Goal: Task Accomplishment & Management: Manage account settings

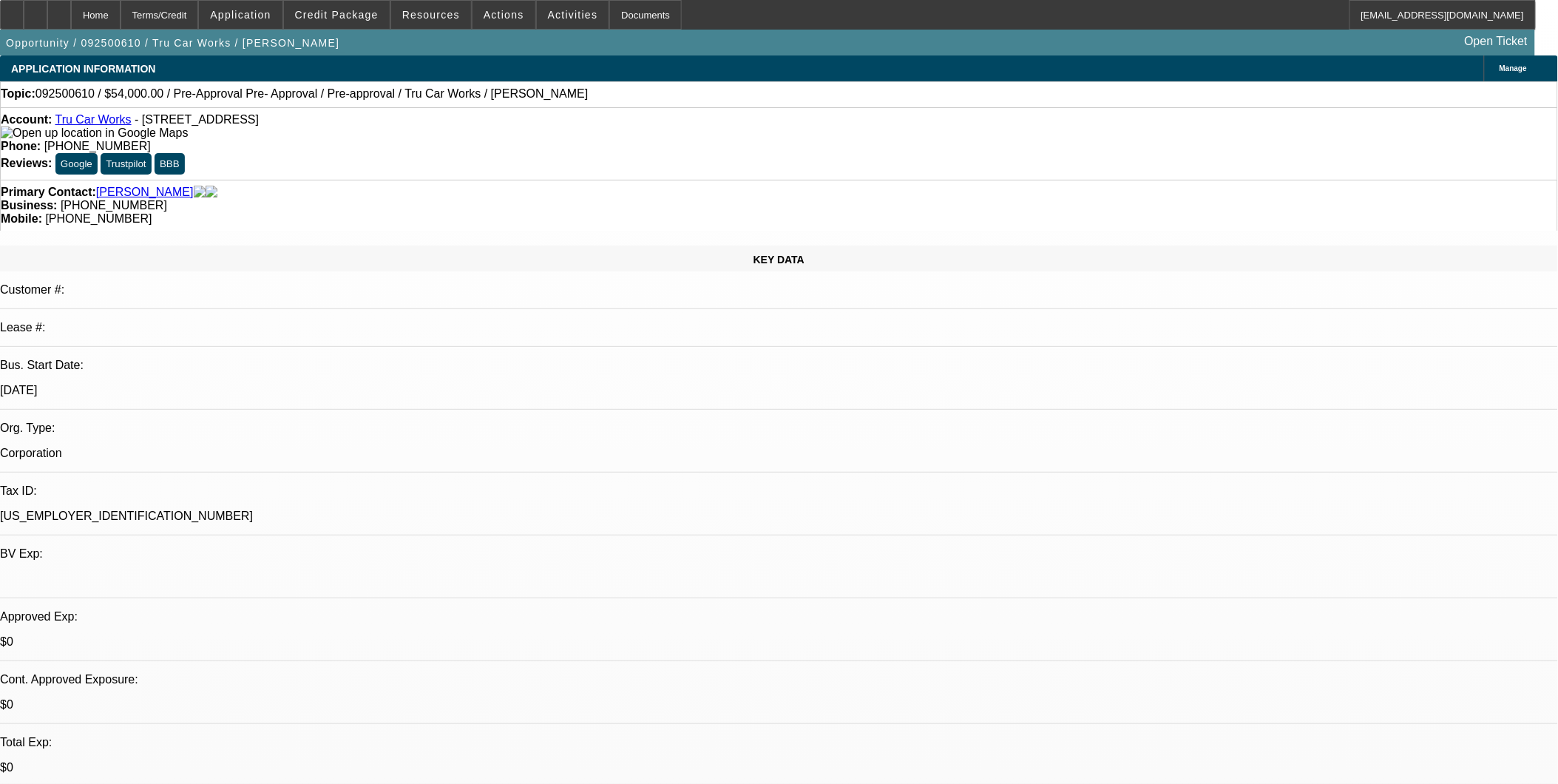
select select "0.1"
select select "0"
select select "0.1"
select select "1"
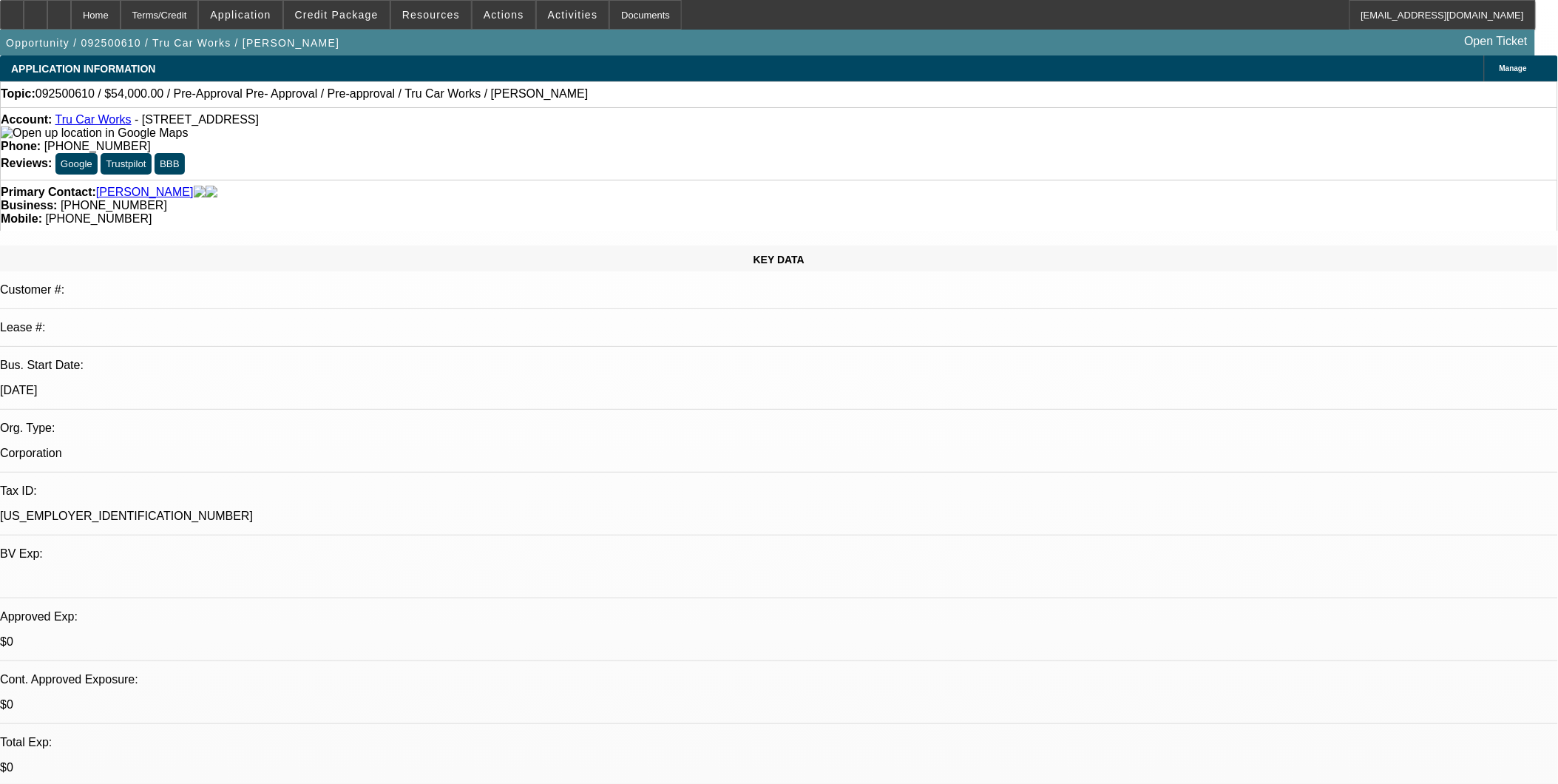
select select "4"
click at [115, 124] on link "Tru Car Works" at bounding box center [93, 120] width 76 height 13
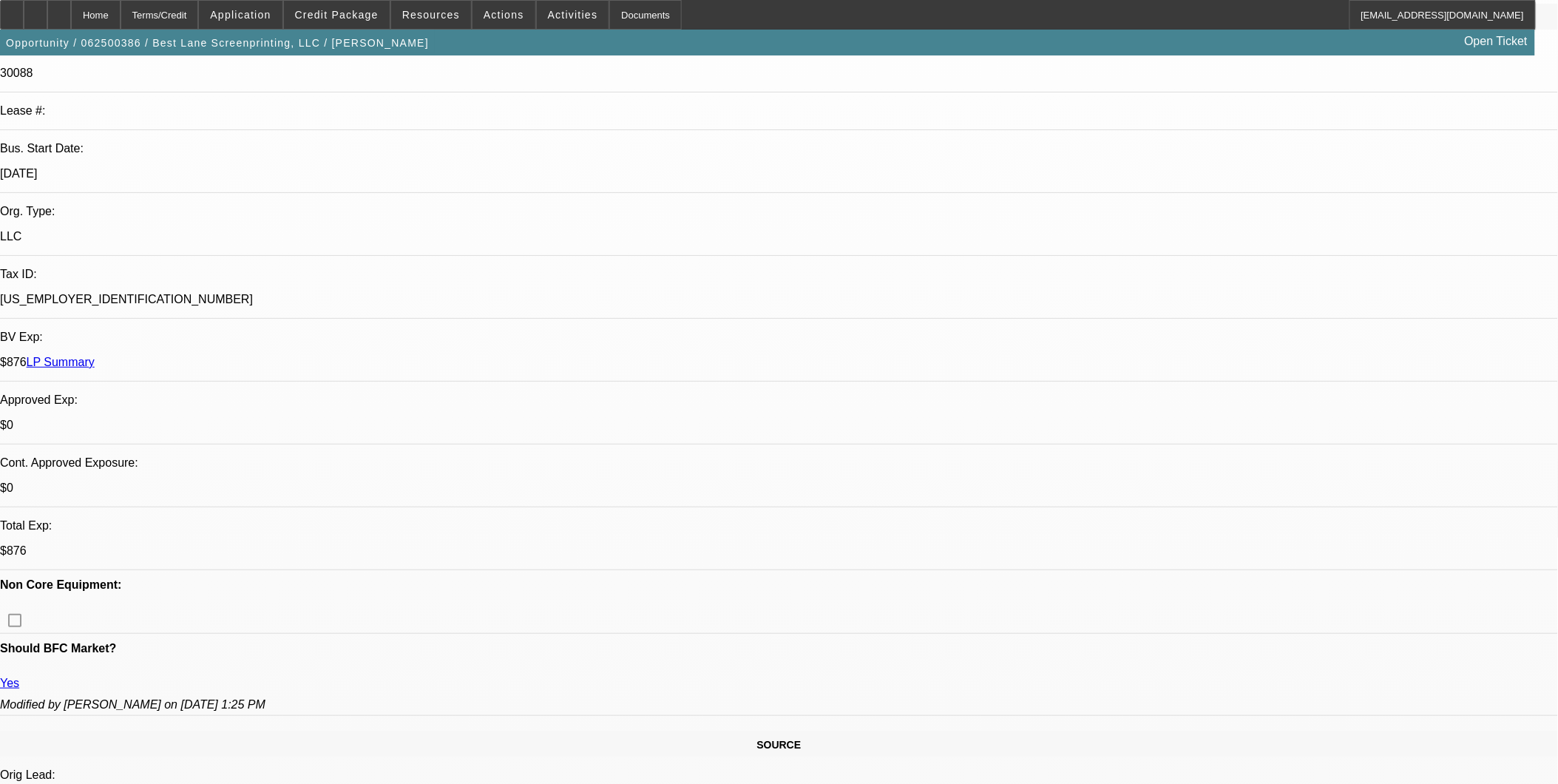
select select "0"
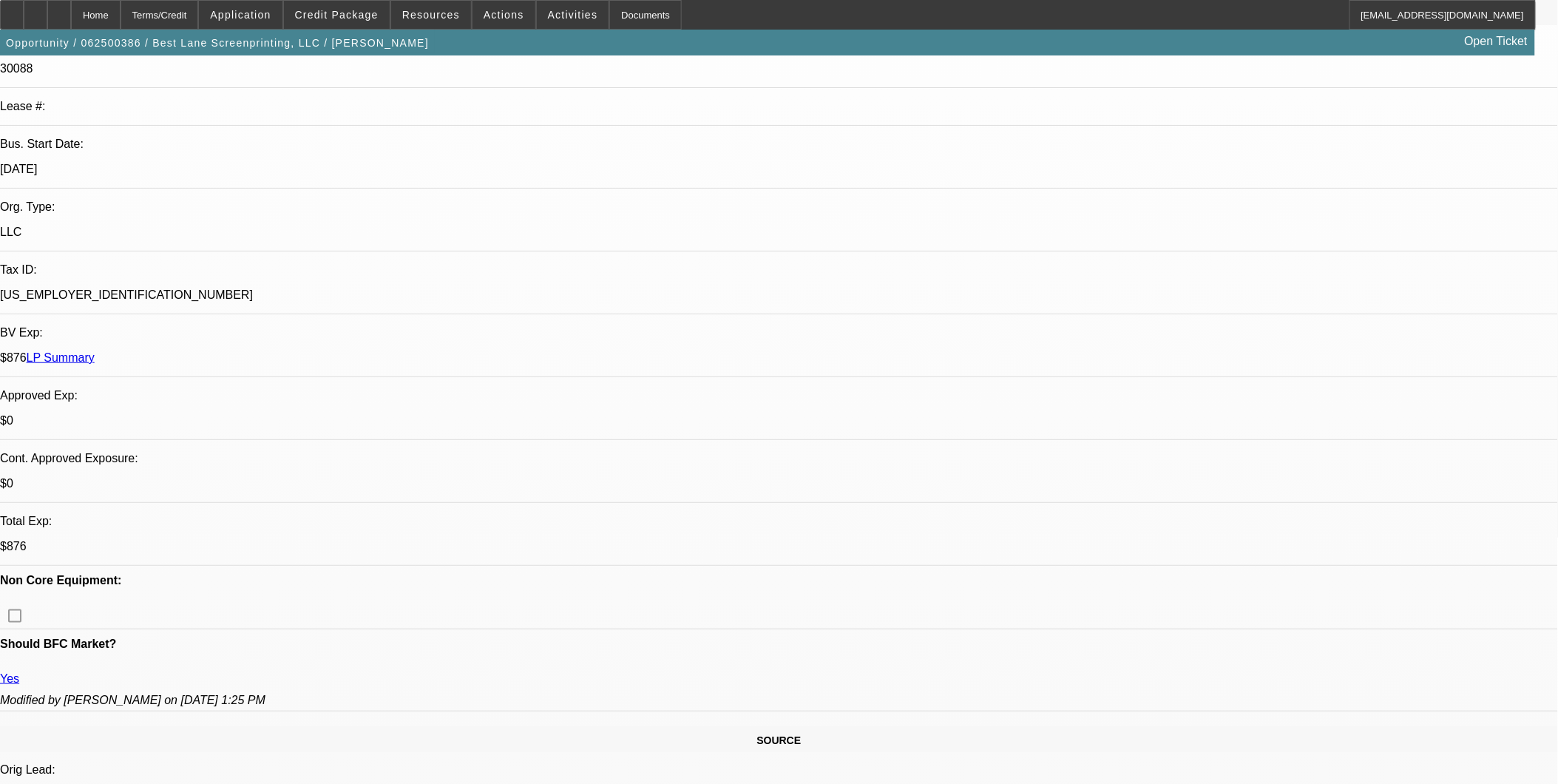
select select "2"
select select "0"
select select "2"
select select "0"
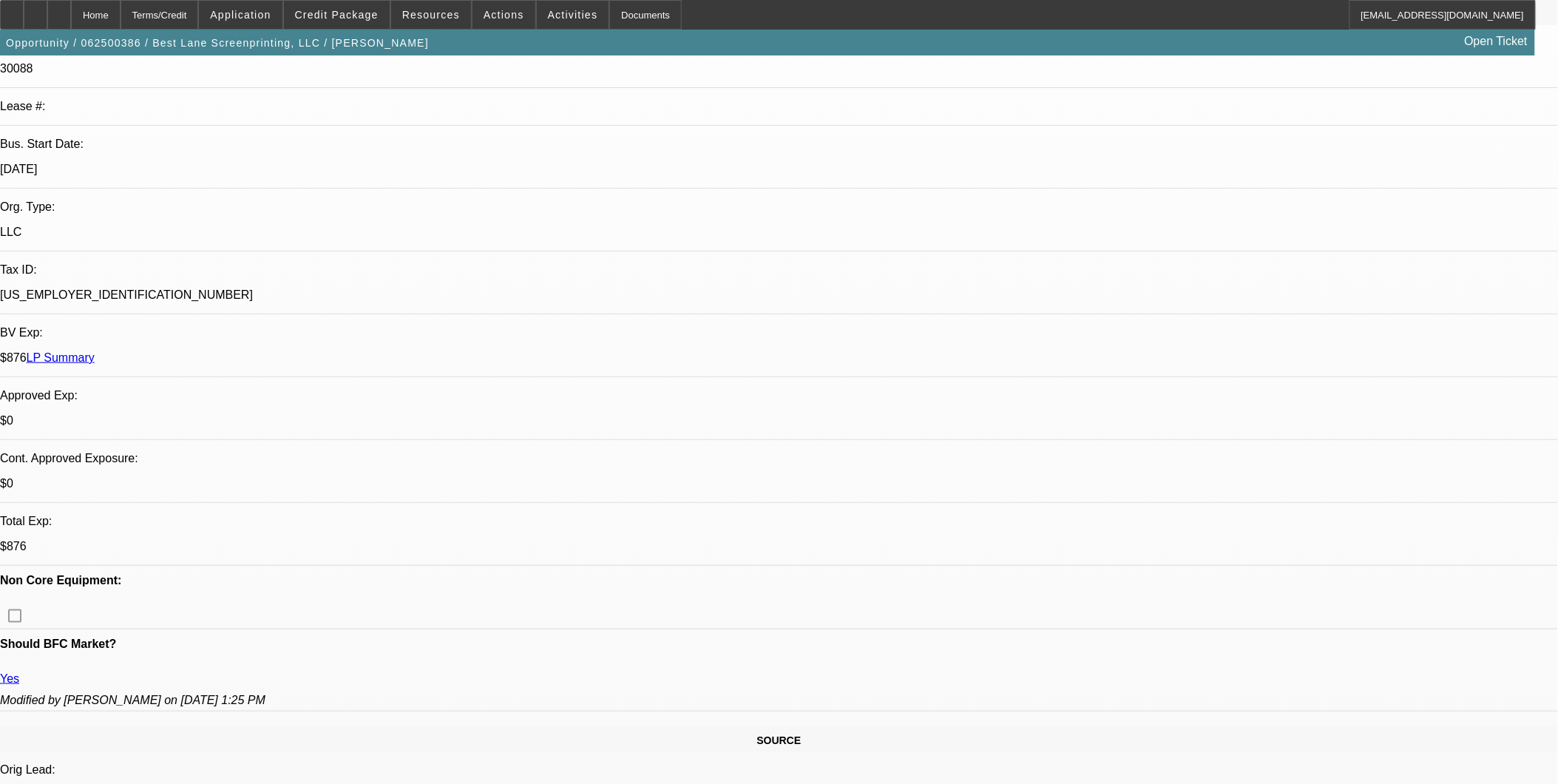
select select "0"
select select "2"
select select "0"
select select "2"
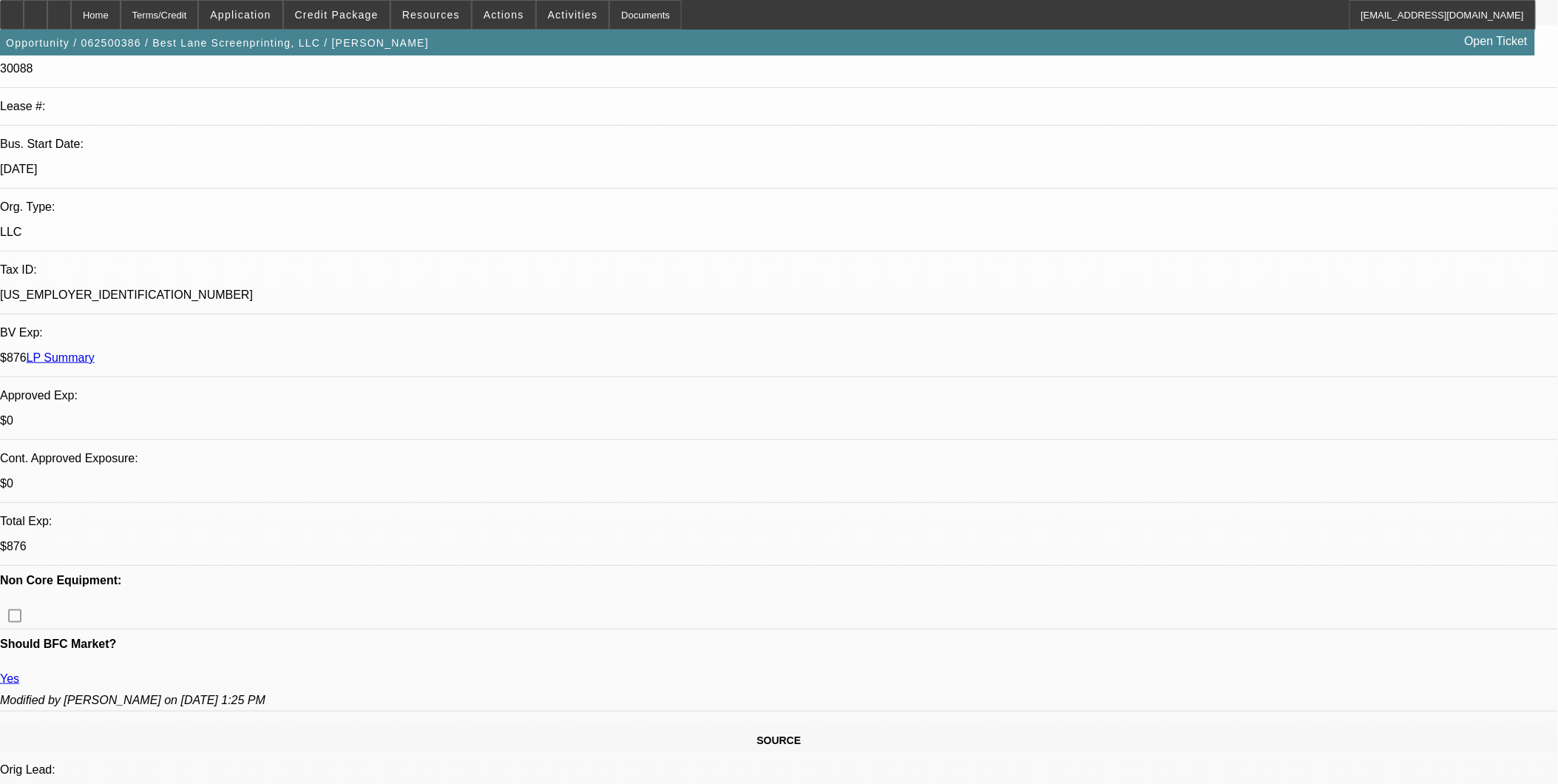
select select "0"
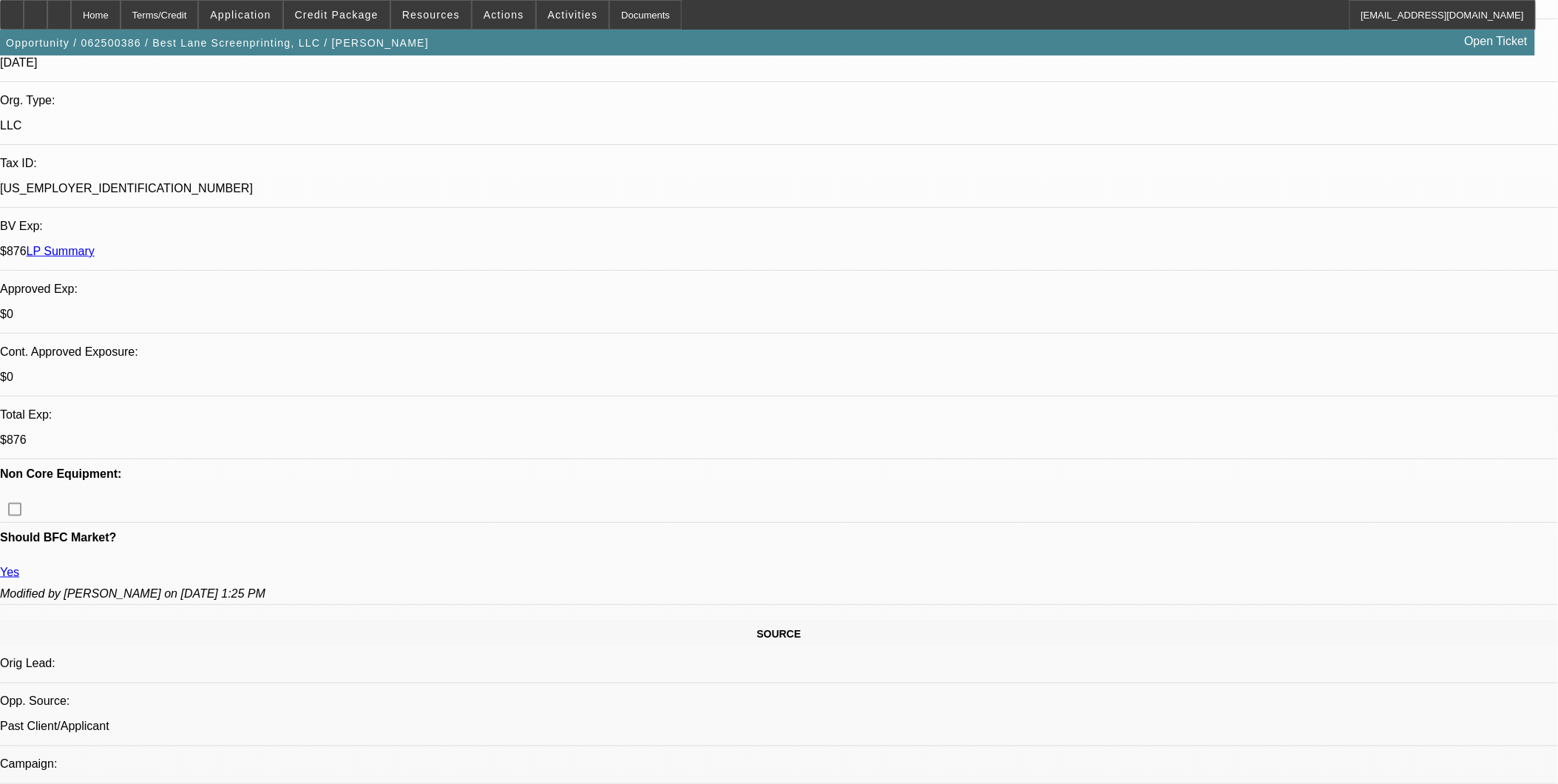
select select "1"
select select "2"
select select "6"
select select "1"
select select "2"
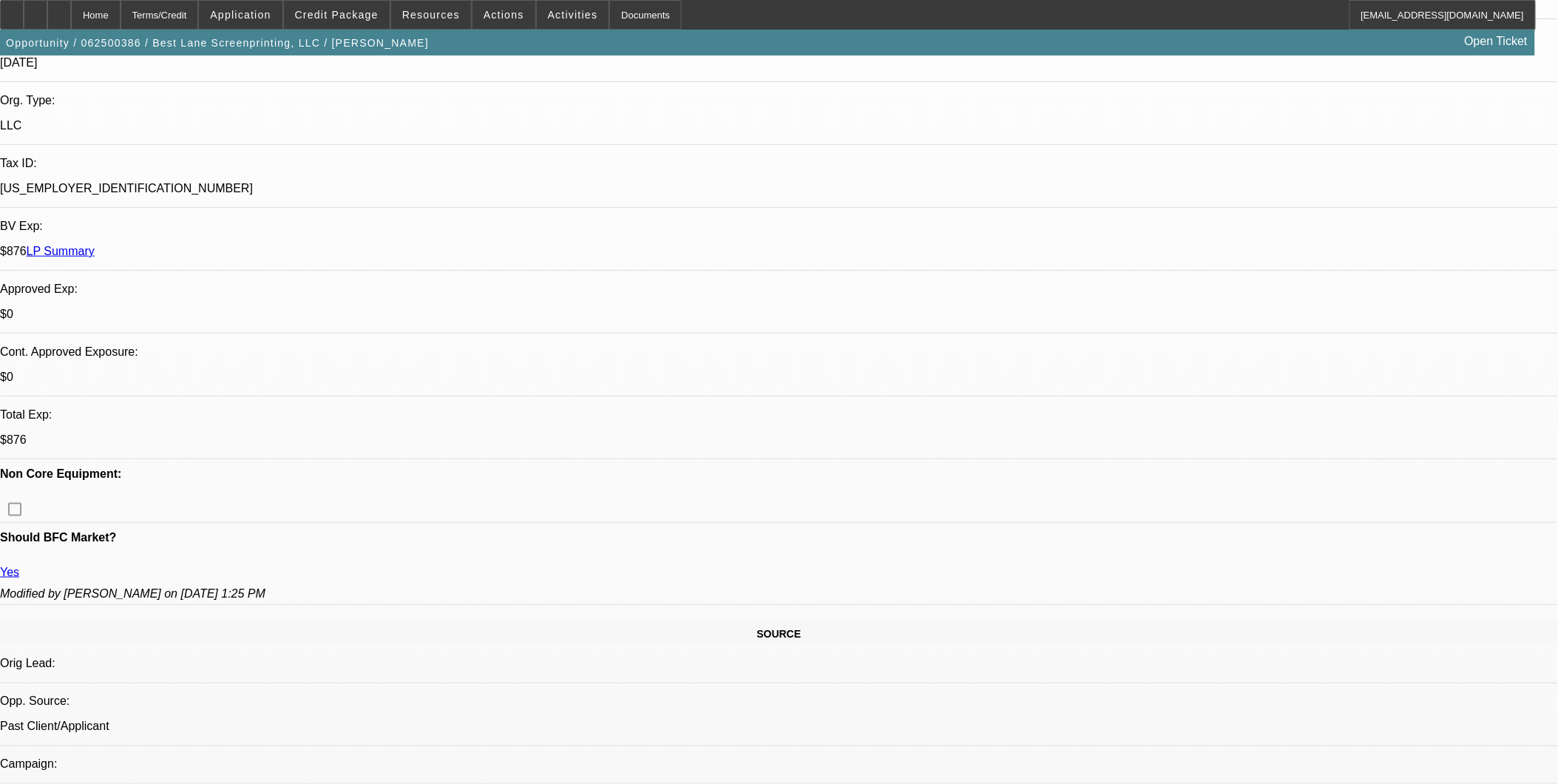
select select "6"
select select "1"
select select "2"
select select "6"
select select "1"
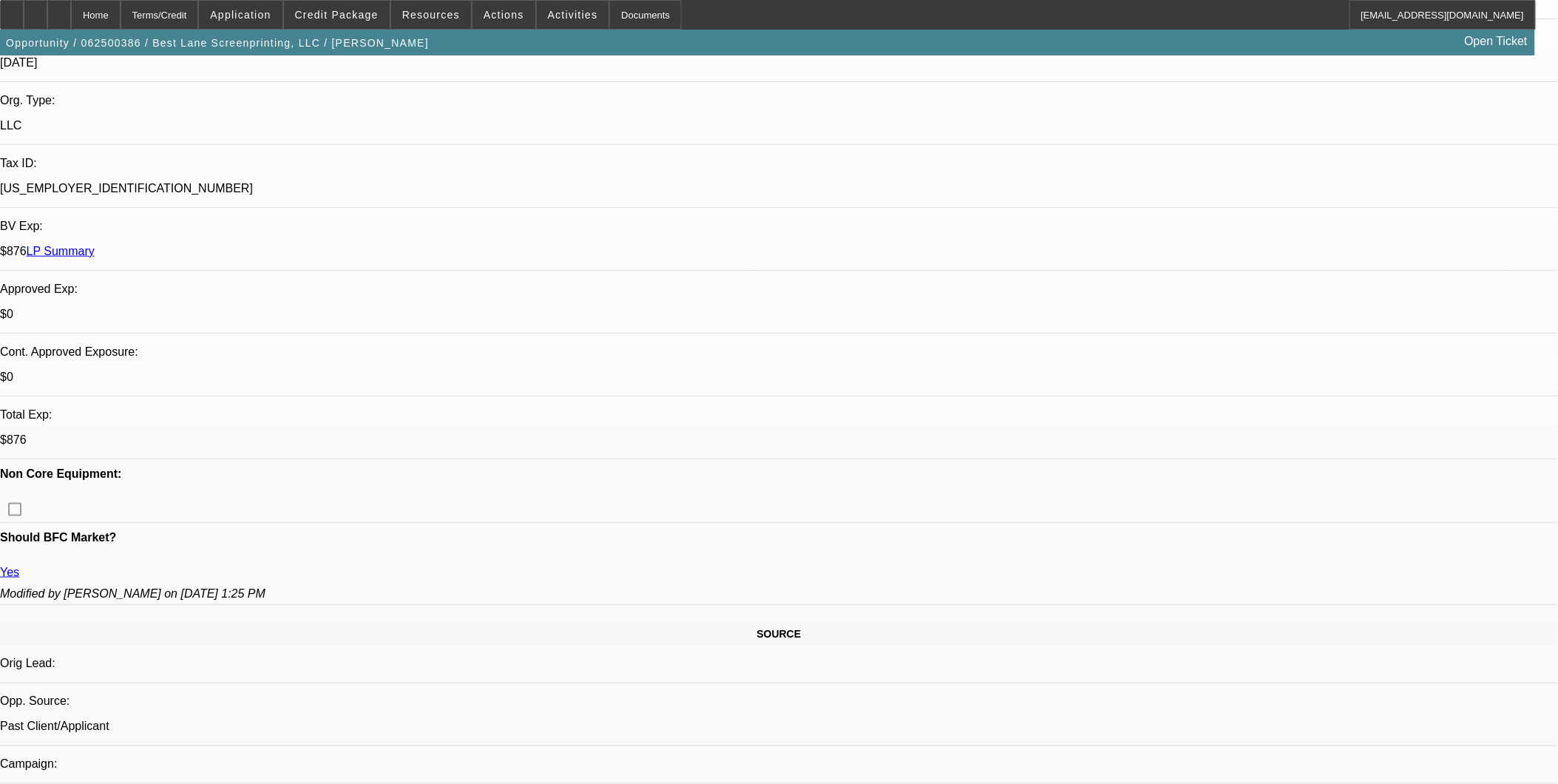
select select "2"
select select "6"
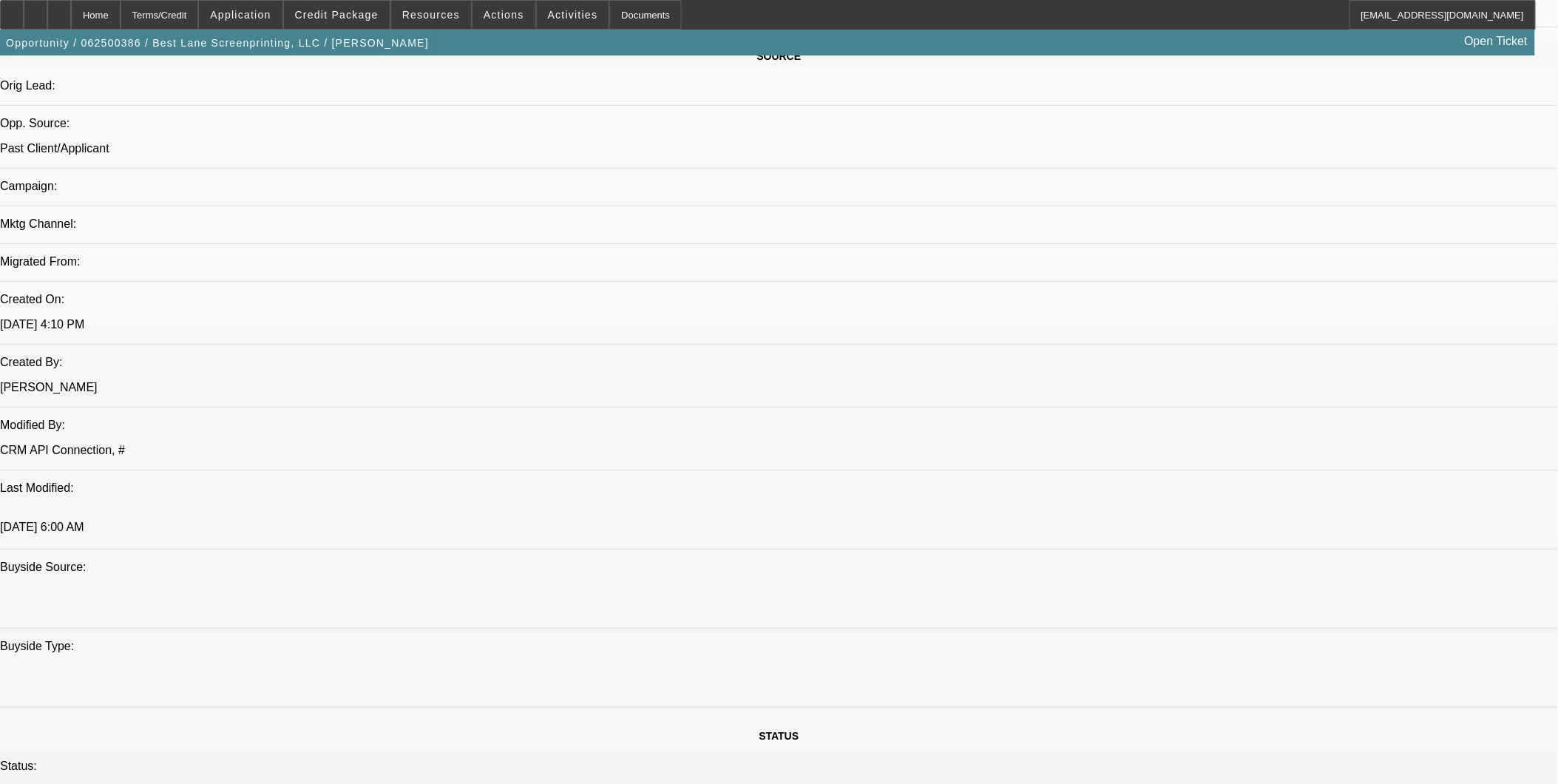
scroll to position [782, 0]
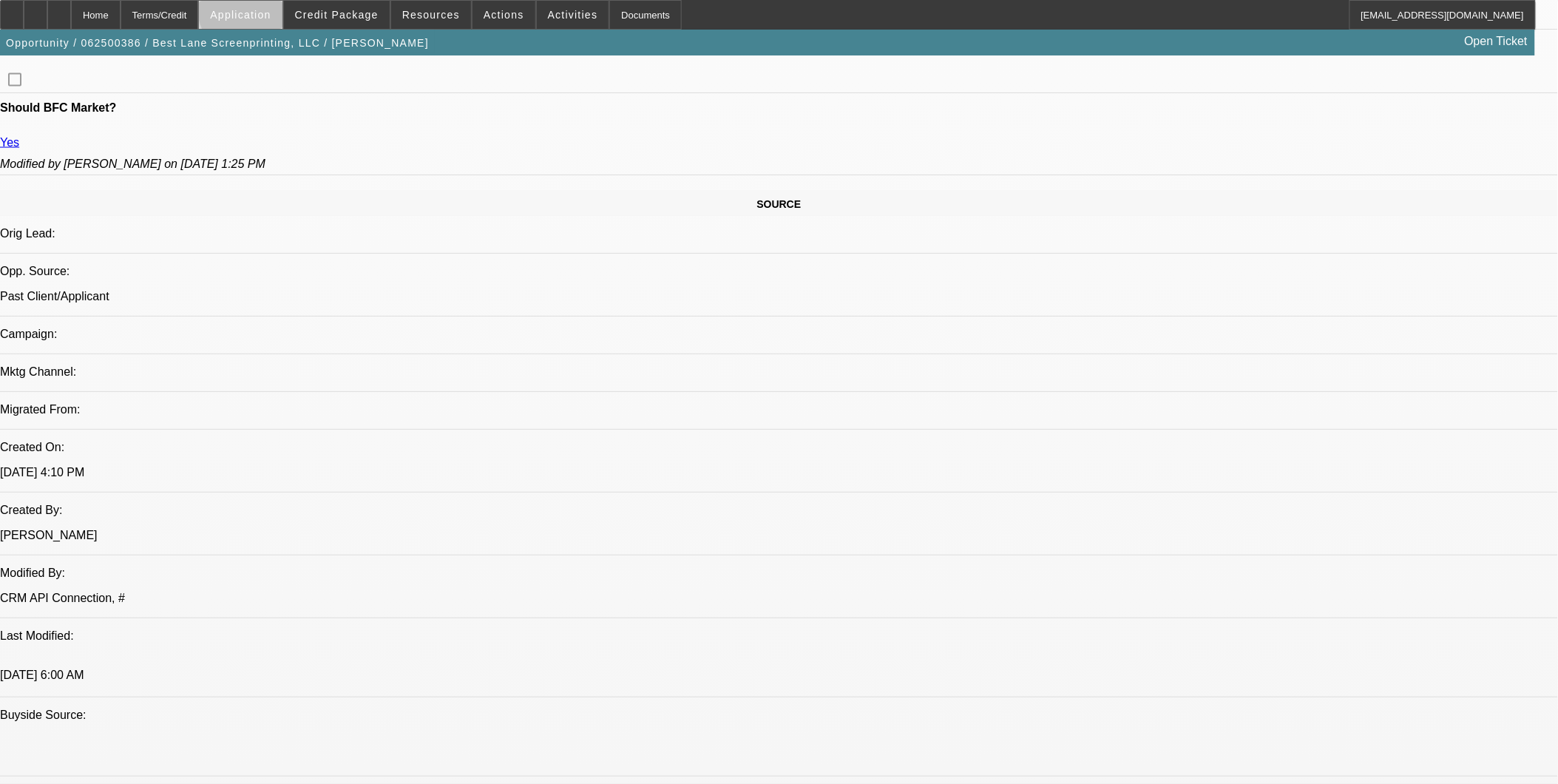
click at [271, 11] on span "Application" at bounding box center [239, 15] width 60 height 12
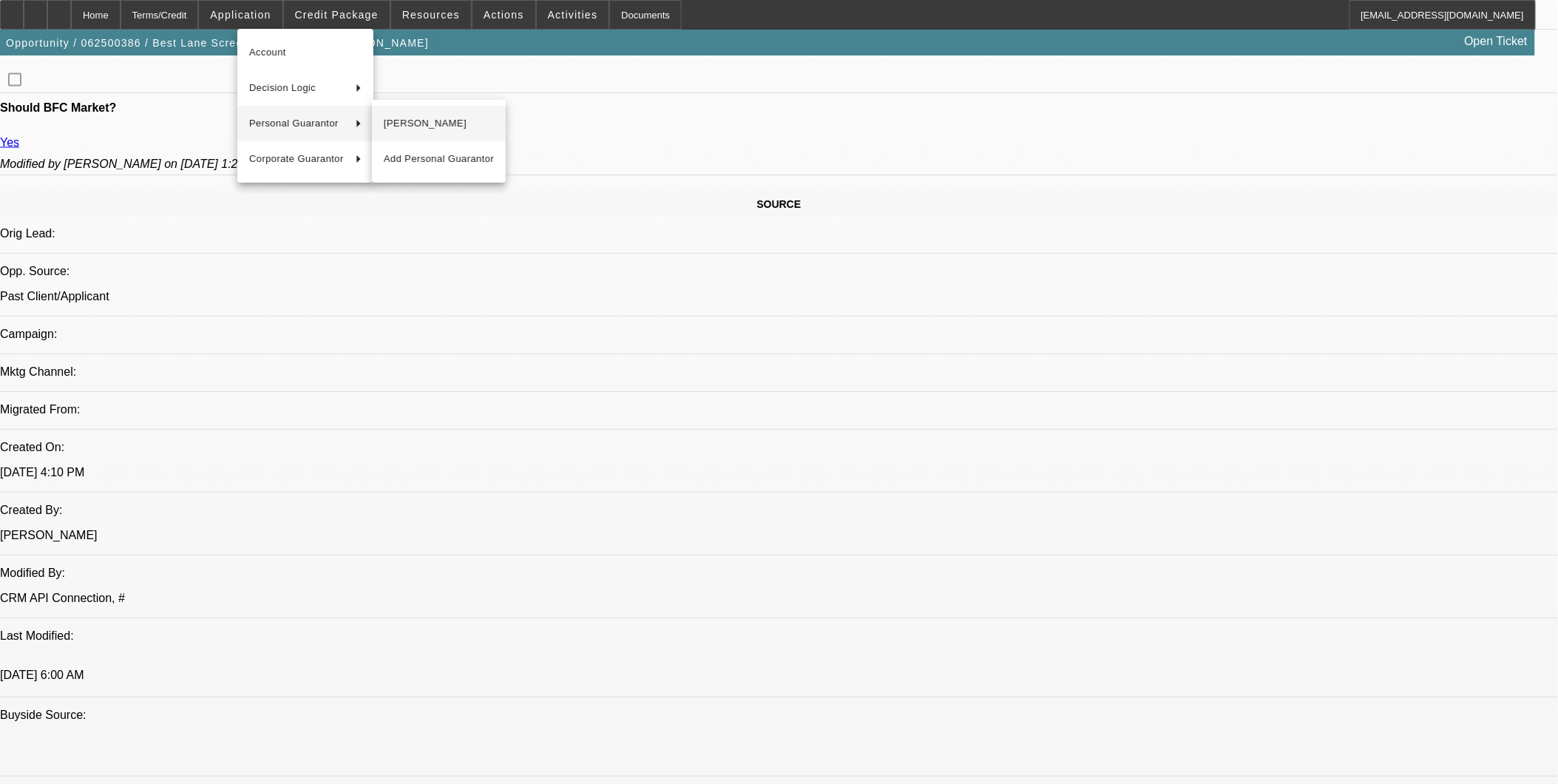
click at [388, 125] on span "Juan Ortega" at bounding box center [439, 123] width 110 height 18
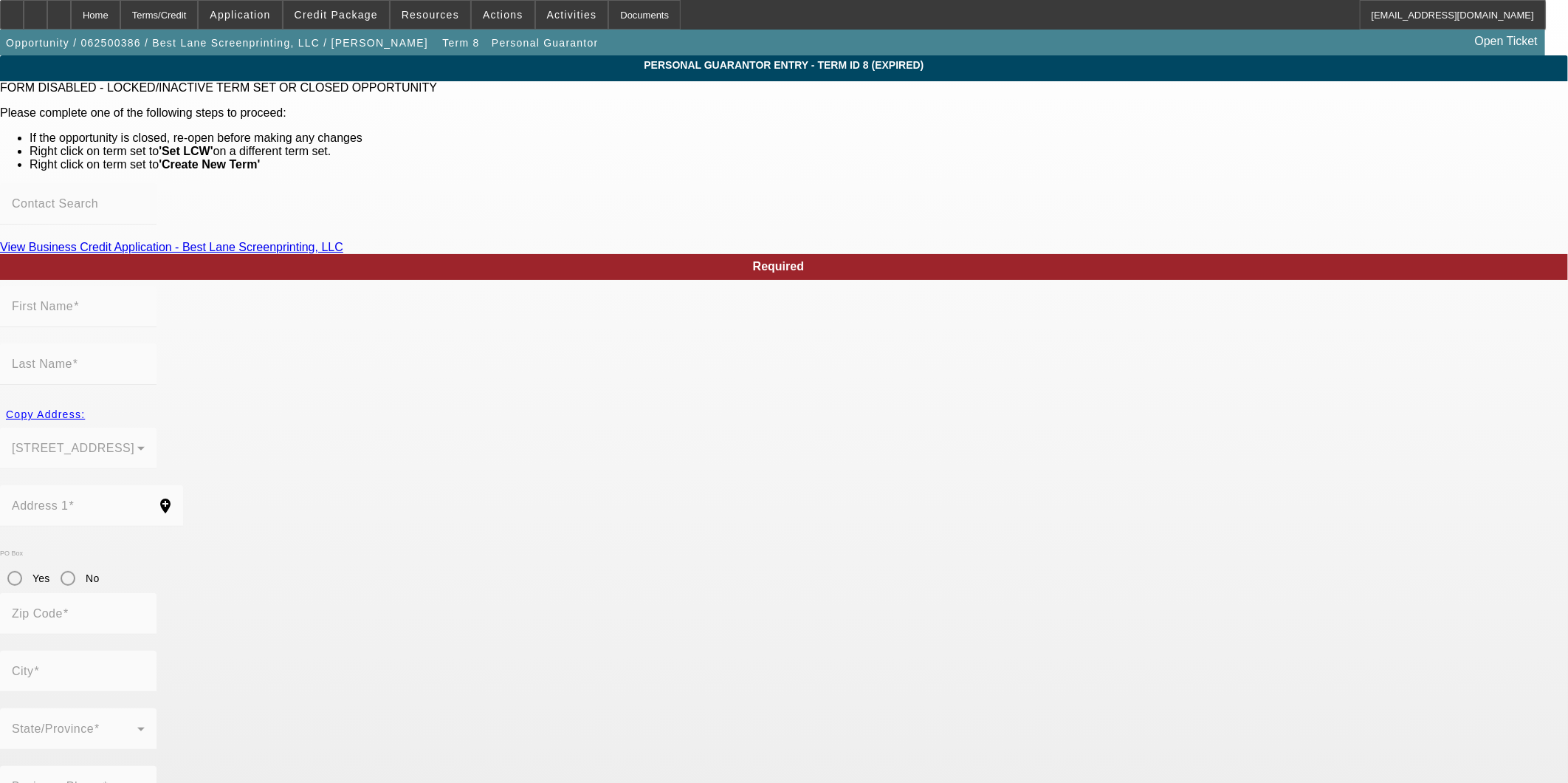
type input "Juan"
type input "Ortega"
type input "2303 Coral Avenue NE, Apt A"
radio input "true"
type input "97305"
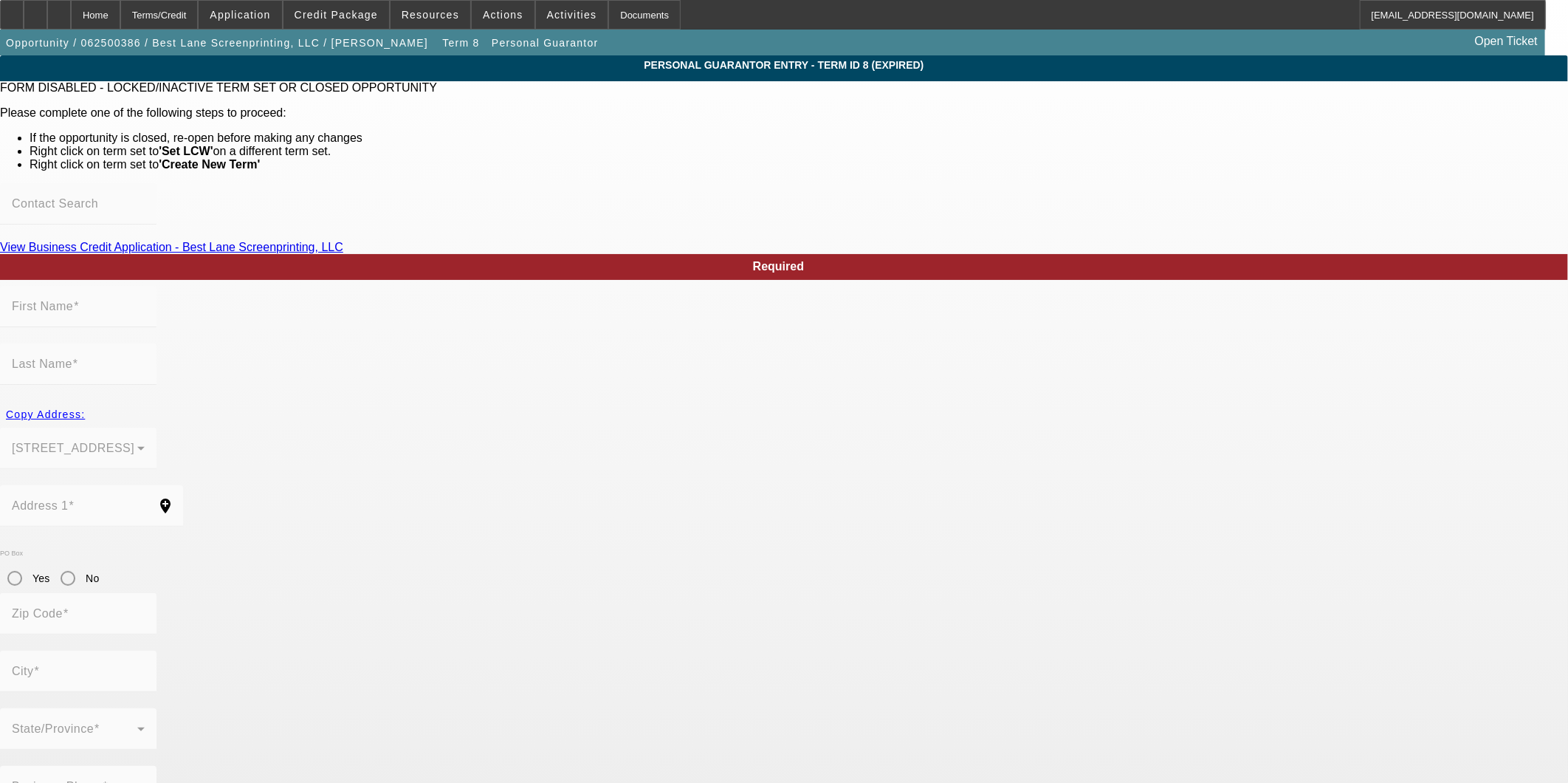
type input "Salem"
type input "(971) 209-0634"
type input "50"
type input "200-39-6261"
type input "bestlane83@gmail.com"
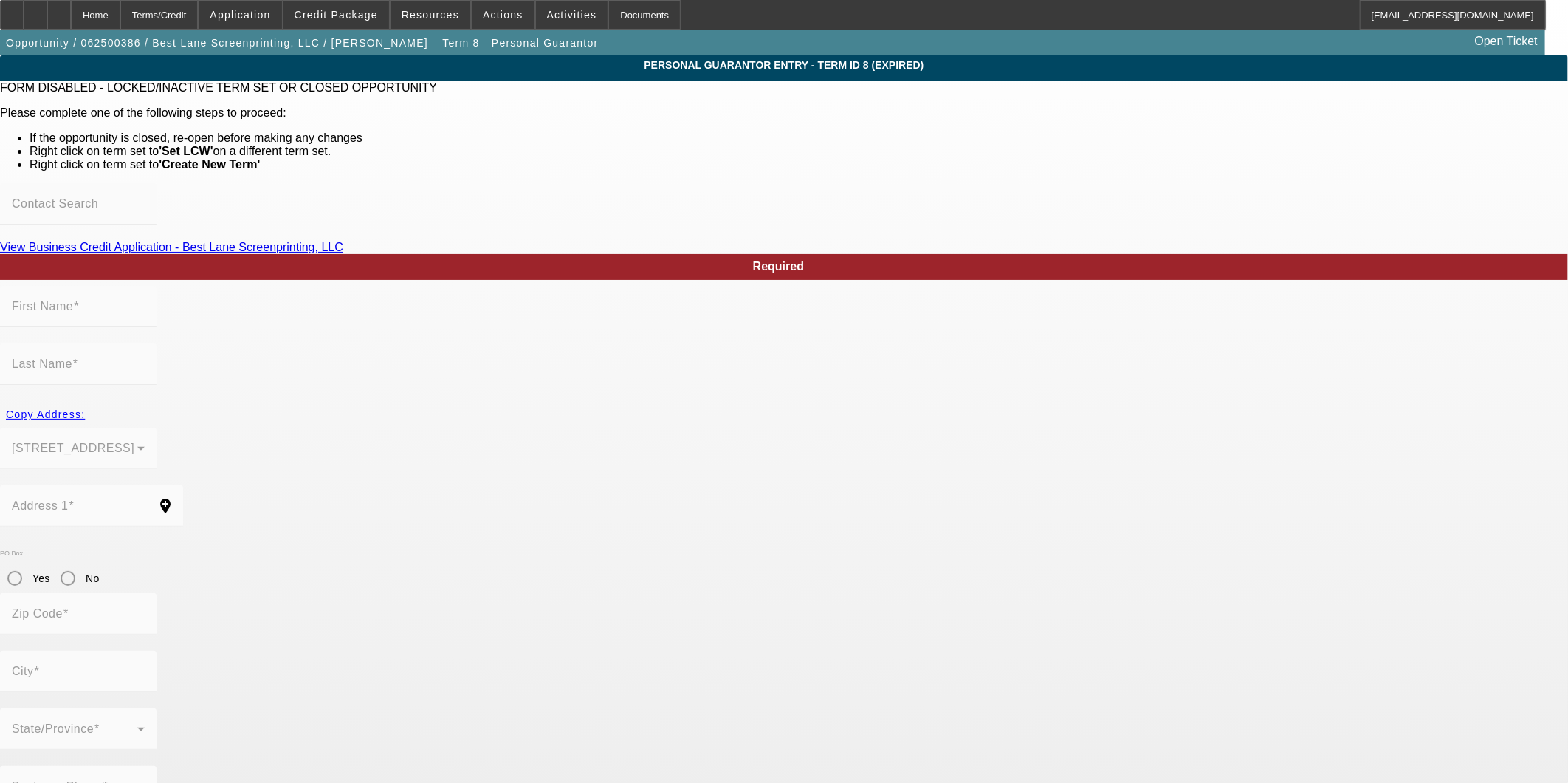
type input "(503) 269-4736"
click at [120, 15] on div "Home" at bounding box center [95, 15] width 49 height 30
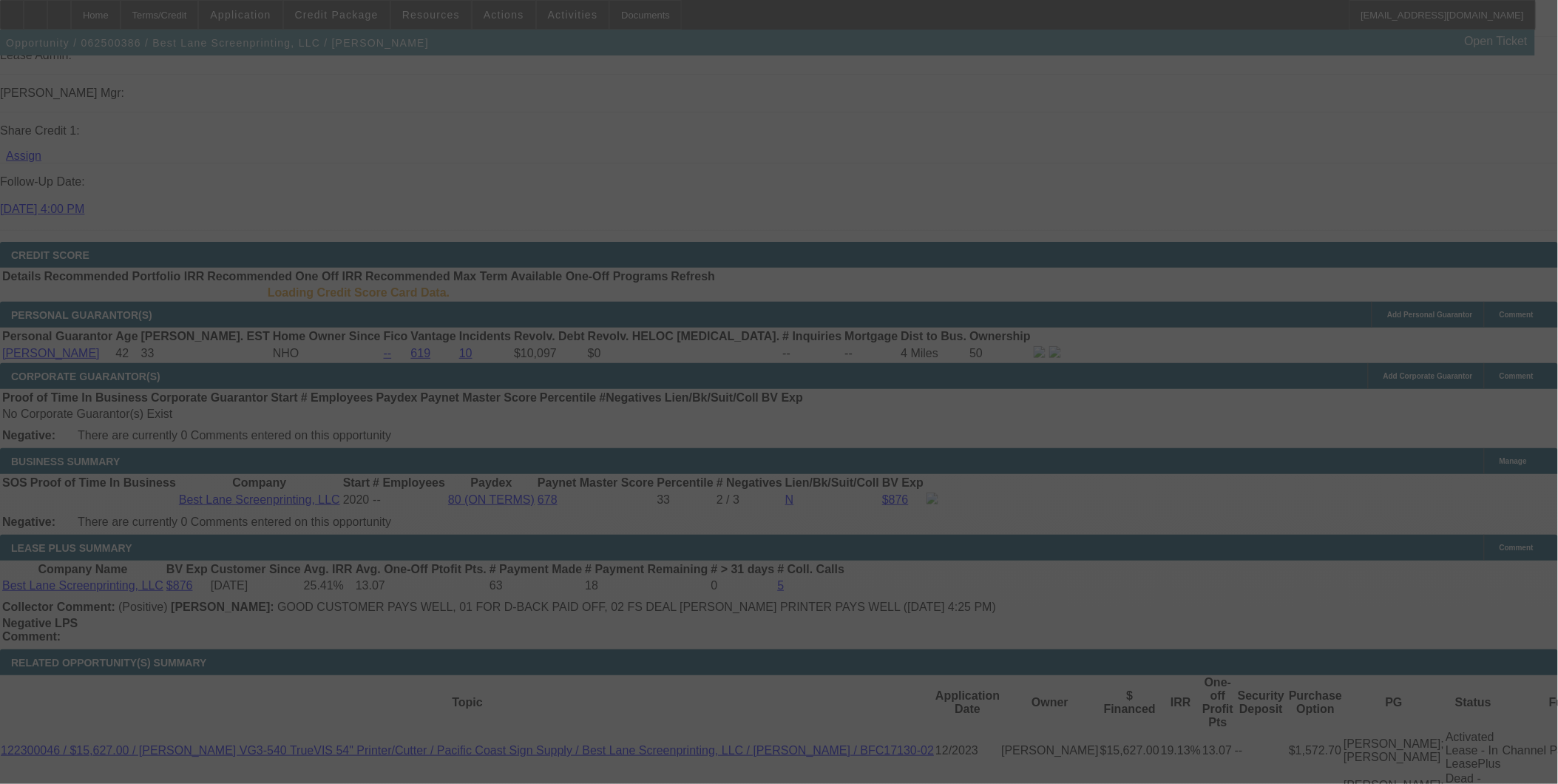
scroll to position [2334, 0]
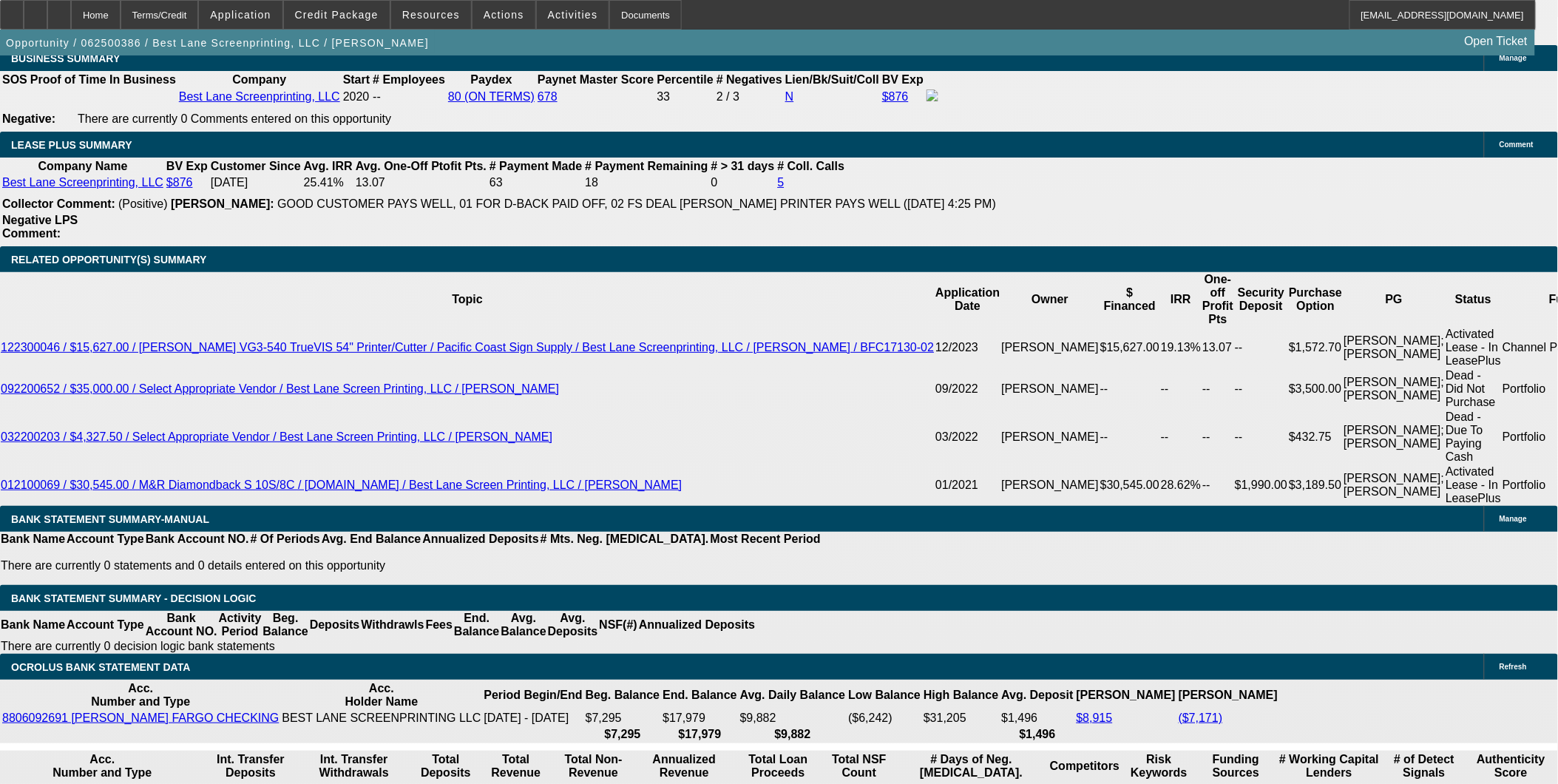
select select "0"
select select "2"
select select "0"
select select "6"
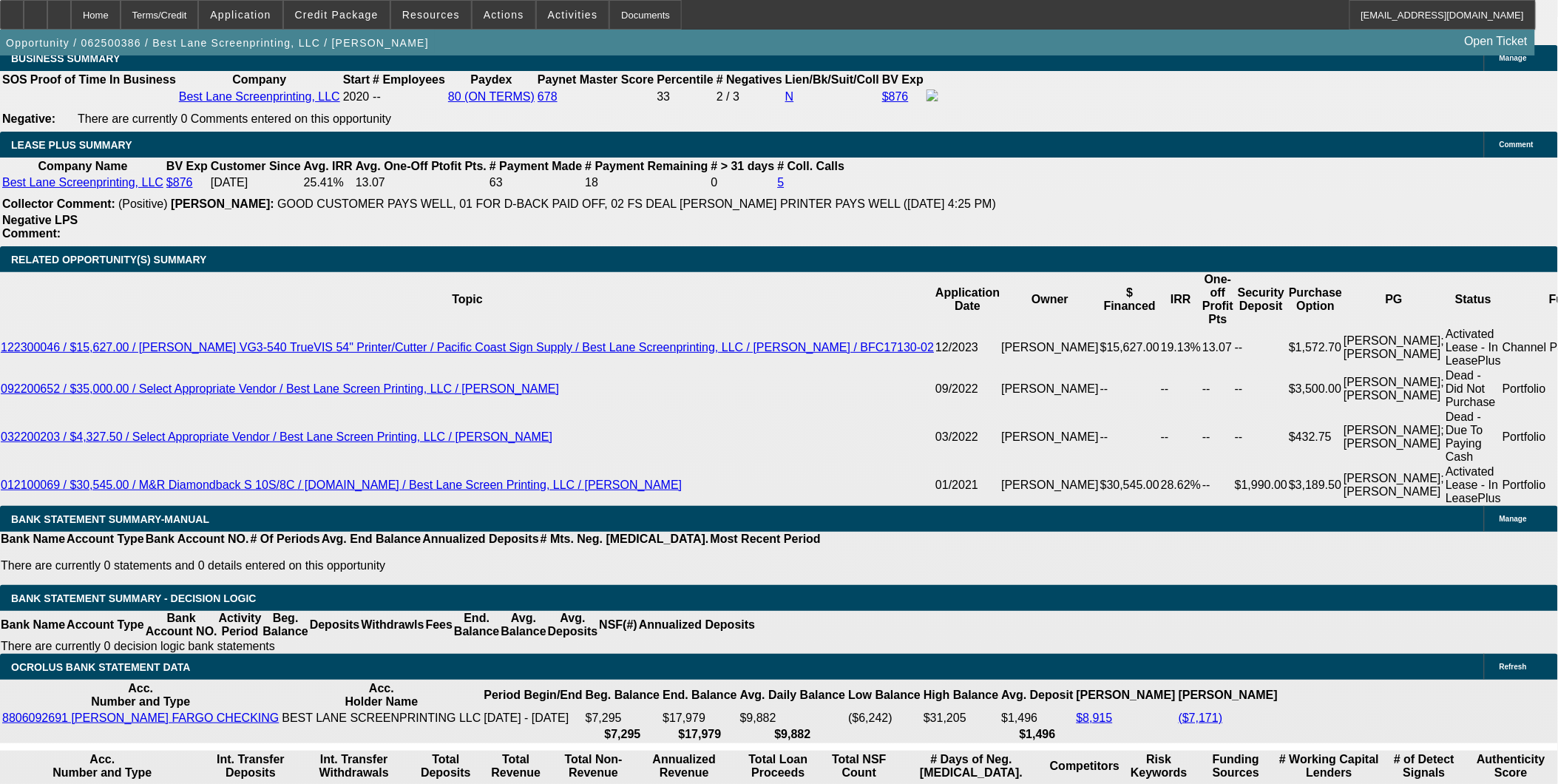
select select "0"
select select "2"
select select "0"
select select "6"
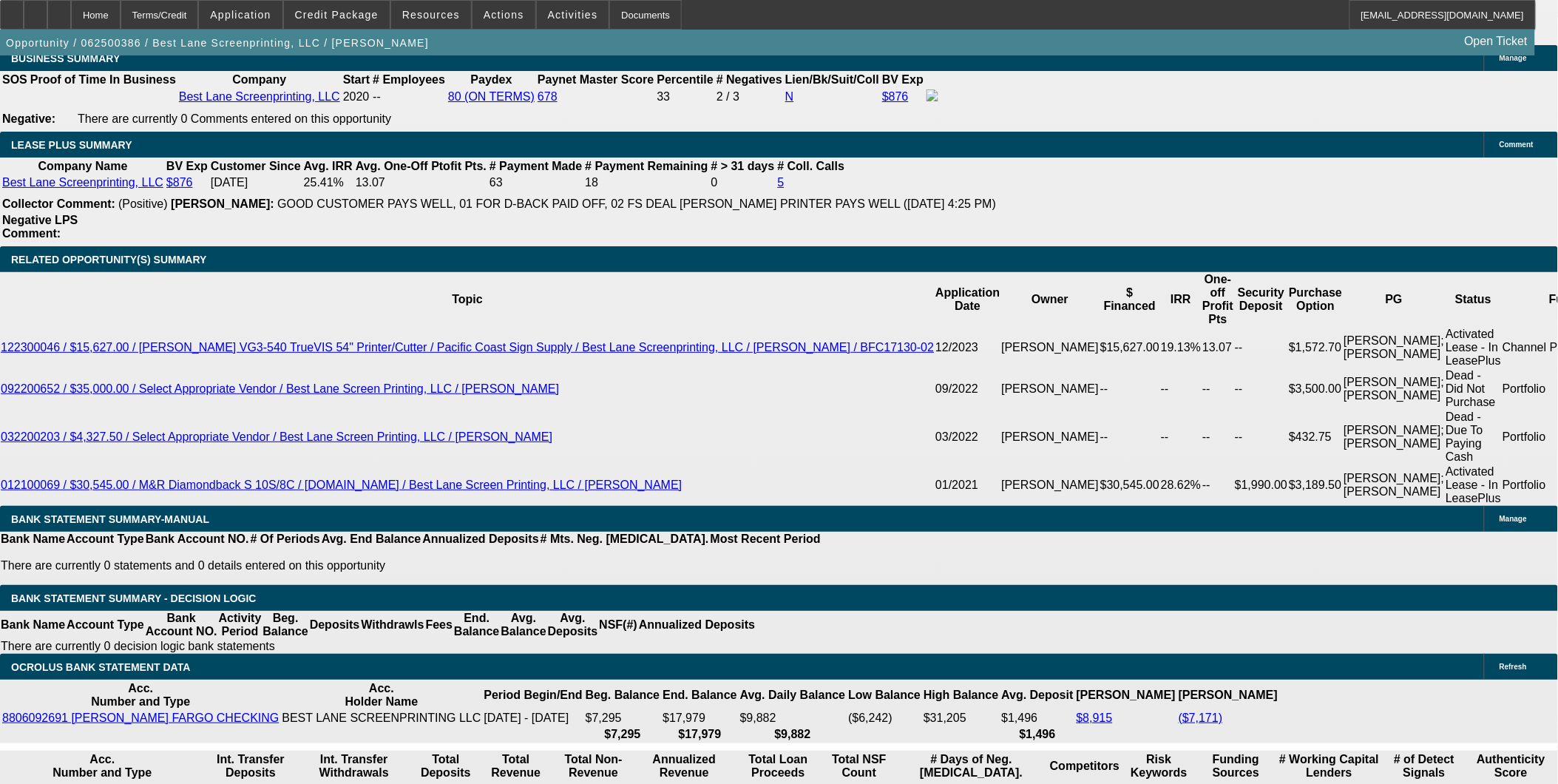
select select "0"
select select "2"
select select "0"
select select "6"
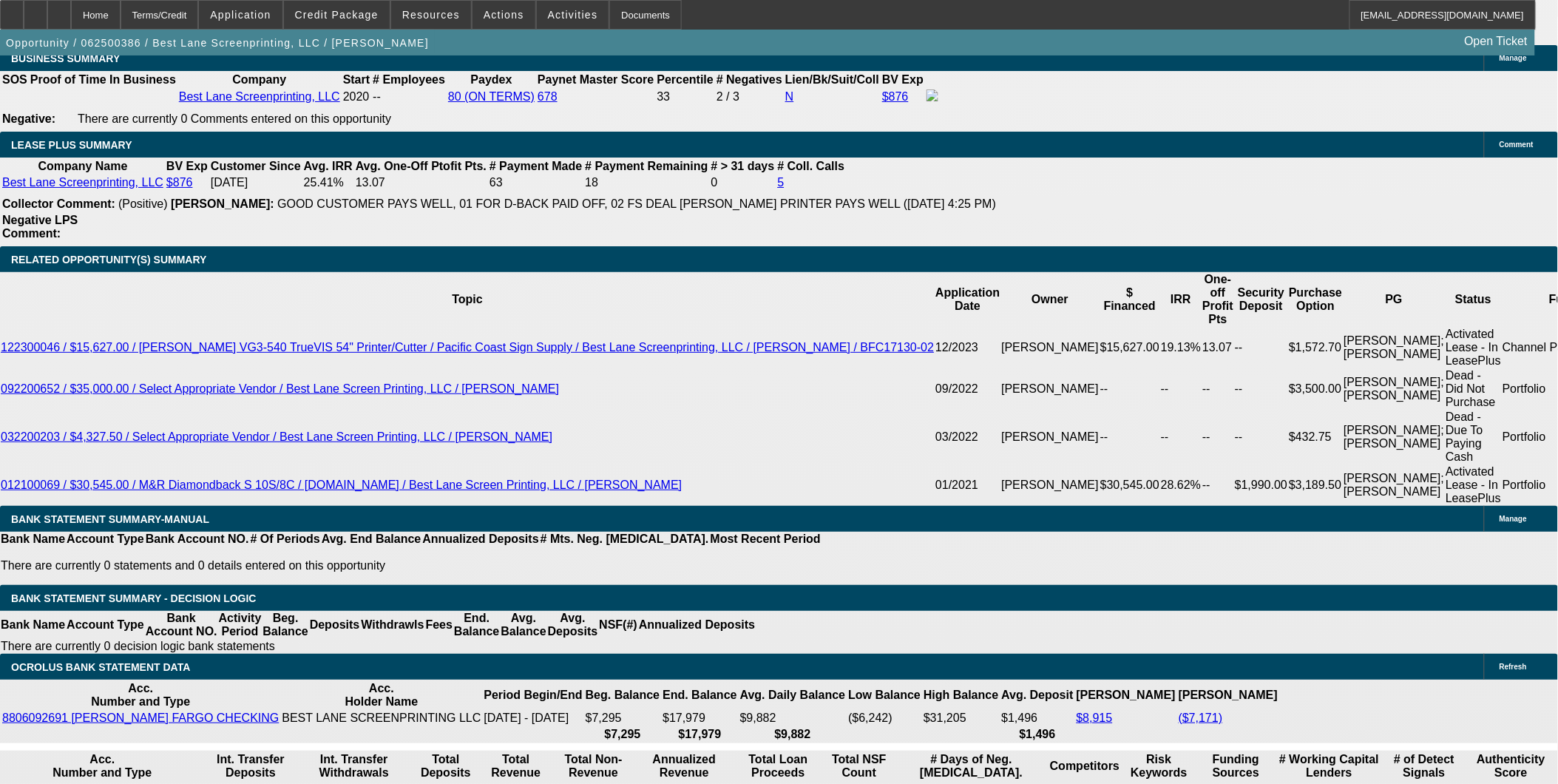
select select "0"
select select "2"
select select "0"
select select "6"
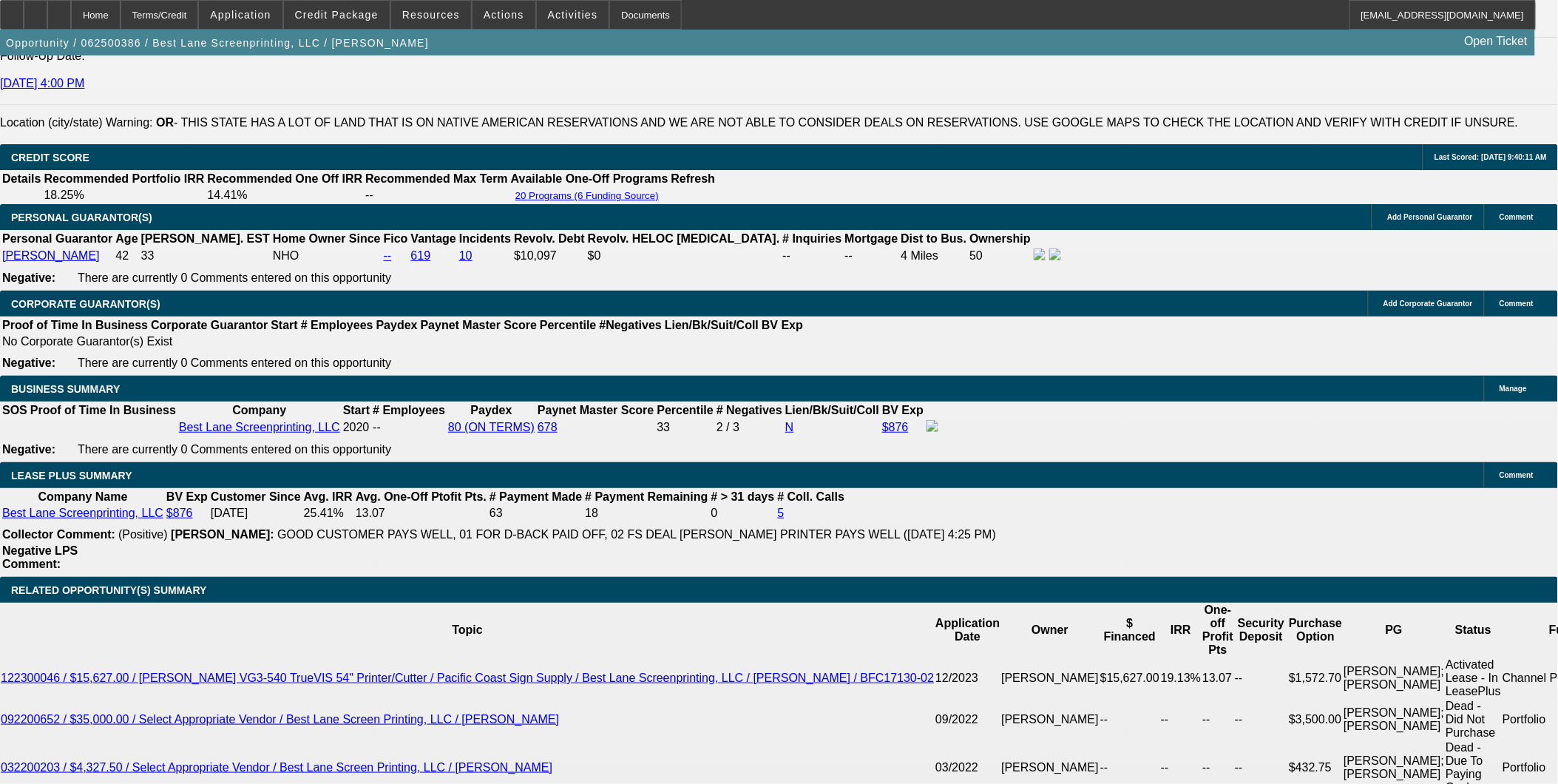
scroll to position [2038, 0]
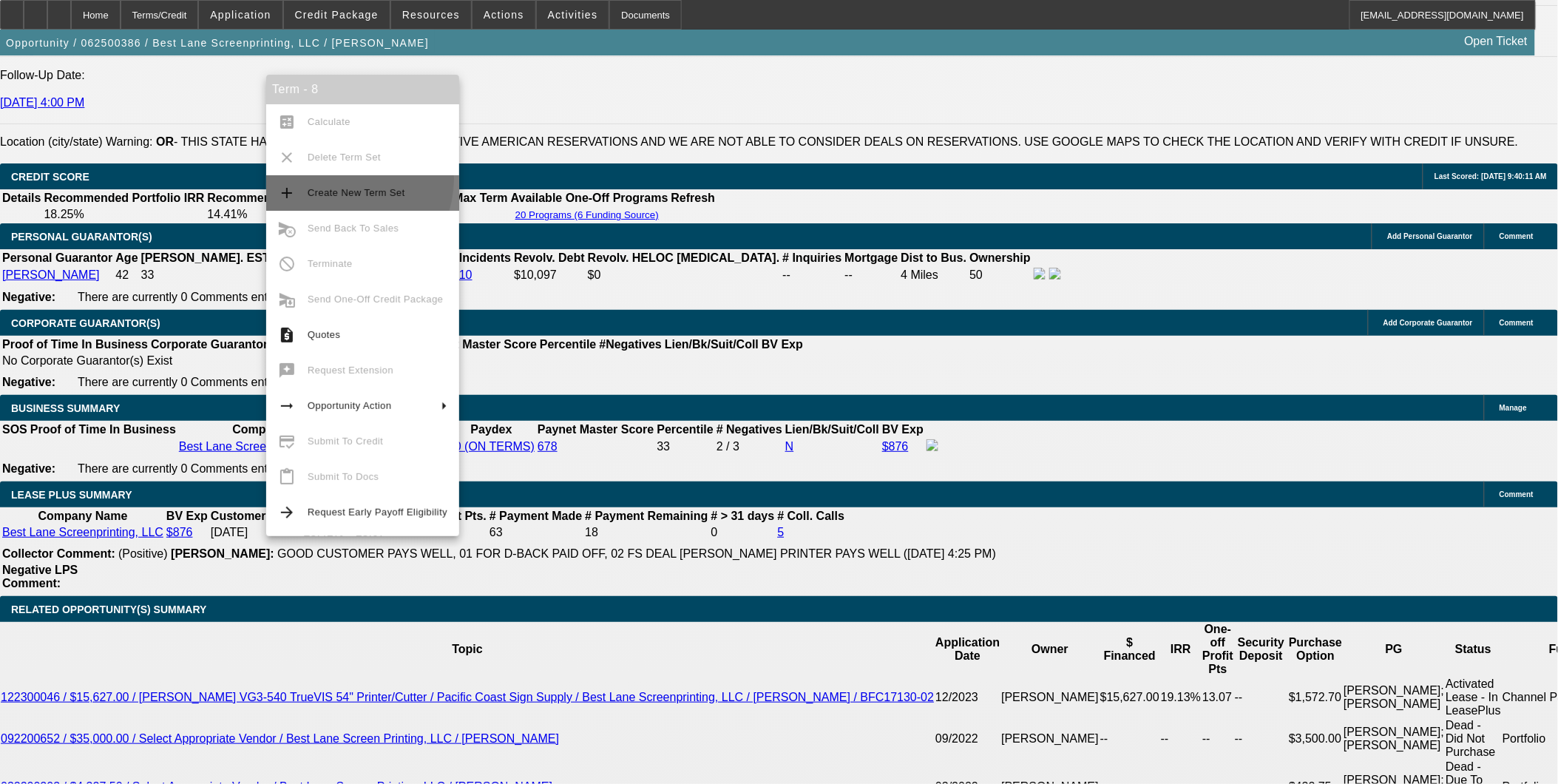
click at [341, 179] on button "add Create New Term Set" at bounding box center [363, 193] width 193 height 35
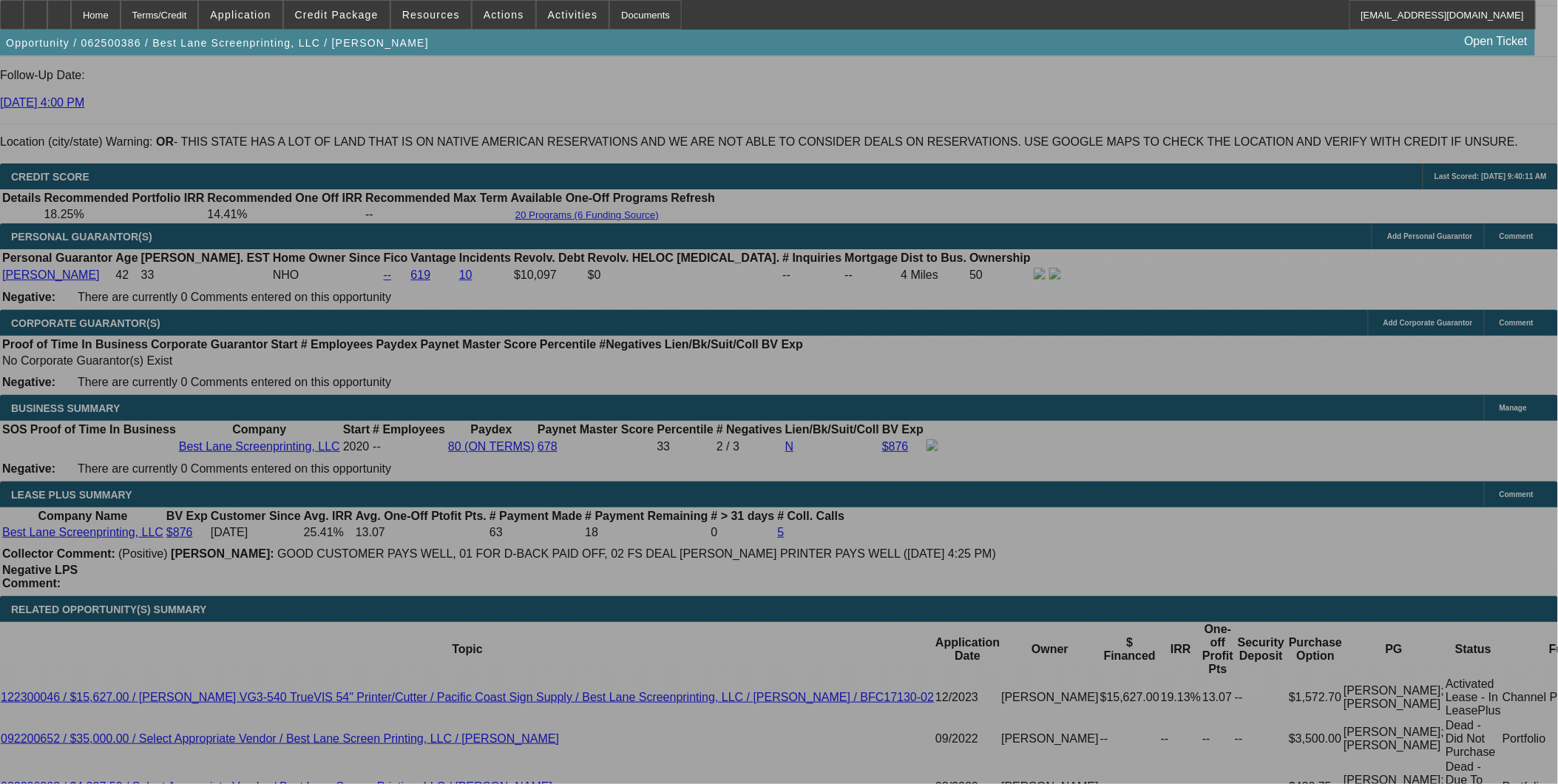
scroll to position [2082, 0]
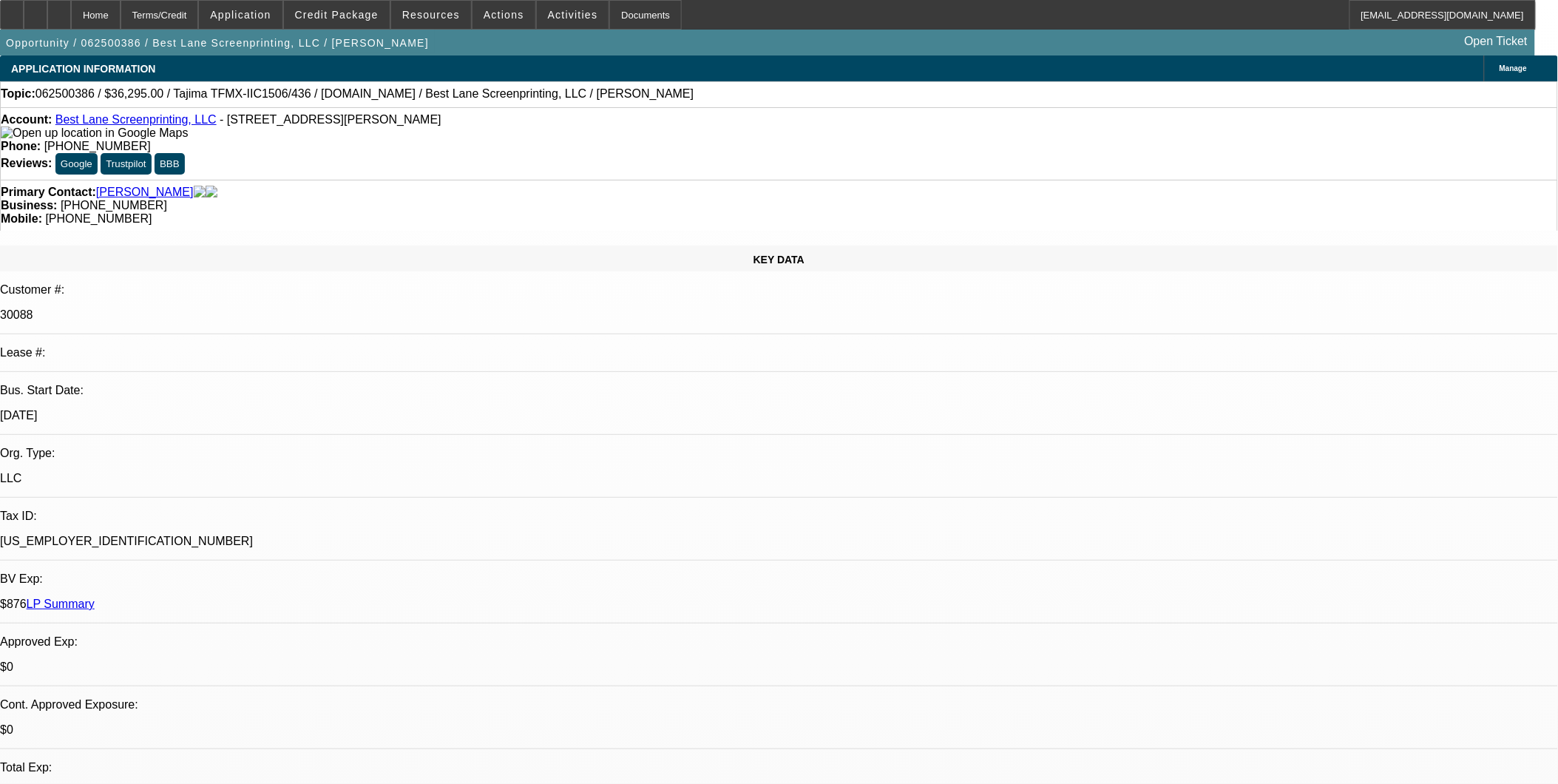
select select "0"
select select "2"
select select "0"
select select "2"
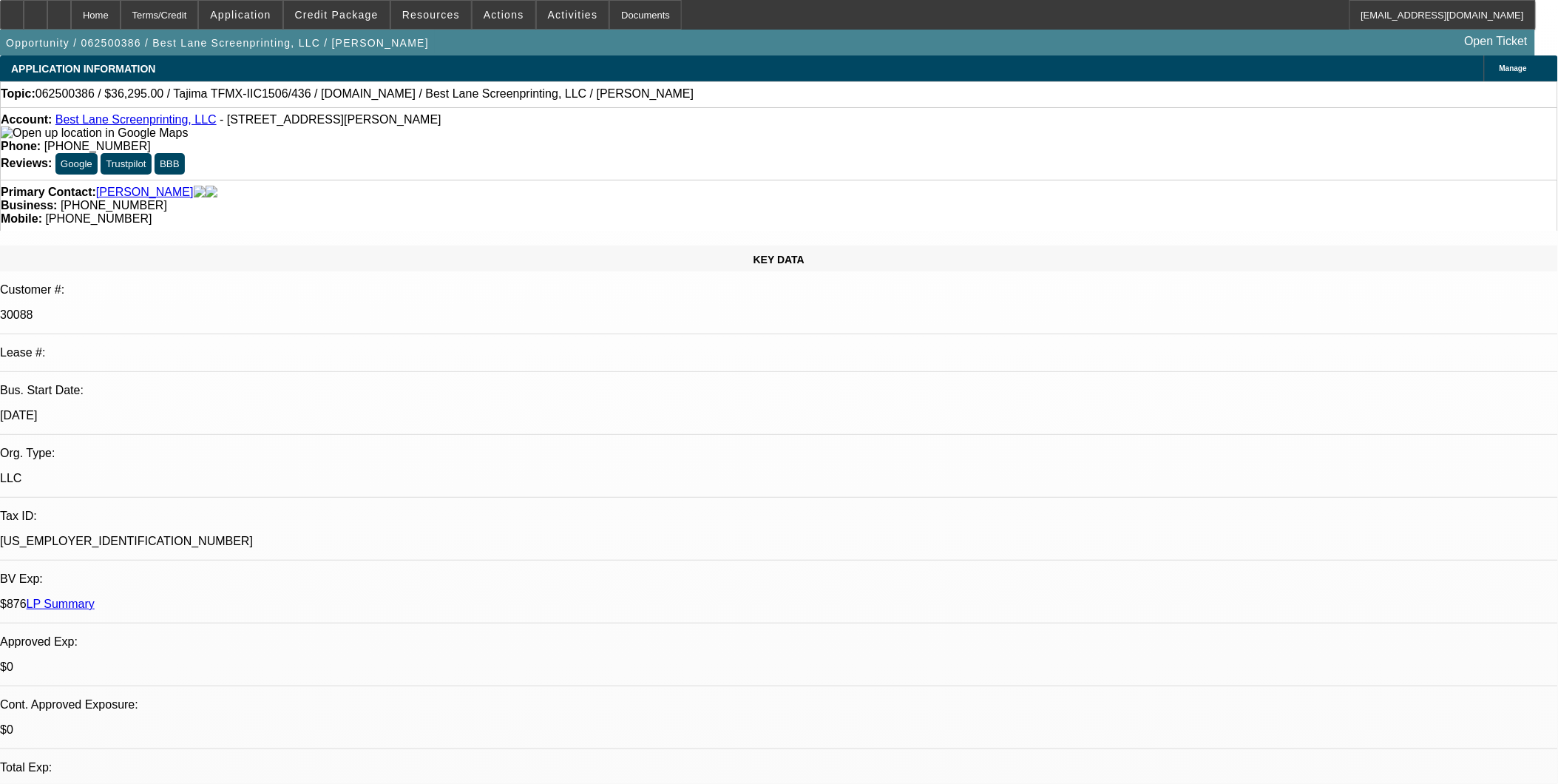
select select "0"
select select "2"
select select "0"
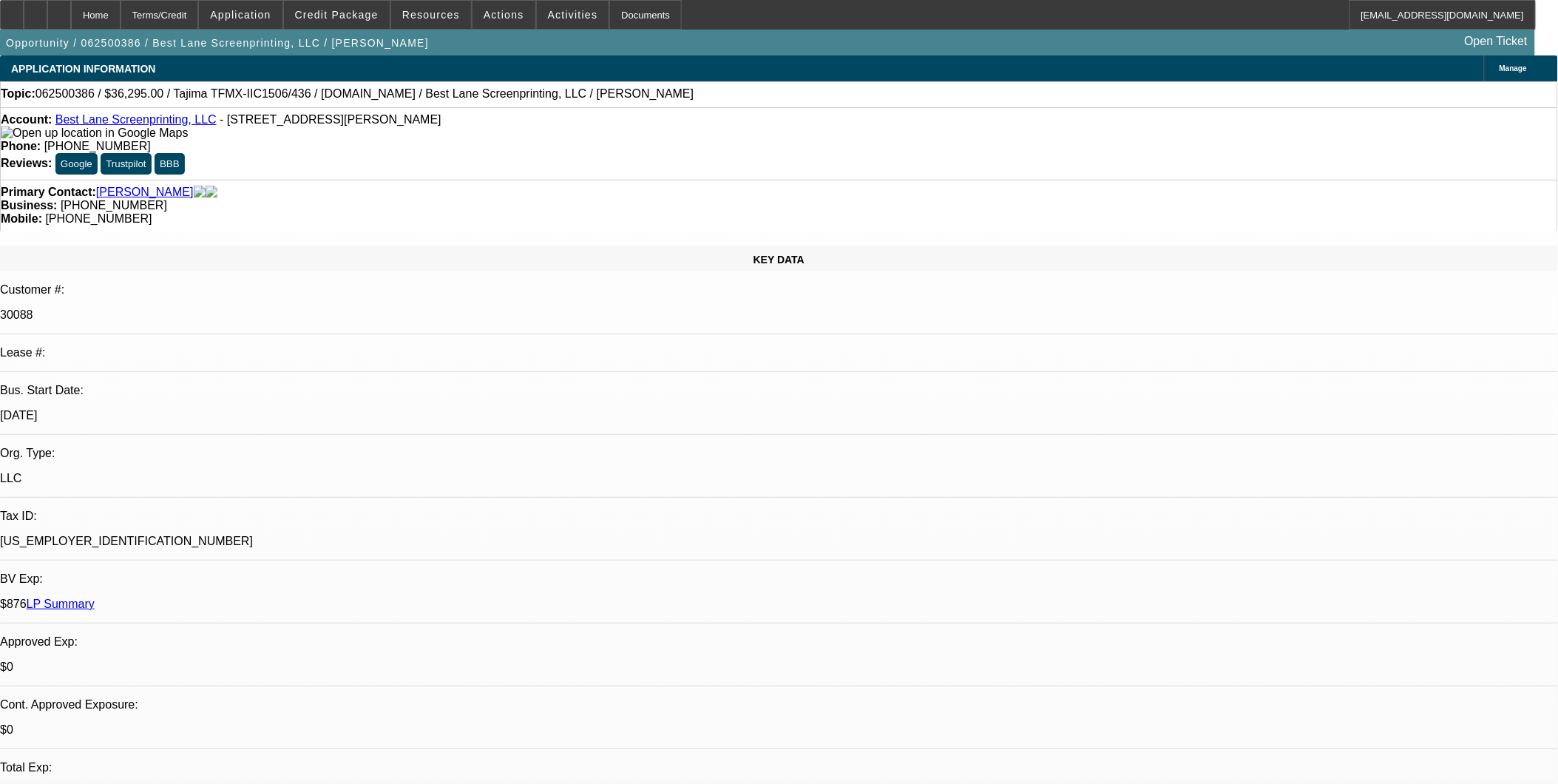
select select "2"
select select "0"
select select "1"
select select "2"
select select "6"
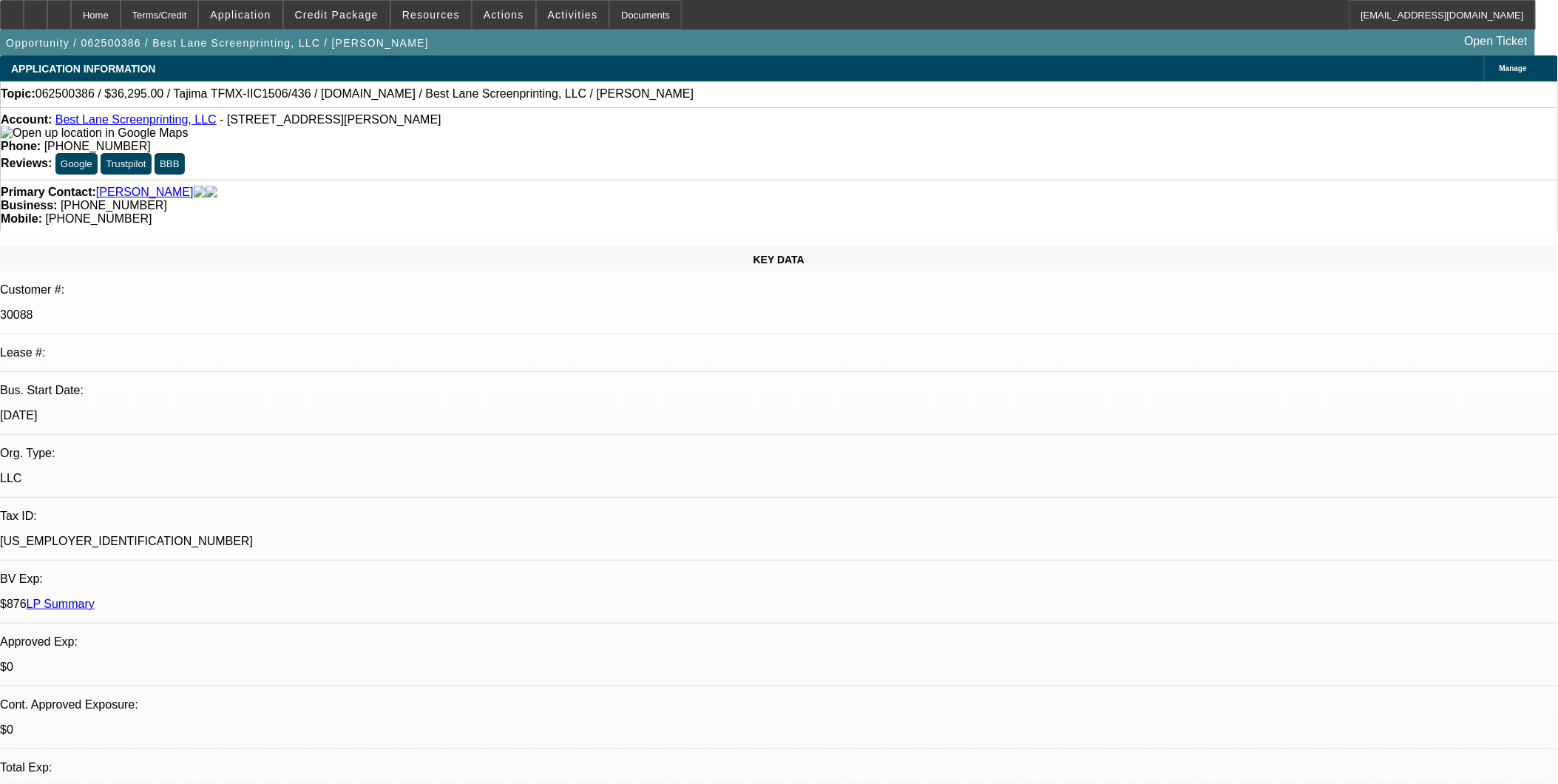
select select "1"
select select "2"
select select "6"
select select "1"
select select "2"
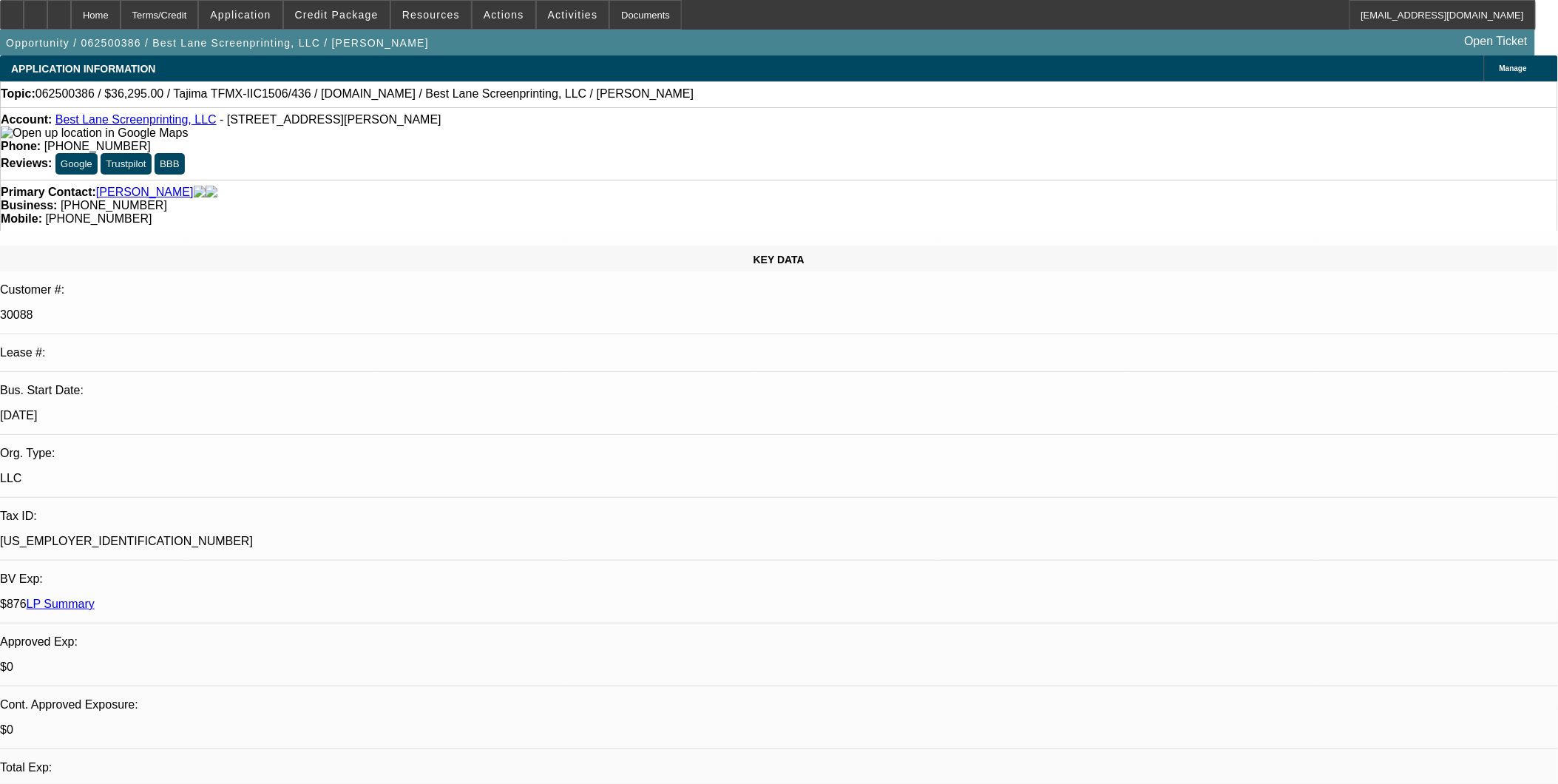
select select "6"
select select "1"
select select "2"
select select "6"
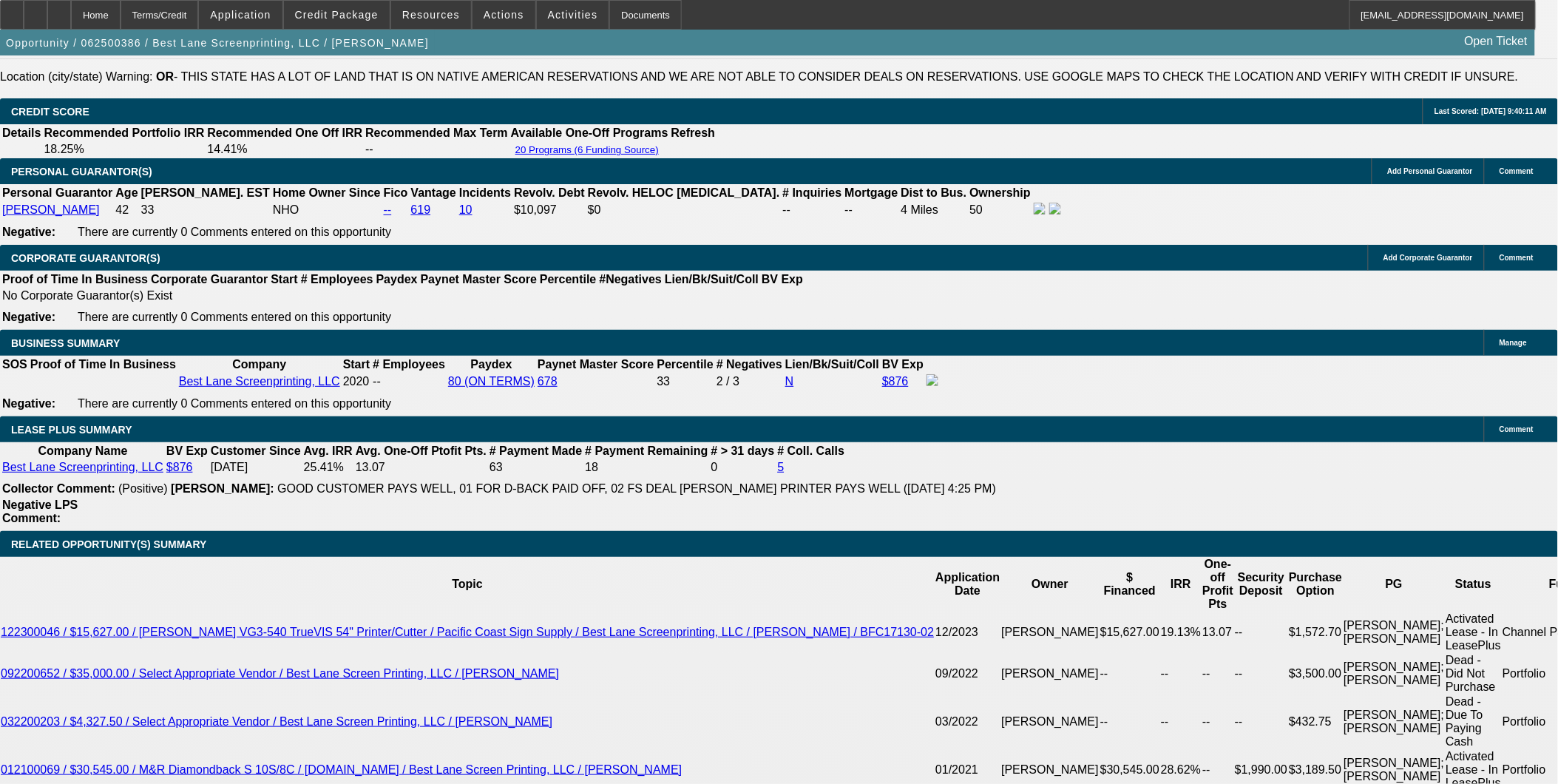
scroll to position [2301, 0]
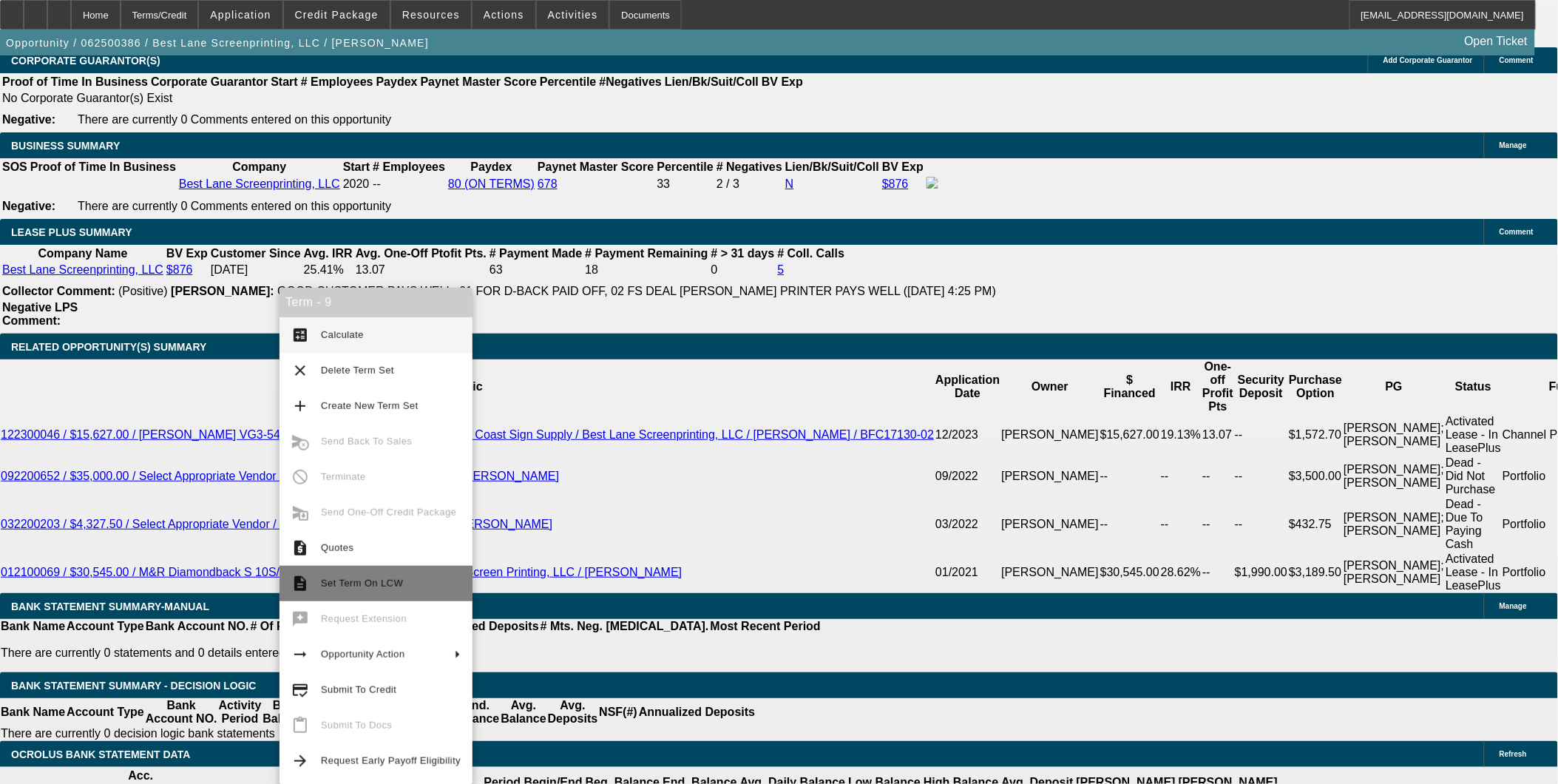
click at [360, 574] on span "Set Term On LCW" at bounding box center [391, 583] width 140 height 18
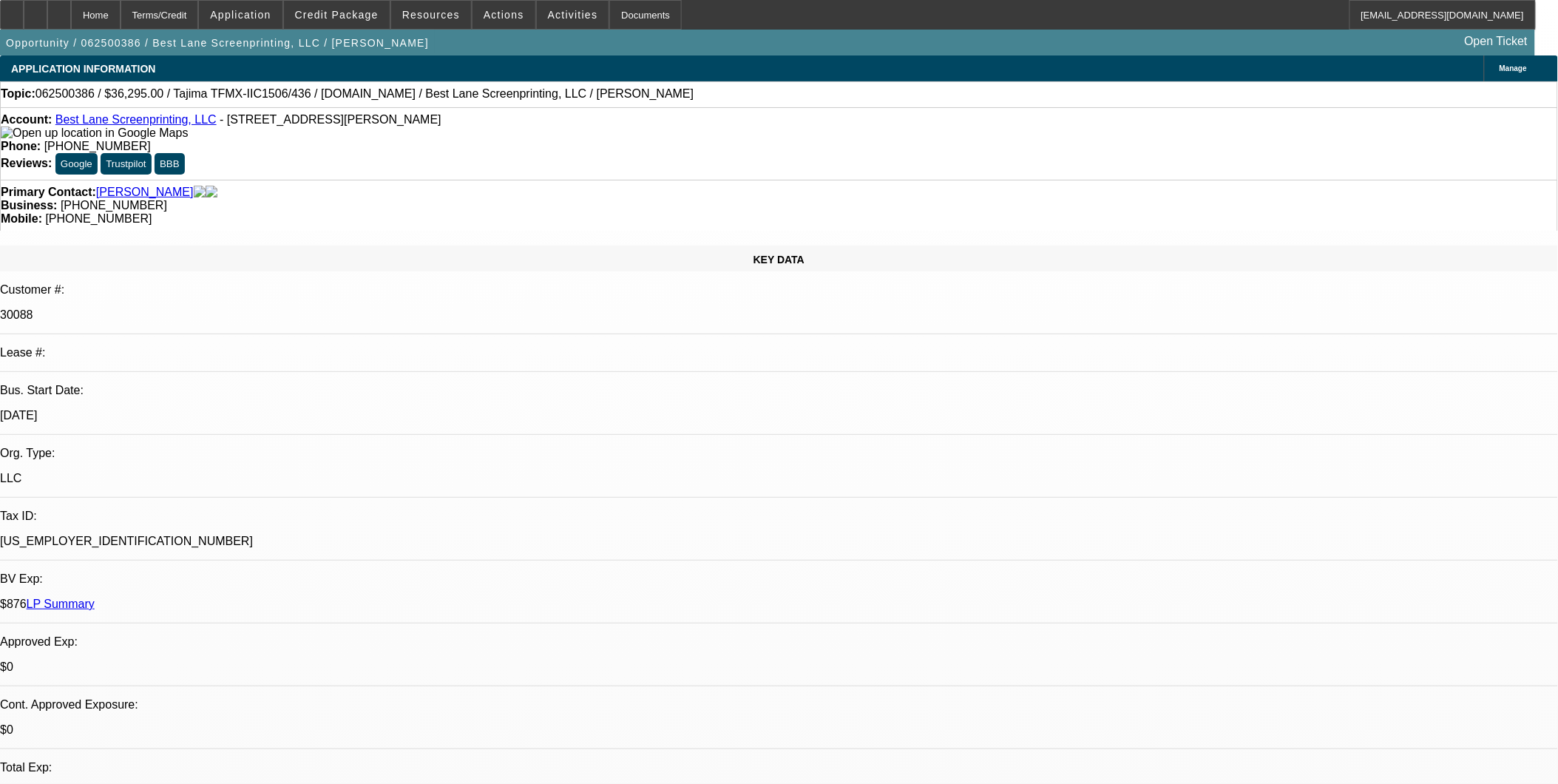
select select "0"
select select "2"
select select "0"
select select "2"
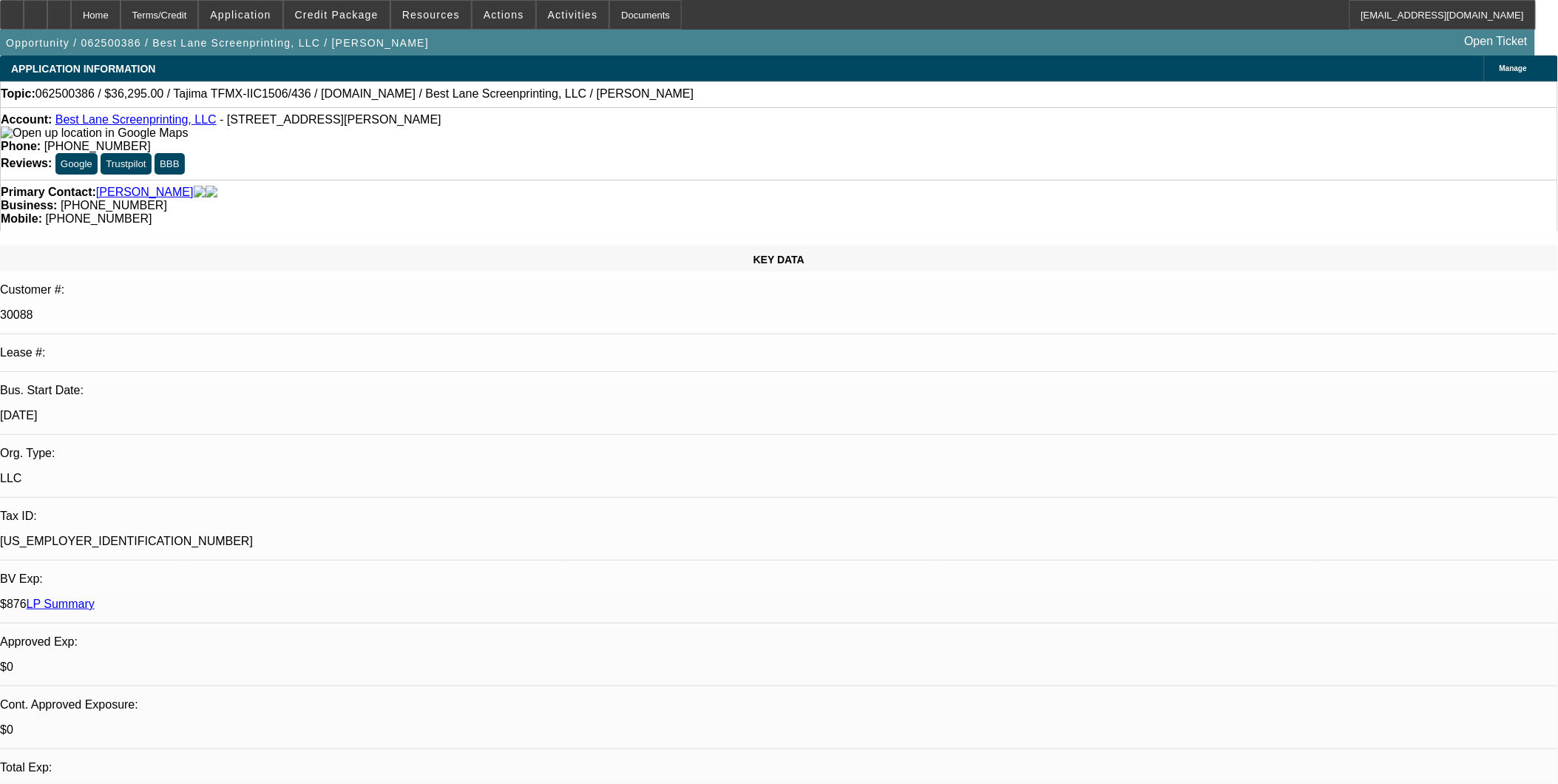
select select "0"
select select "2"
select select "0"
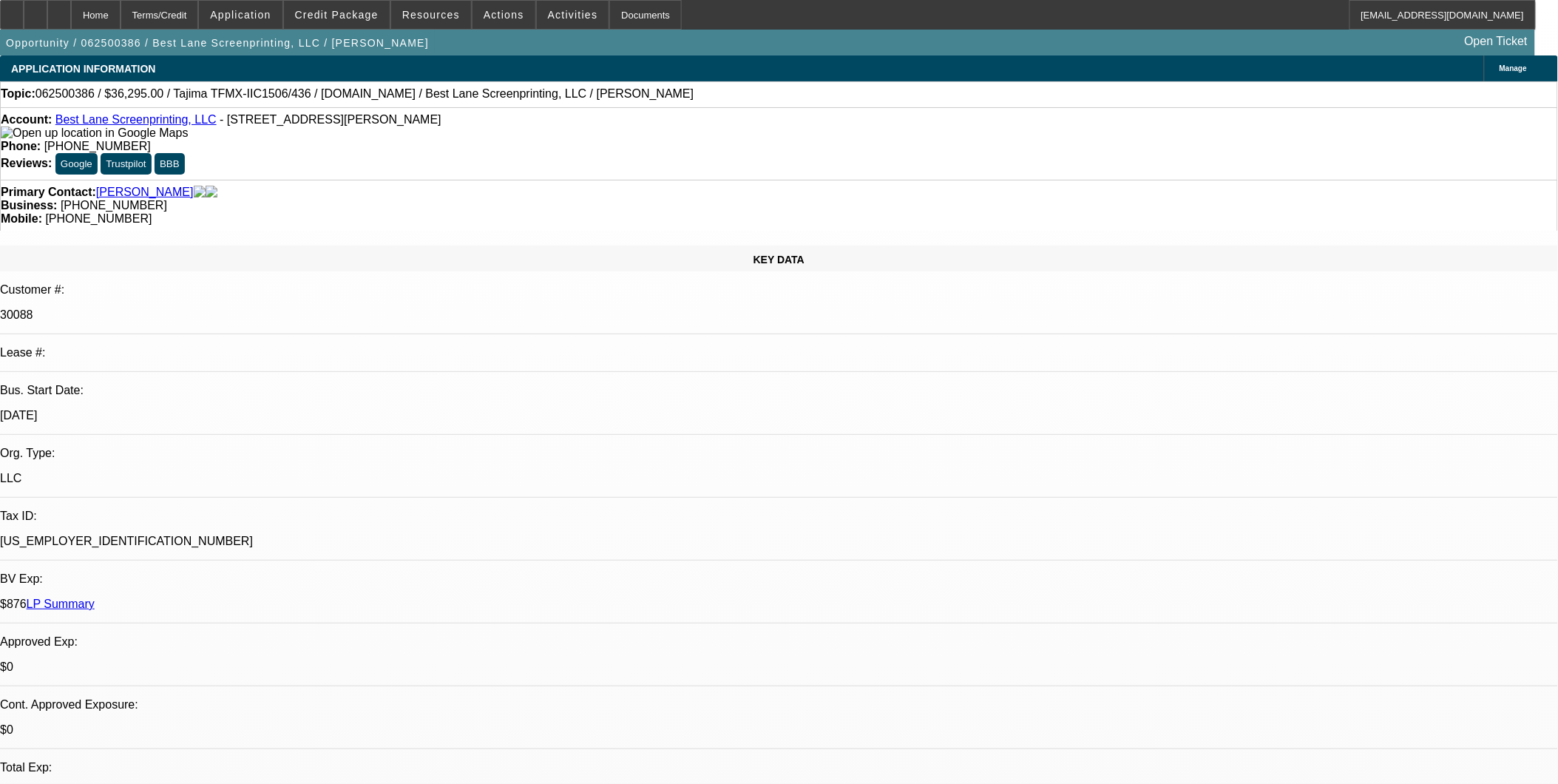
select select "2"
select select "0"
select select "1"
select select "2"
select select "6"
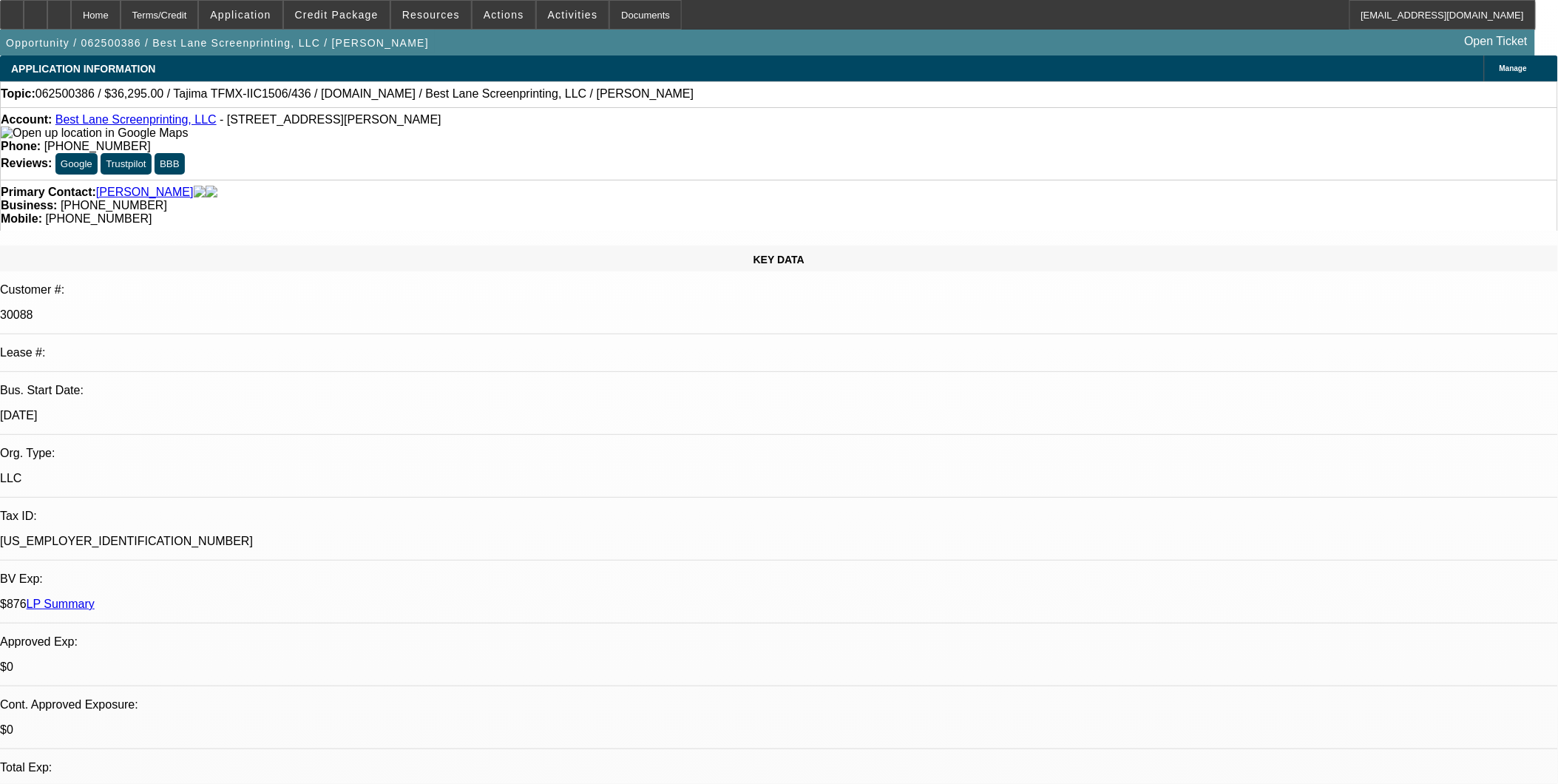
select select "1"
select select "2"
select select "6"
select select "1"
select select "2"
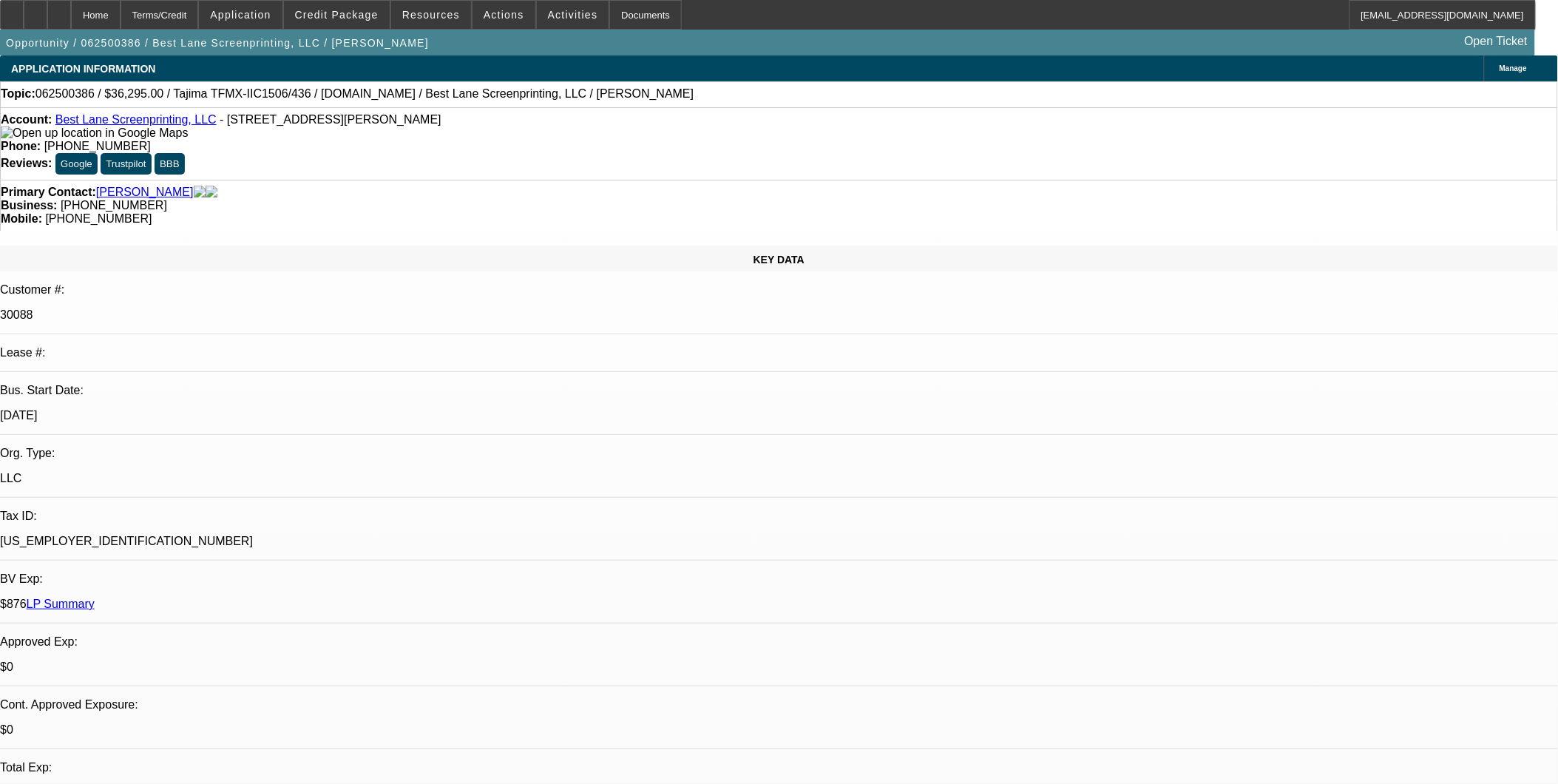
select select "6"
select select "1"
select select "2"
select select "6"
click at [271, 13] on span "Application" at bounding box center [239, 15] width 60 height 12
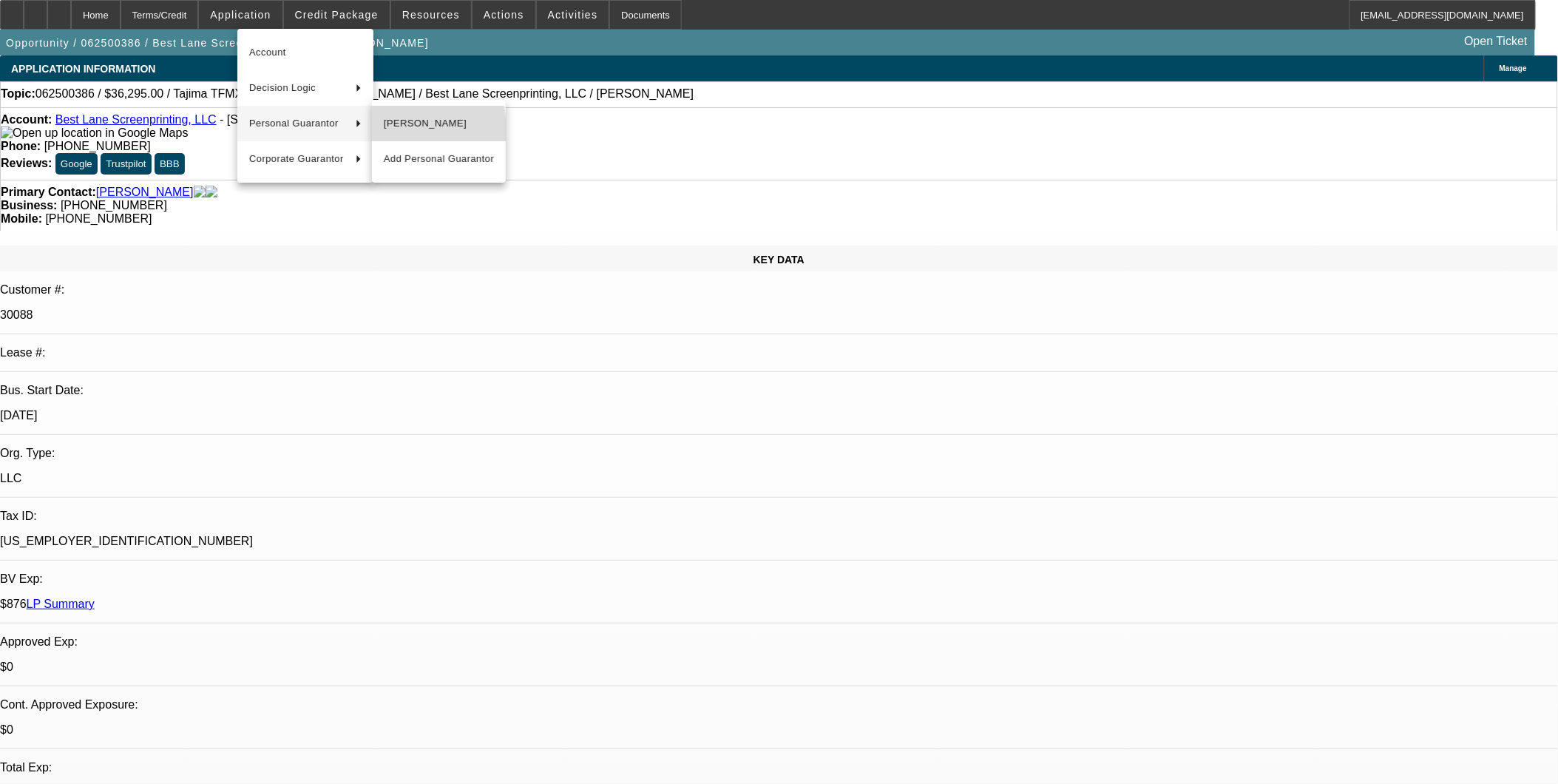
click at [372, 135] on button "[PERSON_NAME]" at bounding box center [439, 123] width 134 height 35
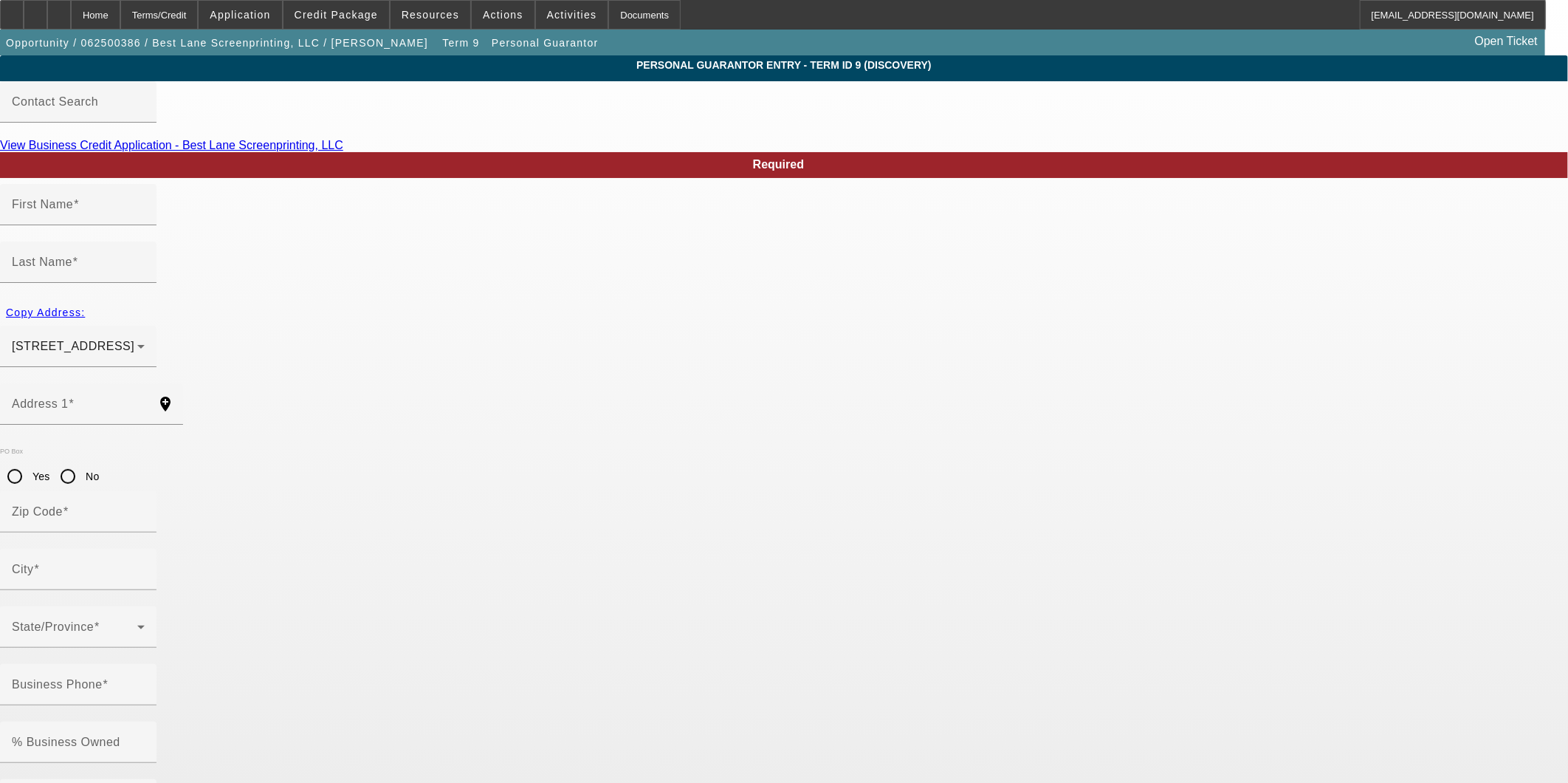
type input "Juan"
type input "Ortega"
type input "2303 Coral Avenue NE, Apt A"
radio input "true"
type input "97305"
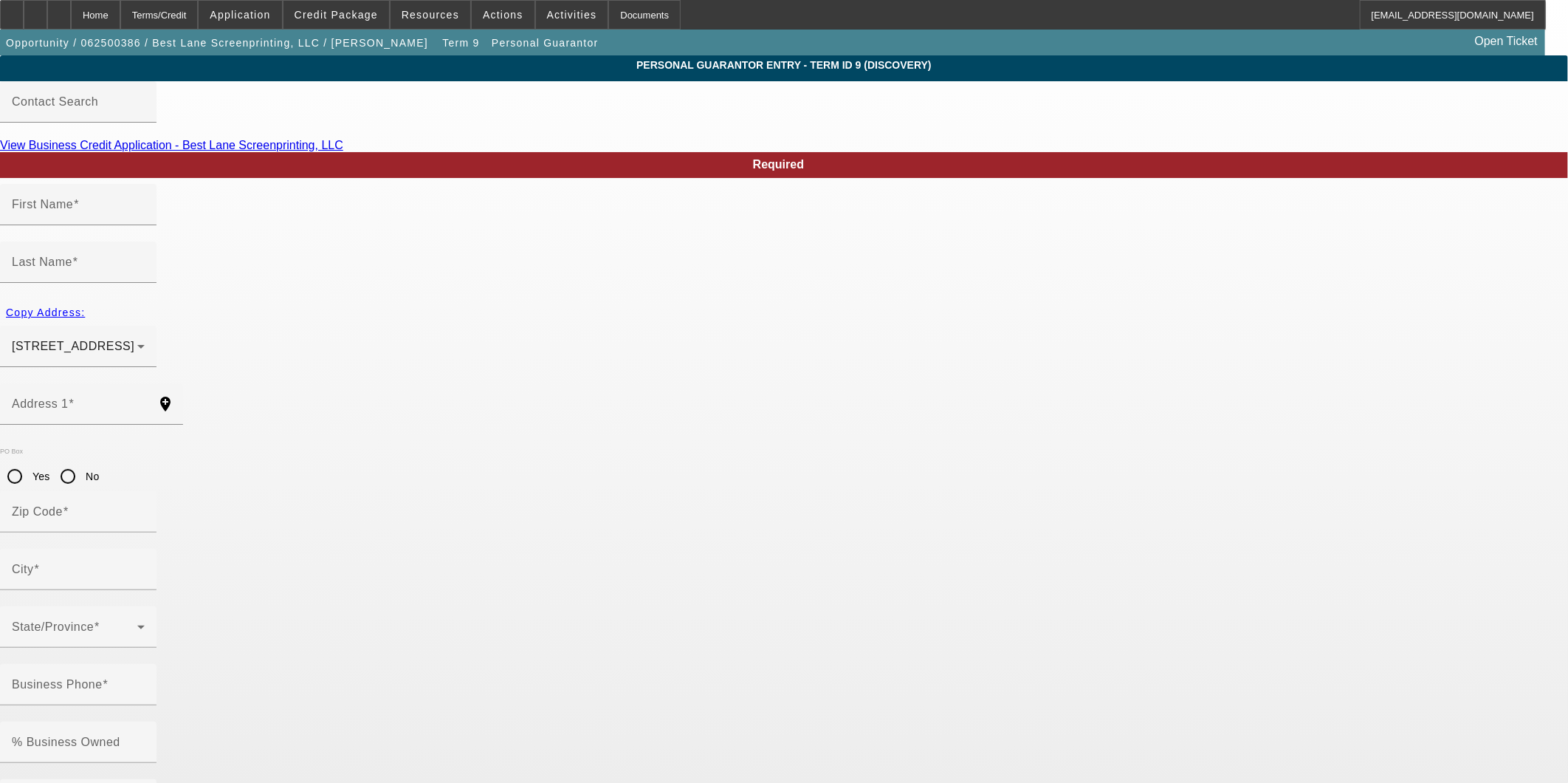
type input "Salem"
type input "[PHONE_NUMBER]"
type input "50"
type input "200-39-6261"
type input "bestlane83@gmail.com"
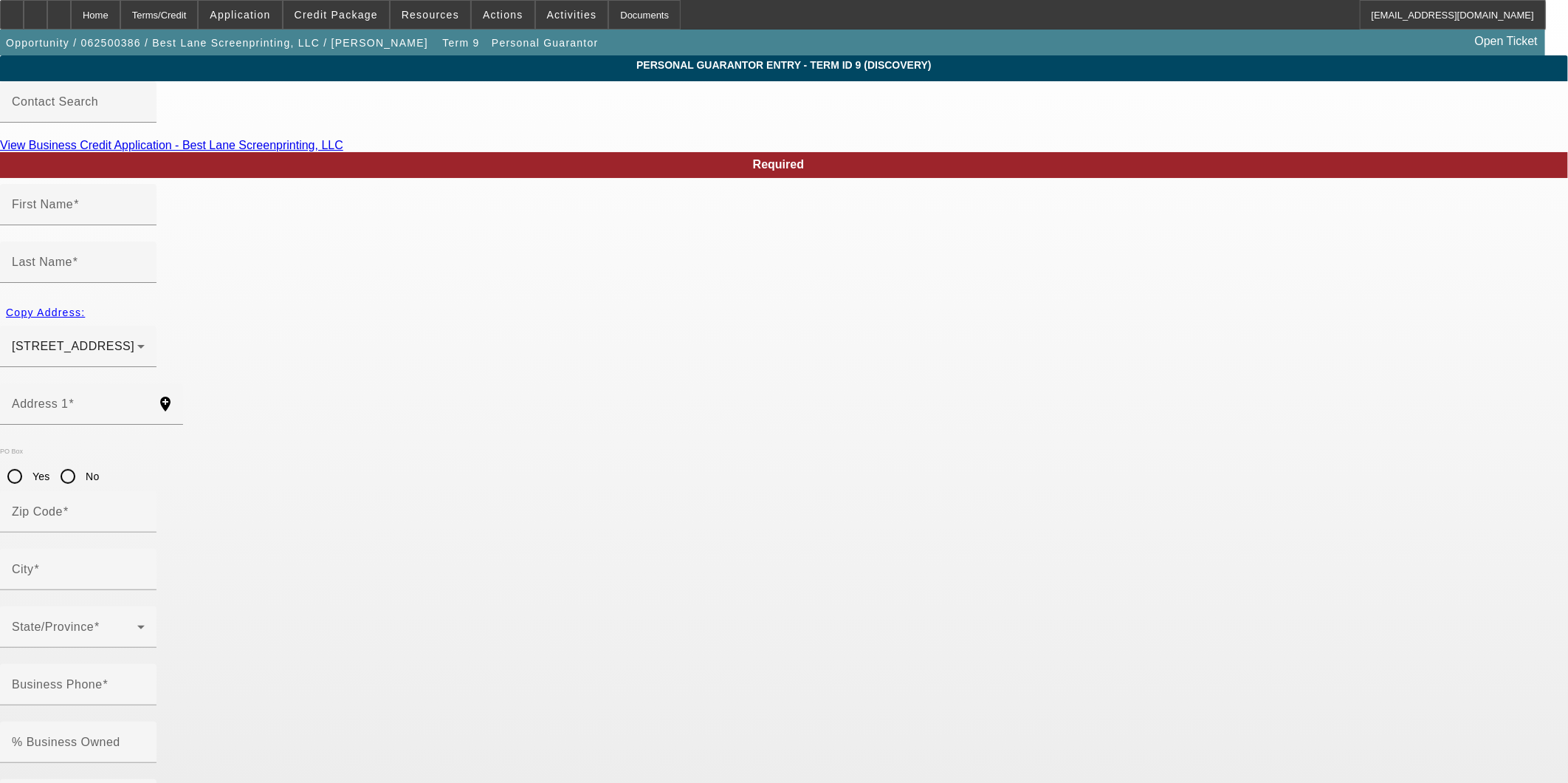
type input "[PHONE_NUMBER]"
type input "bestlane83@gmail.co"
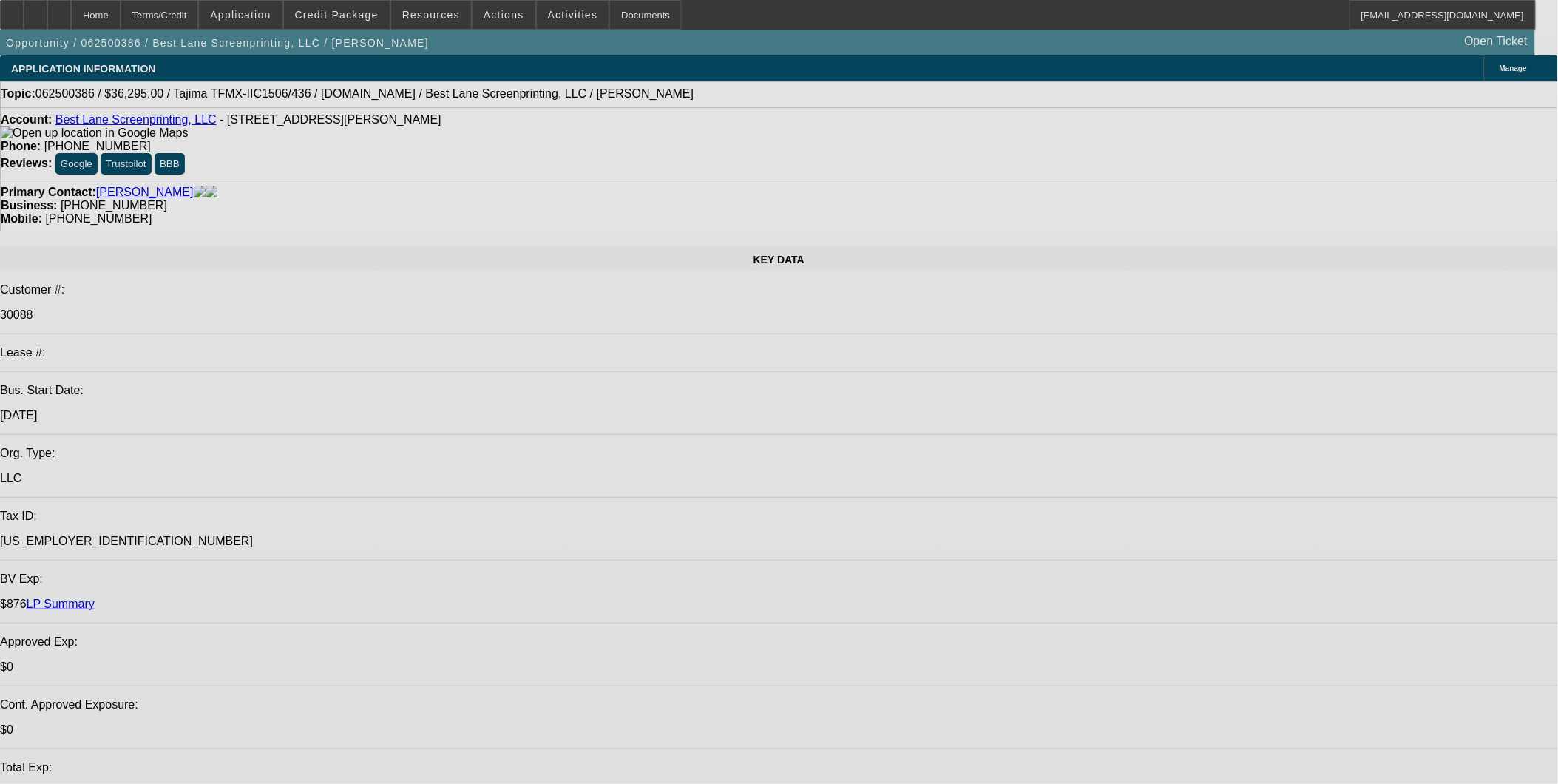
select select "0"
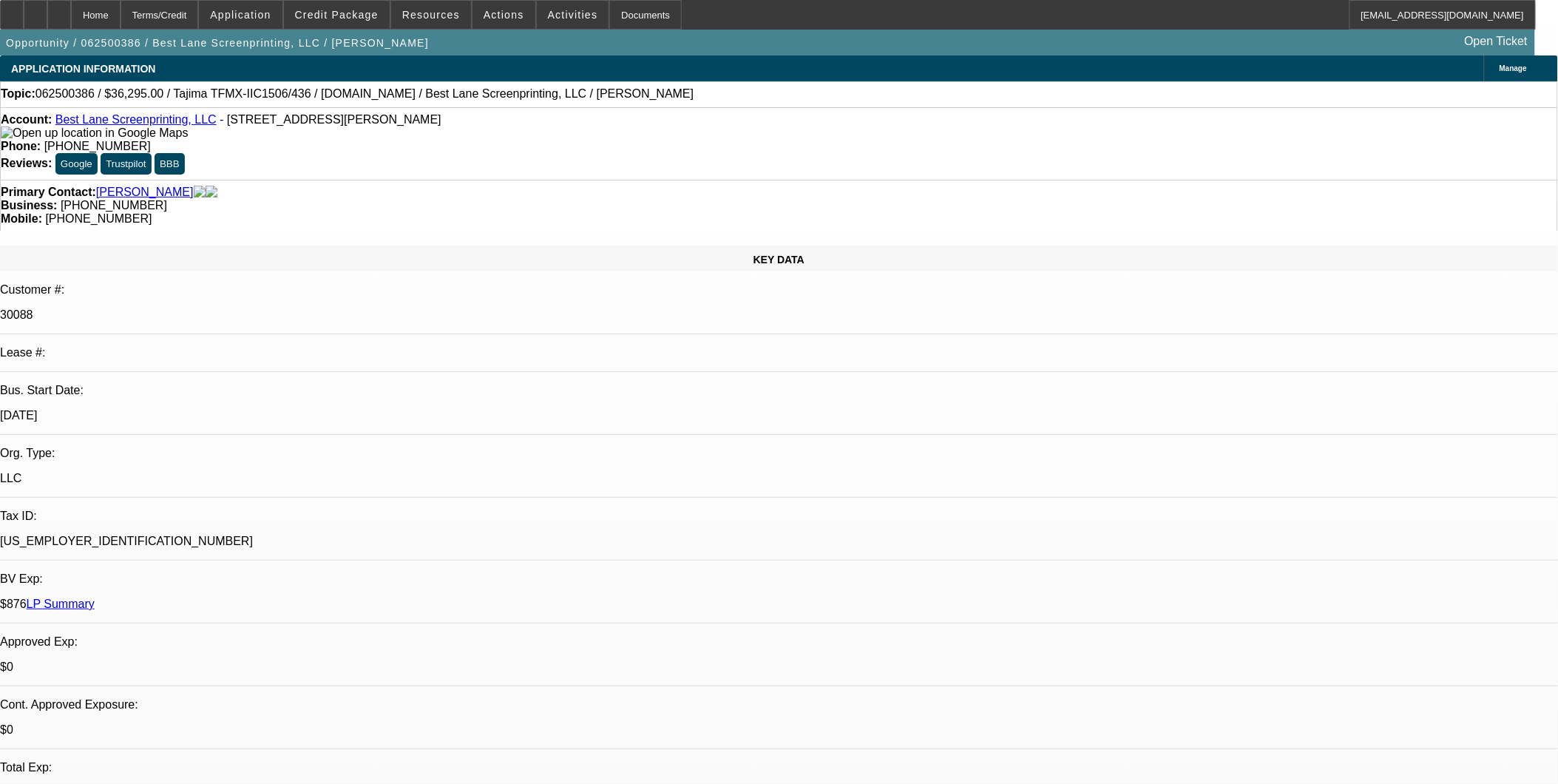
select select "2"
select select "0"
select select "6"
select select "0"
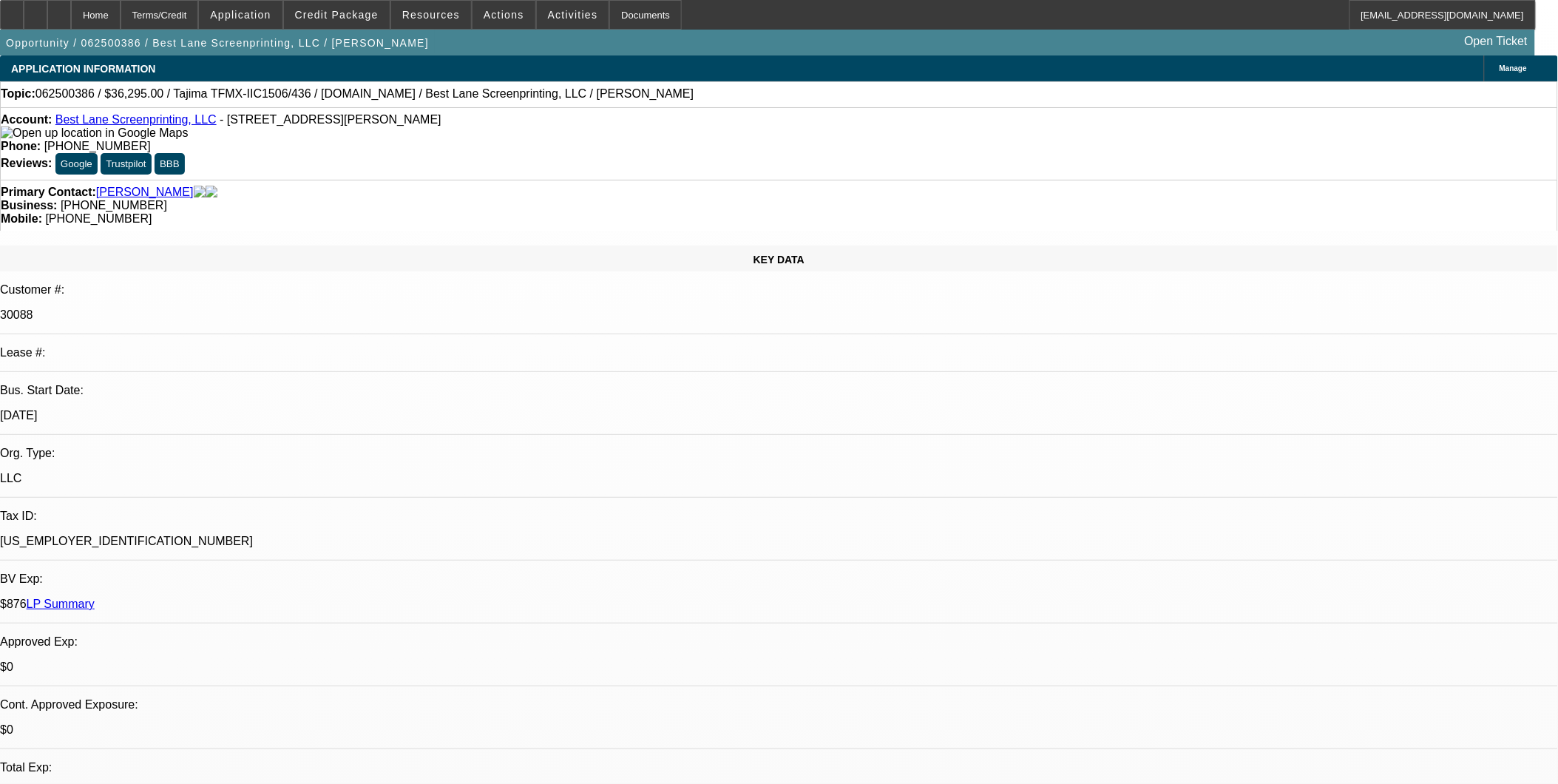
select select "2"
select select "0"
select select "6"
select select "0"
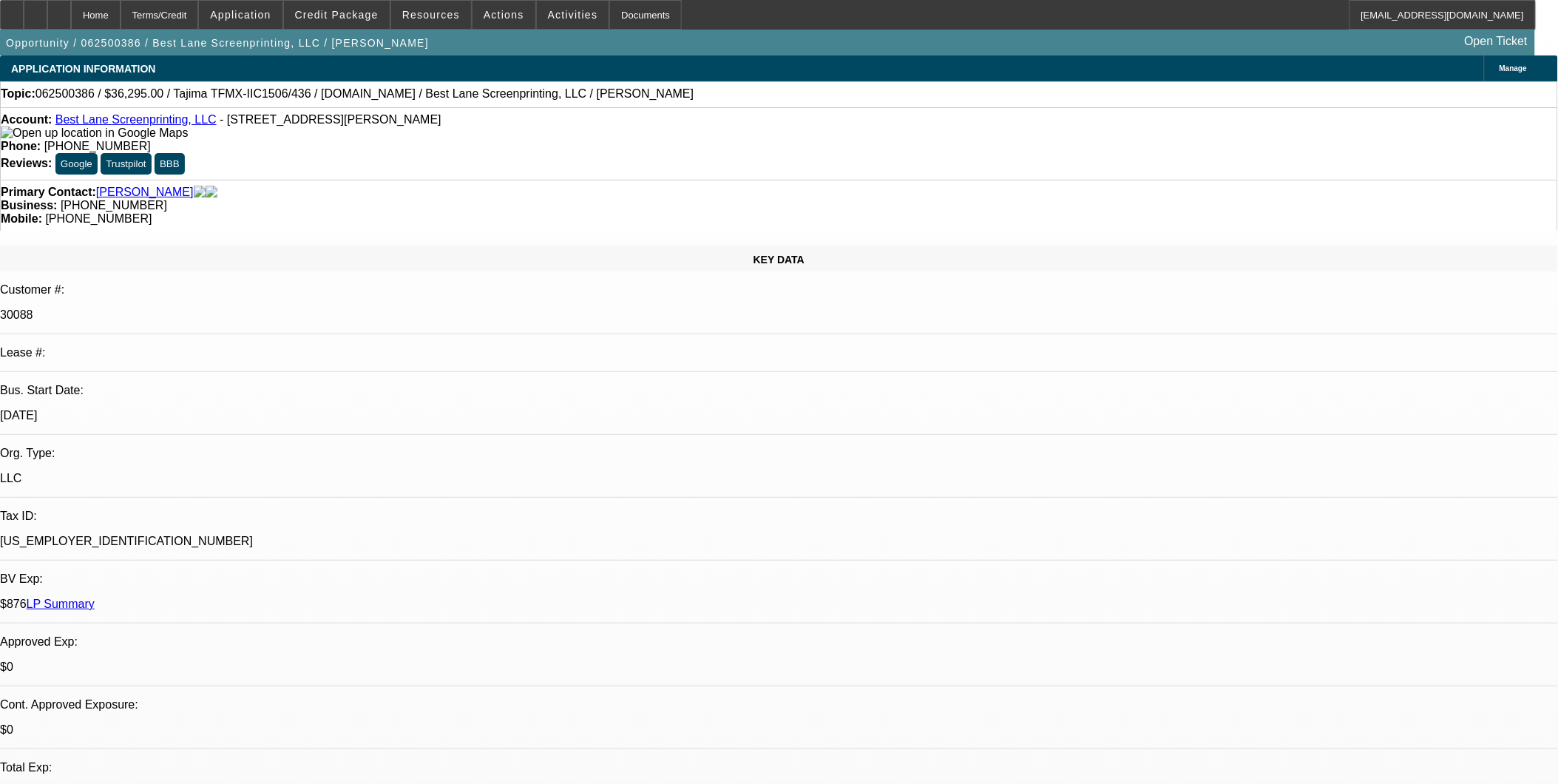
select select "2"
select select "0"
select select "6"
select select "0"
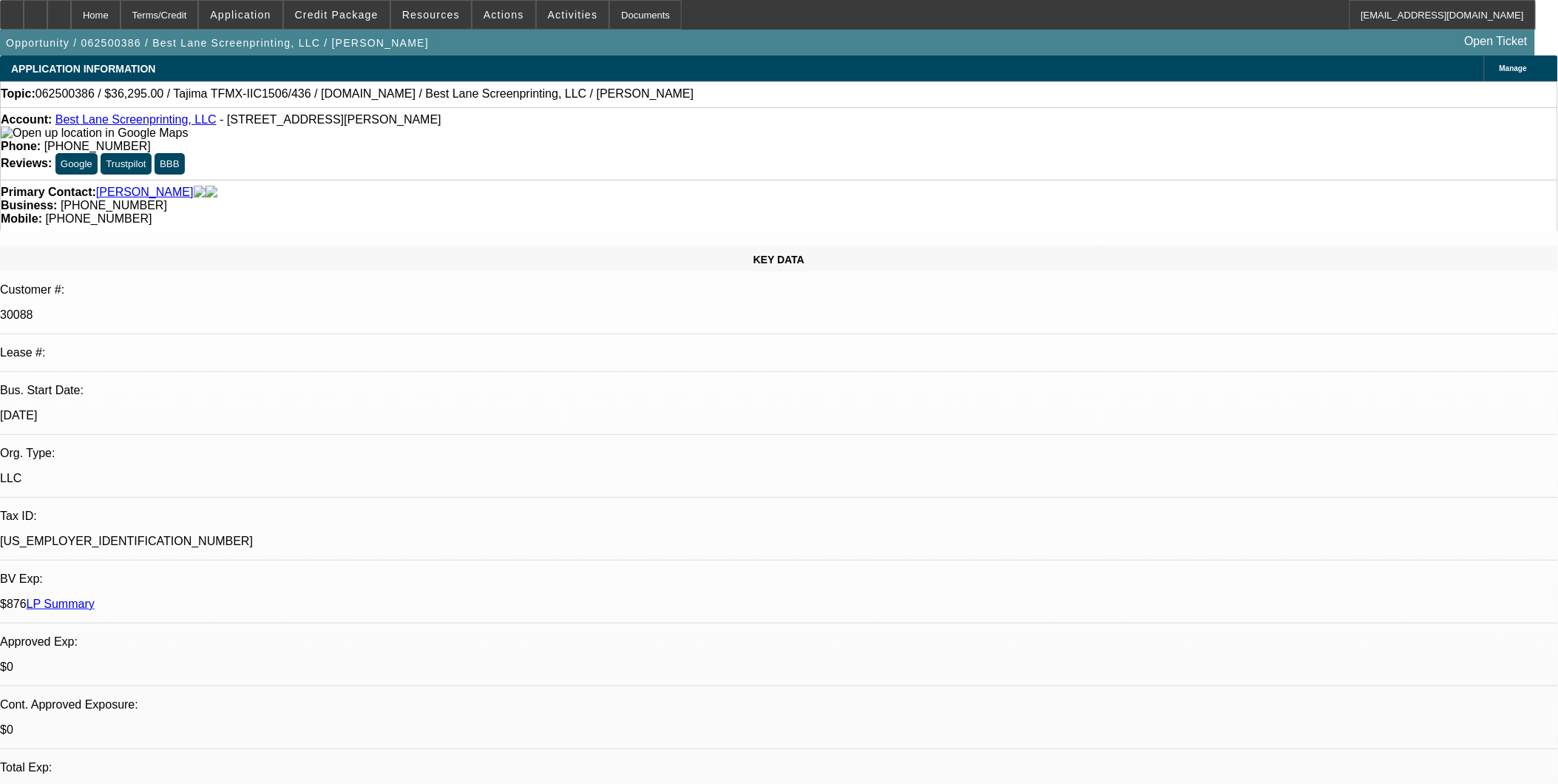
select select "2"
select select "0"
select select "6"
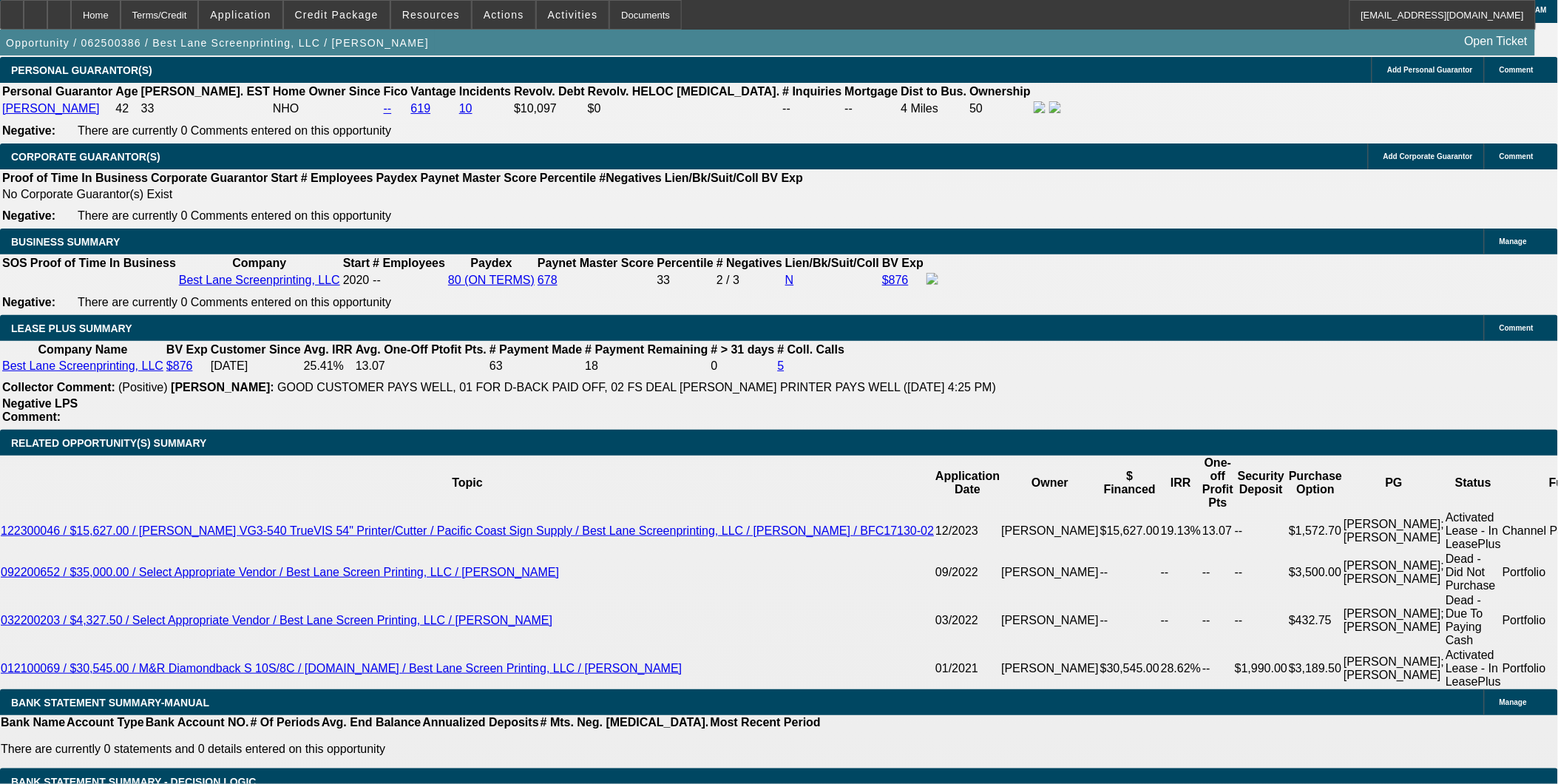
scroll to position [2383, 0]
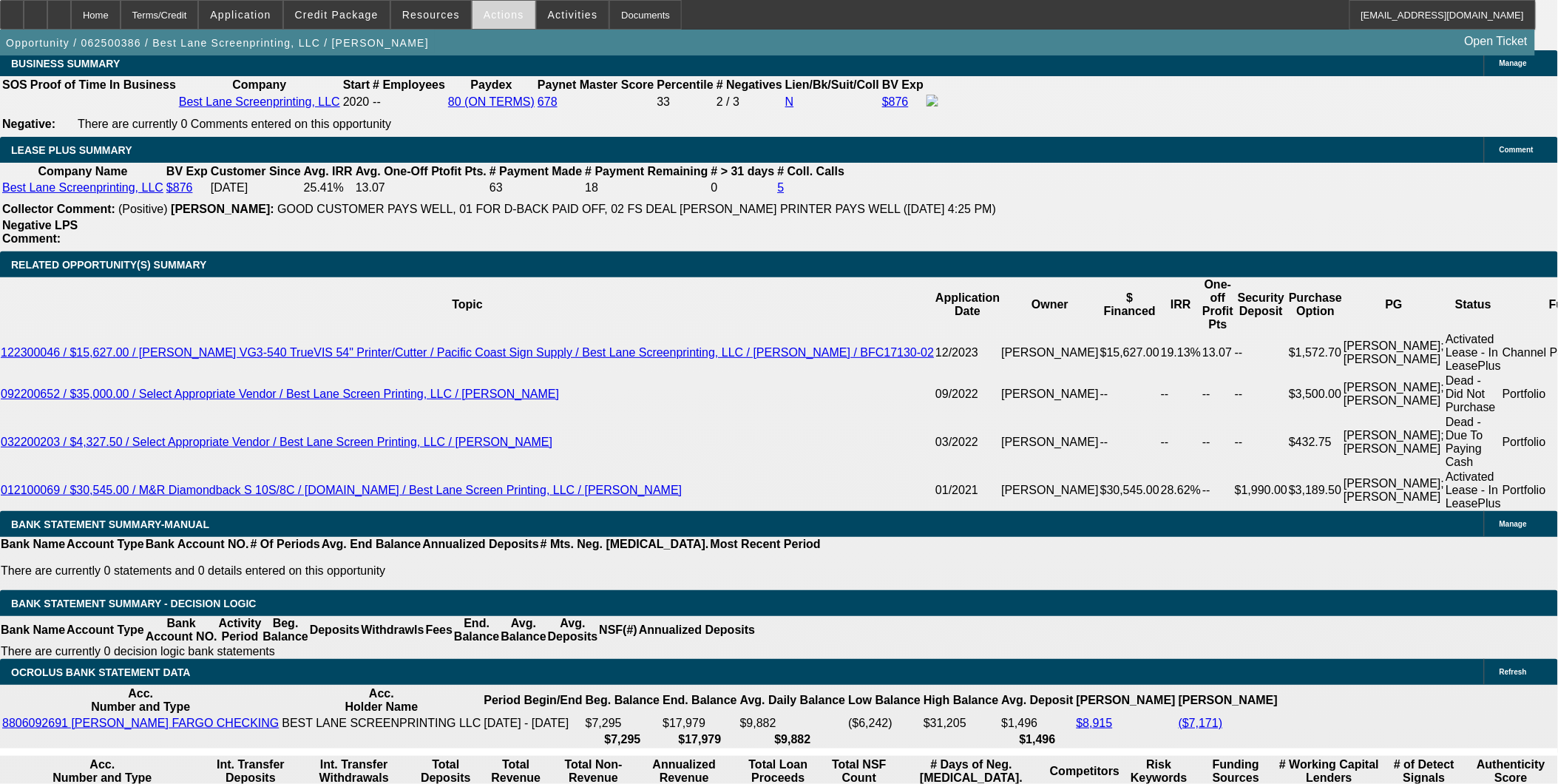
click at [485, 12] on span "Actions" at bounding box center [504, 15] width 41 height 12
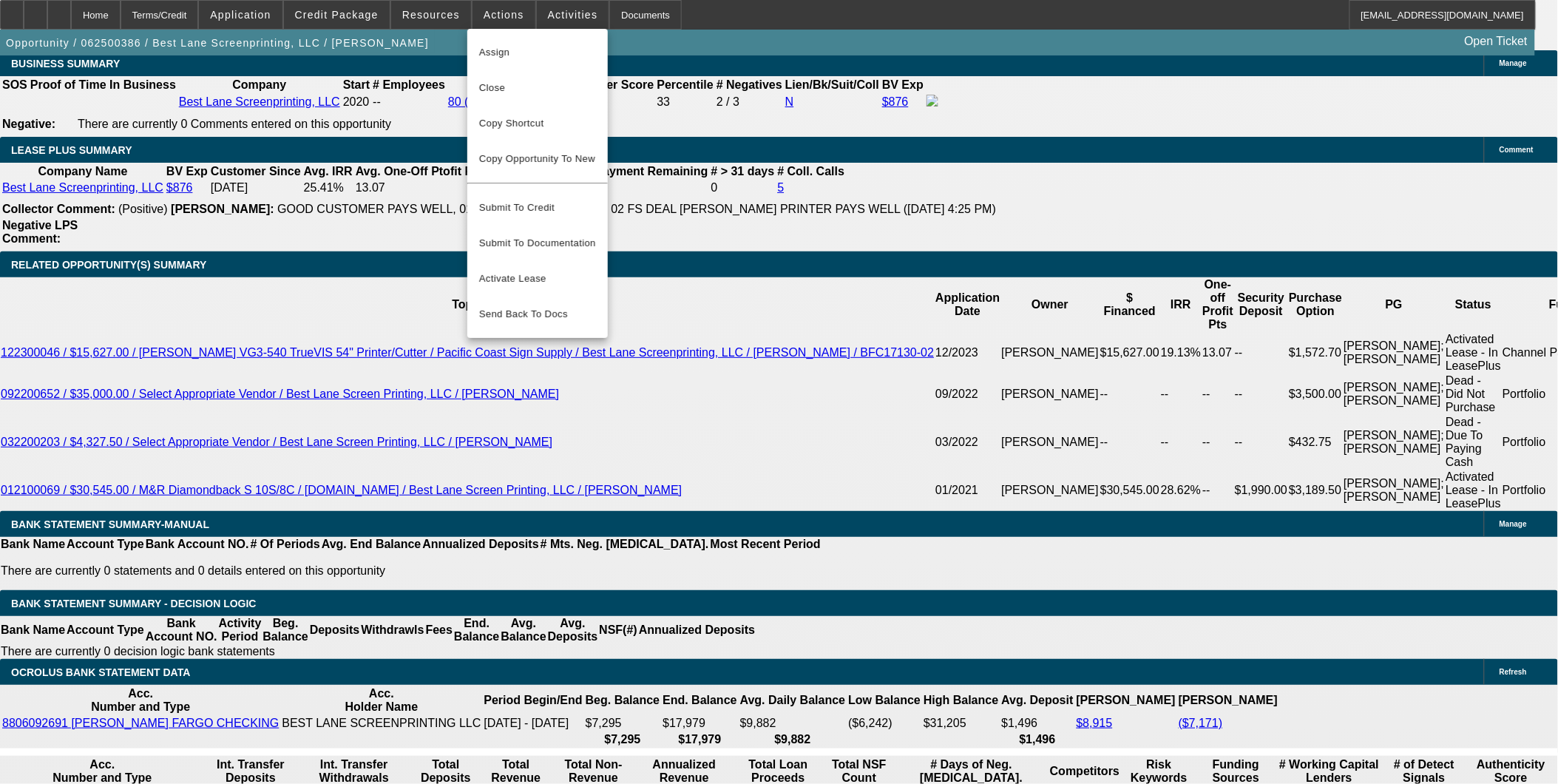
click at [100, 238] on div at bounding box center [779, 392] width 1558 height 784
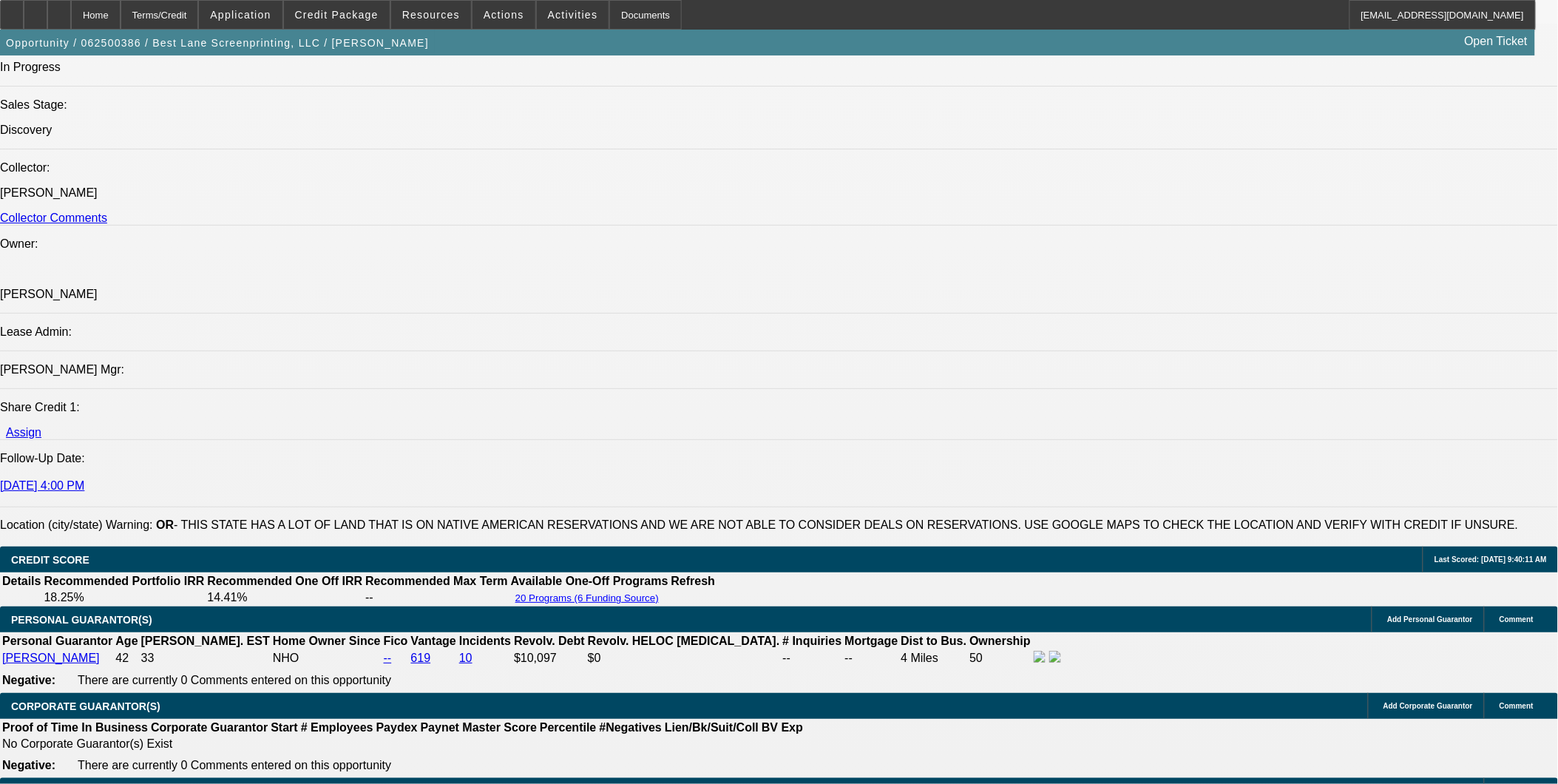
scroll to position [1643, 0]
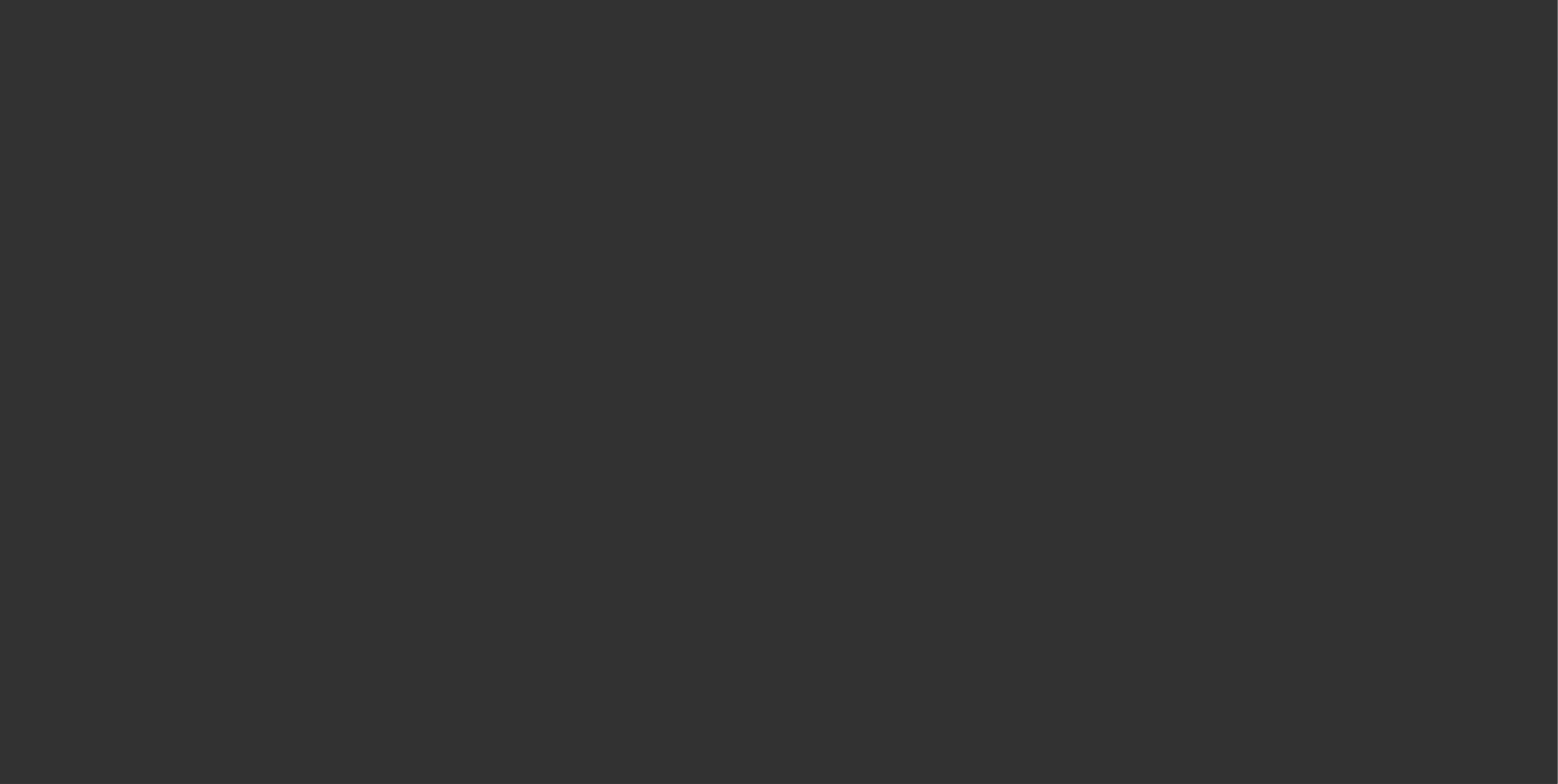
select select "0.1"
select select "0"
select select "0.1"
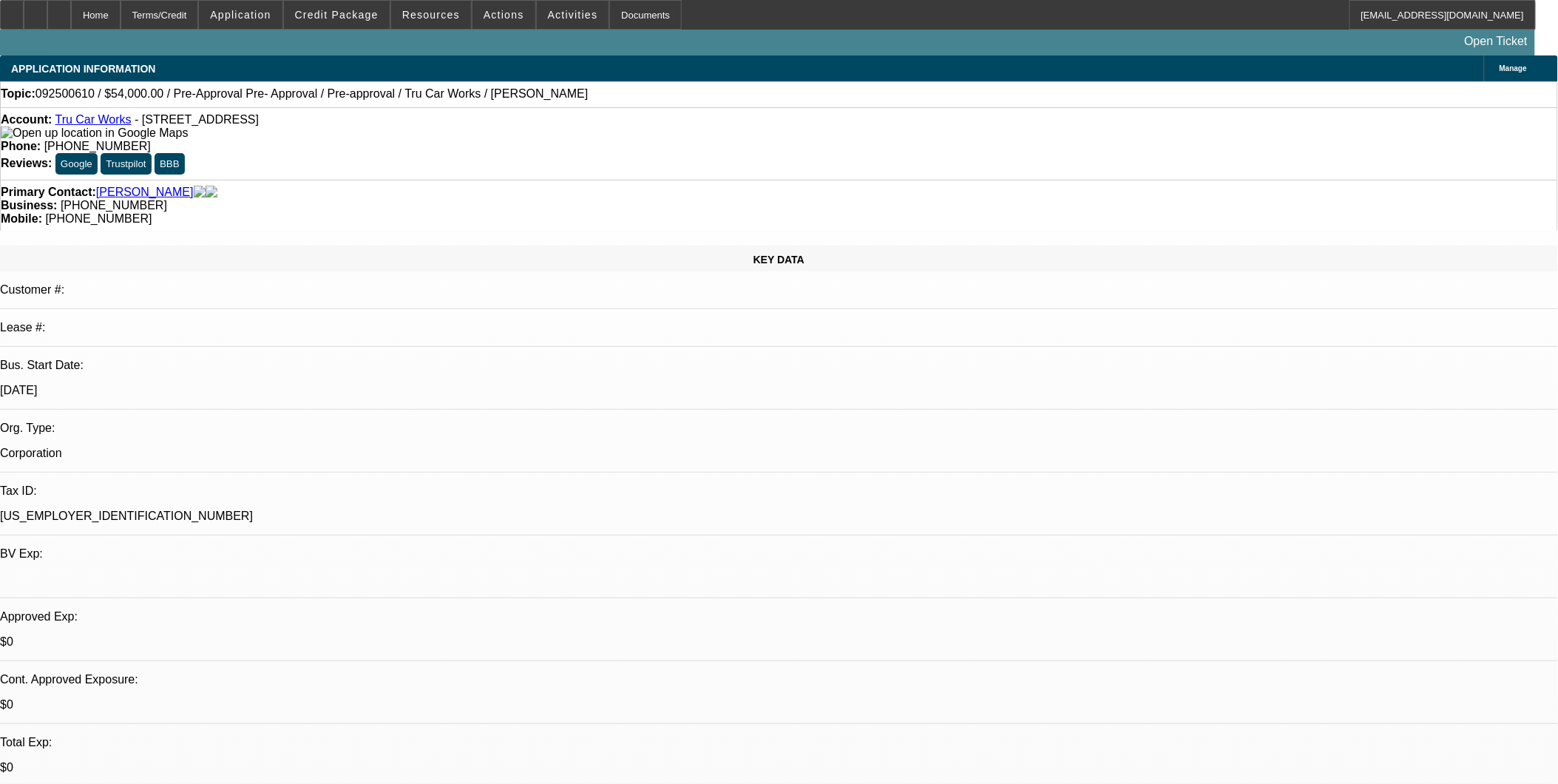
select select "1"
select select "4"
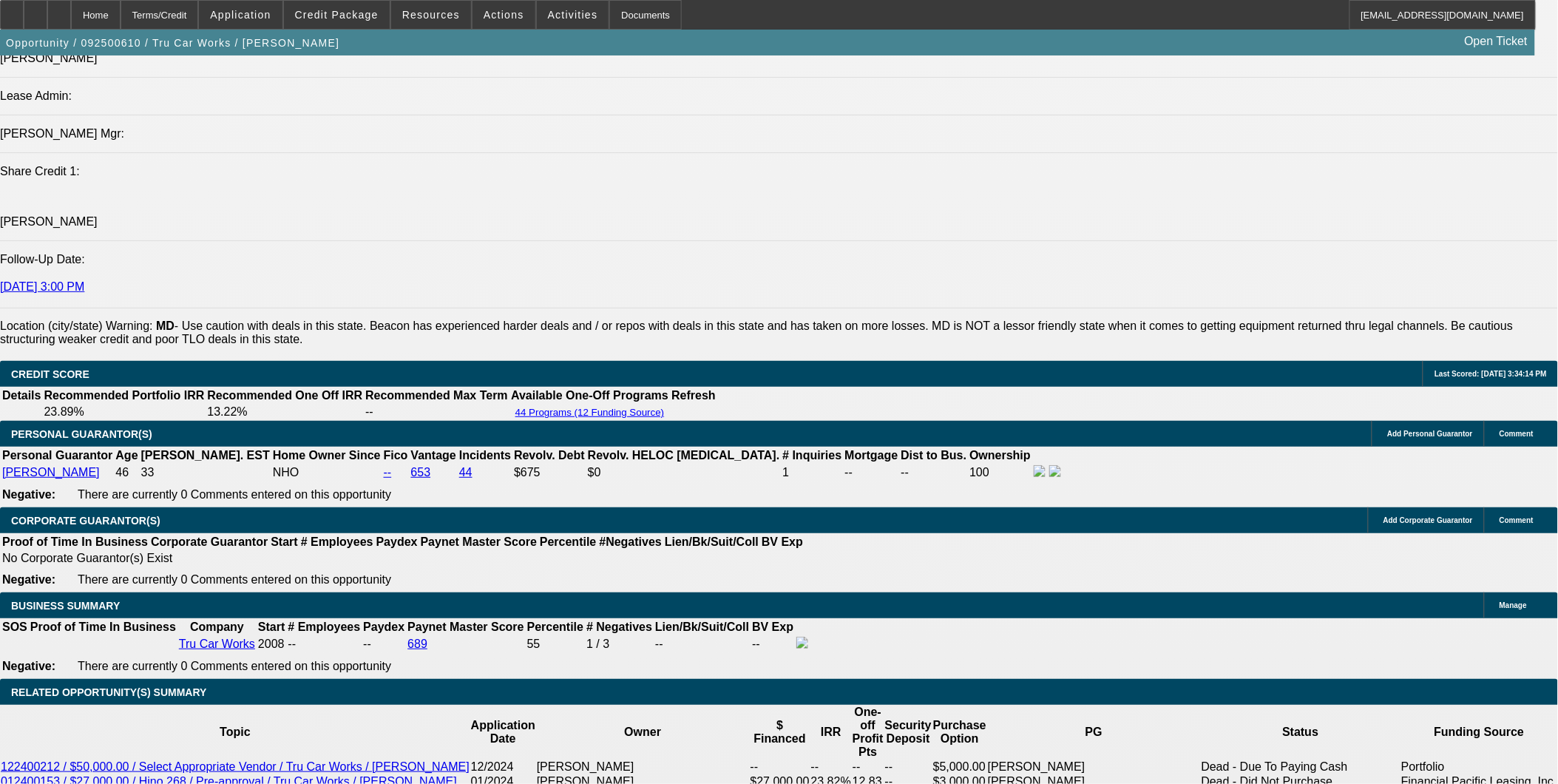
scroll to position [1889, 0]
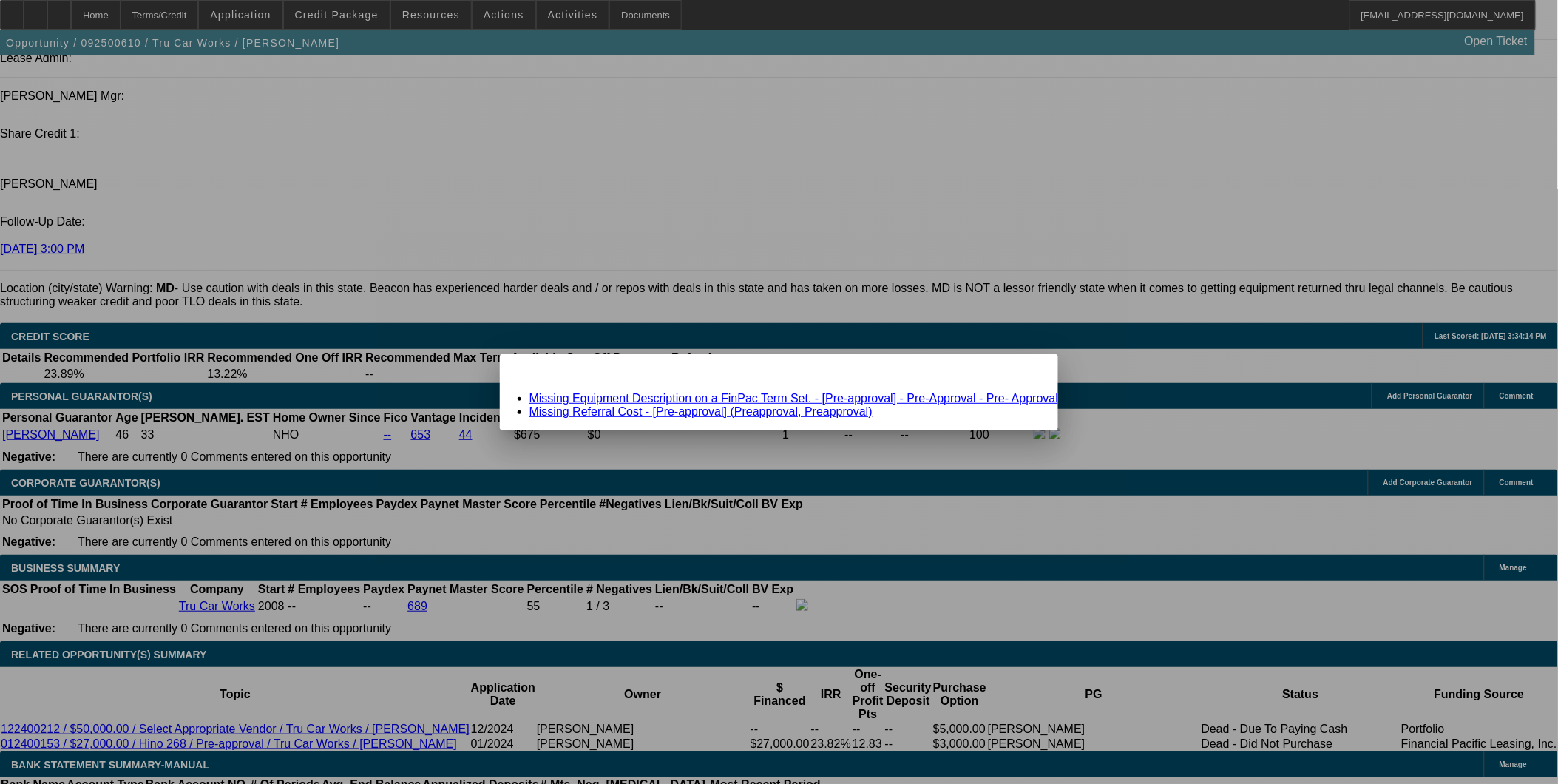
scroll to position [0, 0]
click at [918, 403] on link "Missing Equipment Description on a FinPac Term Set. - [Pre-approval] - Pre-Appr…" at bounding box center [794, 398] width 530 height 13
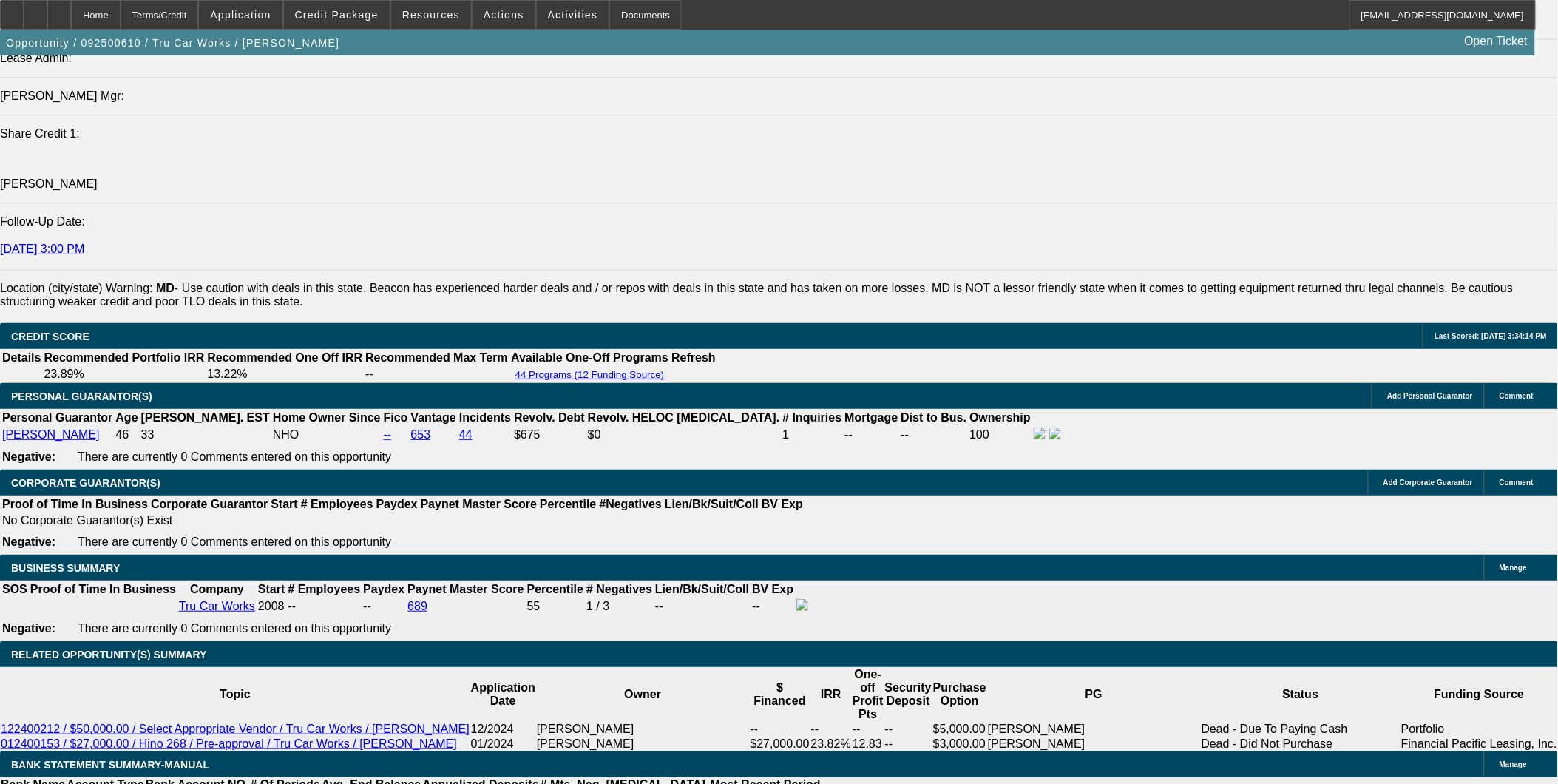
scroll to position [1889, 0]
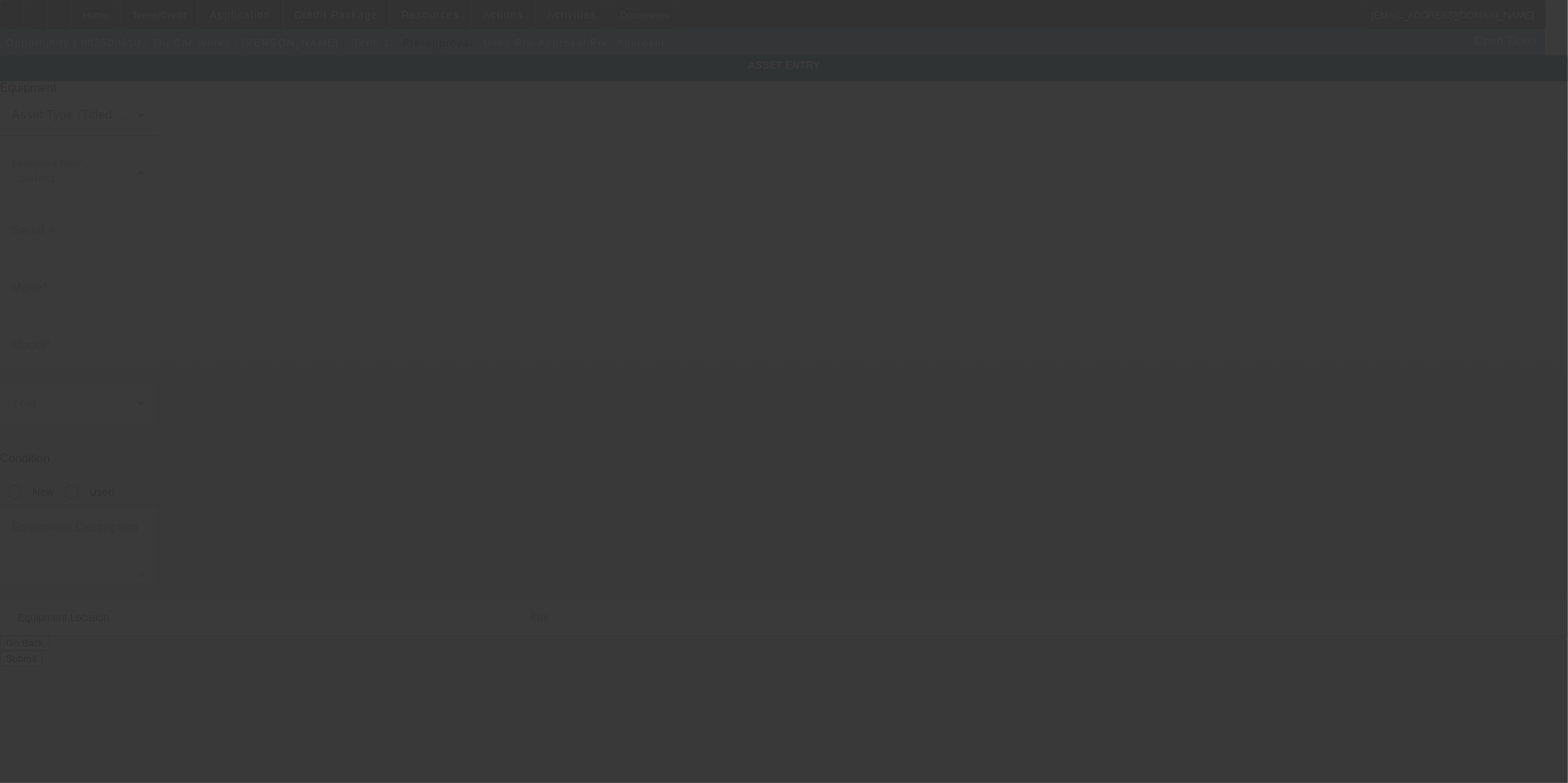
type input "Pre-Approval"
type input "Pre- Approval"
radio input "true"
type input "6312 Old Branch Ave"
type input "Temple Hills"
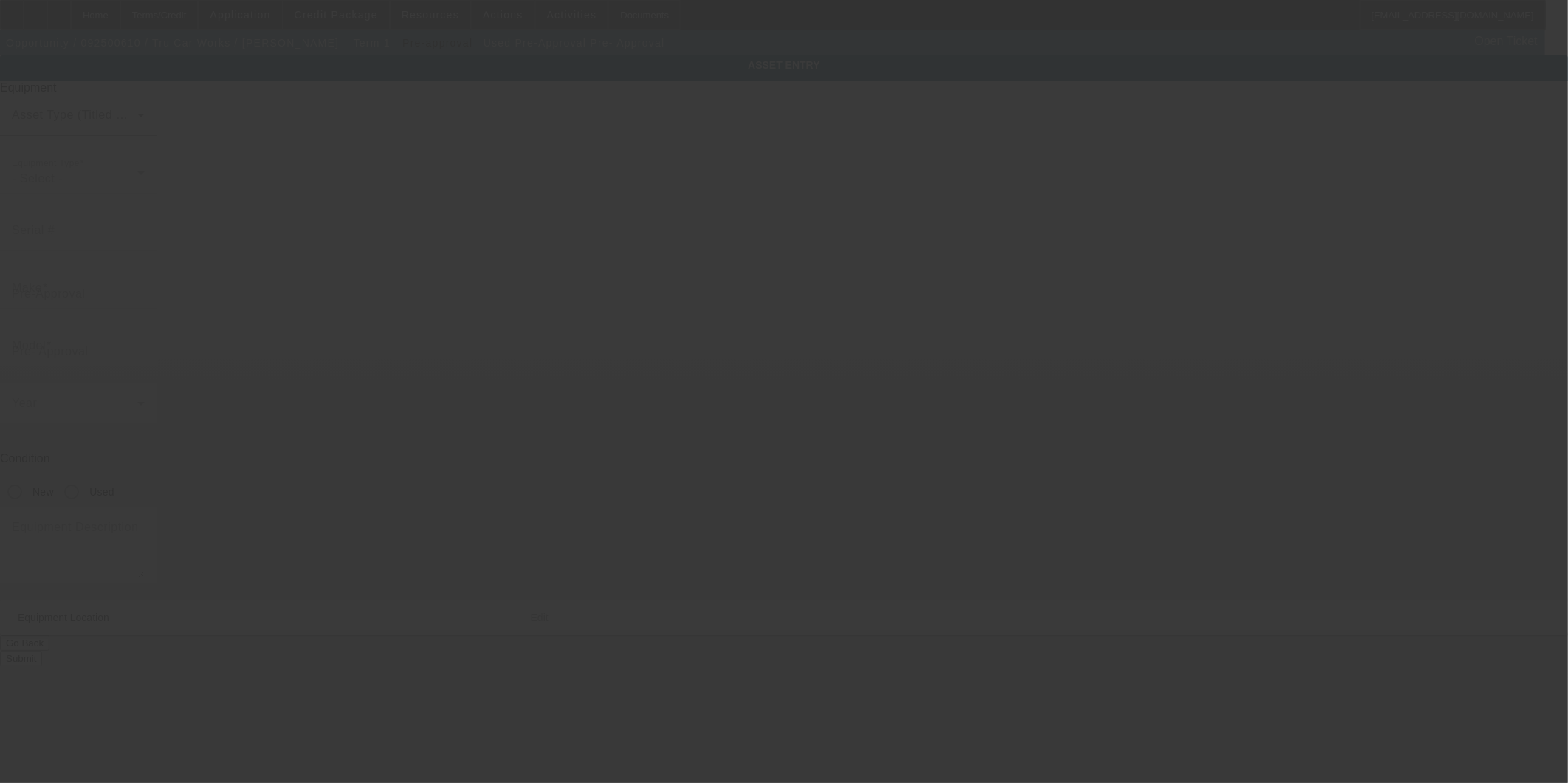
type input "20748"
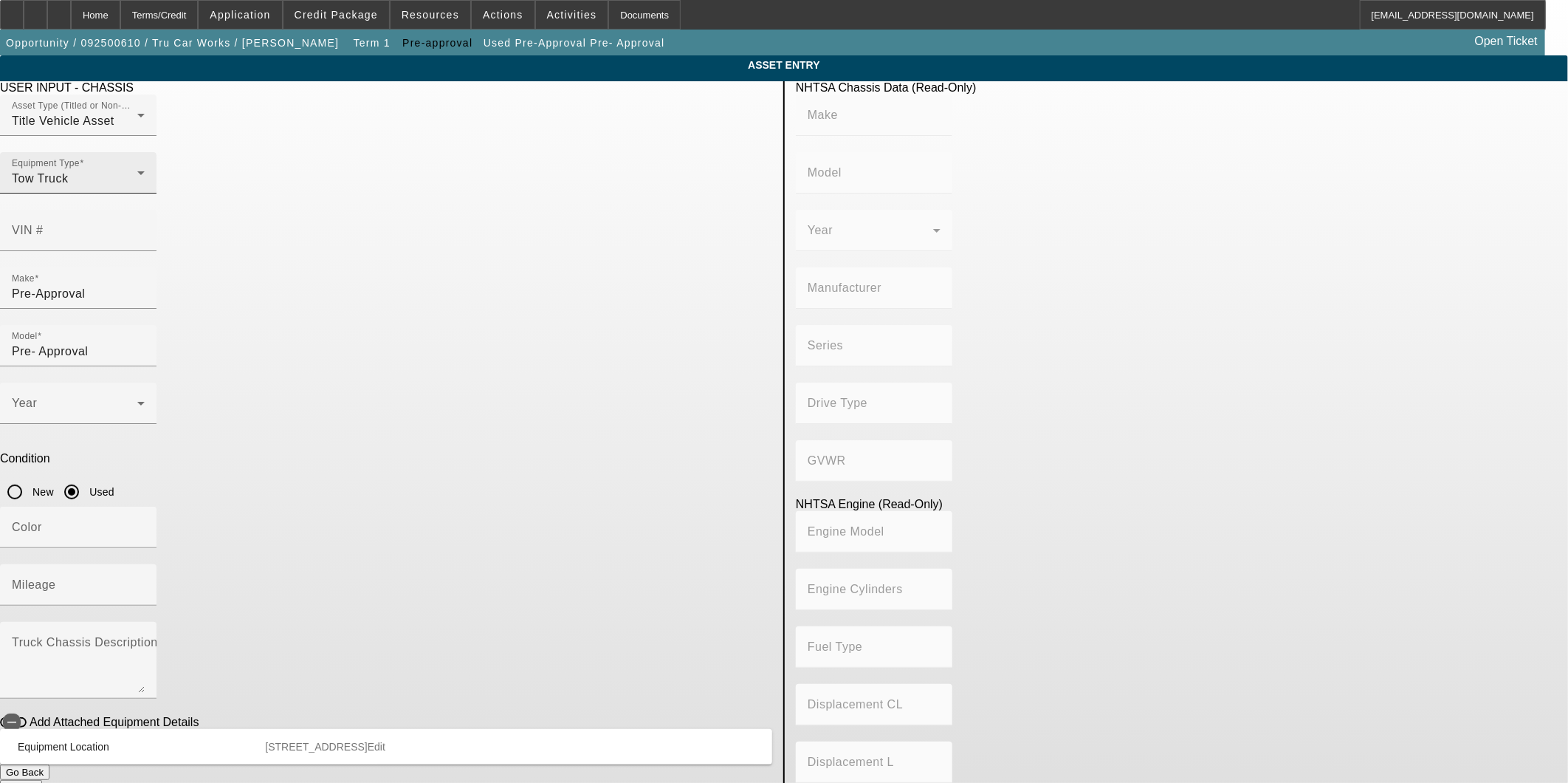
click at [144, 194] on div "Equipment Type Tow Truck" at bounding box center [78, 172] width 132 height 42
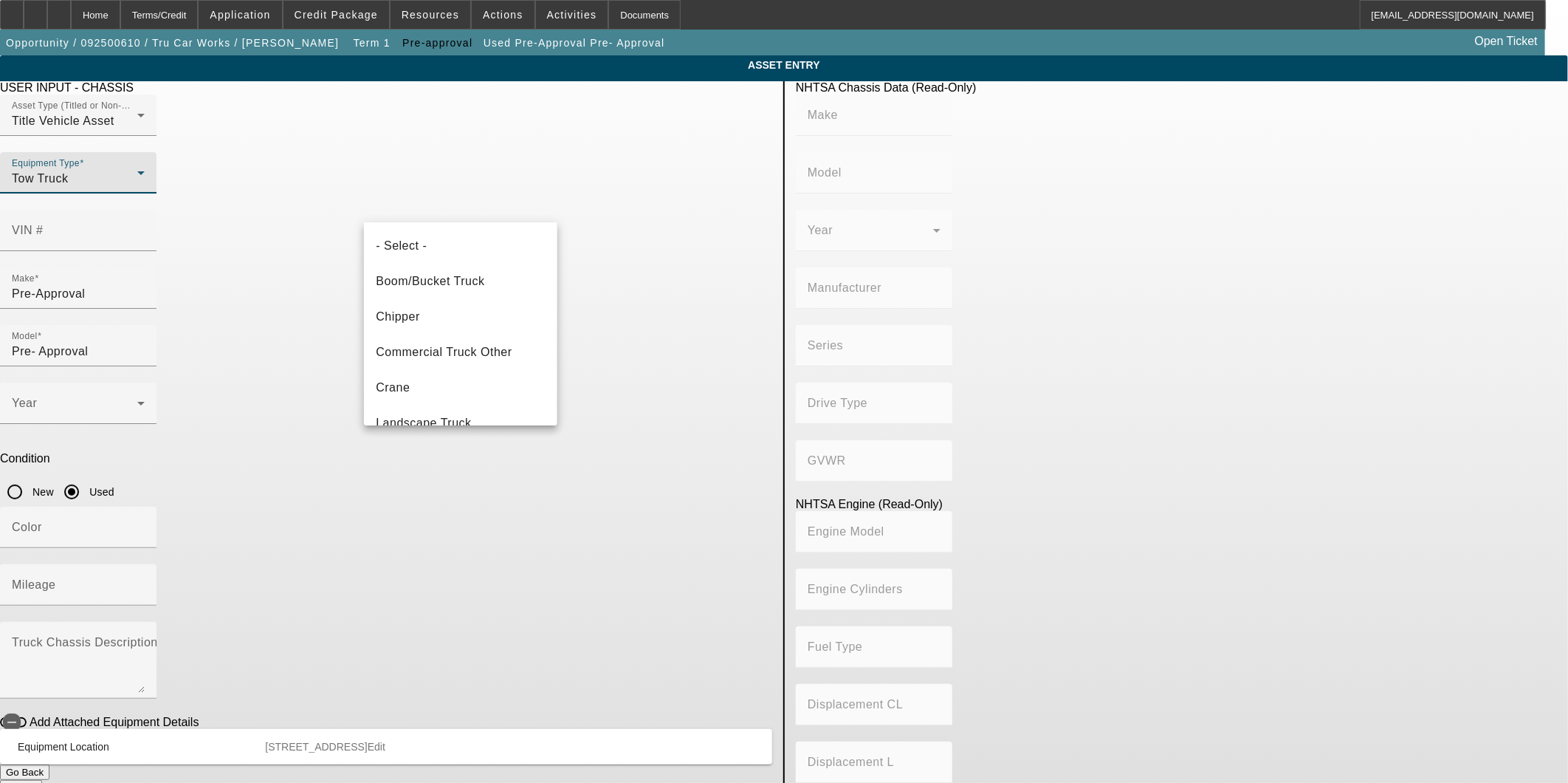
scroll to position [122, 0]
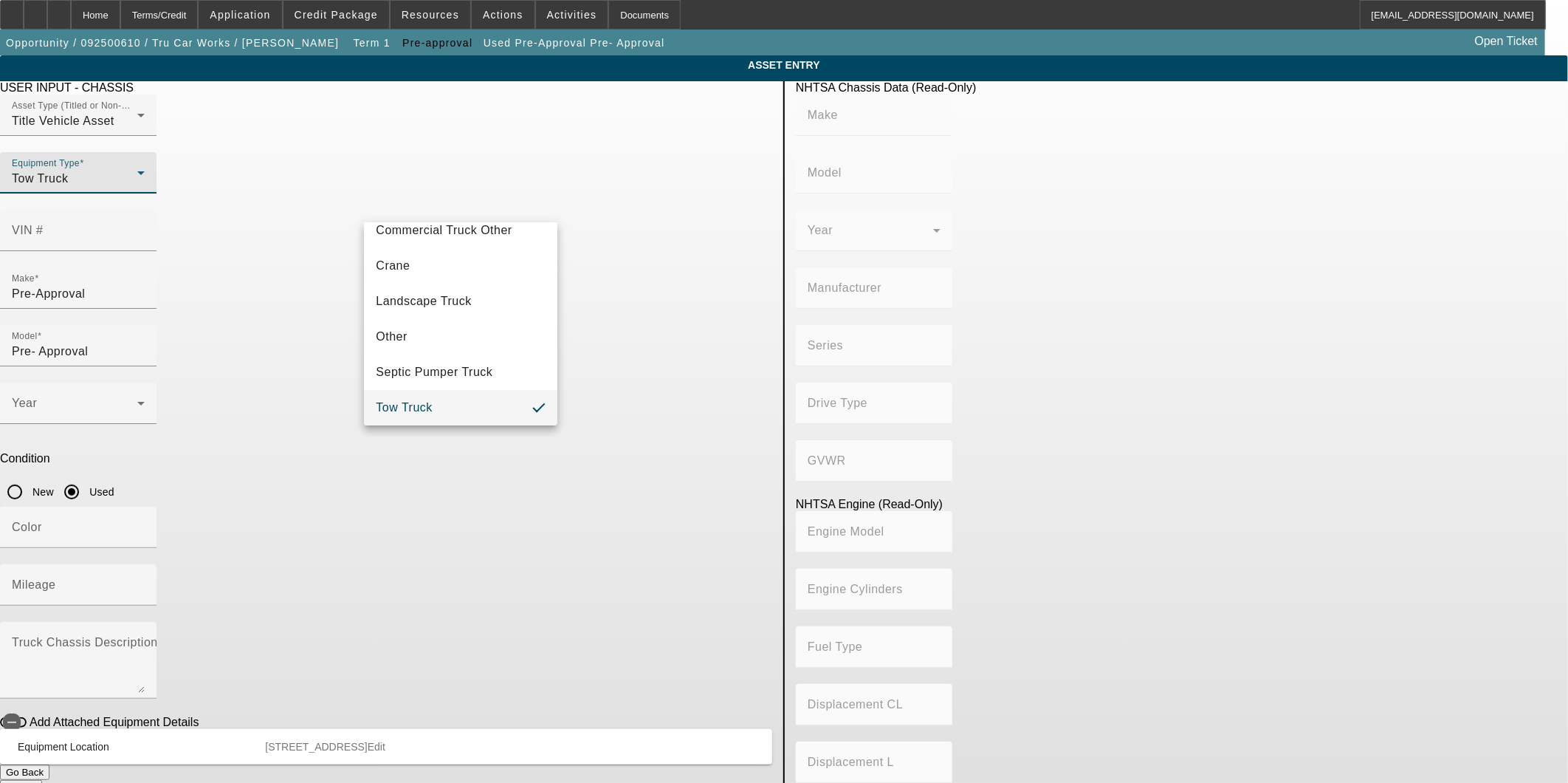
click at [91, 431] on div at bounding box center [784, 391] width 1568 height 783
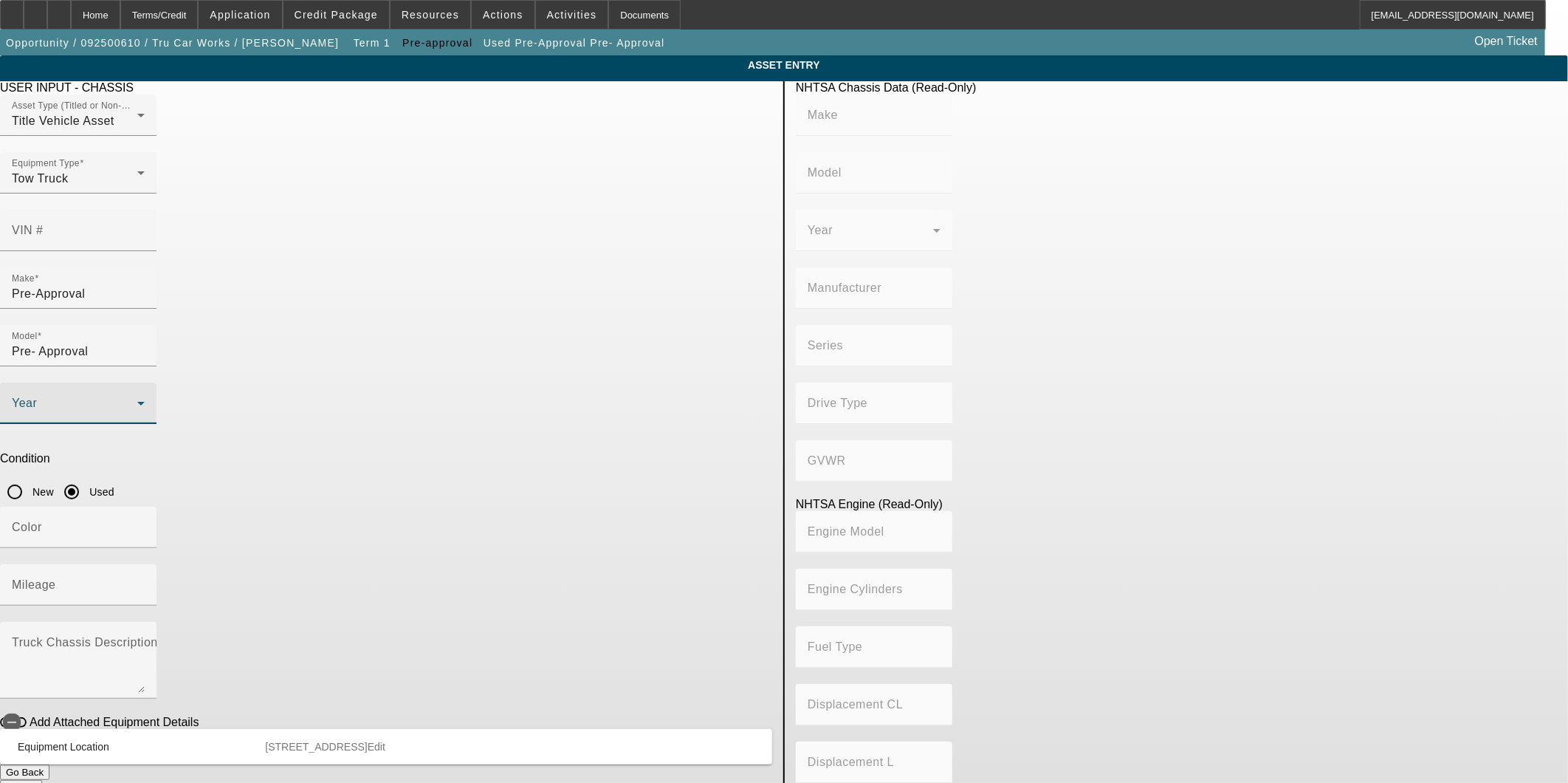
click at [137, 400] on span at bounding box center [74, 409] width 125 height 18
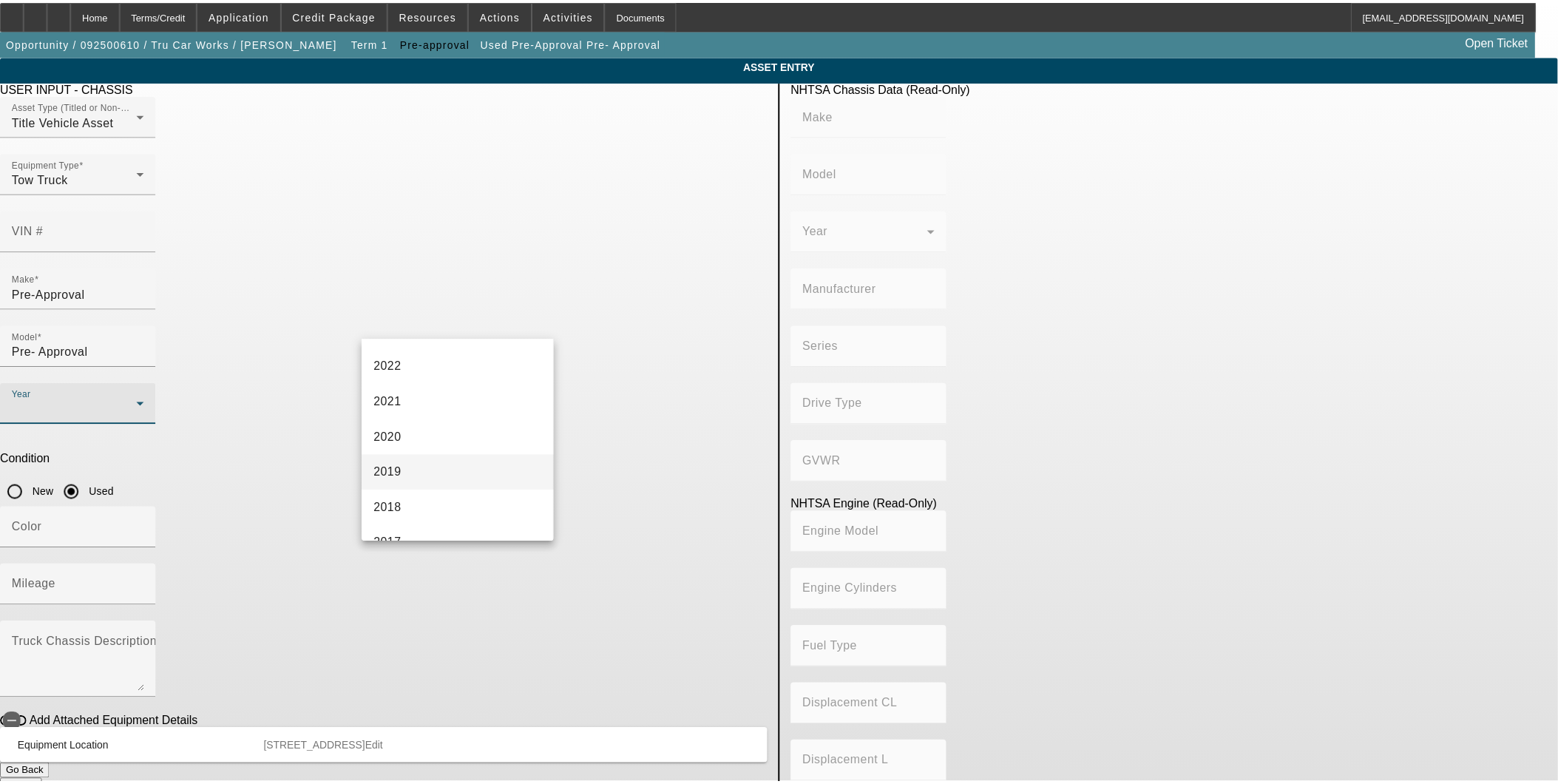
scroll to position [246, 0]
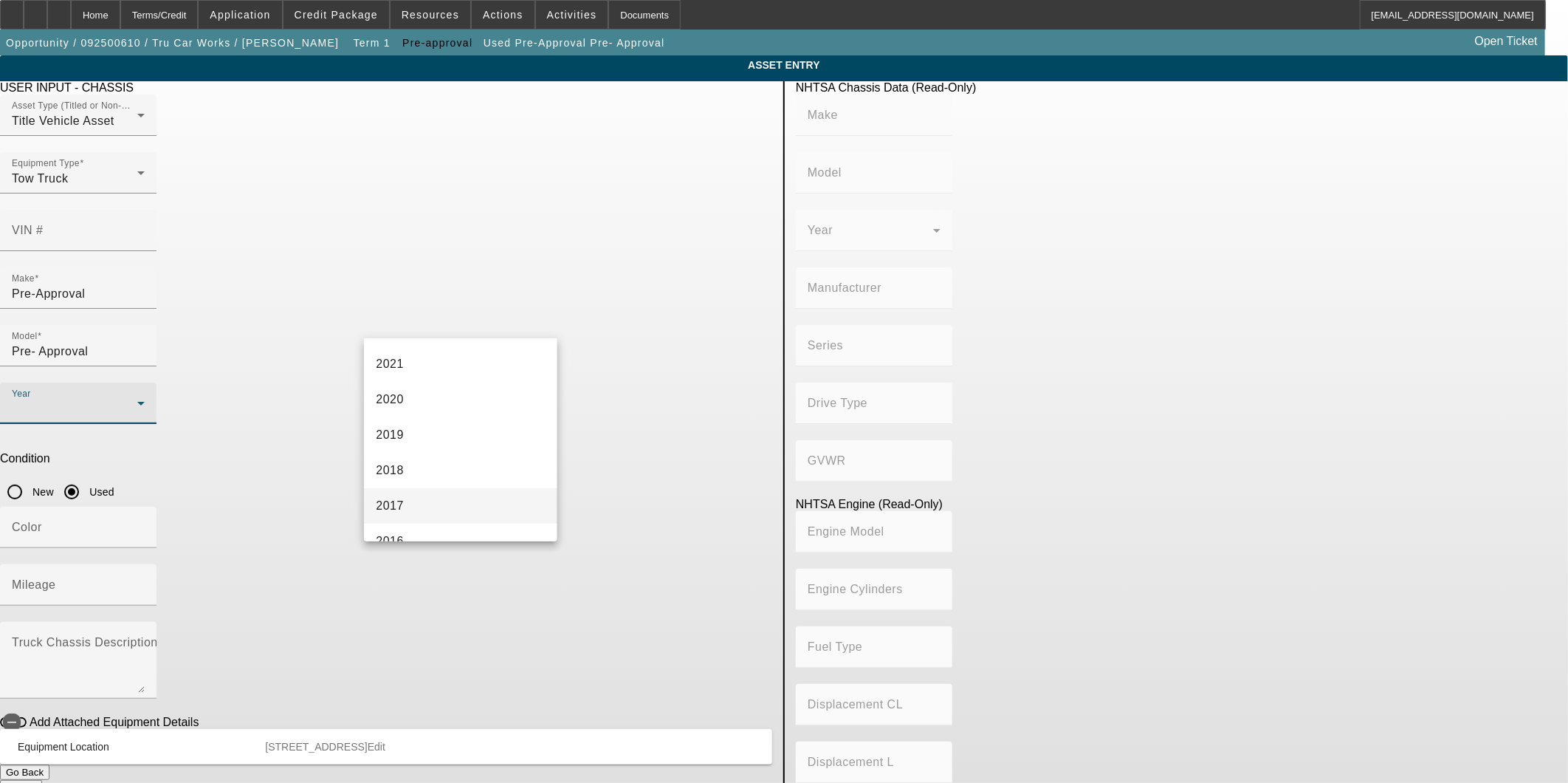
click at [409, 502] on mat-option "2017" at bounding box center [460, 506] width 193 height 35
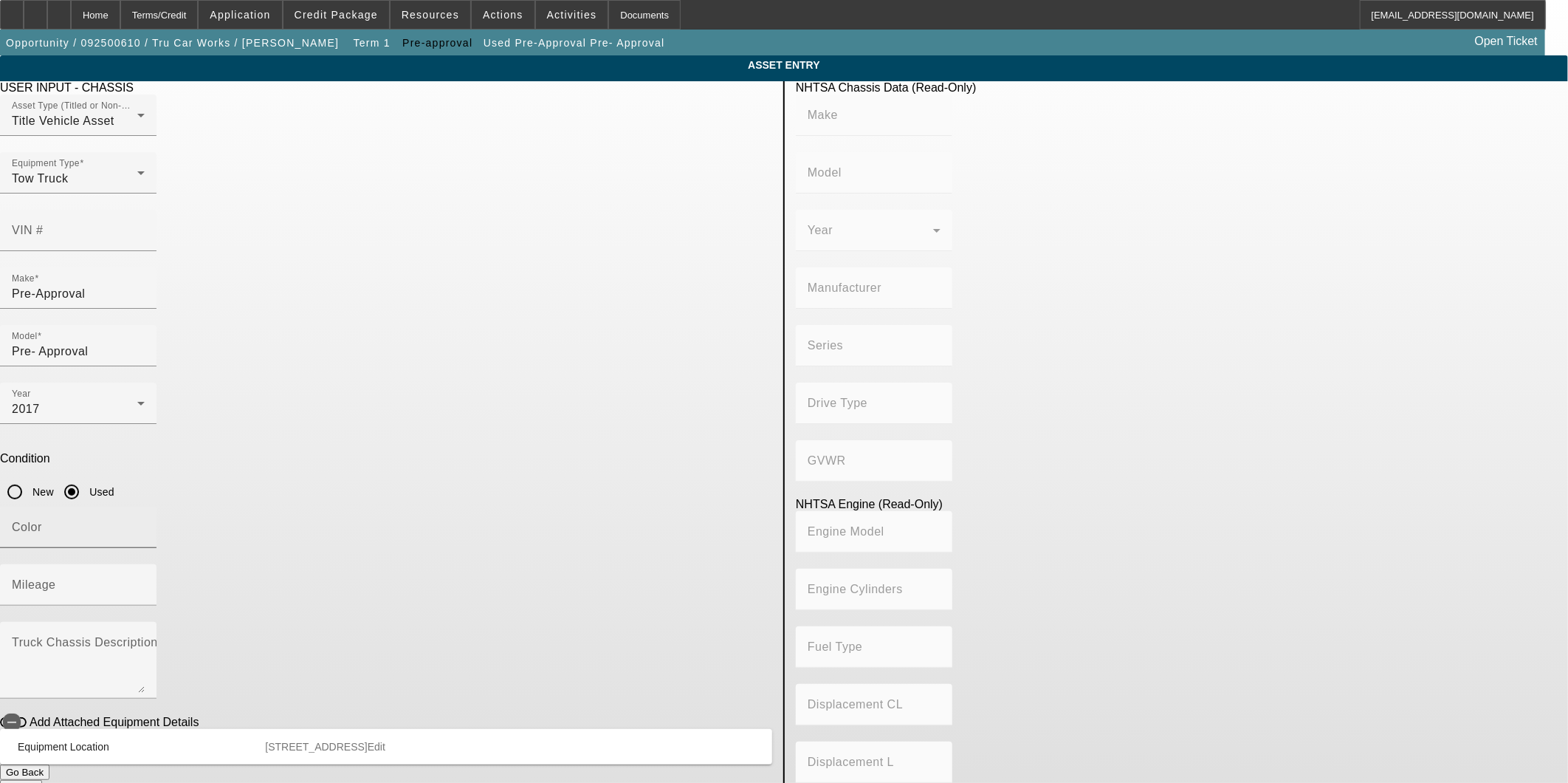
click at [144, 507] on div "Color" at bounding box center [78, 527] width 132 height 42
click at [144, 582] on input "Mileage" at bounding box center [78, 590] width 132 height 18
type input "20000"
click at [42, 780] on button "Submit" at bounding box center [20, 788] width 42 height 16
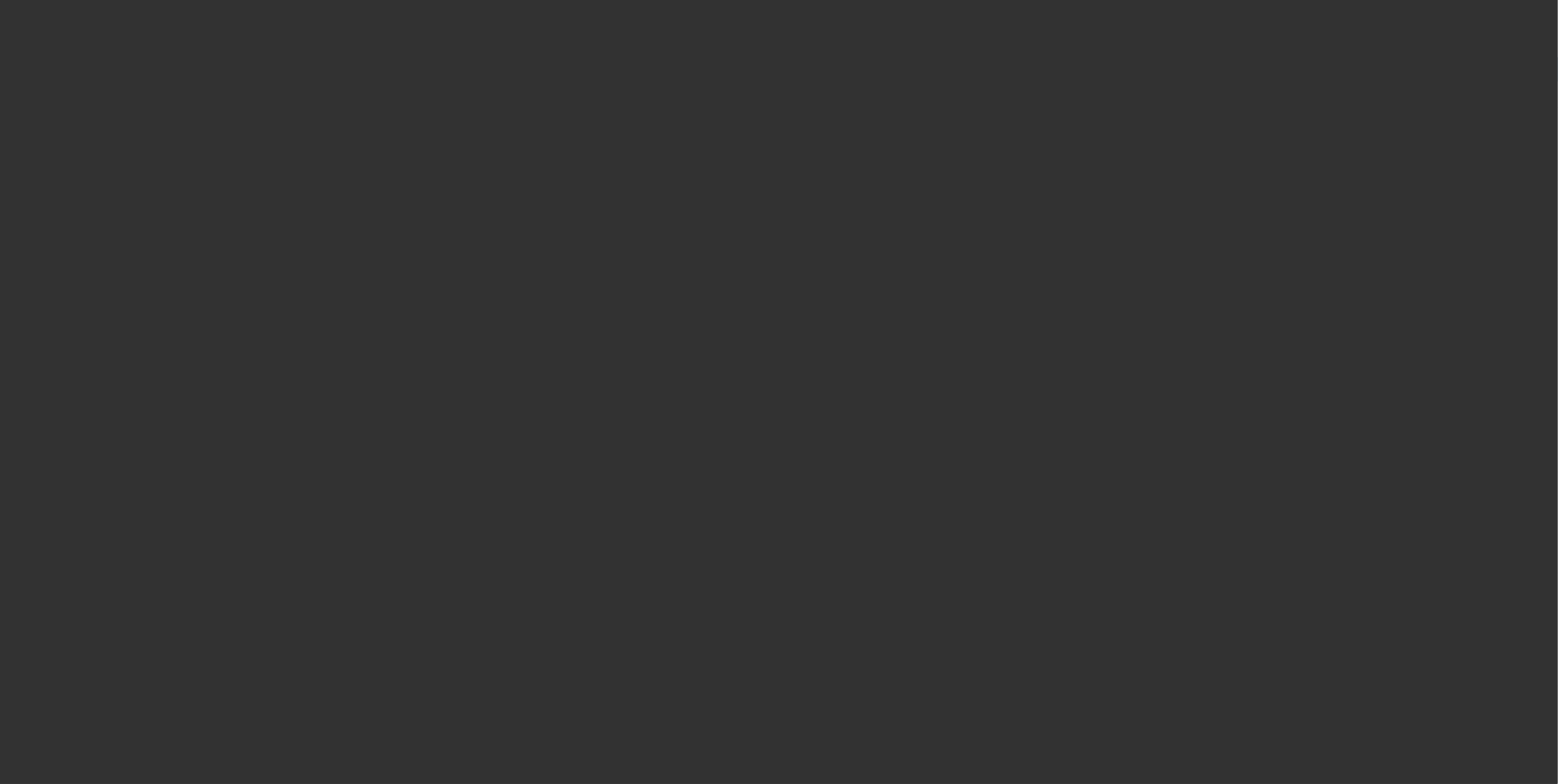
select select "0.1"
select select "0"
select select "0.1"
select select "4"
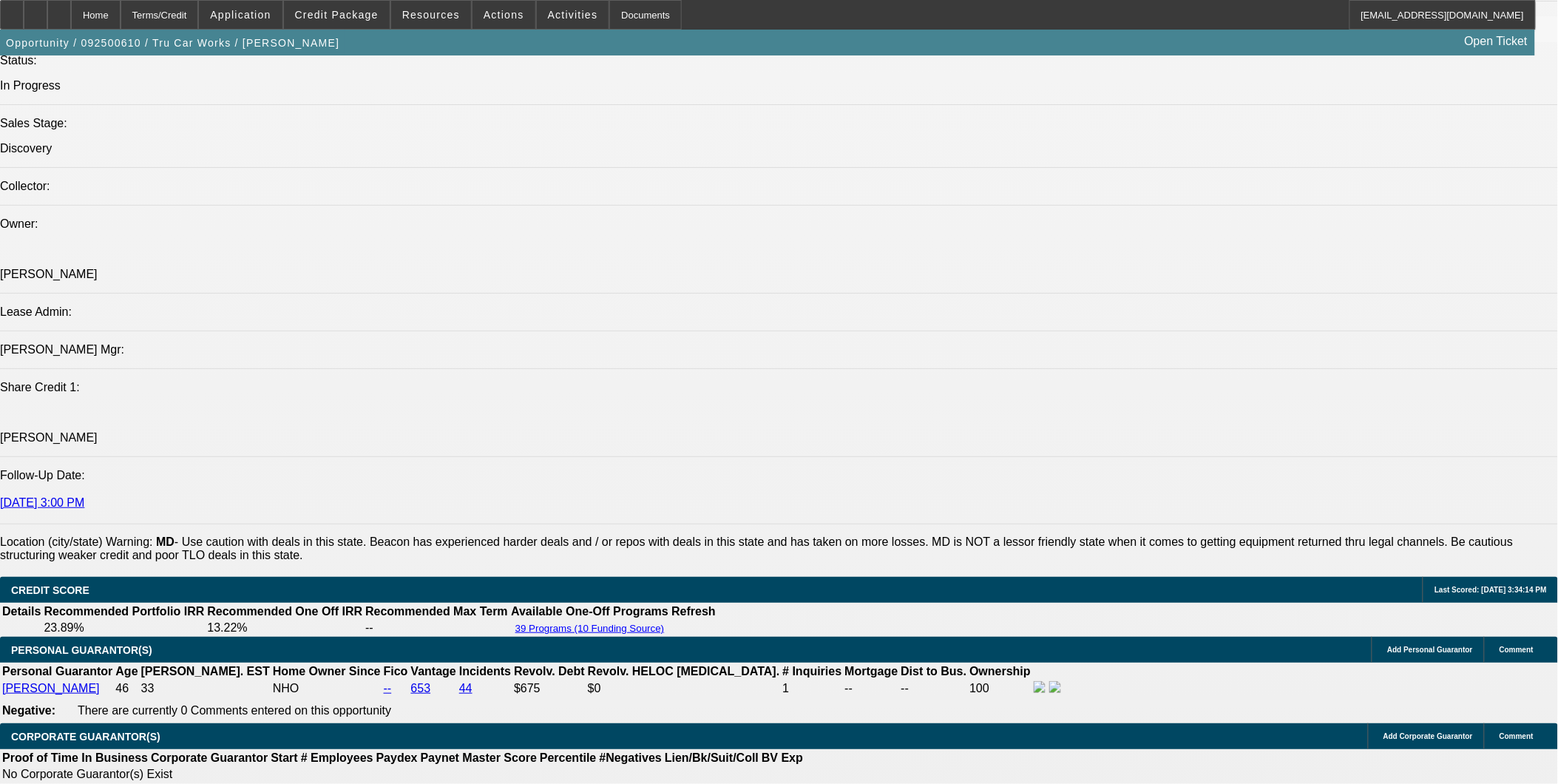
scroll to position [1702, 0]
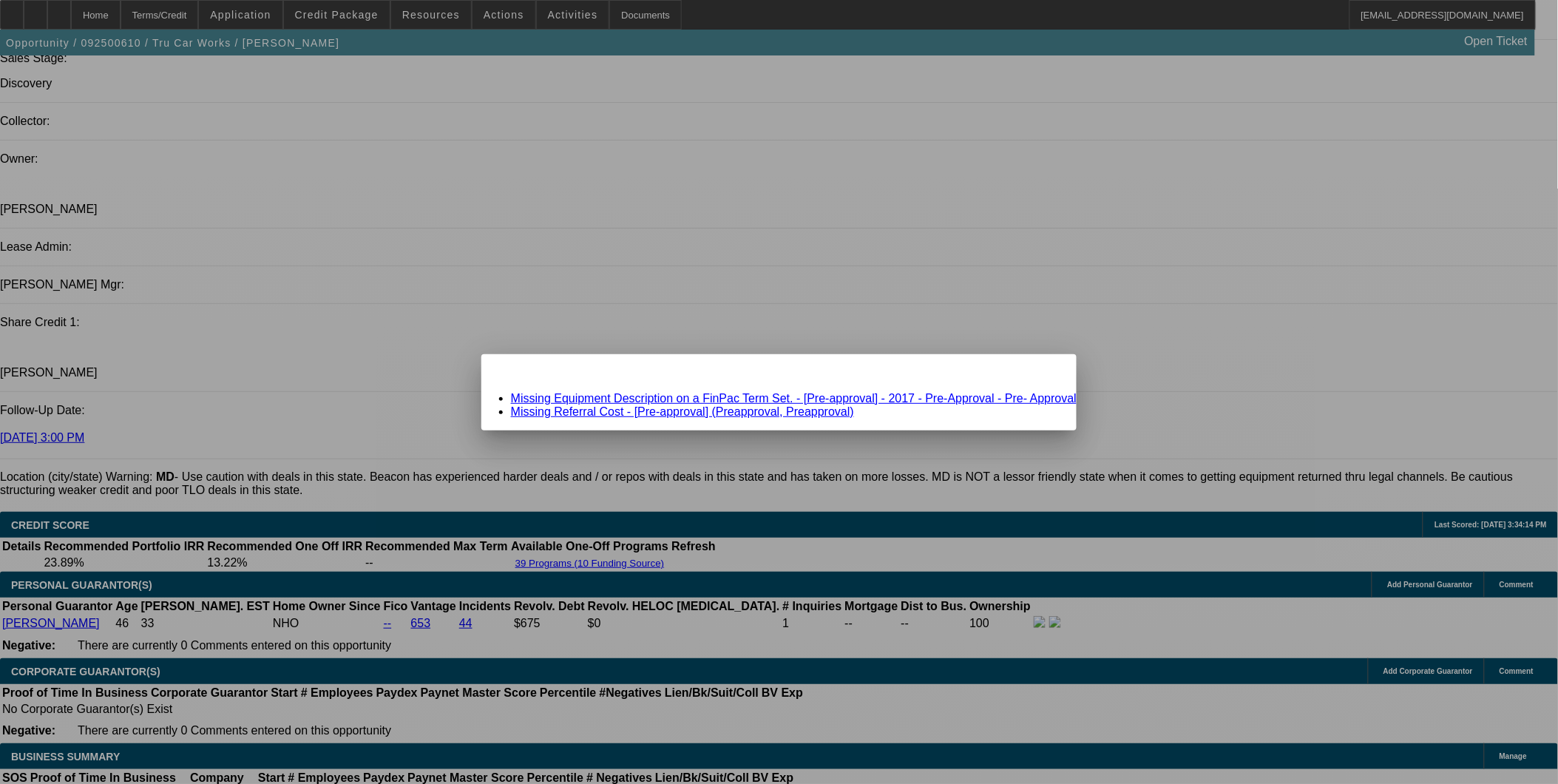
scroll to position [0, 0]
click at [792, 406] on link "Missing Referral Cost - [Pre-approval] (Preapproval, Preapproval)" at bounding box center [683, 412] width 343 height 13
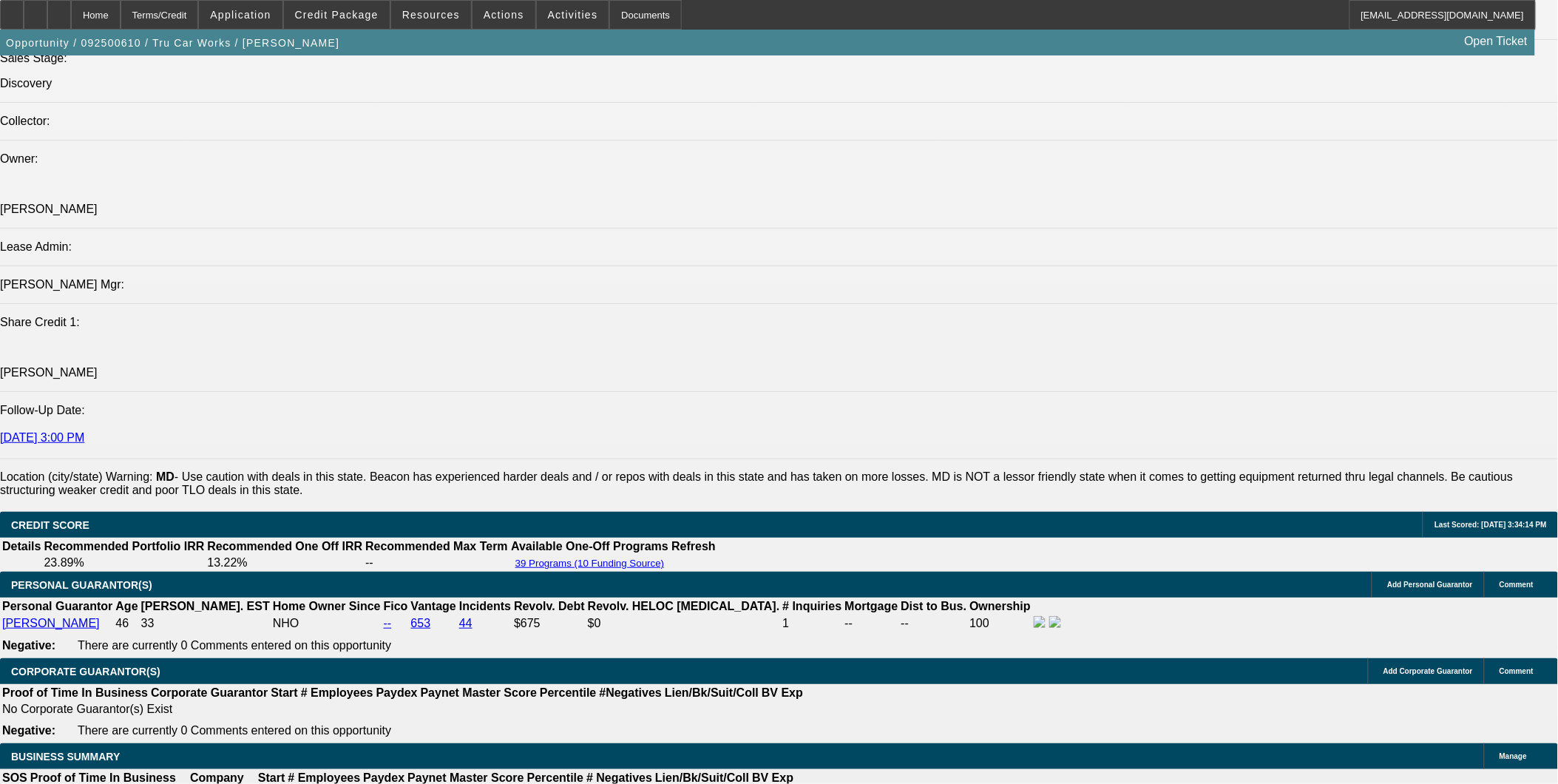
scroll to position [1746, 0]
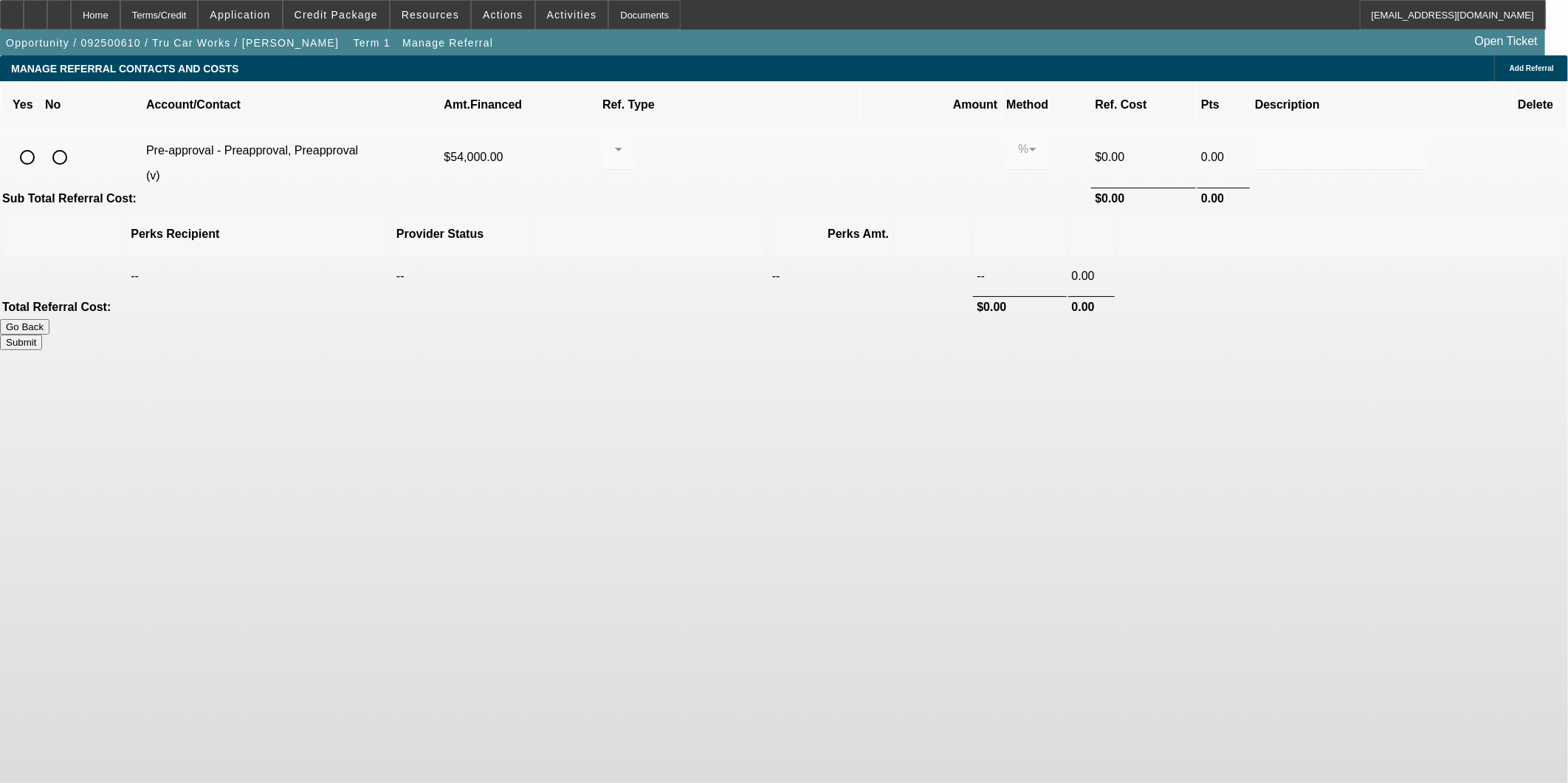
click at [74, 143] on input "radio" at bounding box center [60, 158] width 30 height 30
radio input "true"
click at [42, 335] on button "Submit" at bounding box center [20, 342] width 42 height 16
type input "0.000"
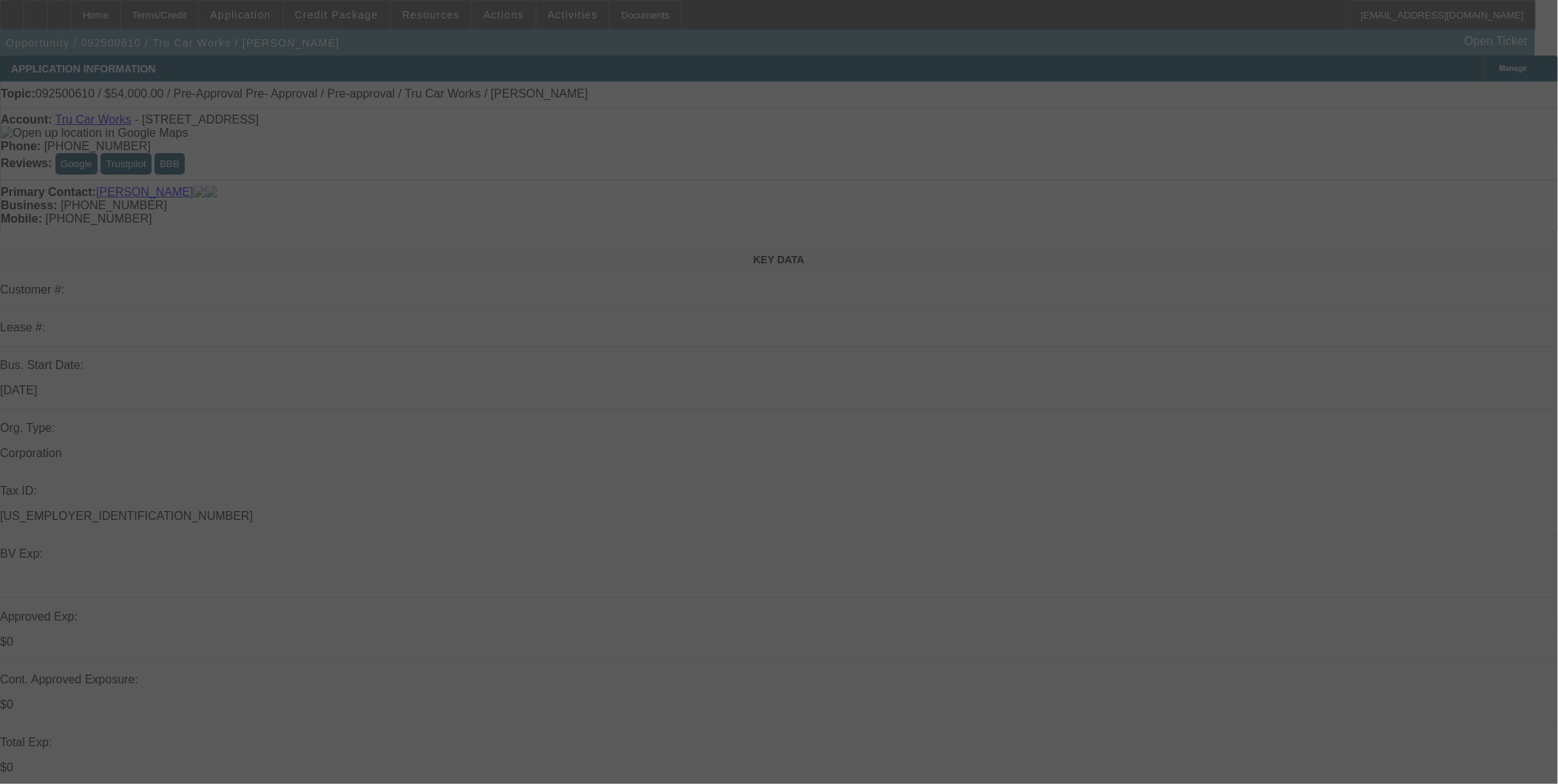
select select "0.1"
select select "0"
select select "0.1"
select select "4"
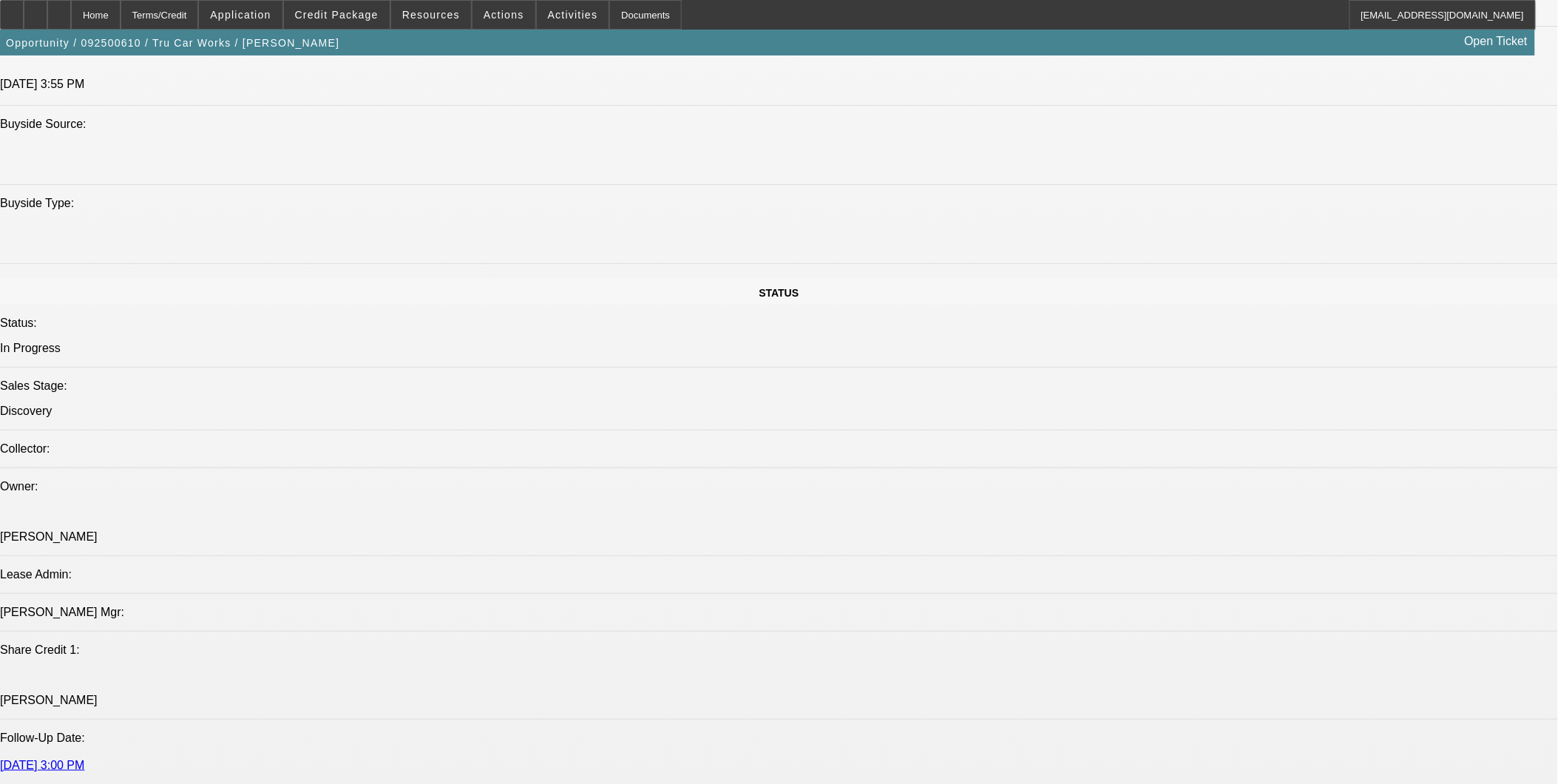
scroll to position [1562, 0]
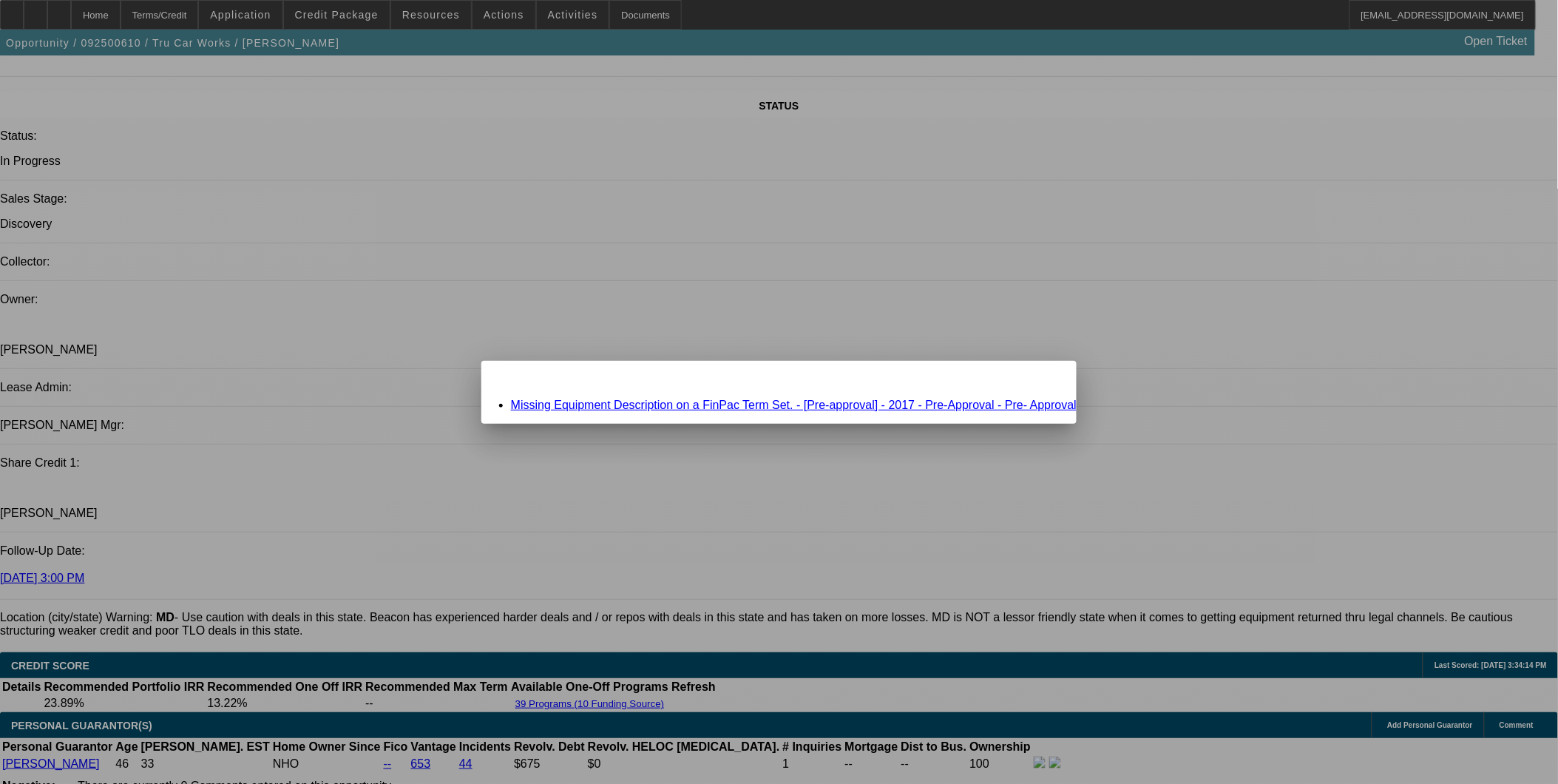
click at [780, 403] on link "Missing Equipment Description on a FinPac Term Set. - [Pre-approval] - 2017 - P…" at bounding box center [794, 405] width 566 height 13
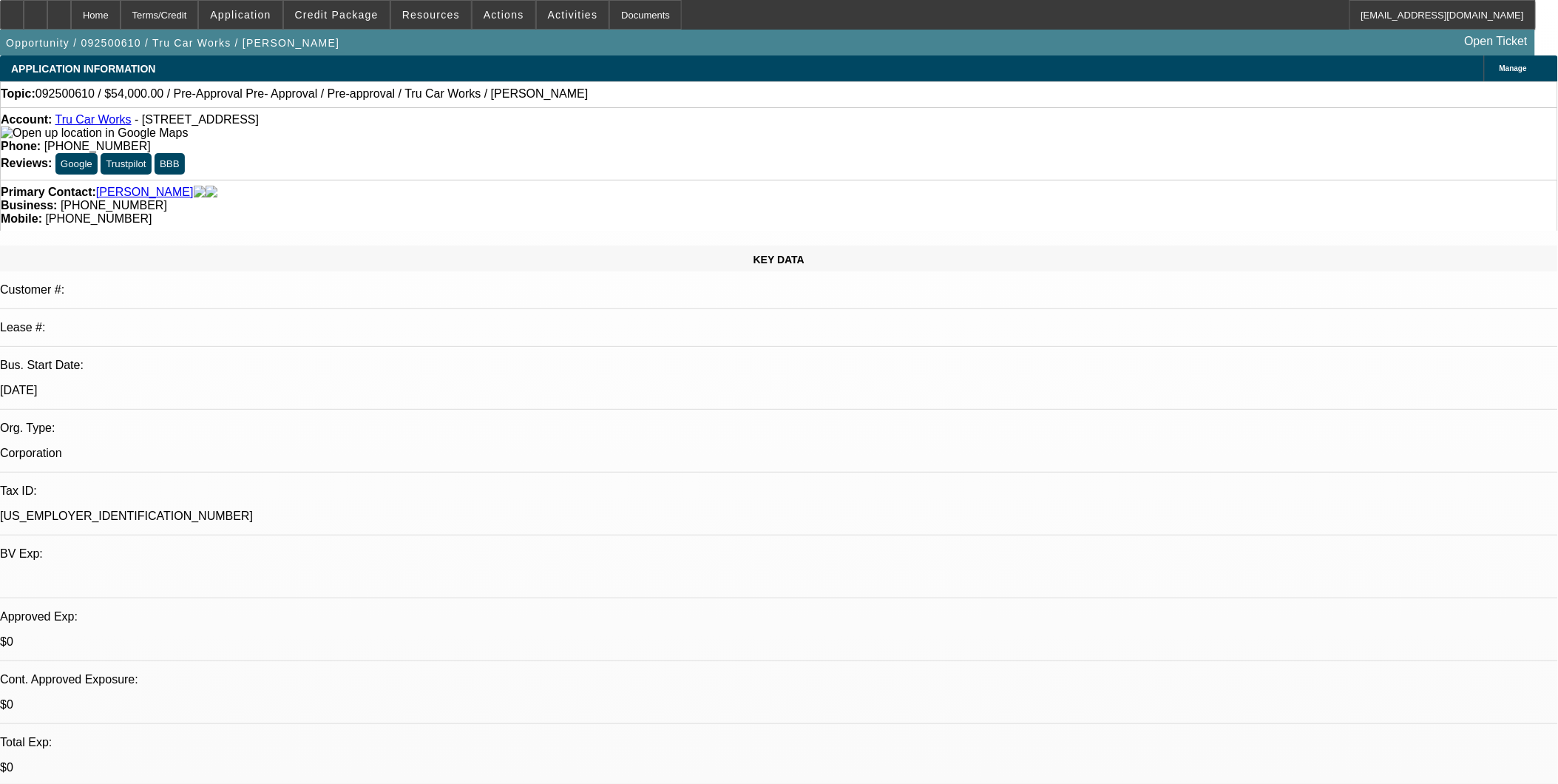
scroll to position [1562, 0]
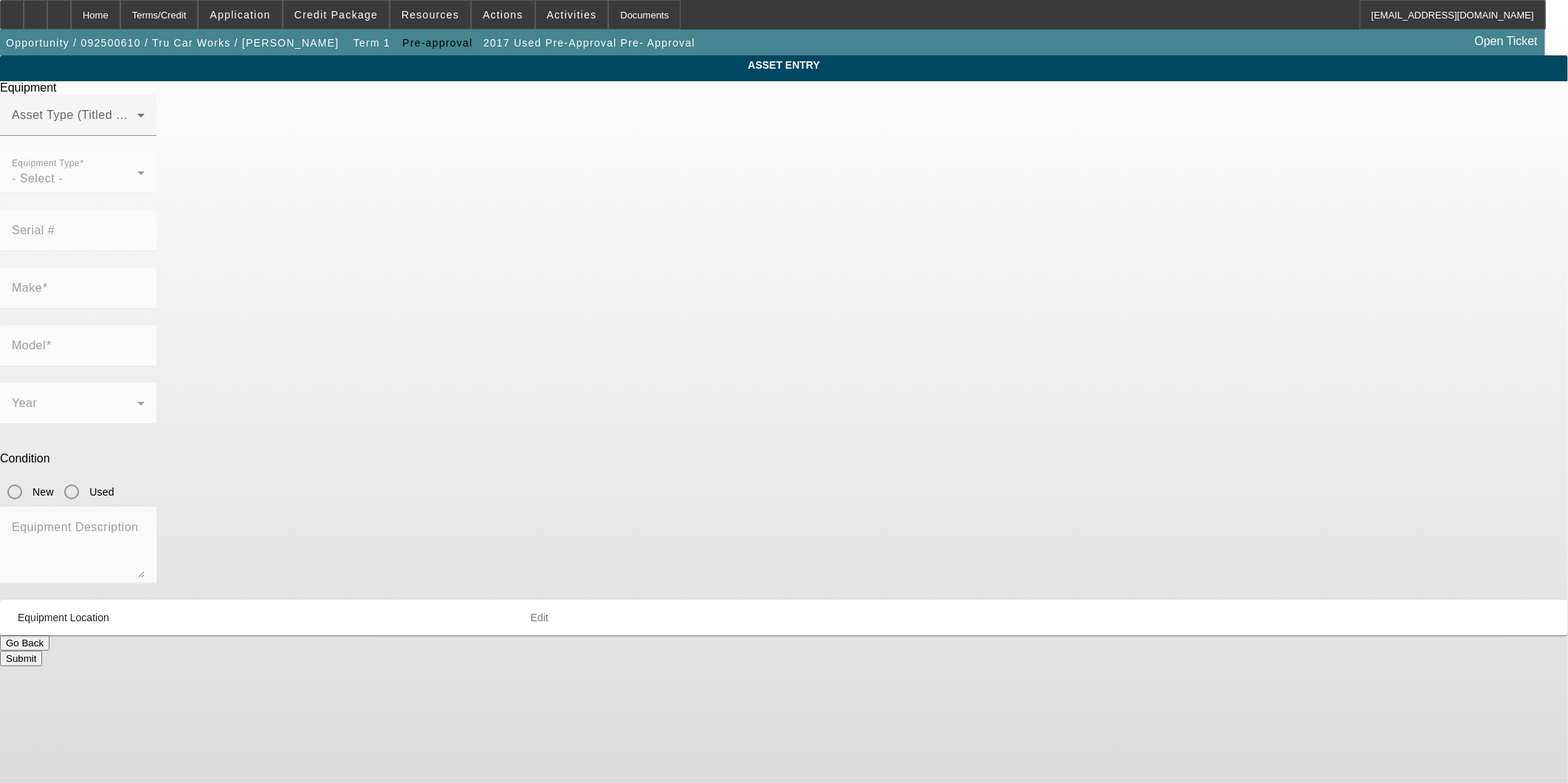
type input "Pre-Approval"
type input "Pre- Approval"
radio input "true"
type input "6312 Old Branch Ave"
type input "Temple Hills"
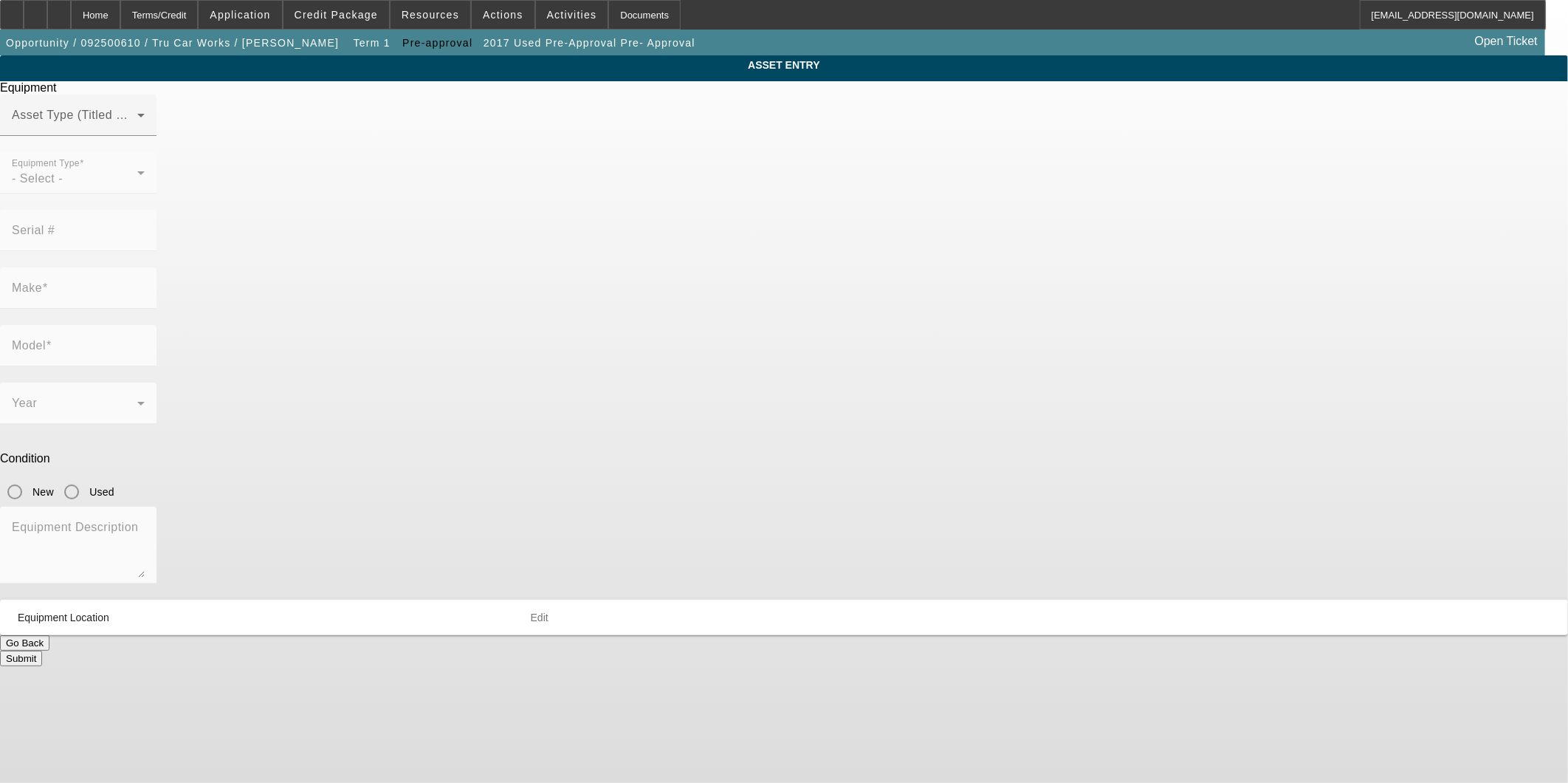
type input "20748"
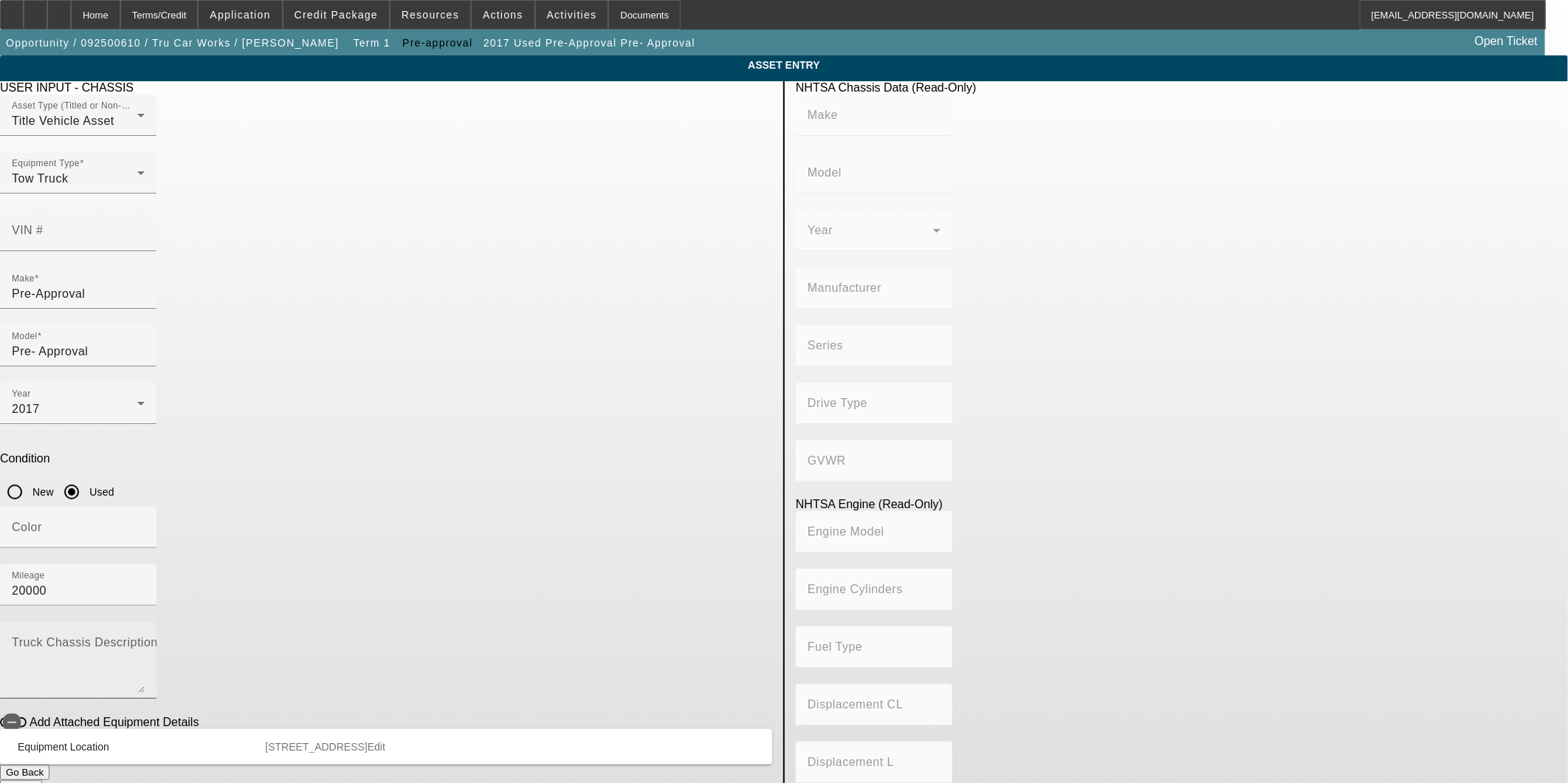
click at [344, 636] on mat-label "Truck Chassis Description (Describe the truck chassis only)" at bounding box center [178, 642] width 332 height 13
click at [144, 639] on textarea "Truck Chassis Description (Describe the truck chassis only)" at bounding box center [78, 665] width 132 height 53
type textarea "s"
type textarea "Used wrecker"
click at [42, 780] on button "Submit" at bounding box center [20, 788] width 42 height 16
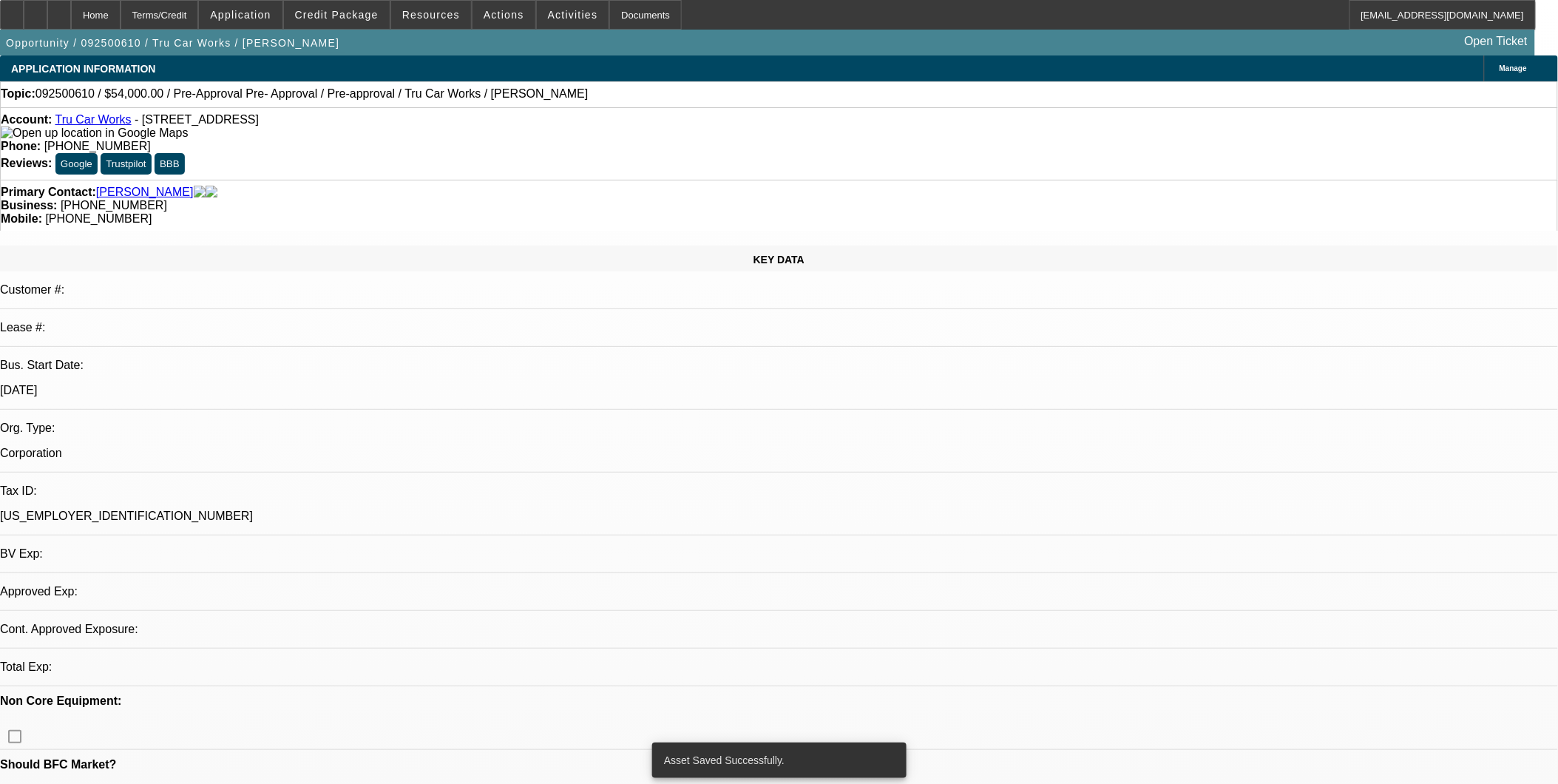
select select "0.1"
select select "0"
select select "0.1"
select select "4"
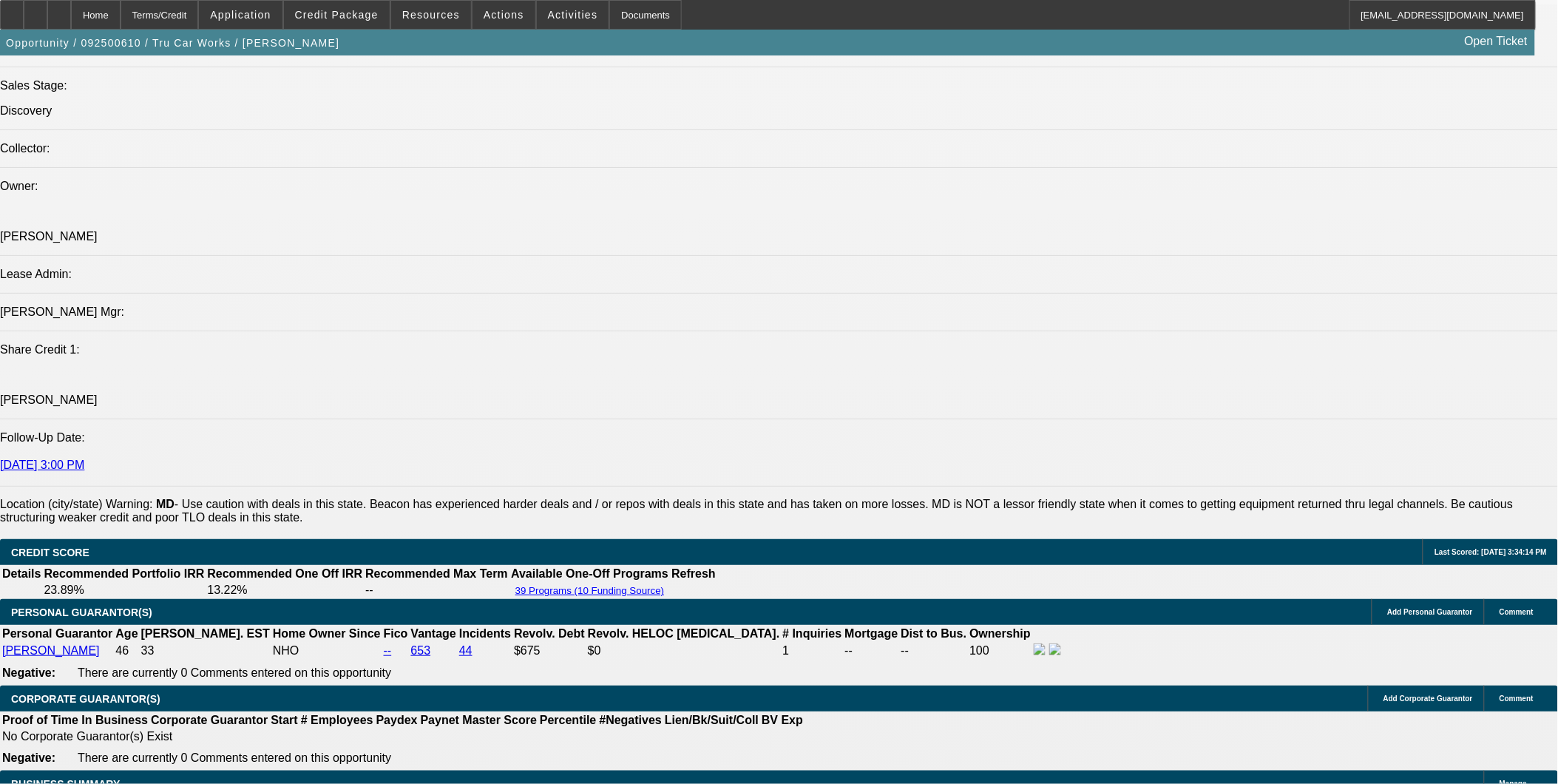
scroll to position [1807, 0]
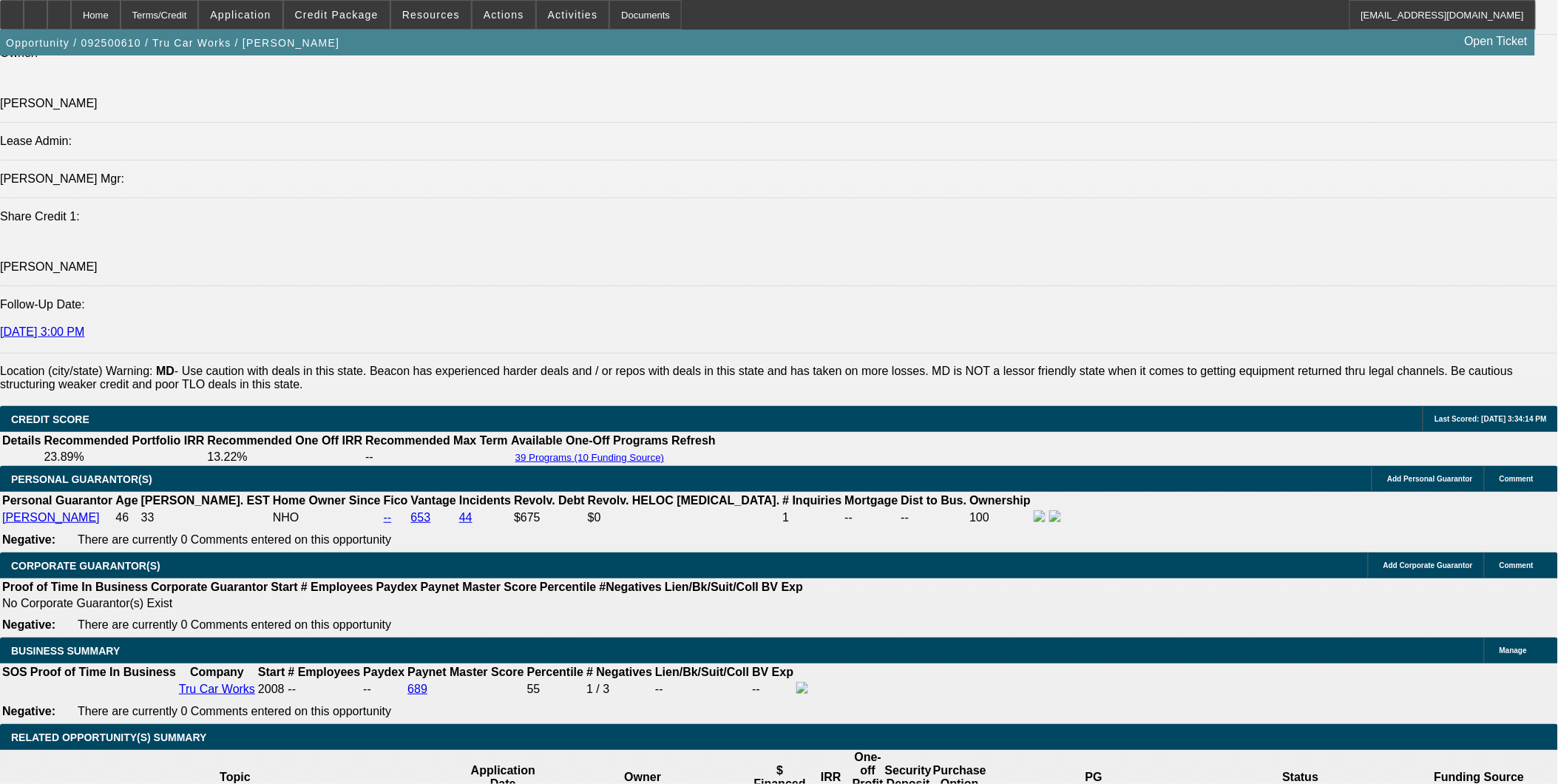
click at [59, 9] on icon at bounding box center [59, 9] width 0 height 0
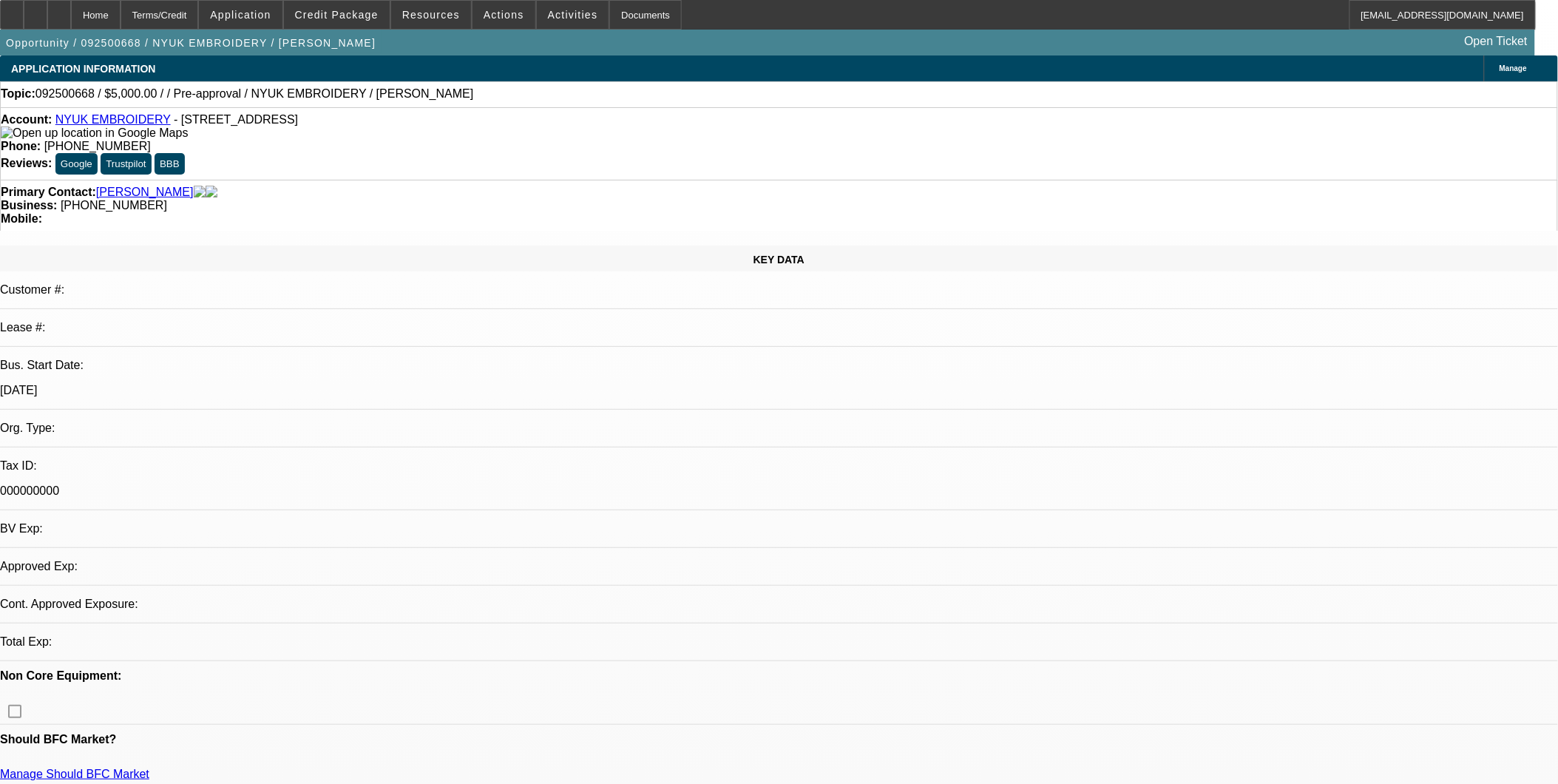
select select "0"
select select "2"
select select "0.1"
select select "4"
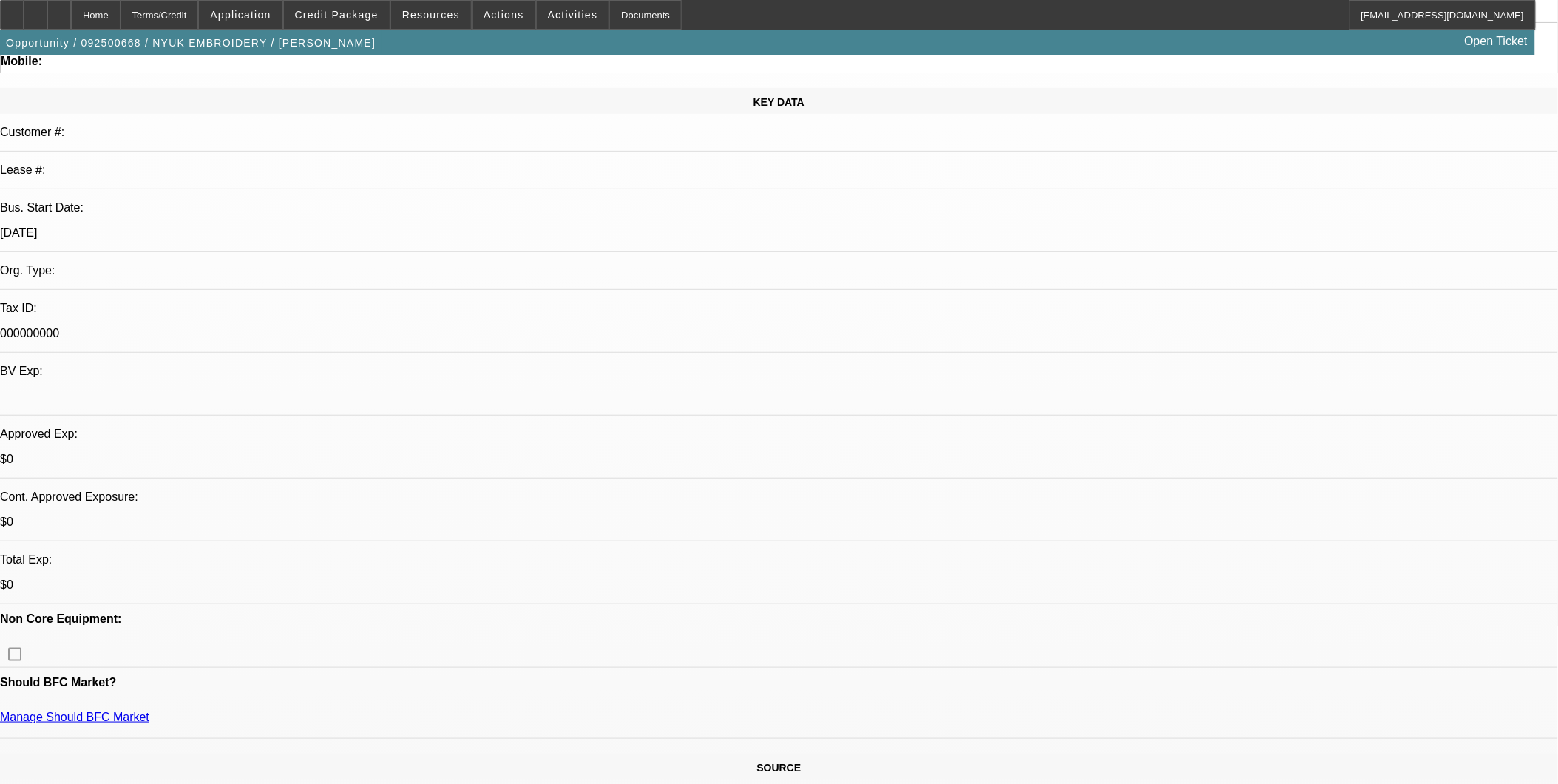
scroll to position [164, 0]
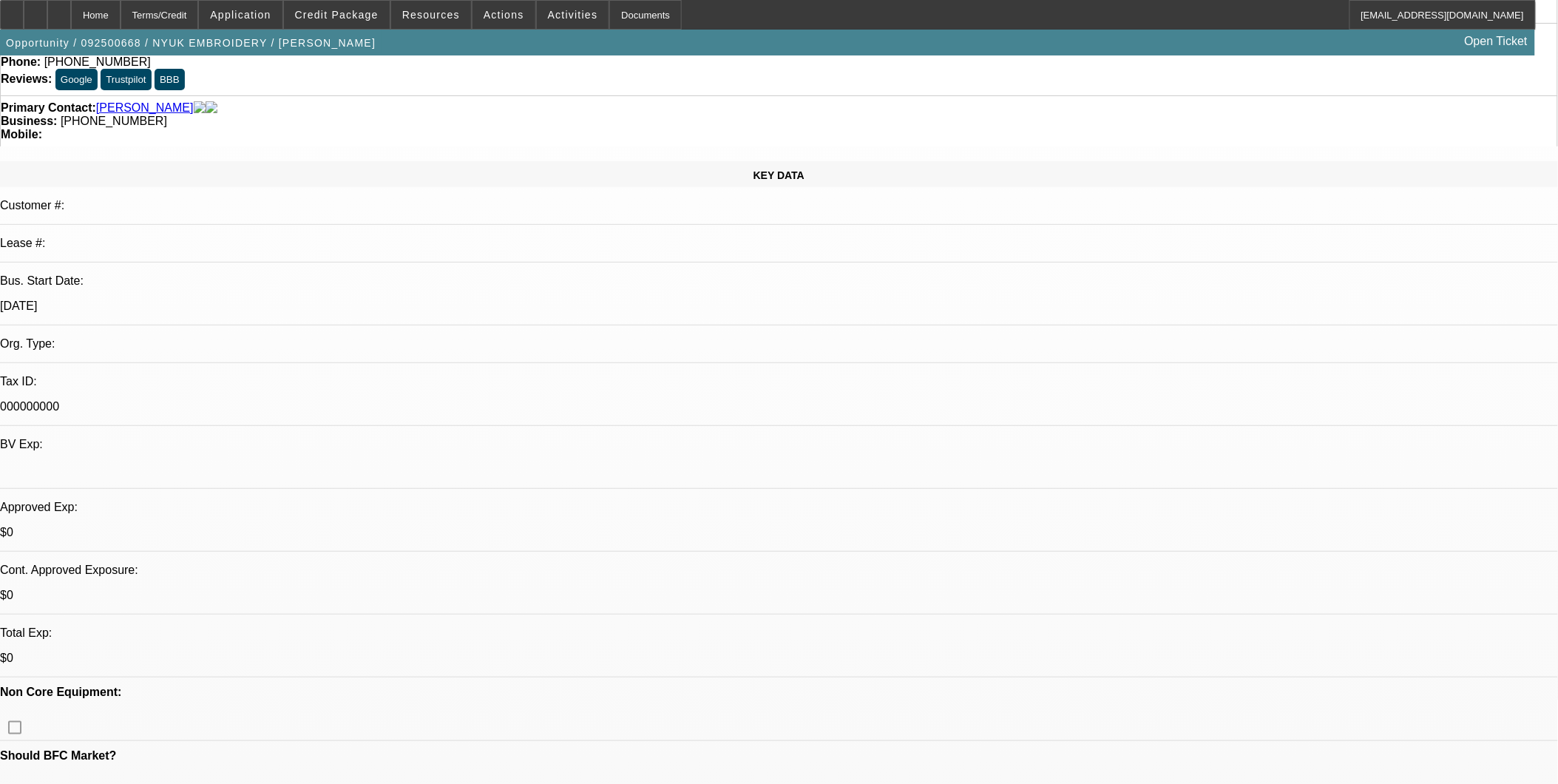
scroll to position [0, 0]
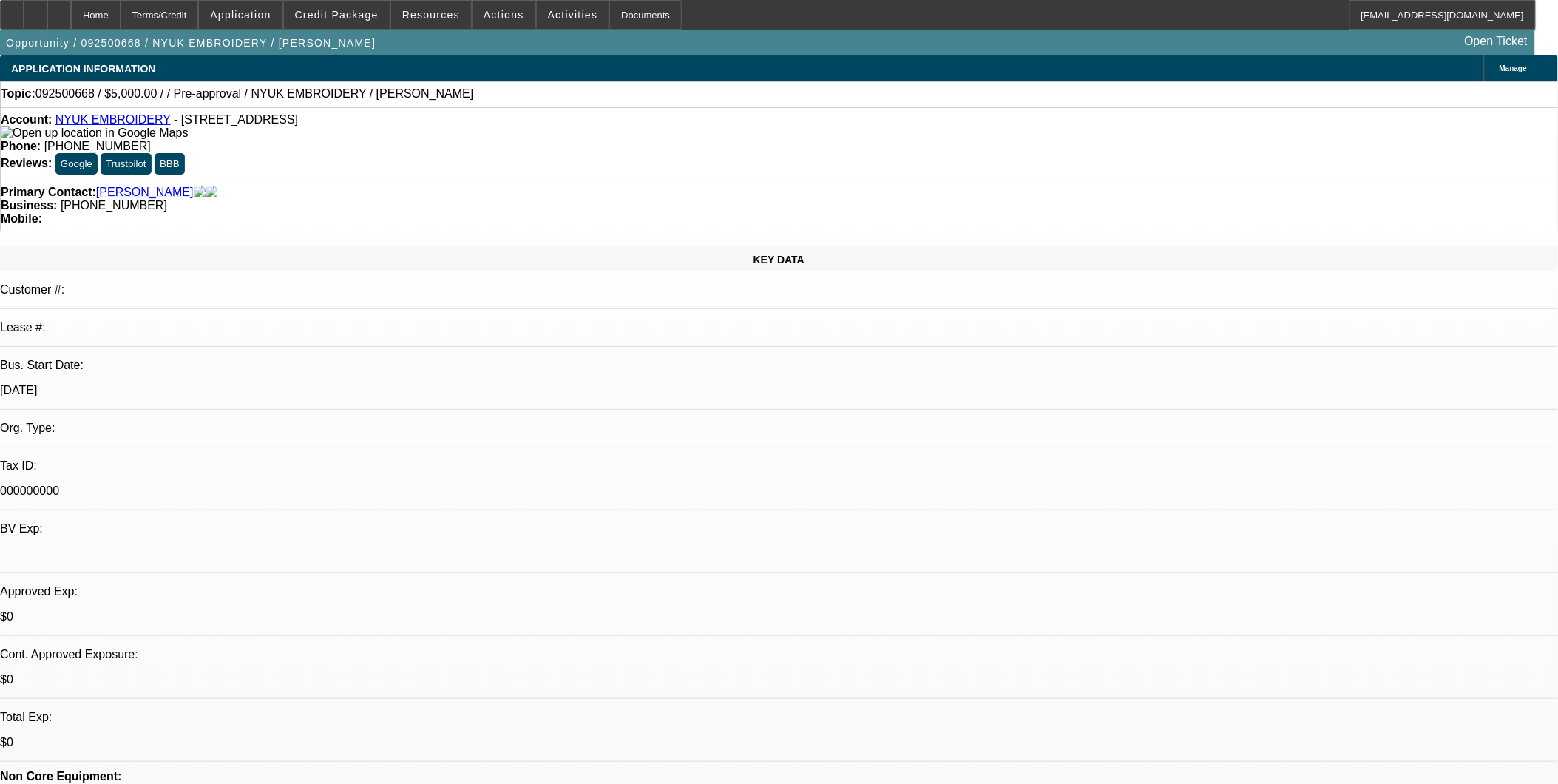
drag, startPoint x: 171, startPoint y: 122, endPoint x: 342, endPoint y: 109, distance: 171.5
click at [342, 109] on div "Account: NYUK EMBROIDERY - 814 East Sixth St, Mishawaka, IN 46544 Phone: (574) …" at bounding box center [779, 144] width 1558 height 72
copy span "814 East Sixth St, Mishawaka, IN 46544"
drag, startPoint x: 1086, startPoint y: 442, endPoint x: 1096, endPoint y: 424, distance: 20.6
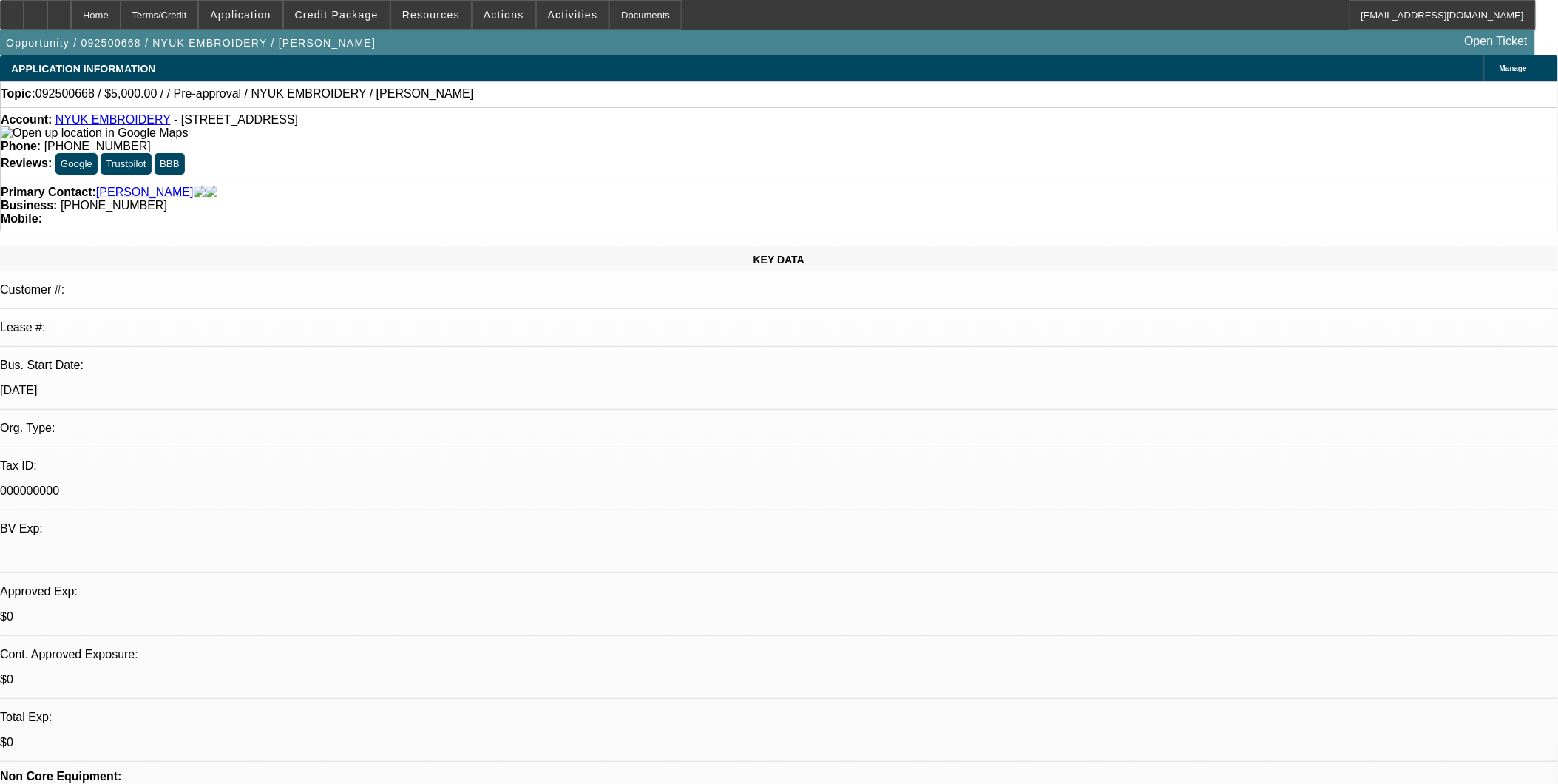
click at [71, 18] on div at bounding box center [59, 15] width 24 height 30
select select "0"
select select "2"
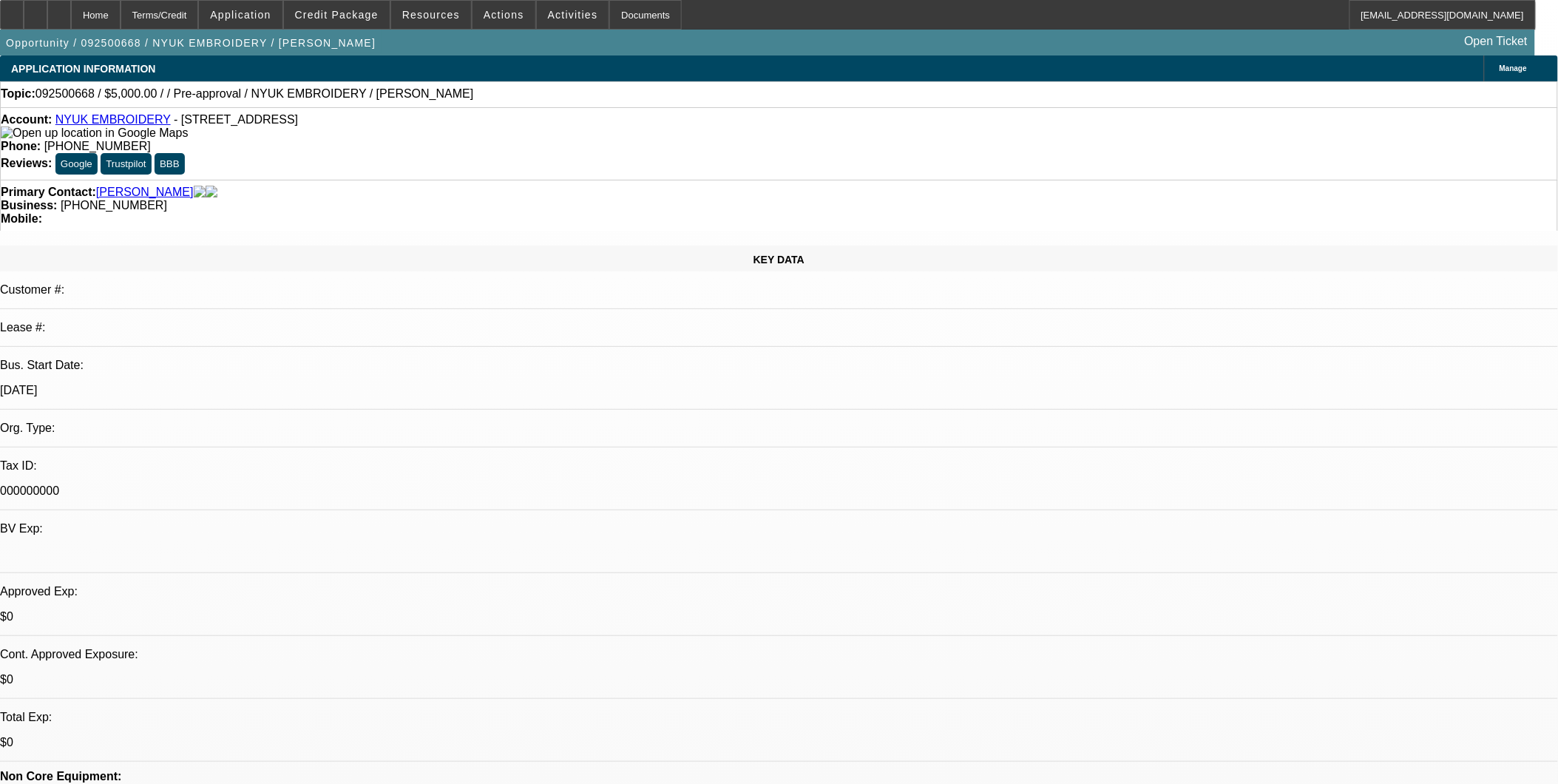
select select "0.1"
select select "1"
select select "2"
select select "4"
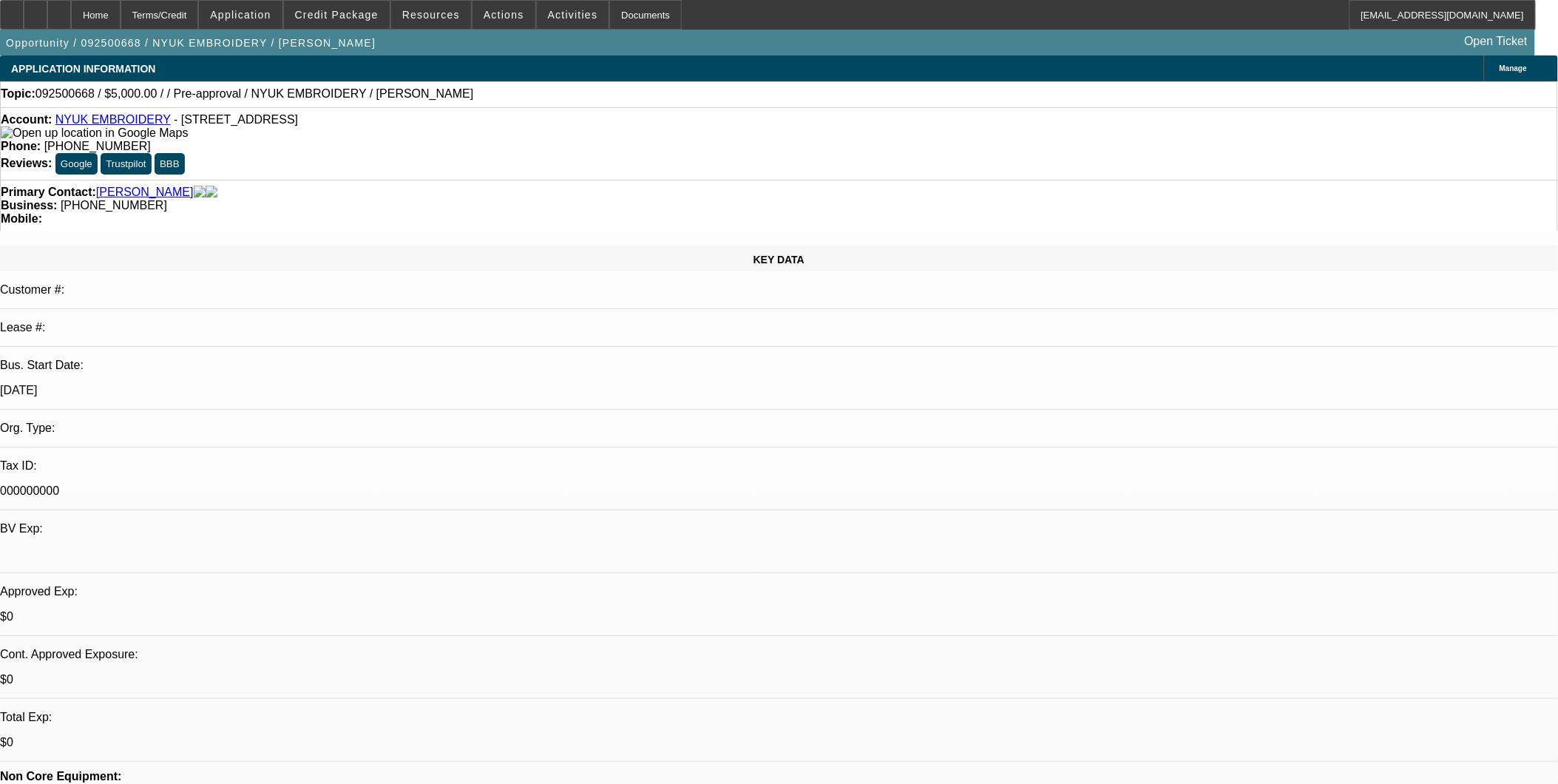
drag, startPoint x: 1399, startPoint y: 650, endPoint x: 1233, endPoint y: 599, distance: 173.7
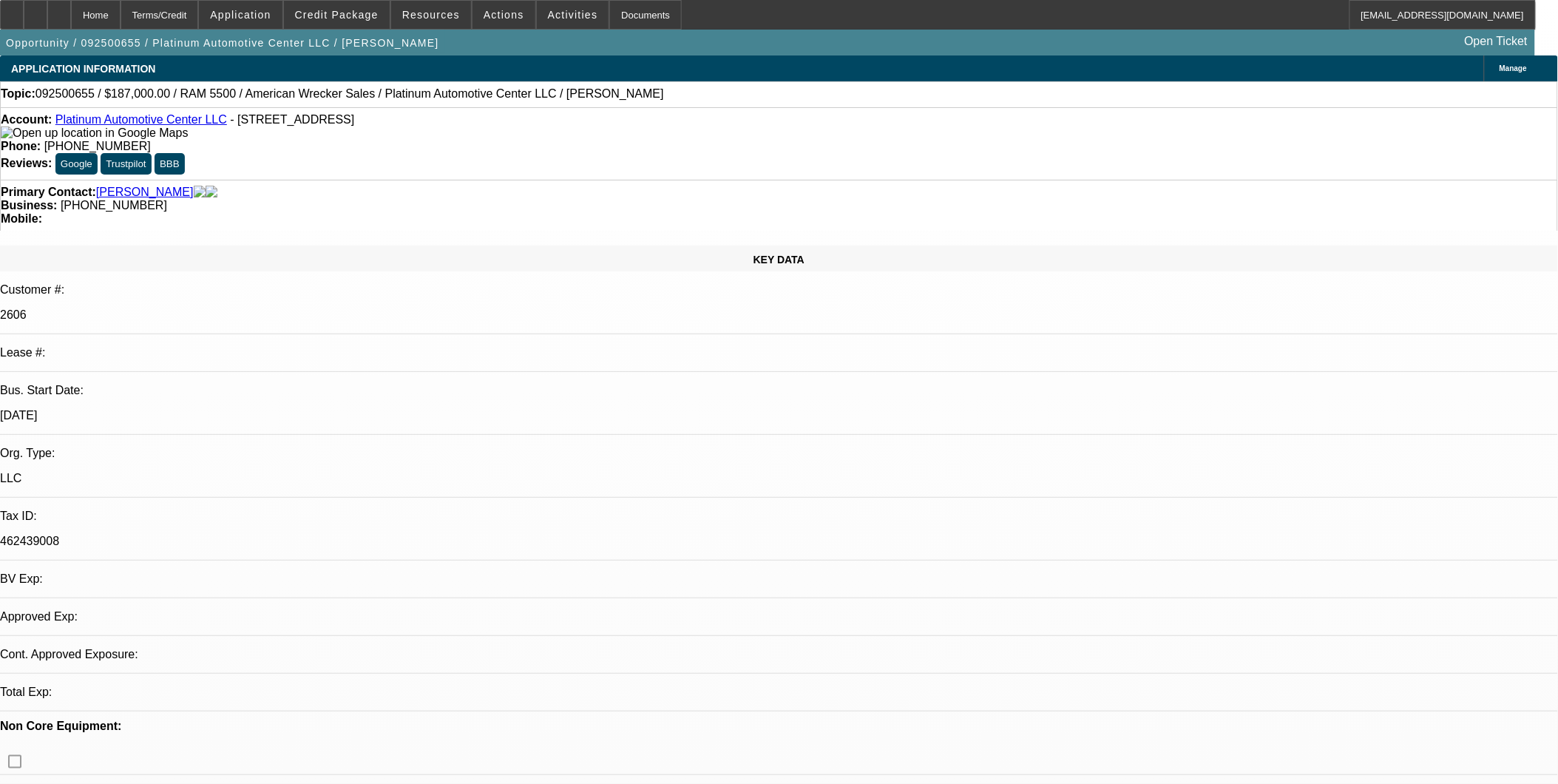
select select "0"
select select "1"
select select "2"
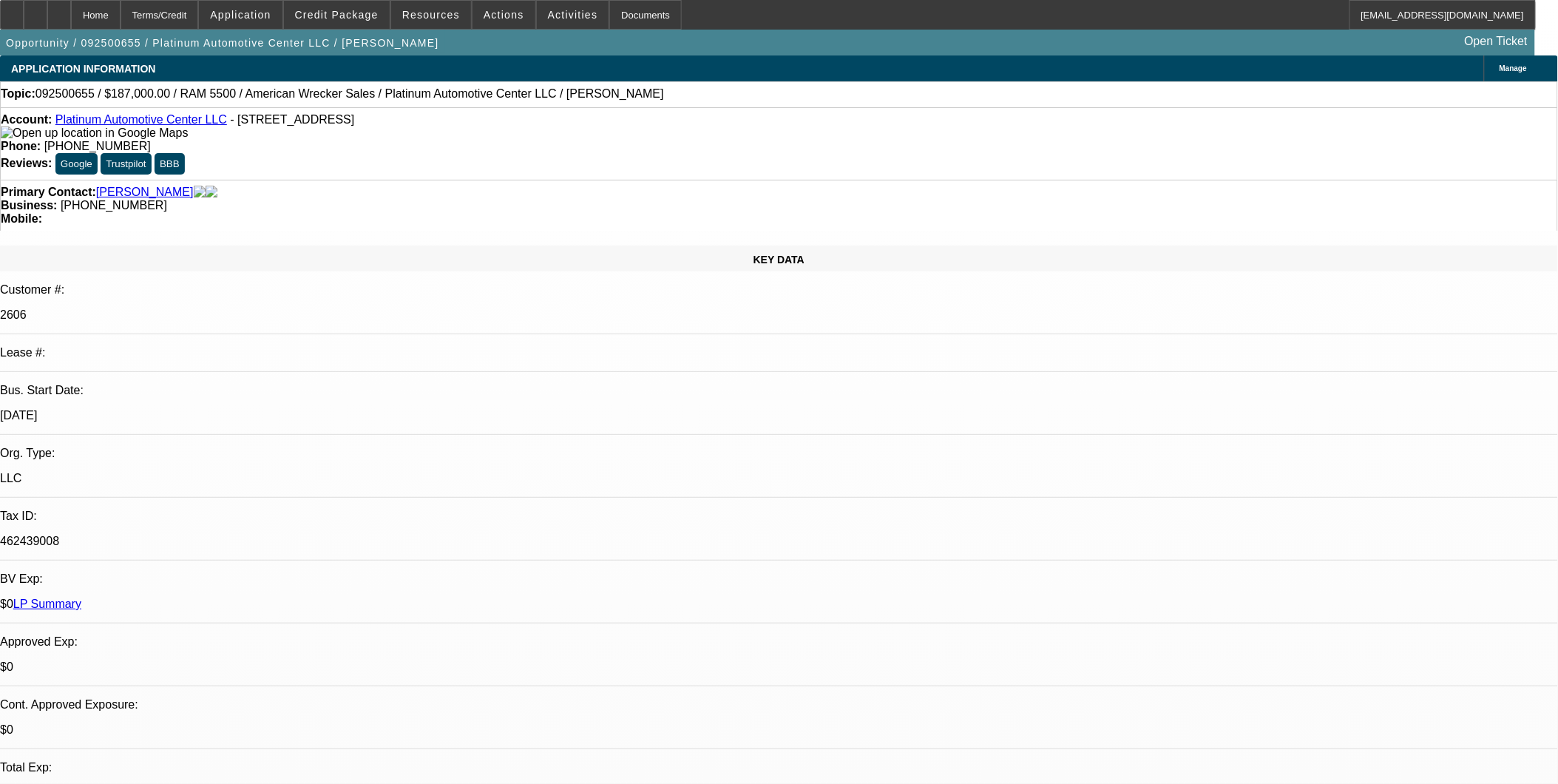
select select "6"
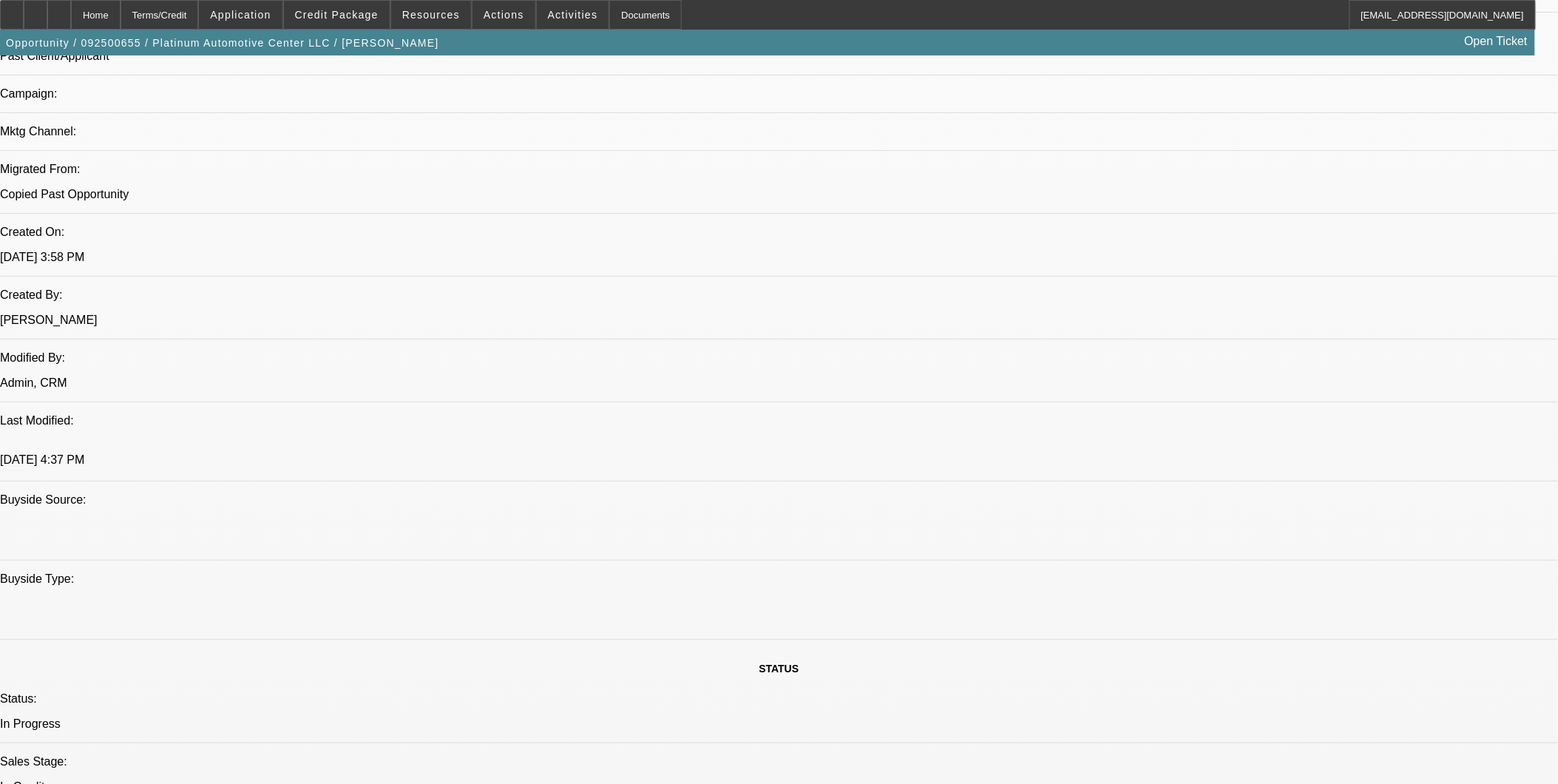
scroll to position [985, 0]
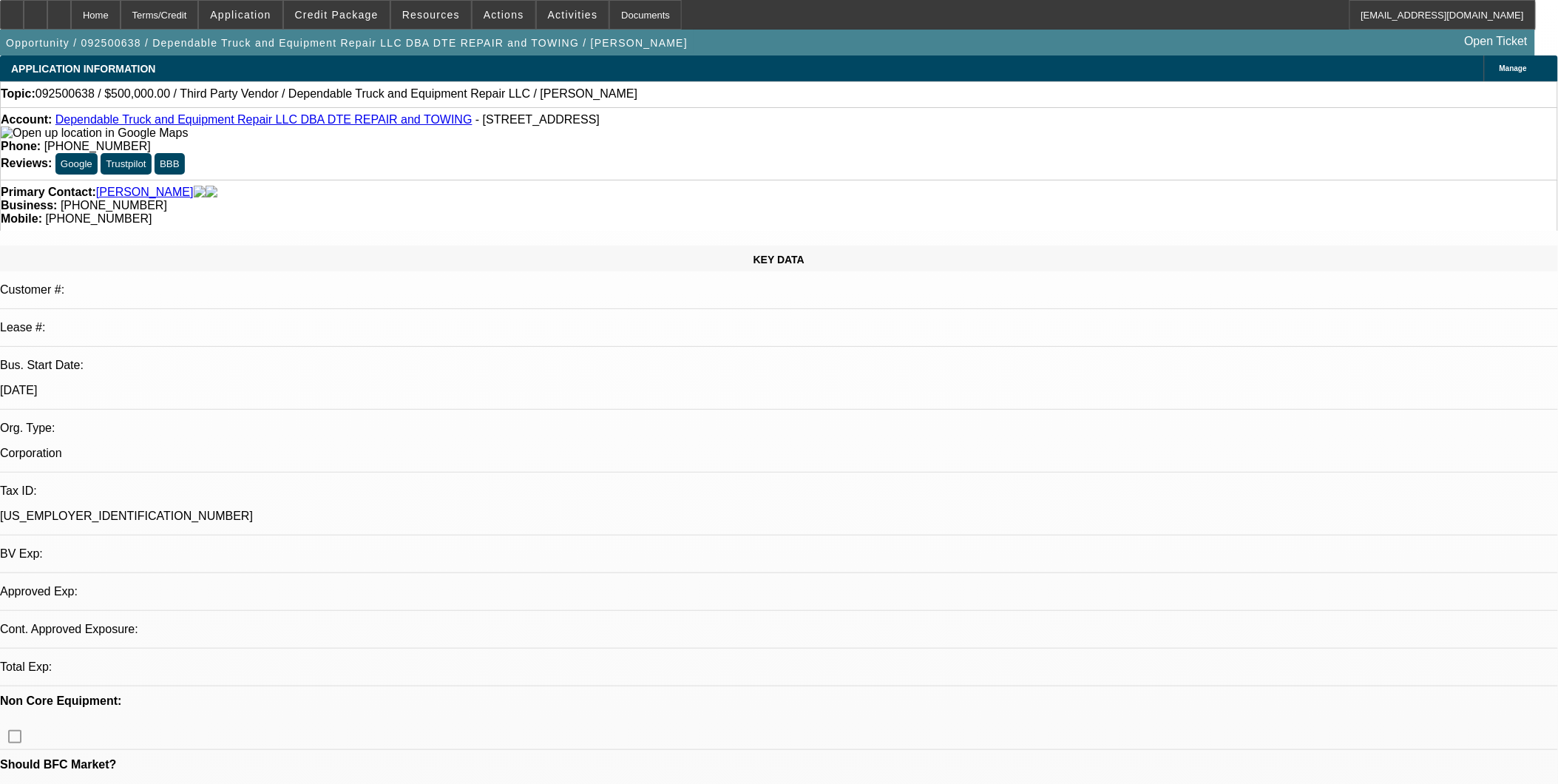
select select "0"
select select "2"
select select "0.1"
select select "1"
select select "2"
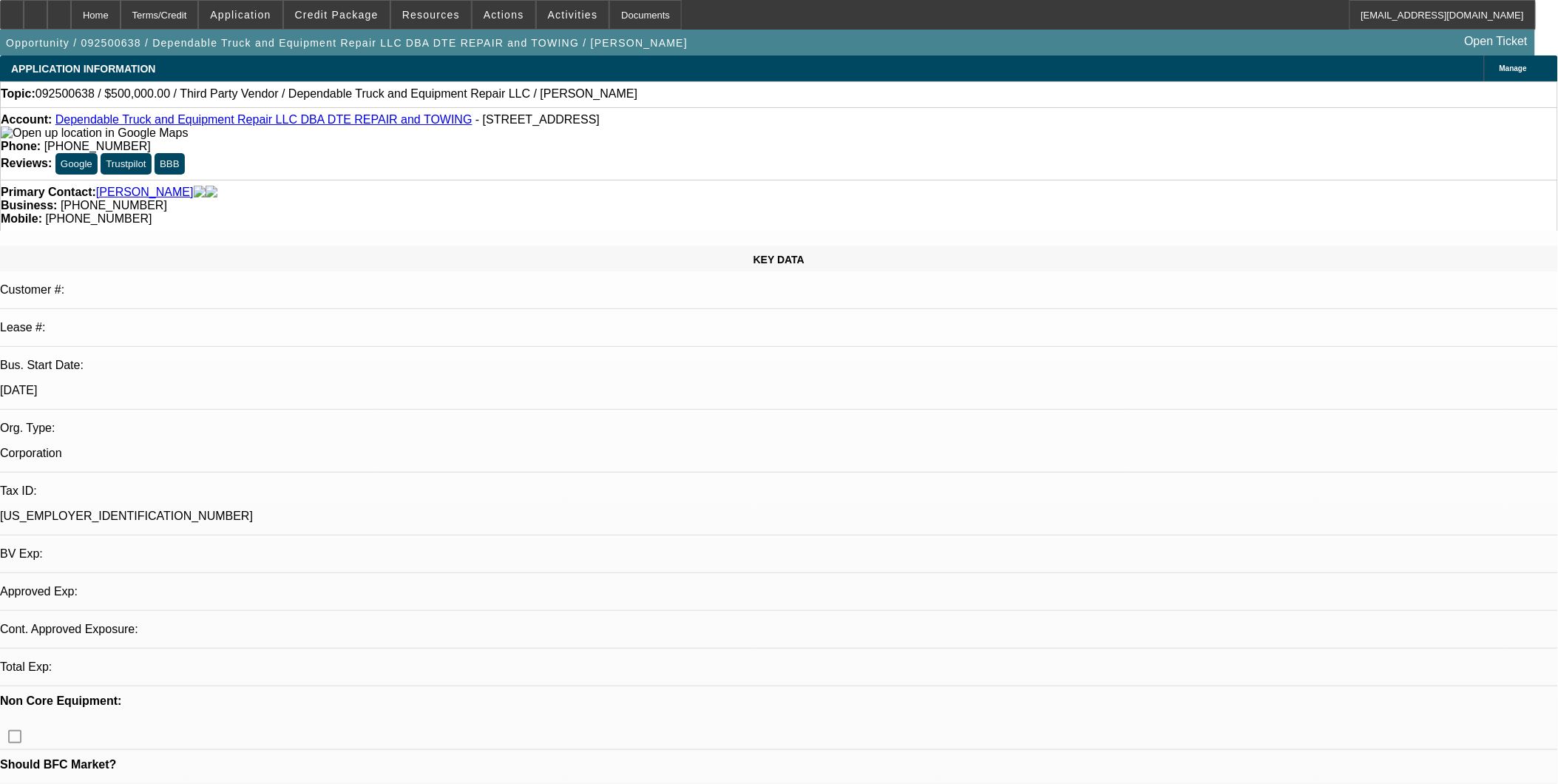
select select "4"
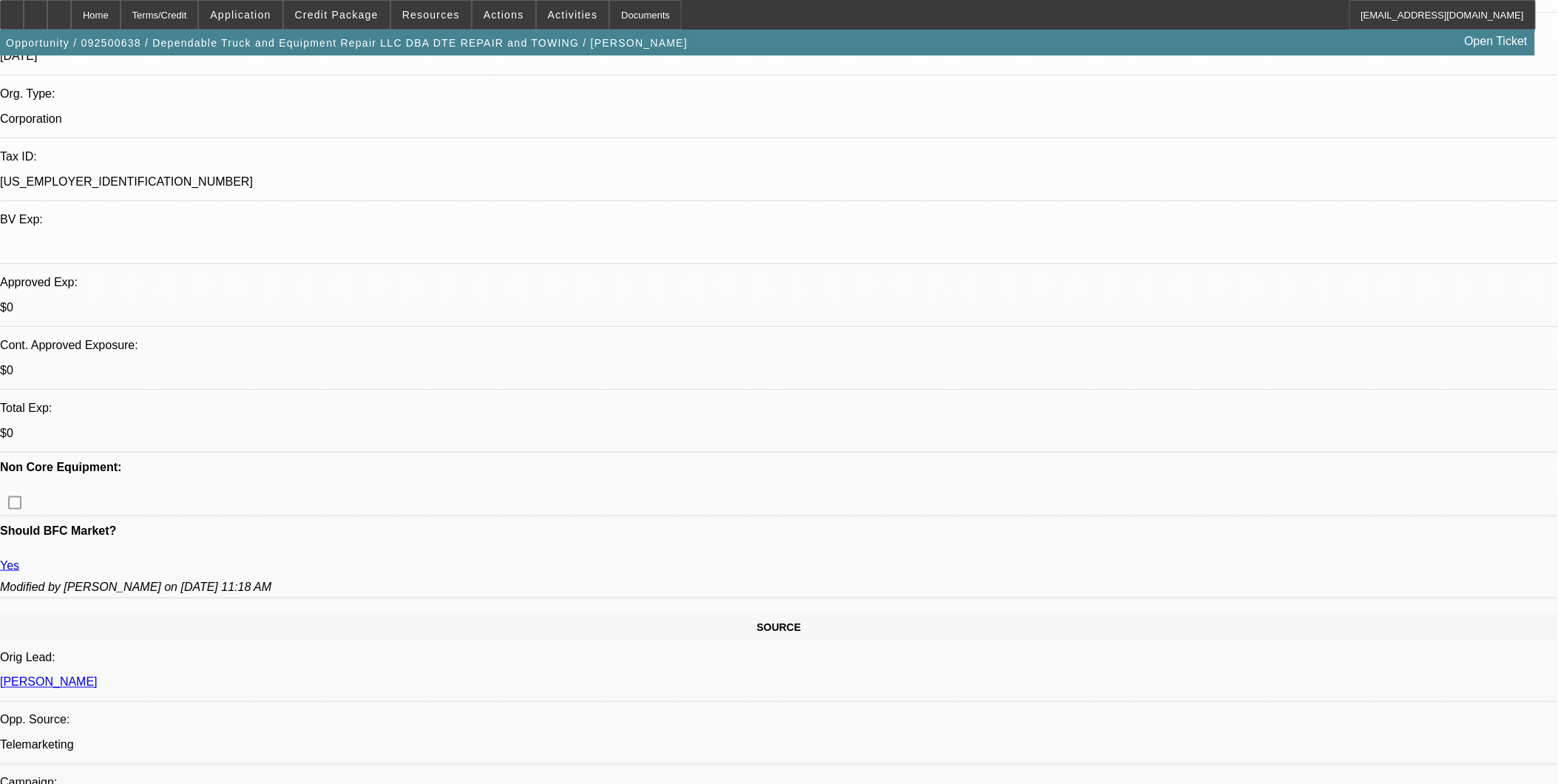
scroll to position [328, 0]
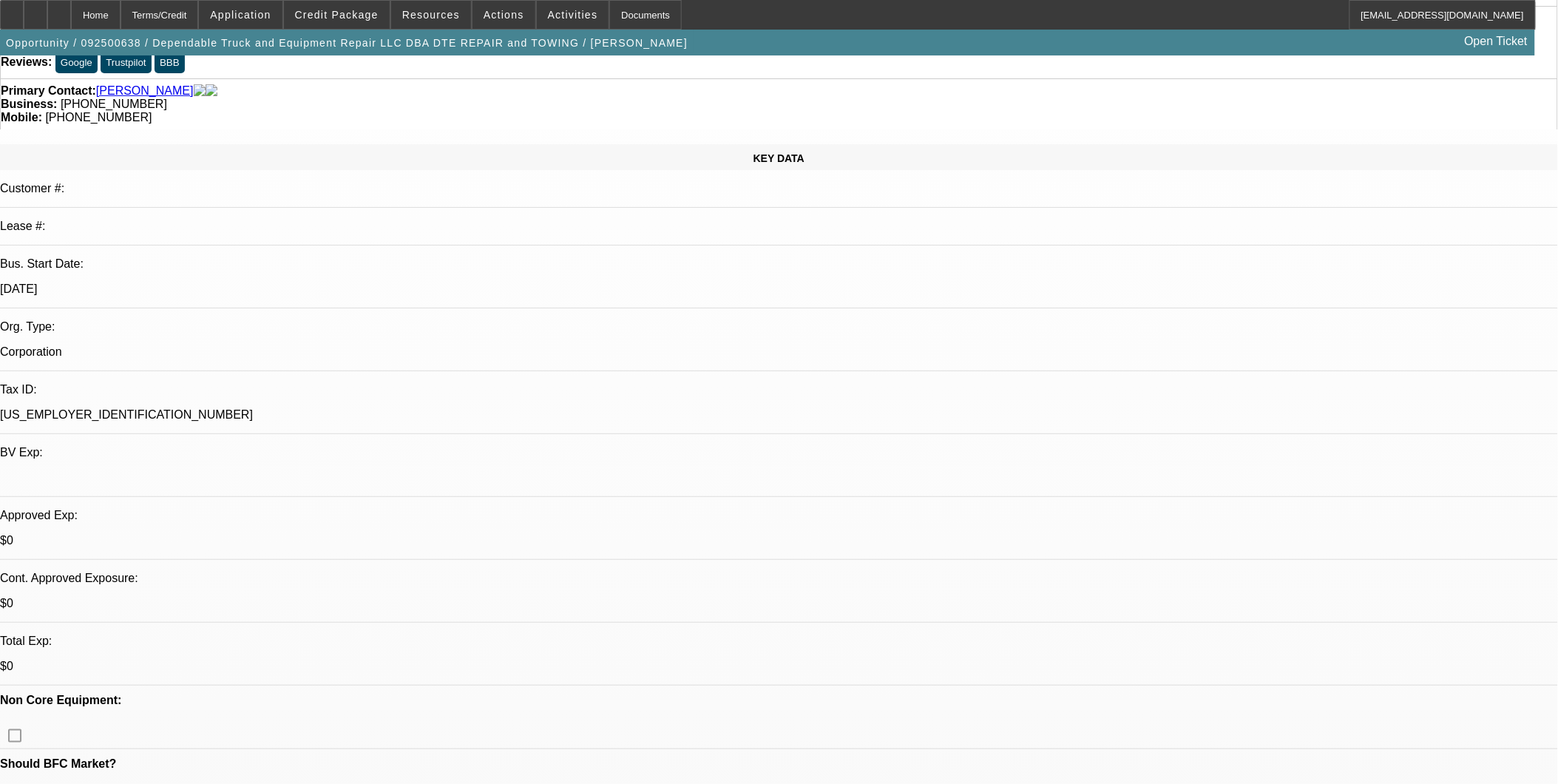
scroll to position [82, 0]
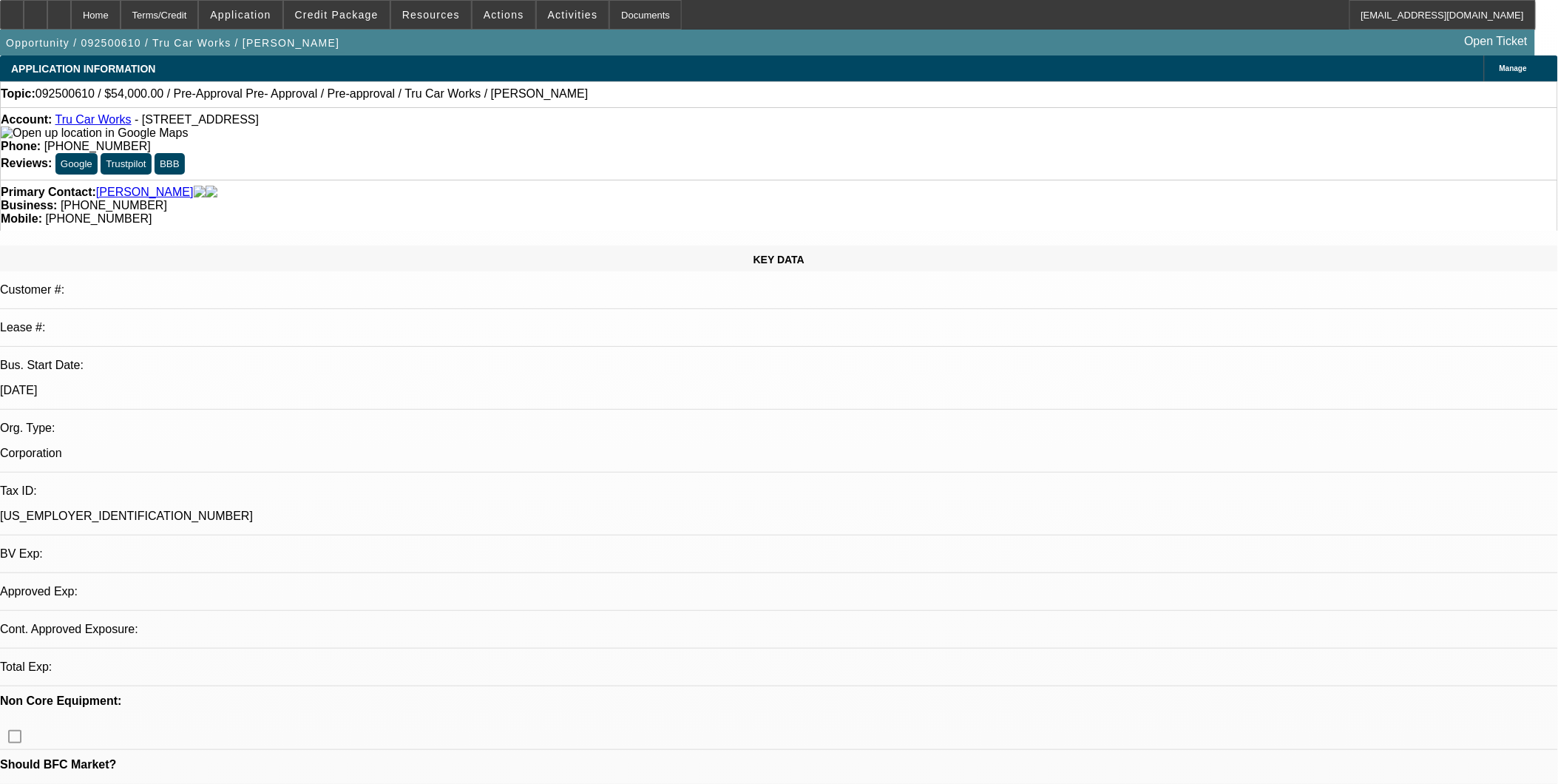
select select "0.1"
select select "0"
select select "0.1"
select select "1"
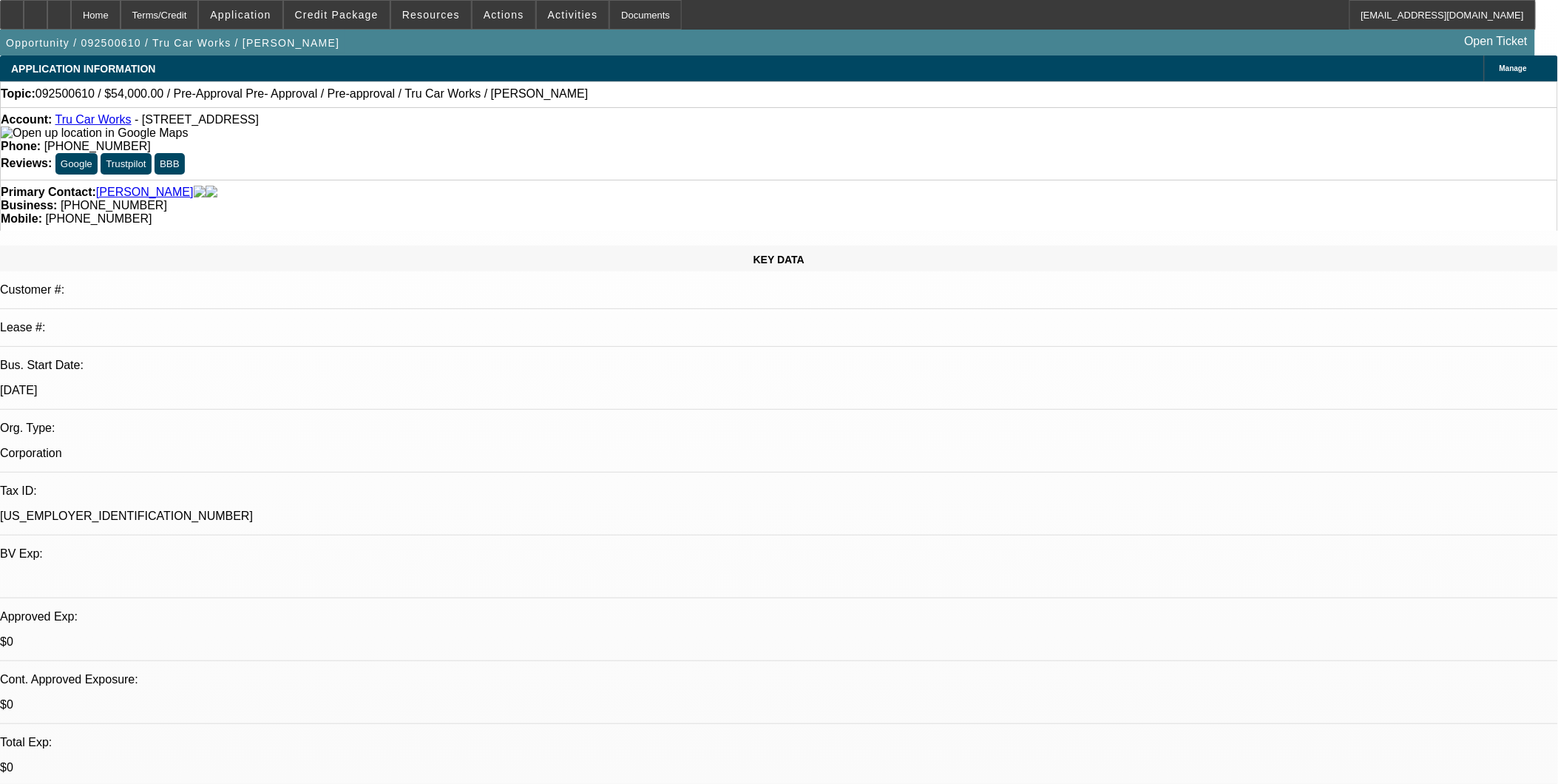
select select "4"
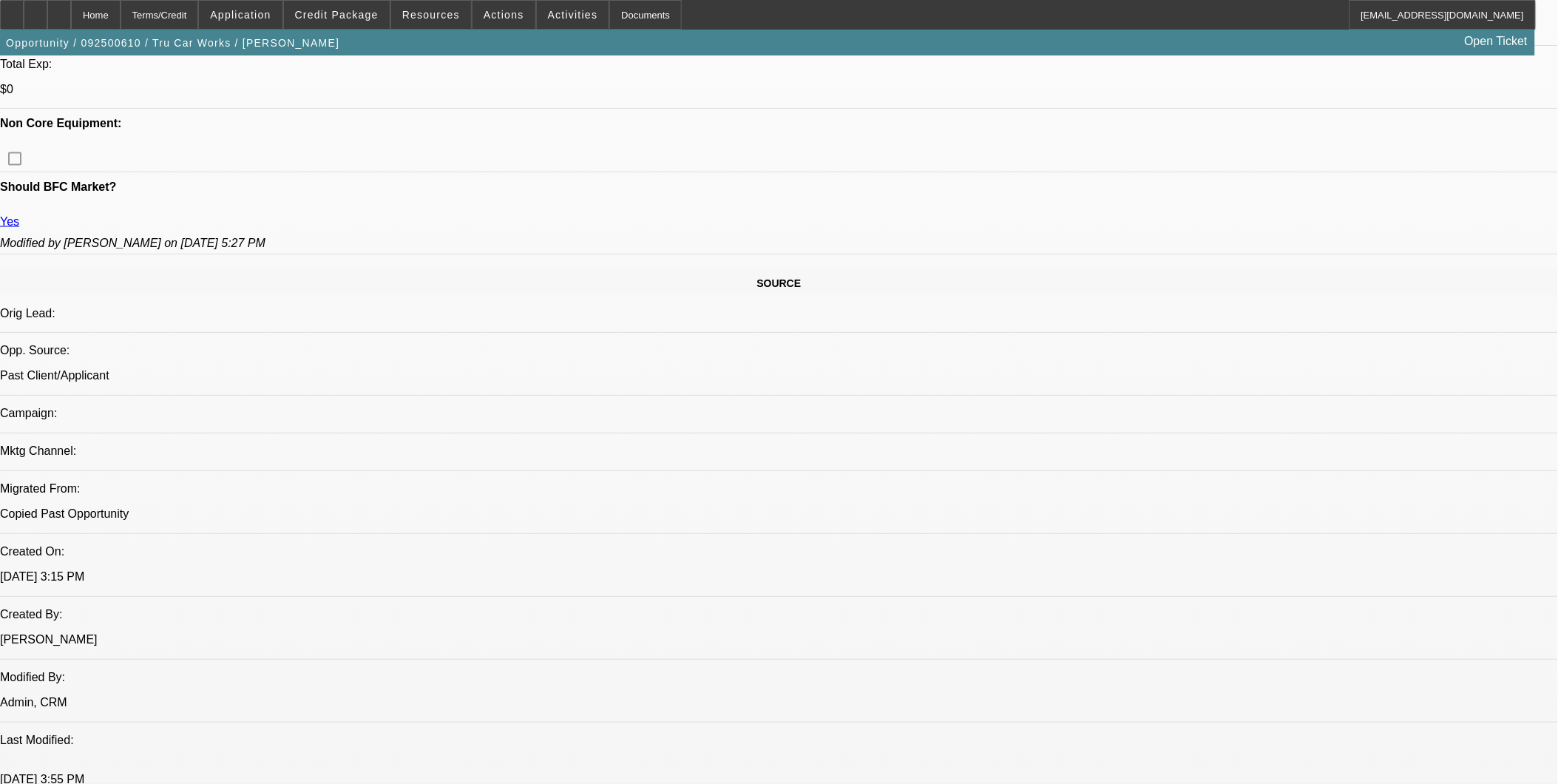
scroll to position [574, 0]
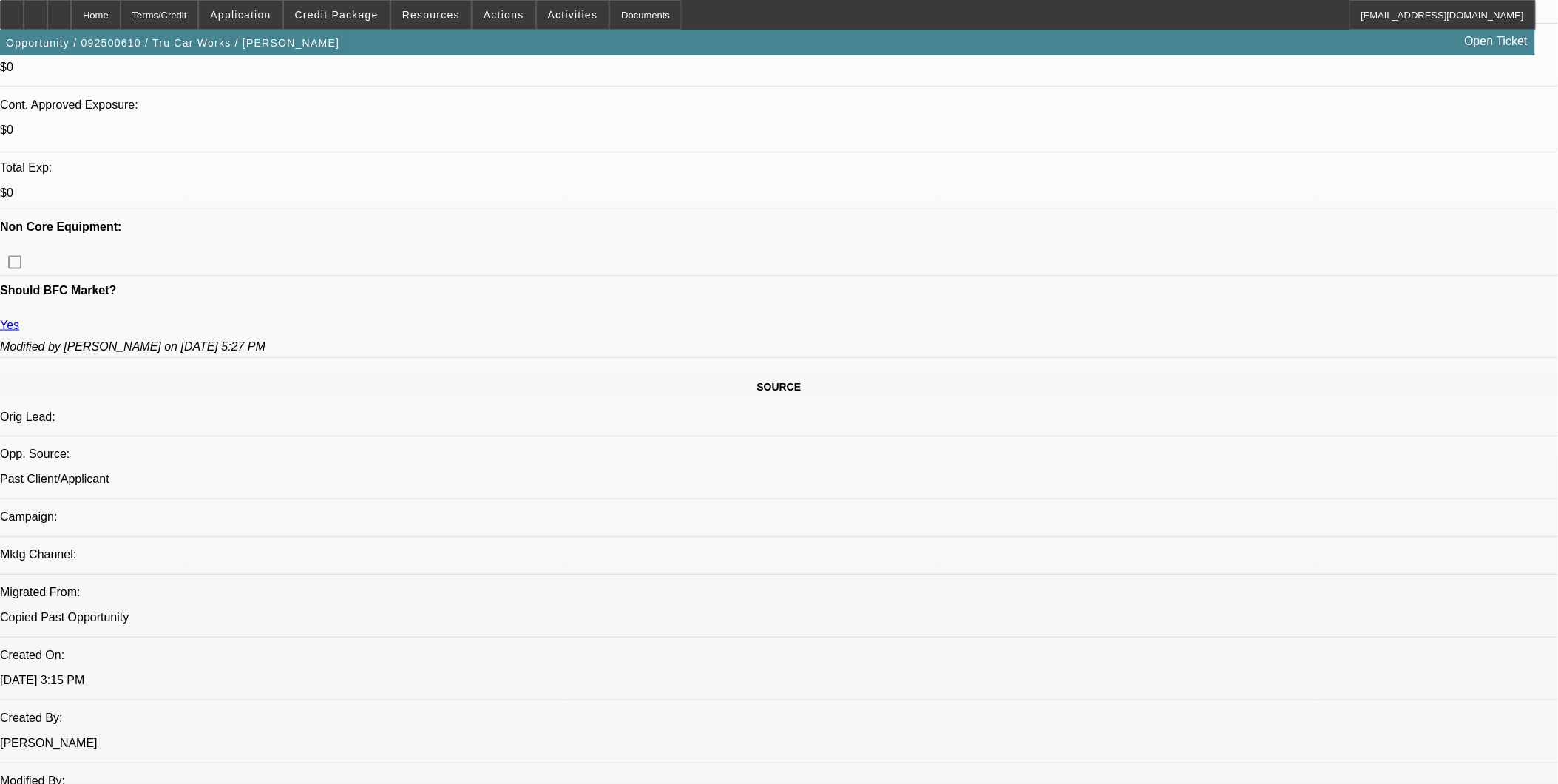
click at [483, 17] on span "Actions" at bounding box center [504, 15] width 41 height 12
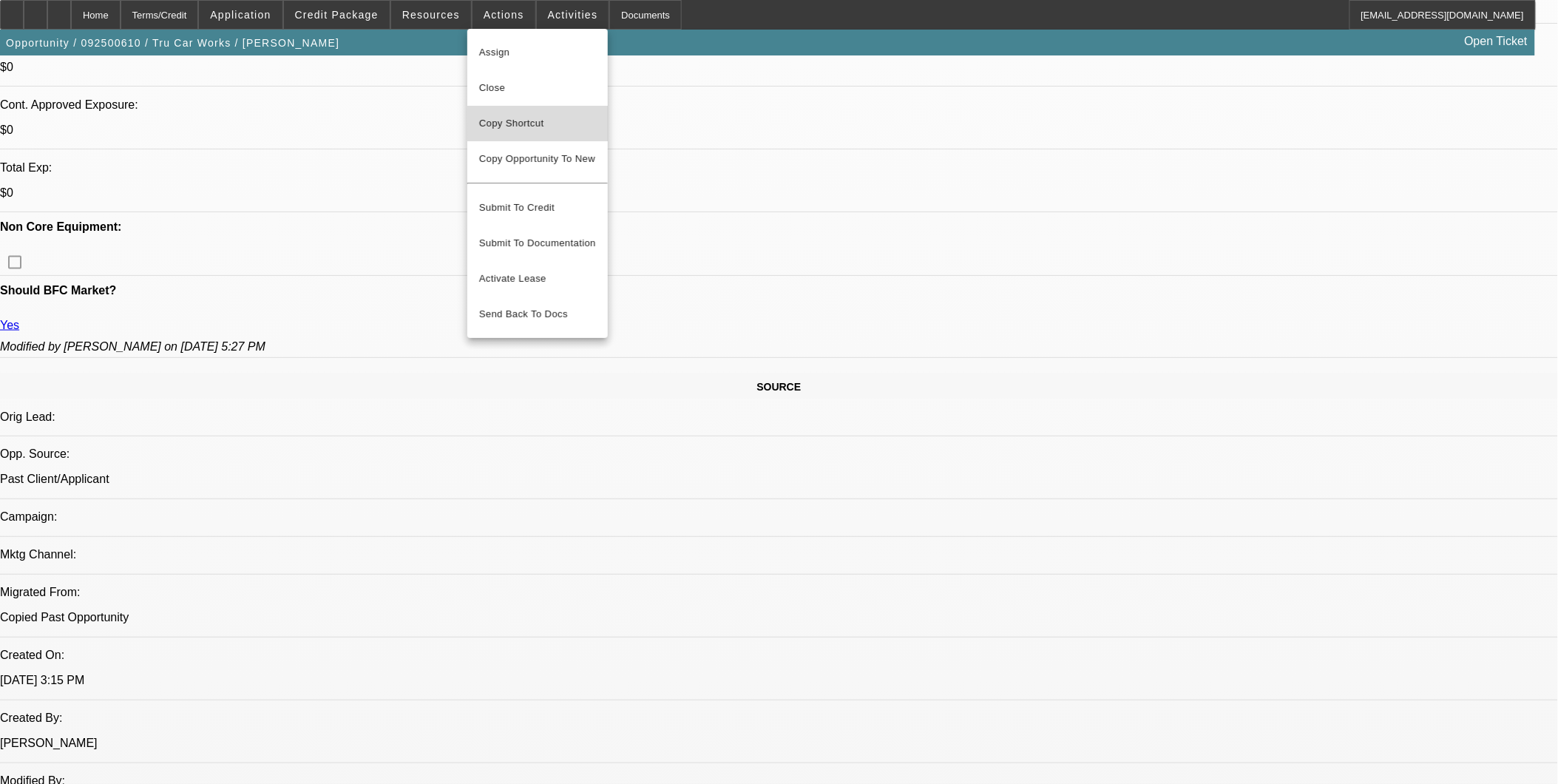
click at [509, 115] on span "Copy Shortcut" at bounding box center [537, 123] width 117 height 18
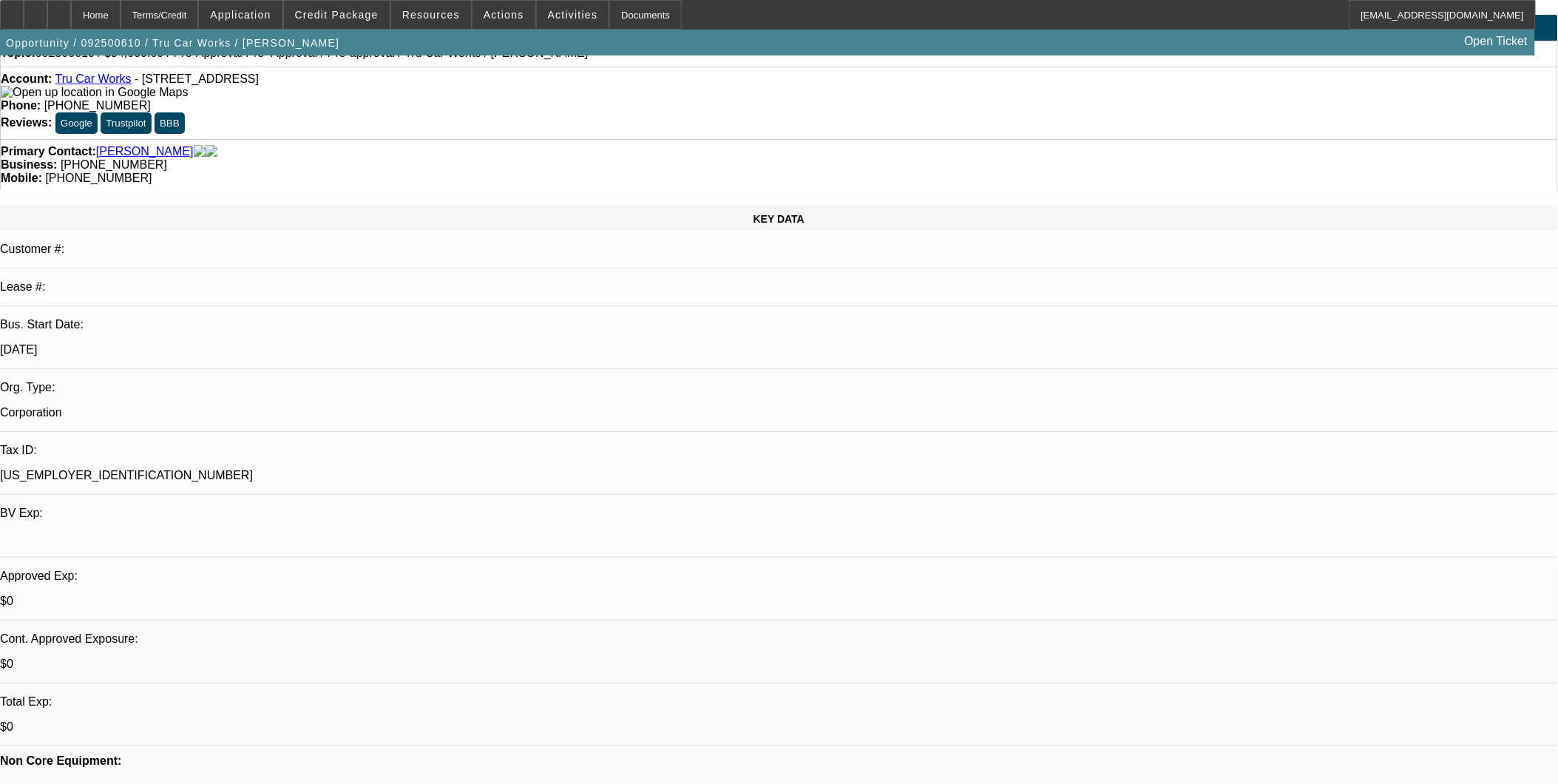
scroll to position [0, 0]
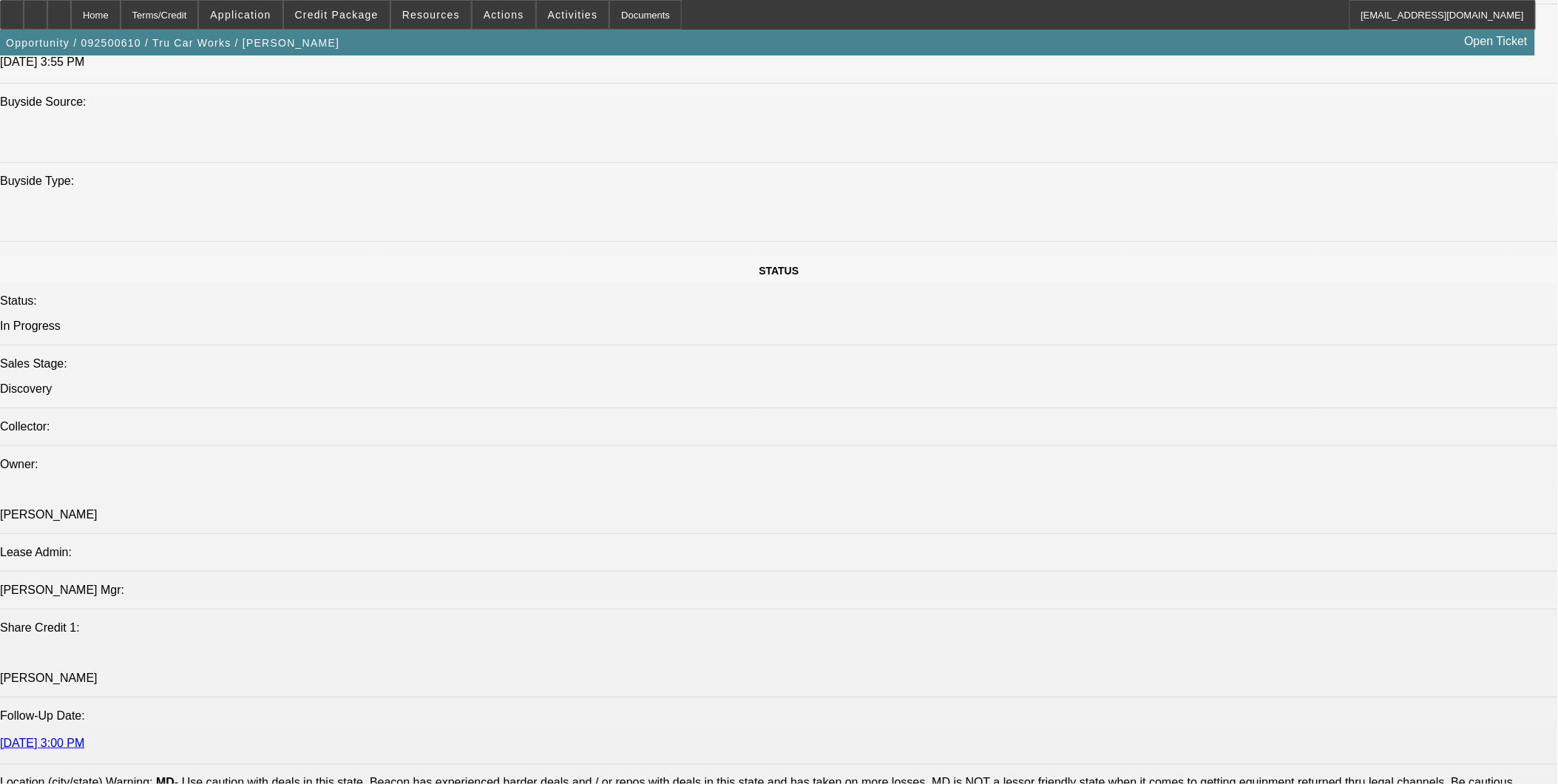
scroll to position [1807, 0]
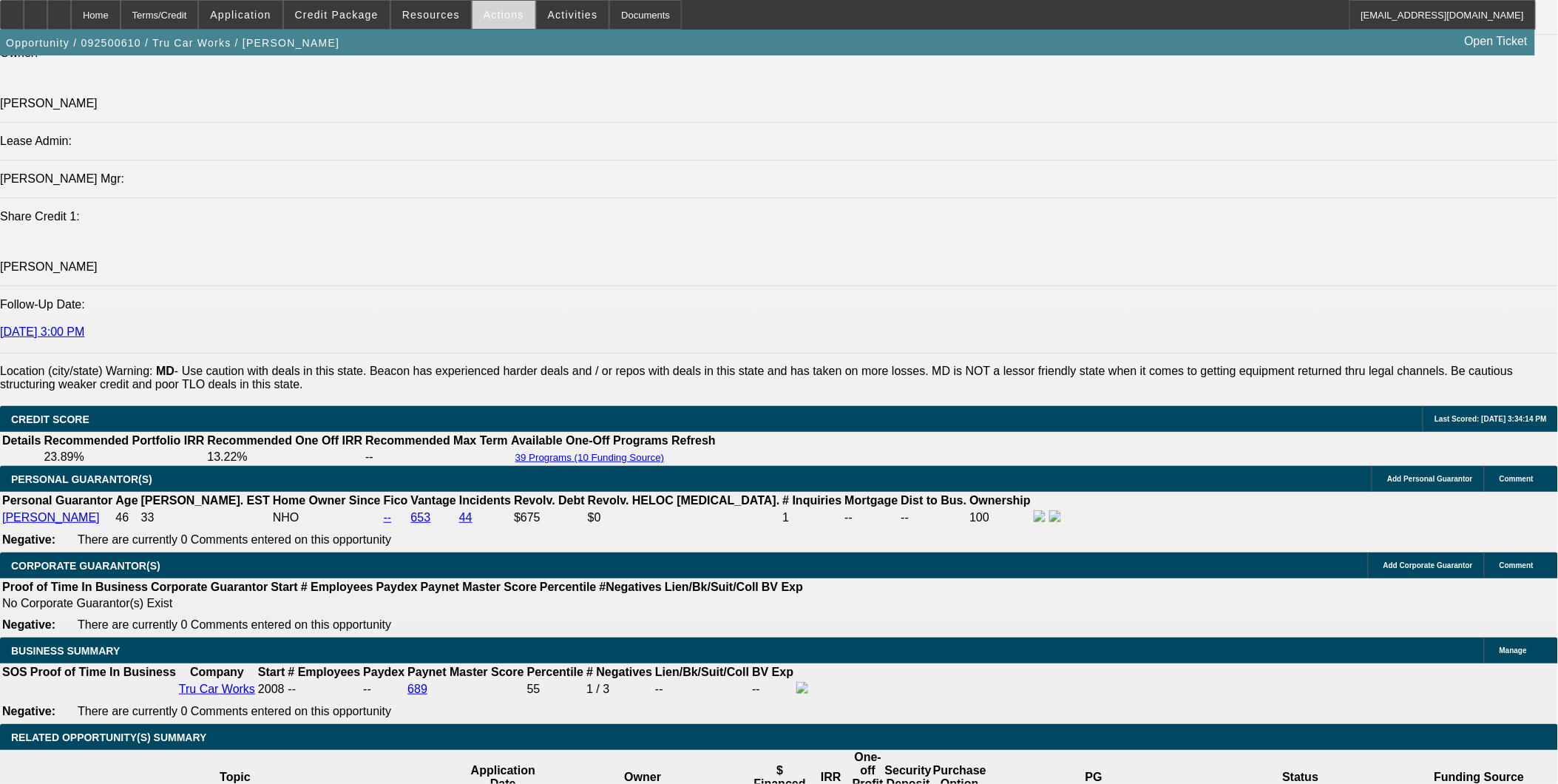
click at [506, 20] on span at bounding box center [504, 15] width 63 height 35
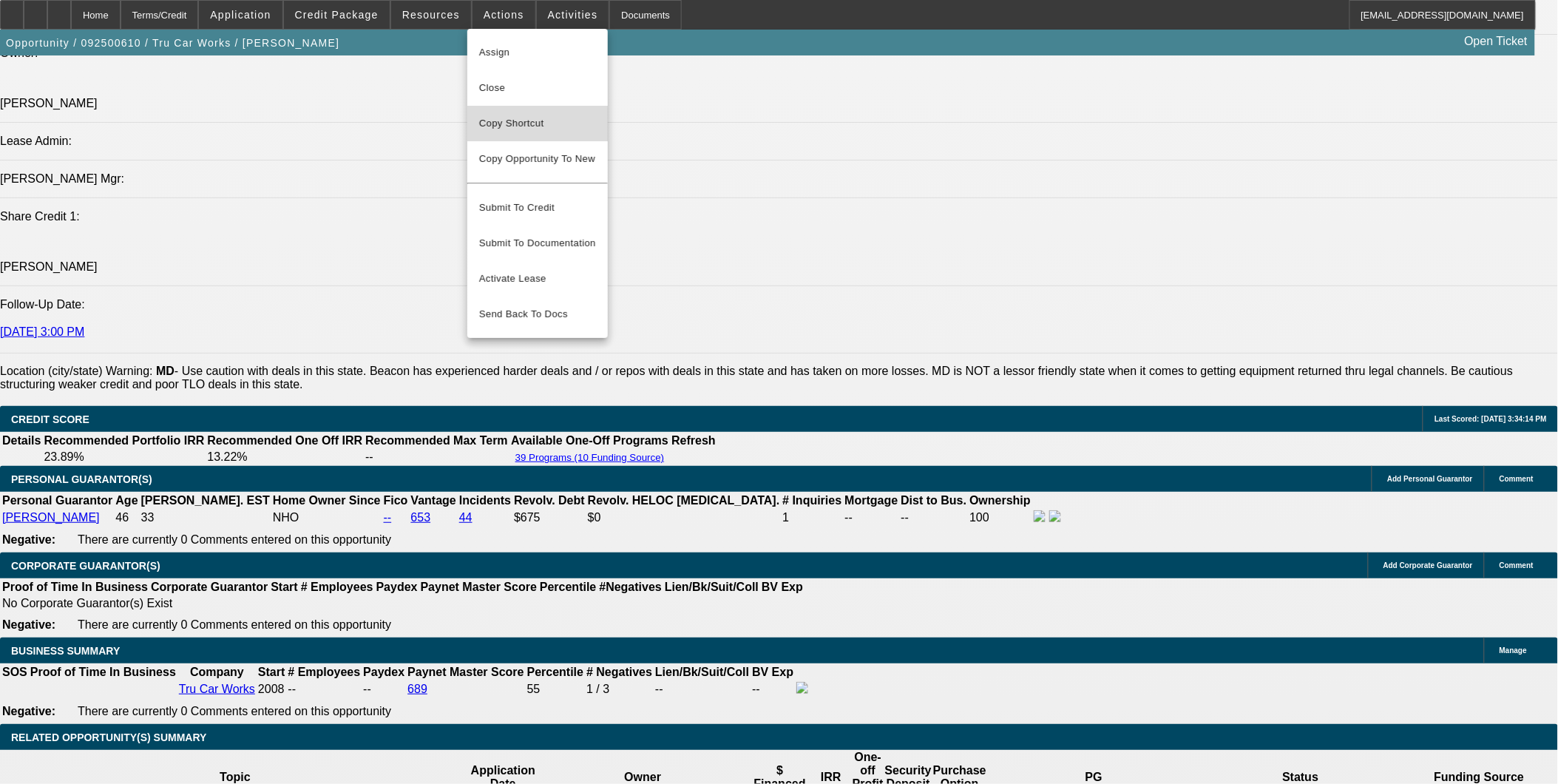
click at [516, 119] on span "Copy Shortcut" at bounding box center [537, 123] width 117 height 18
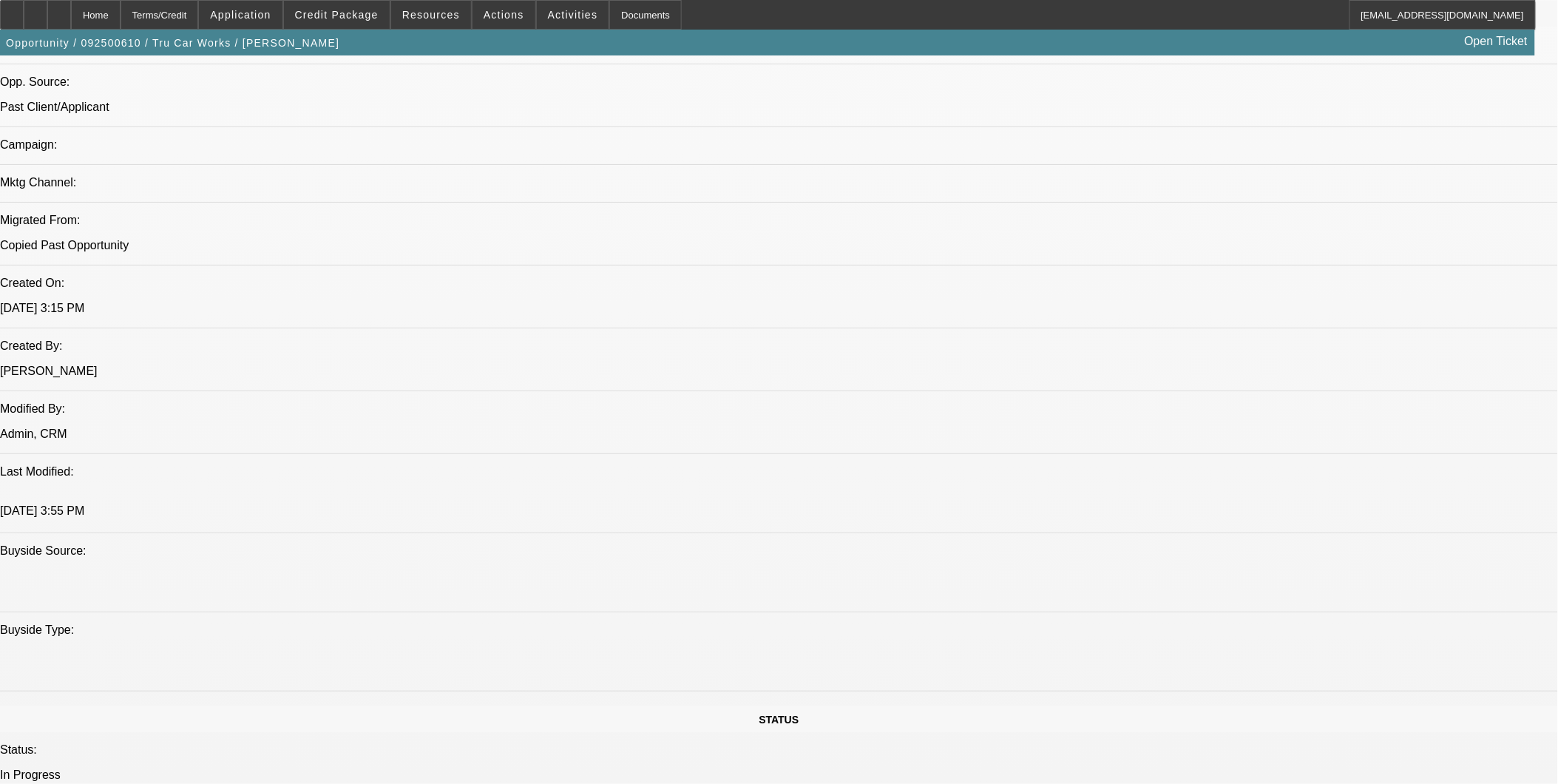
scroll to position [821, 0]
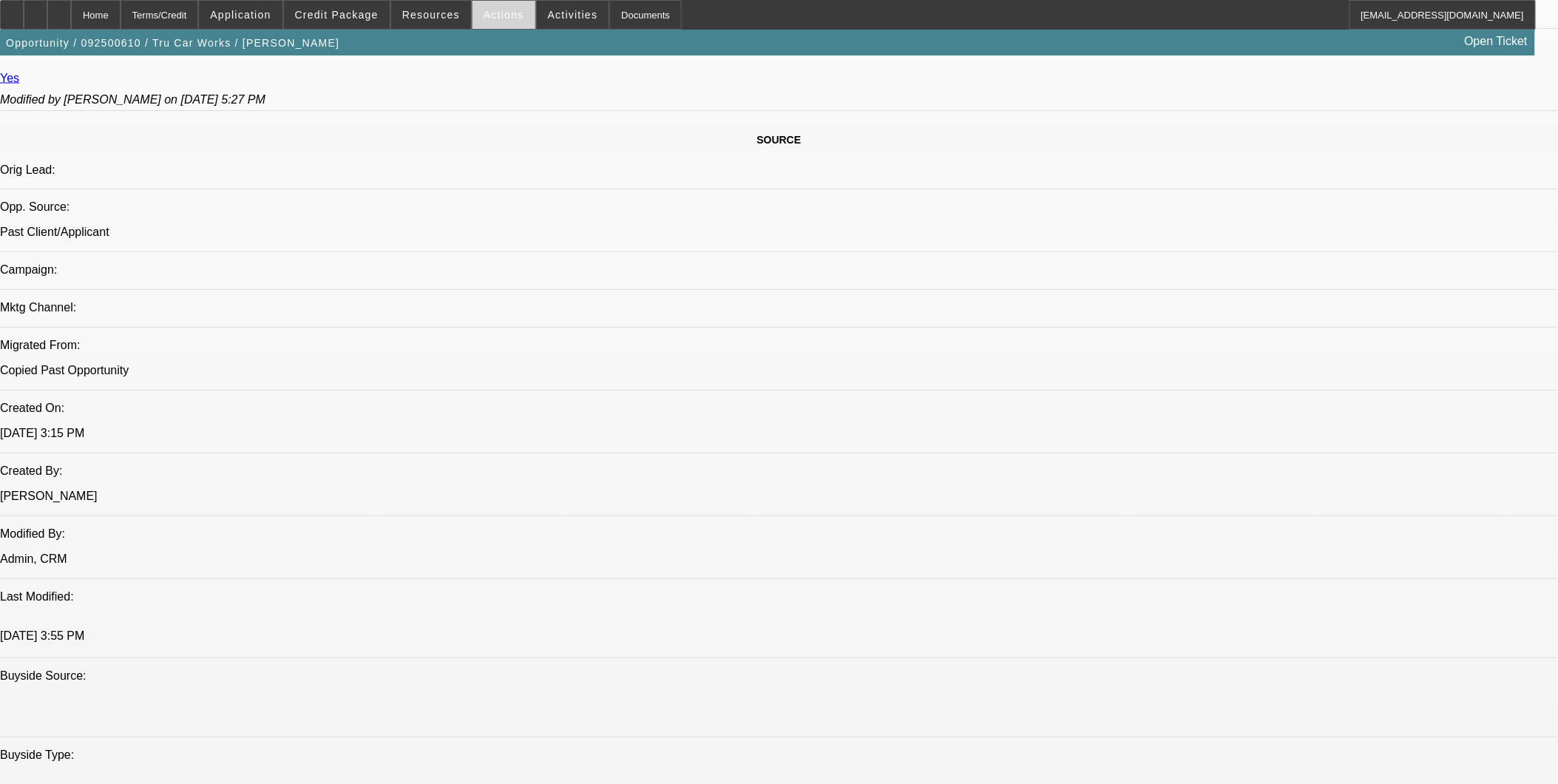
click at [506, 20] on span at bounding box center [504, 15] width 63 height 35
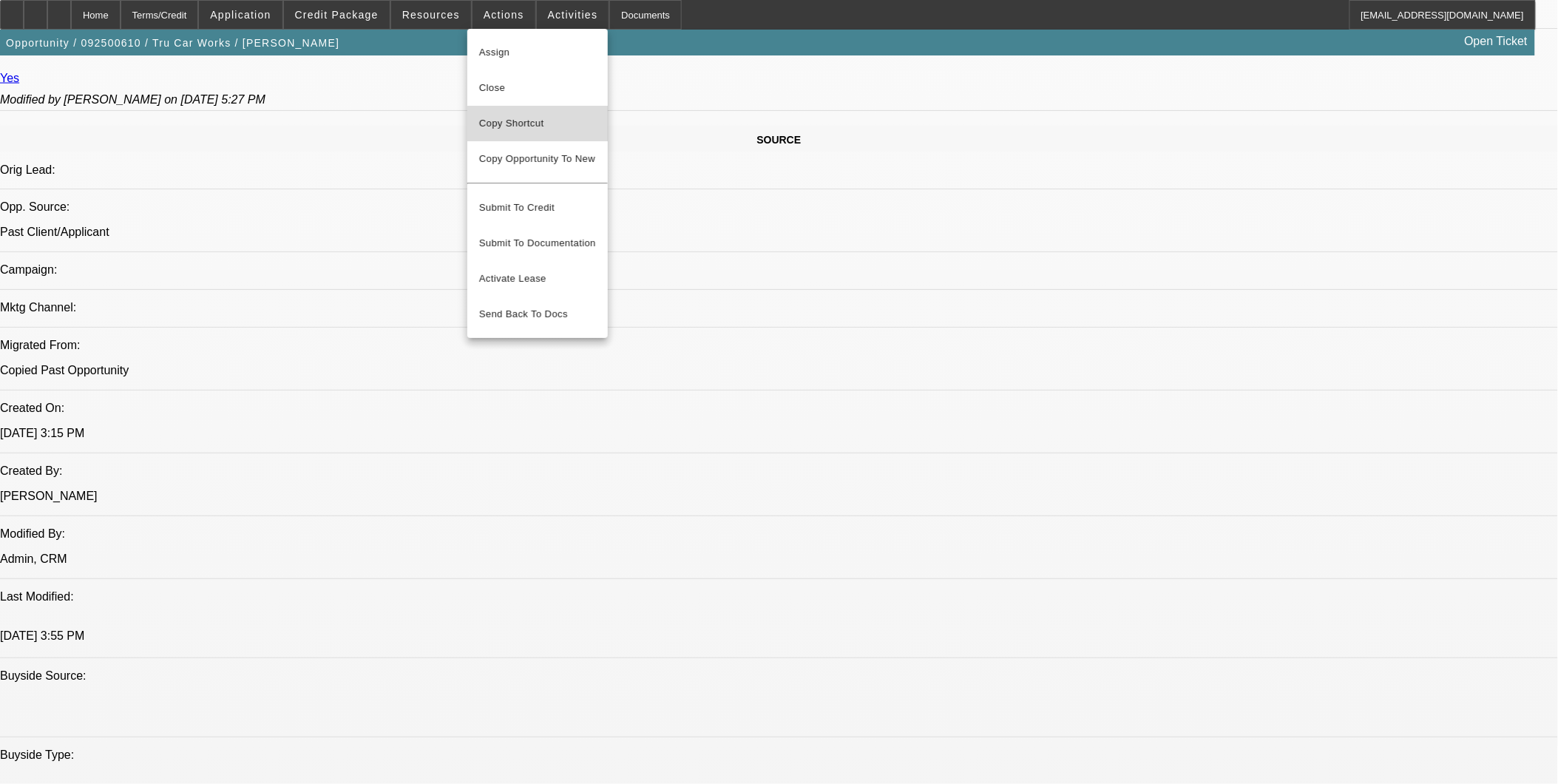
click at [516, 123] on span "Copy Shortcut" at bounding box center [537, 123] width 117 height 18
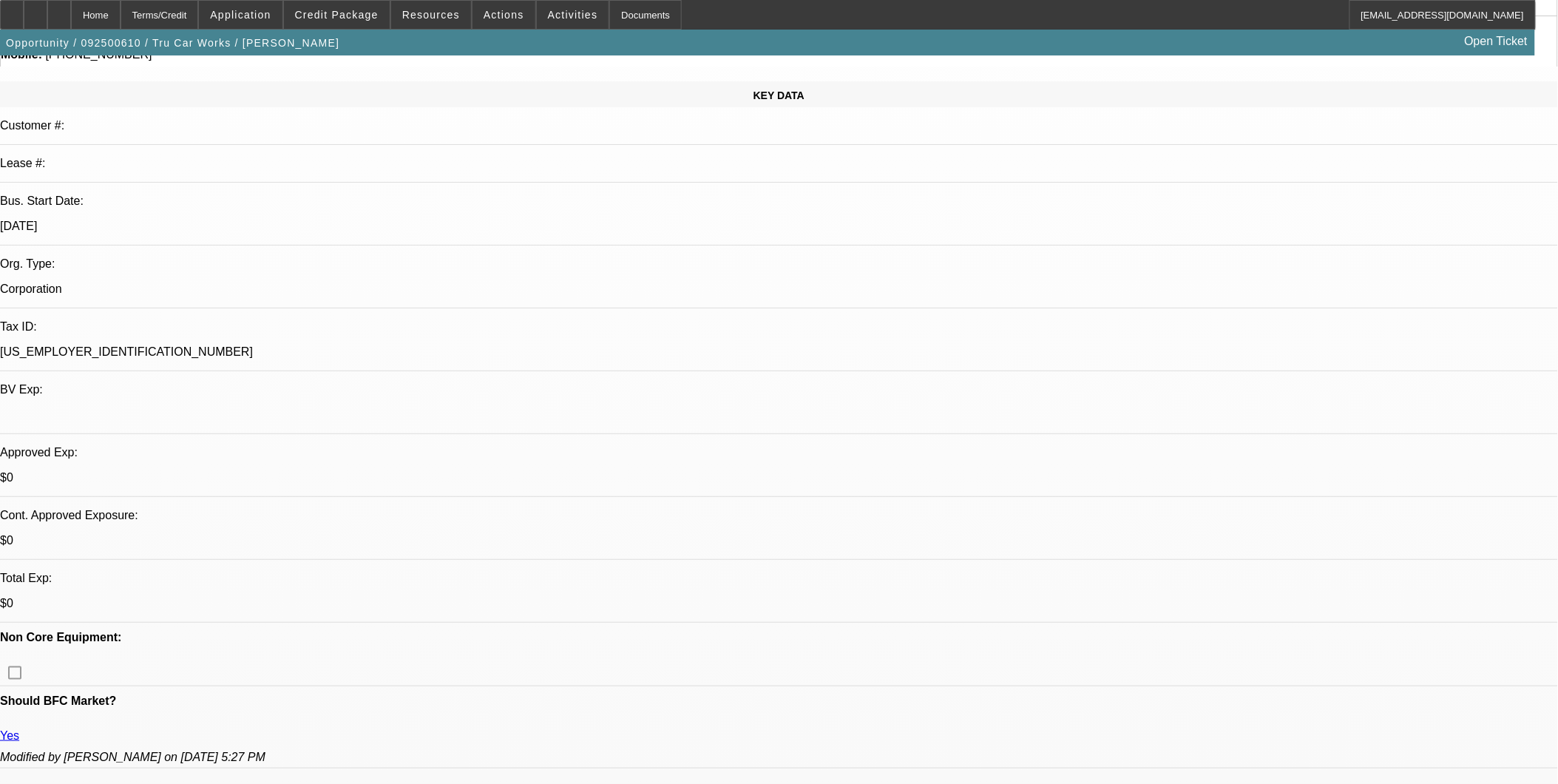
scroll to position [0, 0]
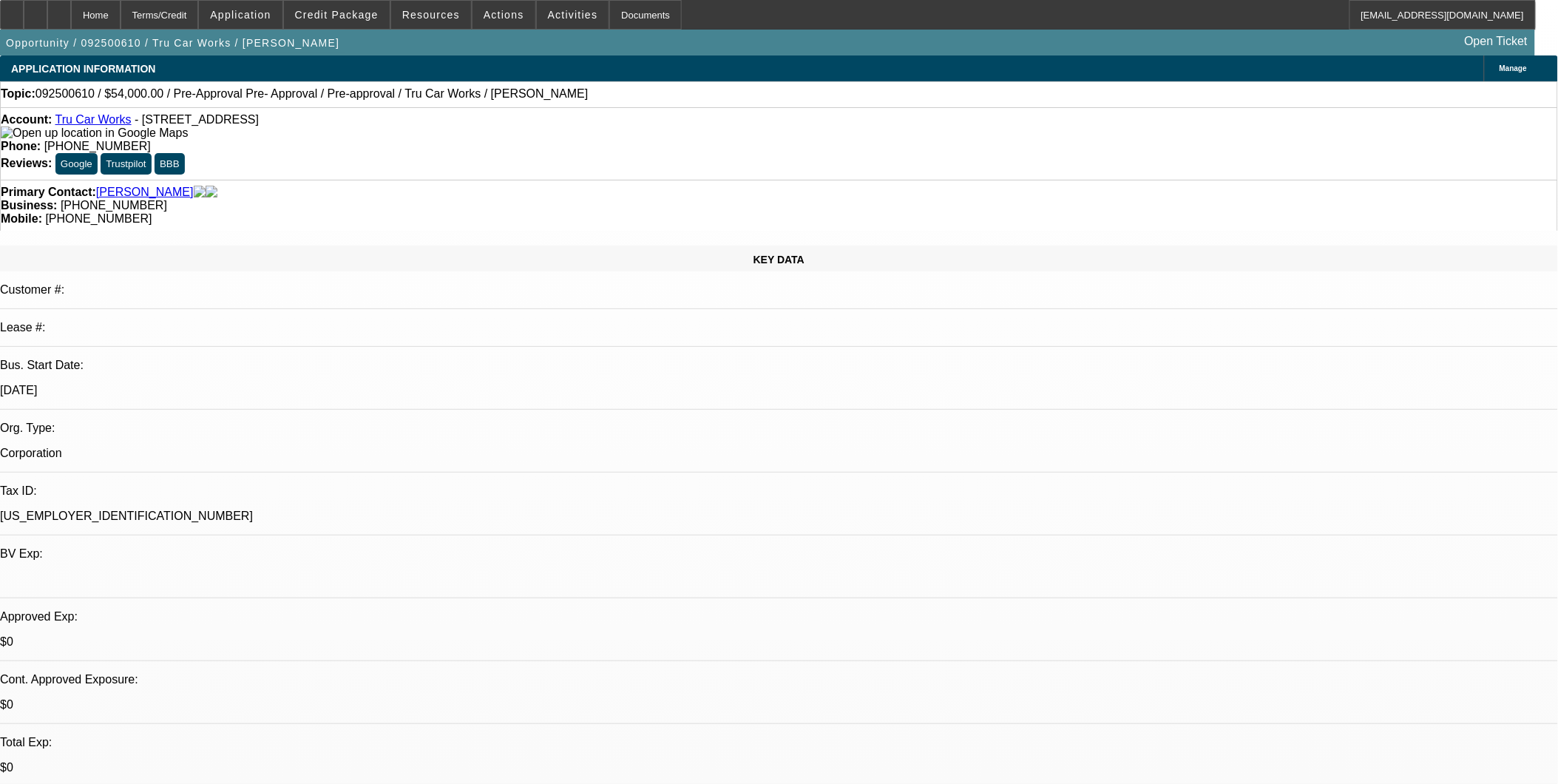
click at [87, 122] on link "Tru Car Works" at bounding box center [93, 120] width 76 height 13
click at [379, 11] on span "Credit Package" at bounding box center [337, 15] width 84 height 12
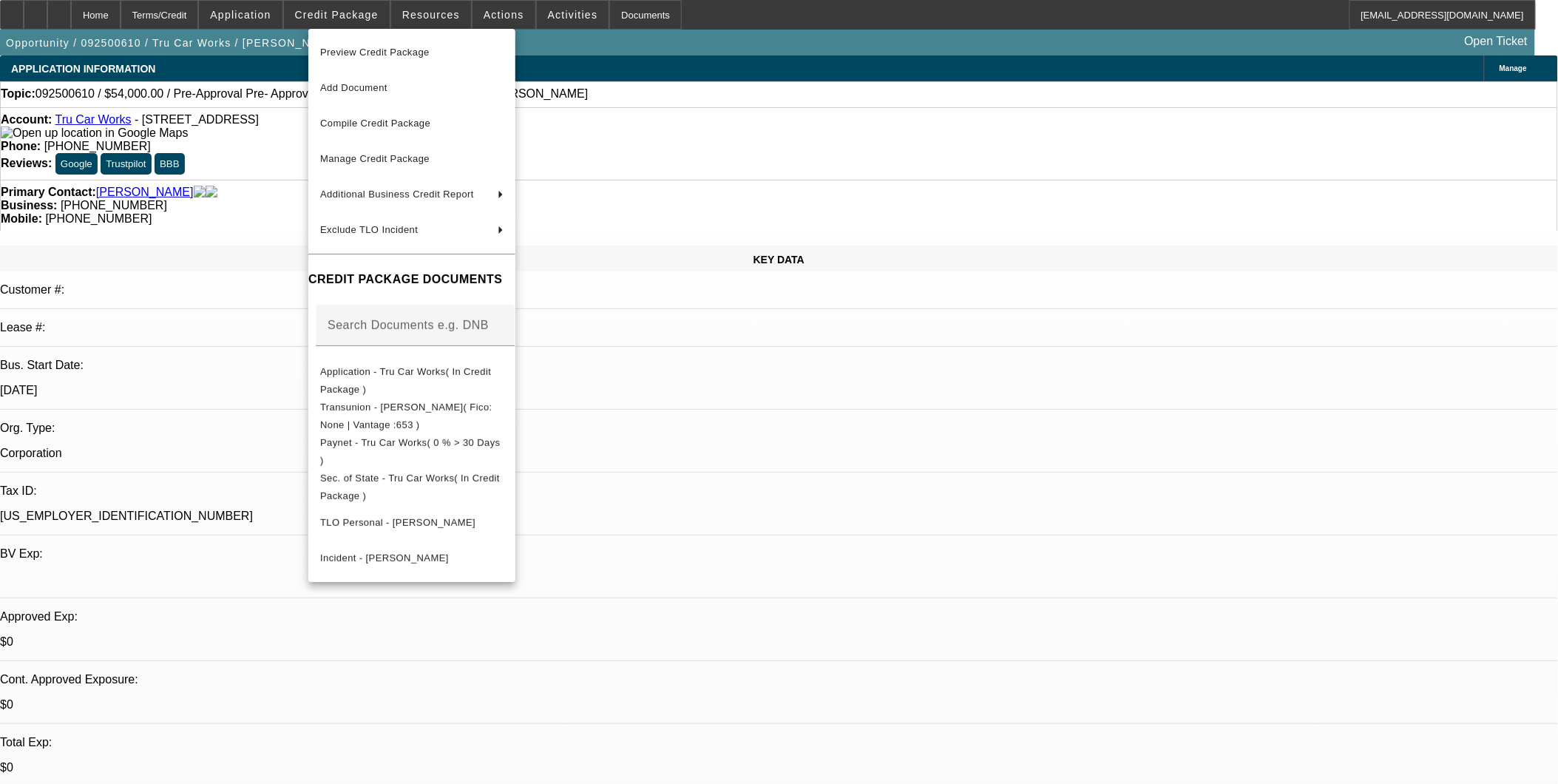
click at [818, 424] on div at bounding box center [779, 392] width 1558 height 784
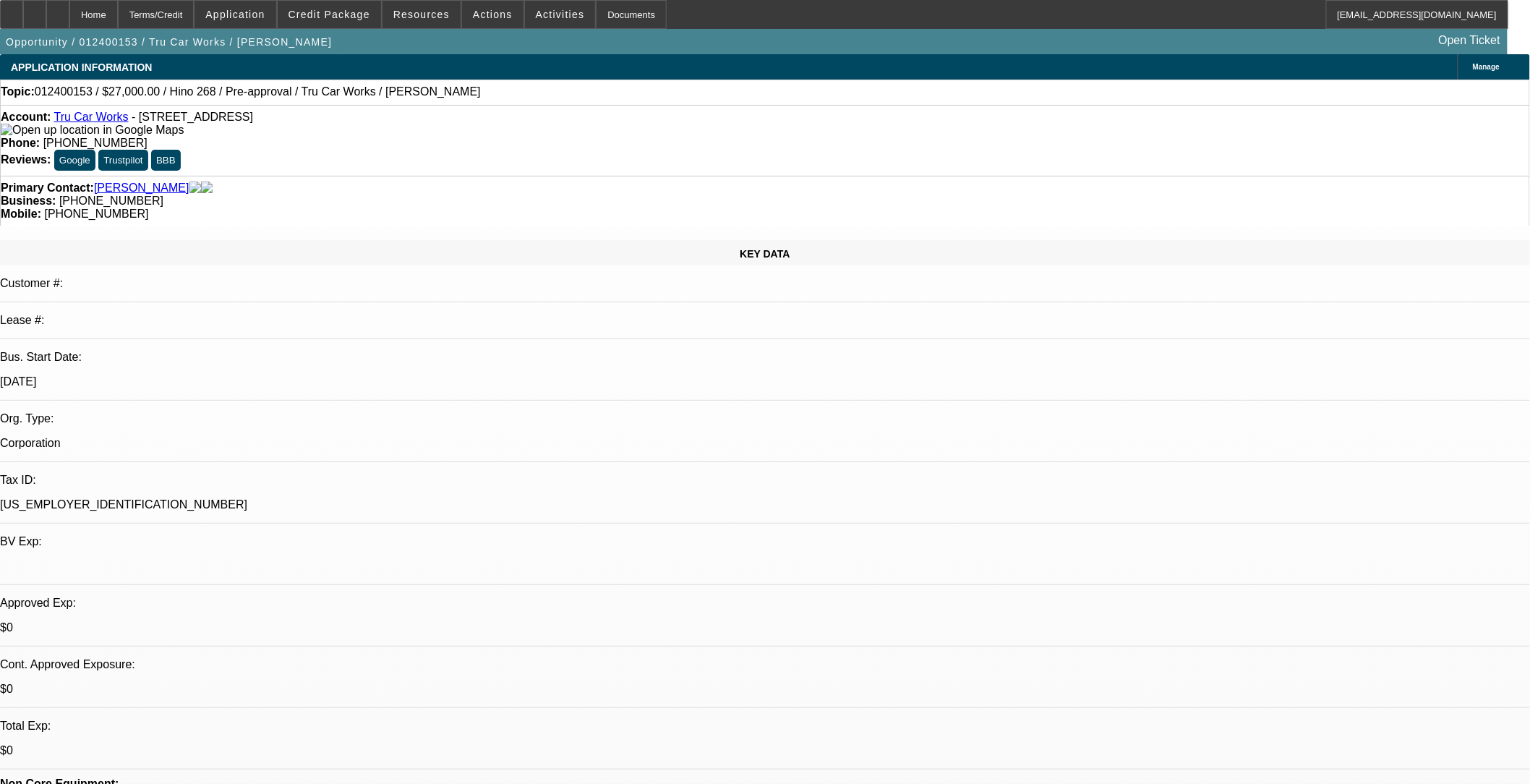
select select "0"
select select "0.1"
select select "0"
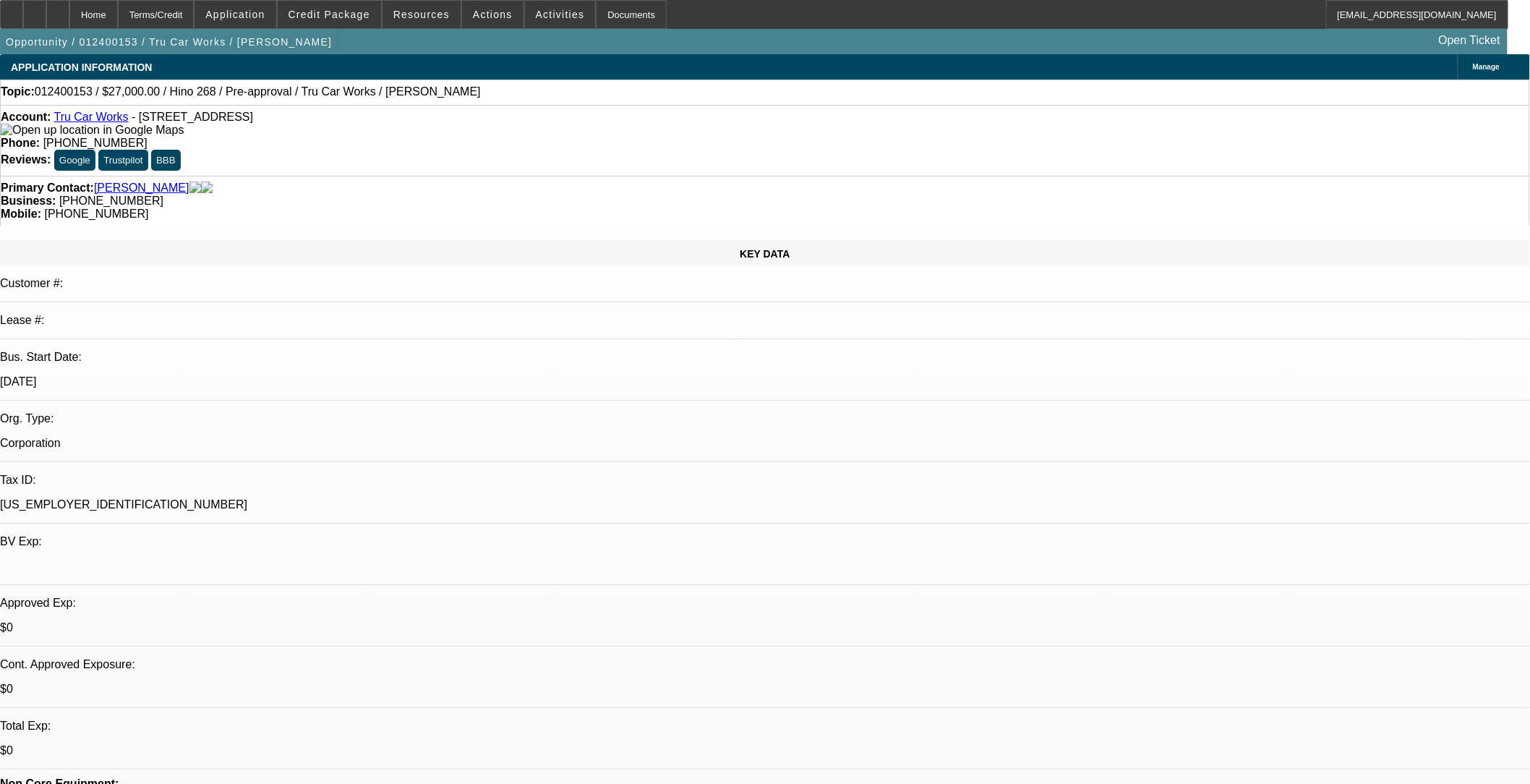
select select "0.1"
select select "0"
select select "0.1"
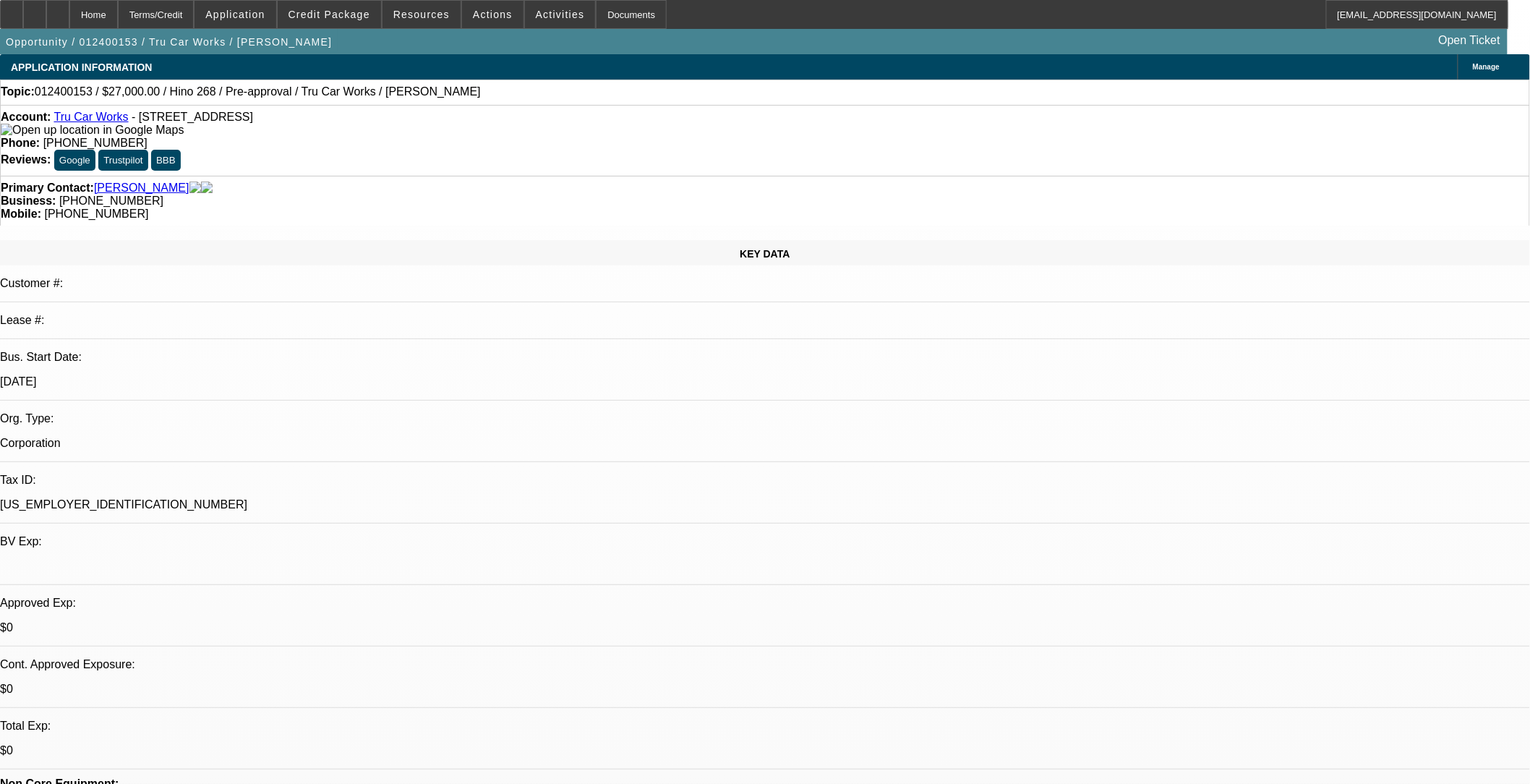
select select "0"
select select "0.1"
select select "1"
select select "4"
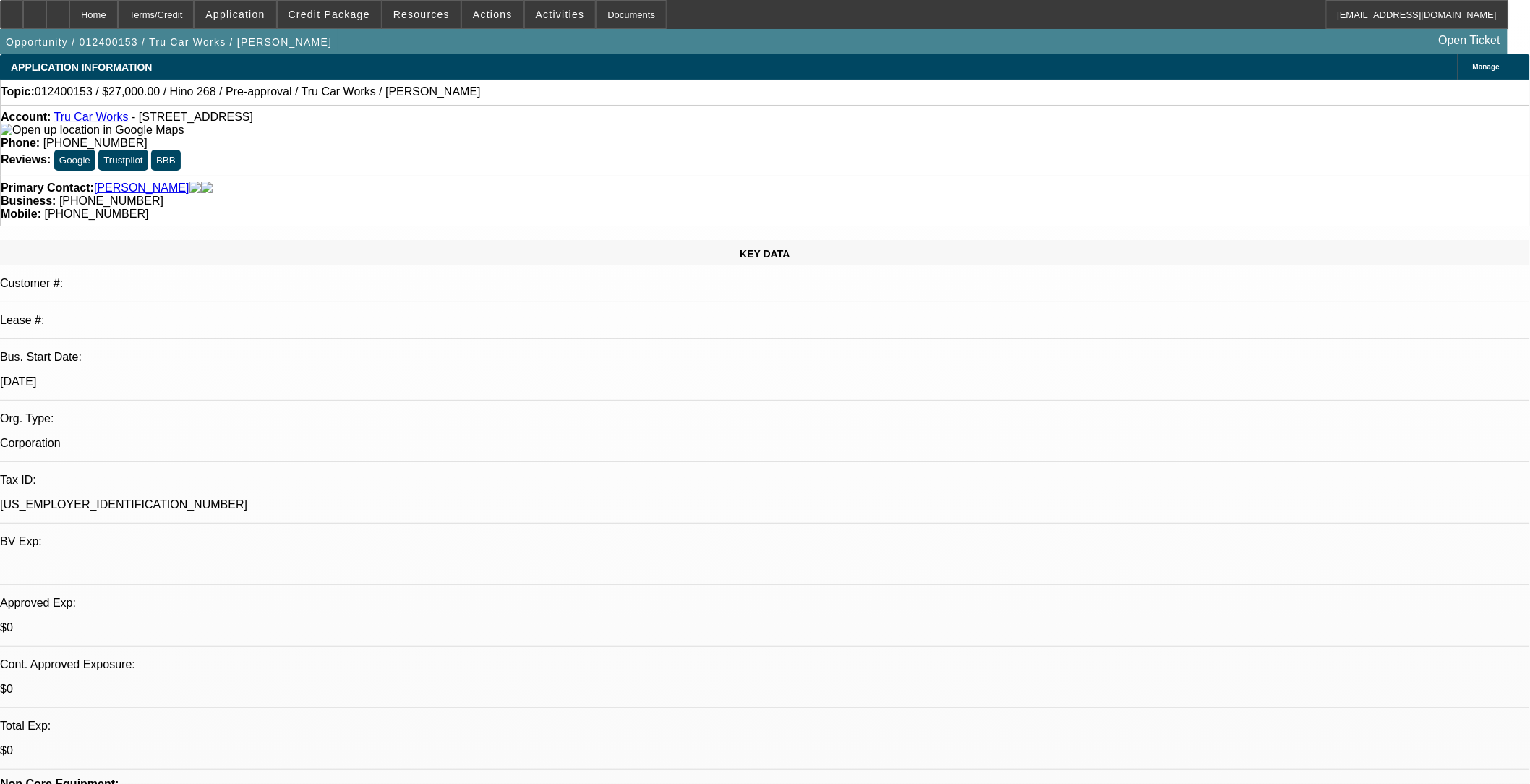
select select "1"
select select "4"
select select "1"
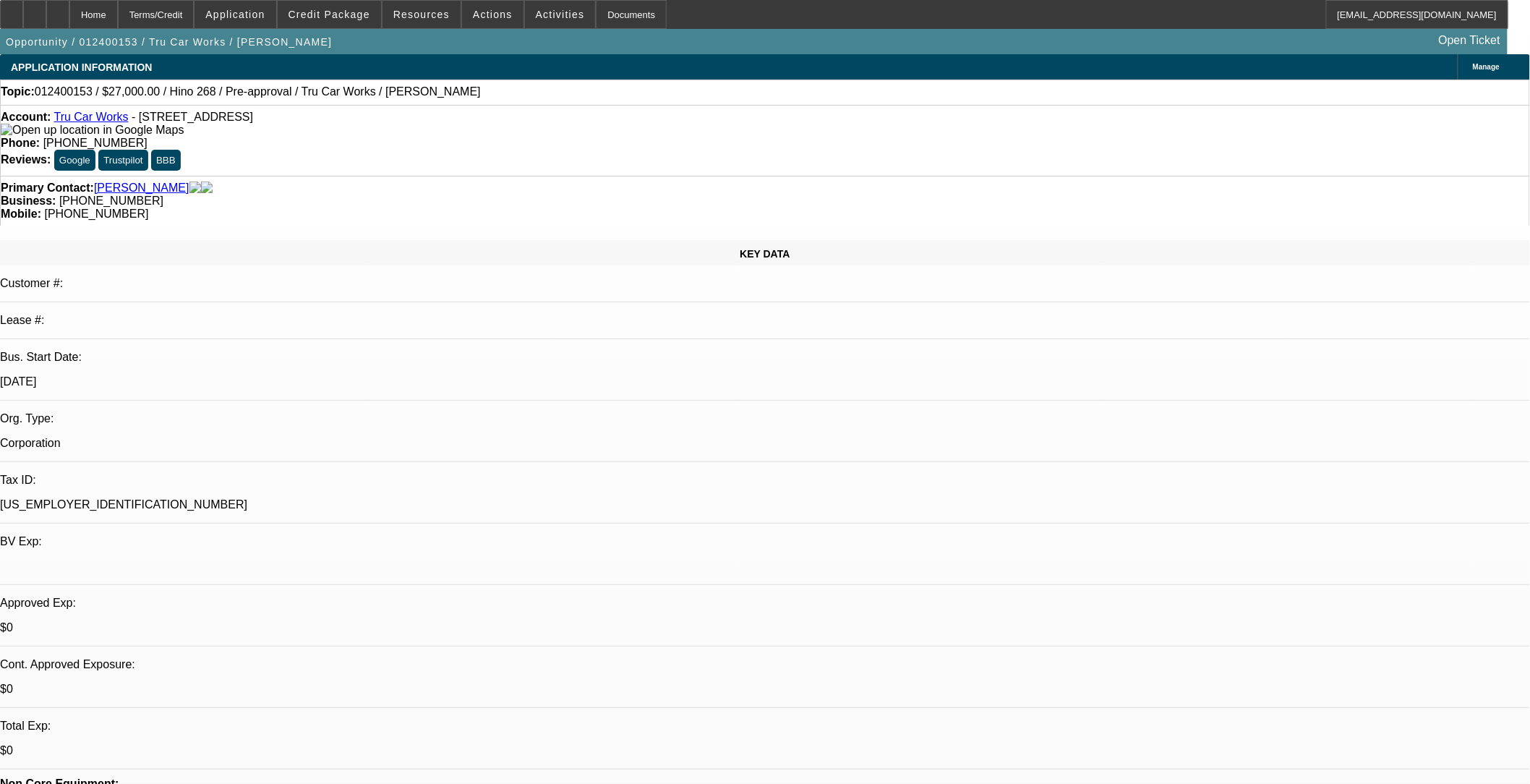
select select "4"
select select "1"
select select "4"
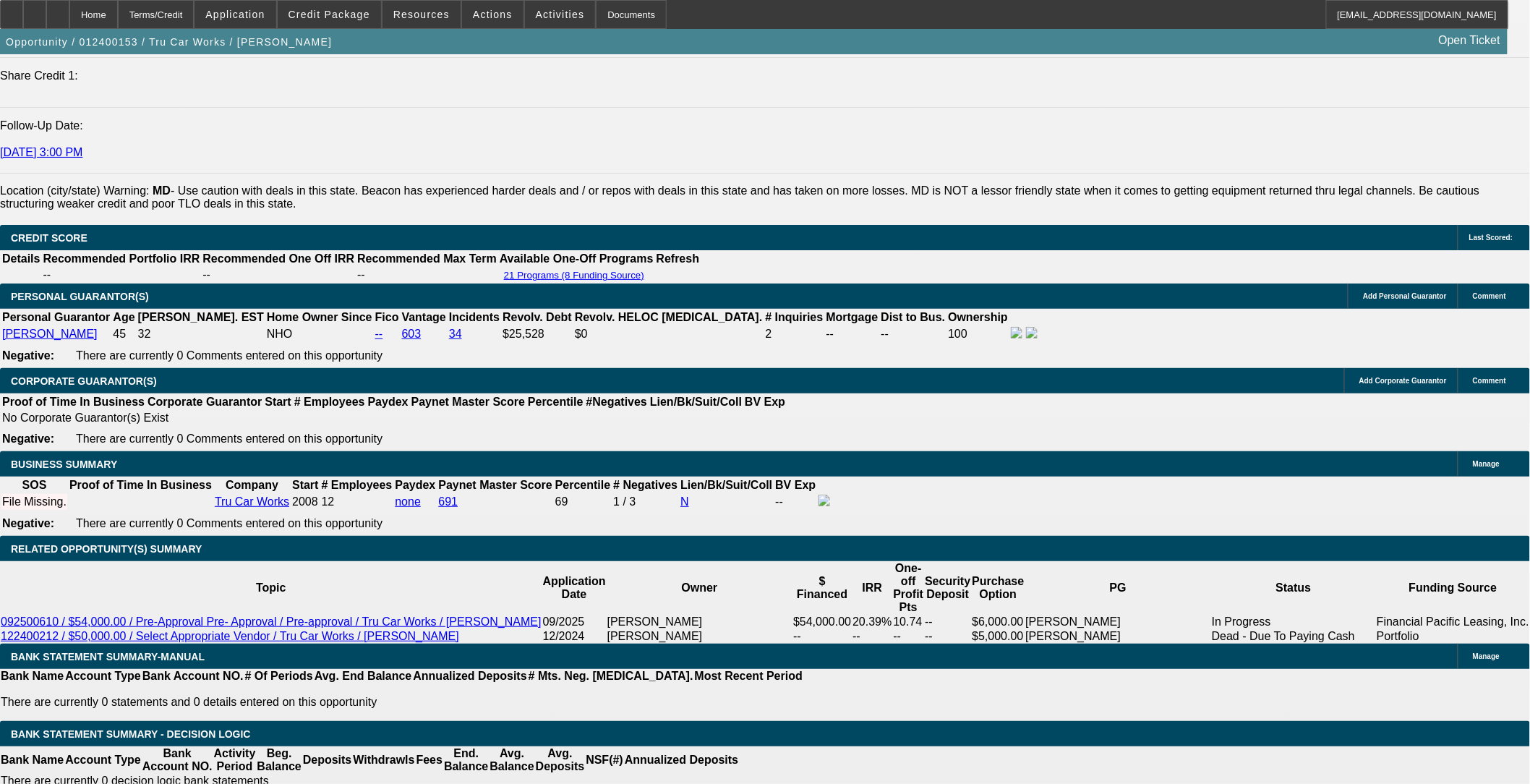
scroll to position [1971, 0]
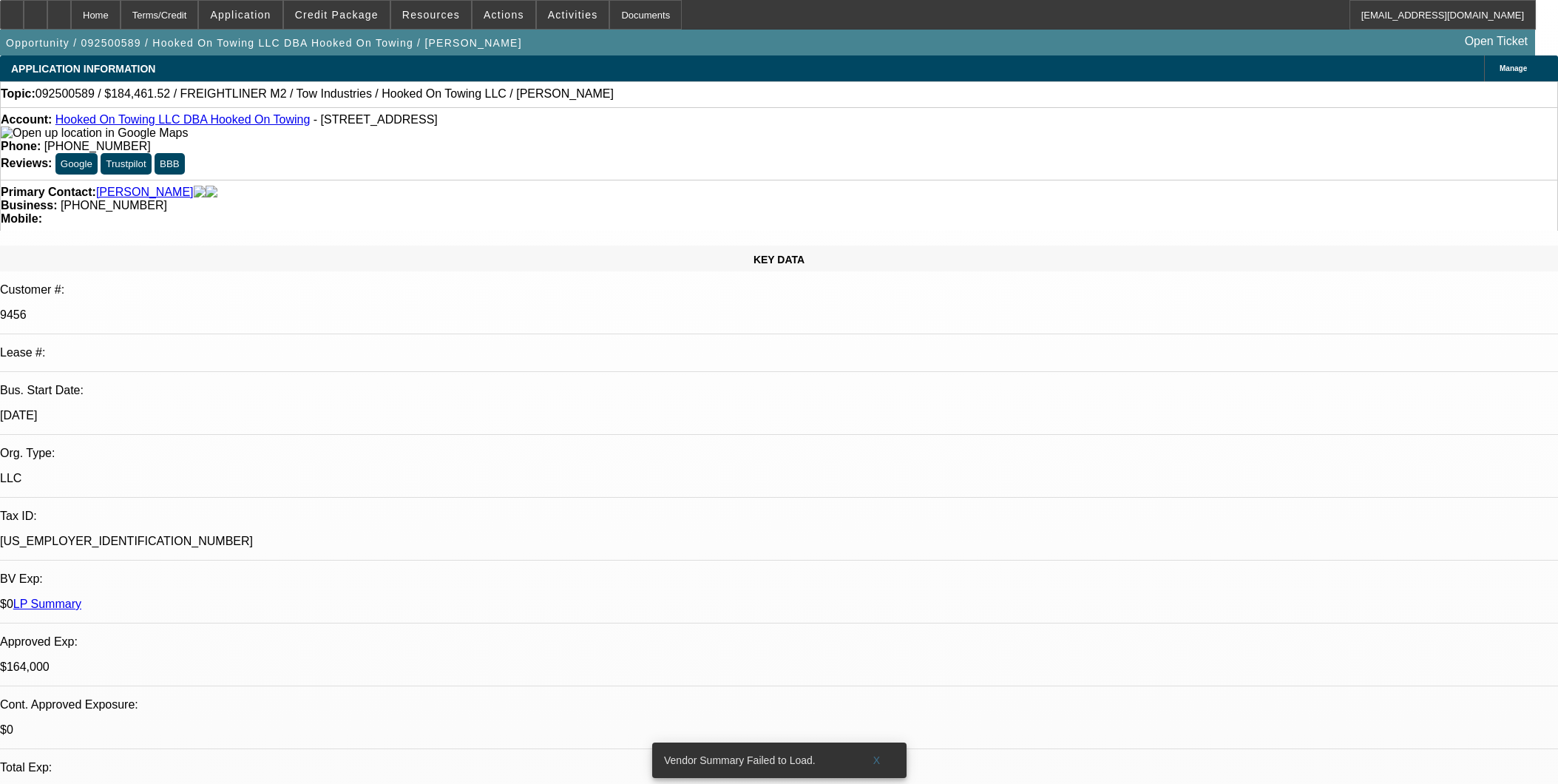
select select "0"
select select "2"
select select "0.1"
select select "4"
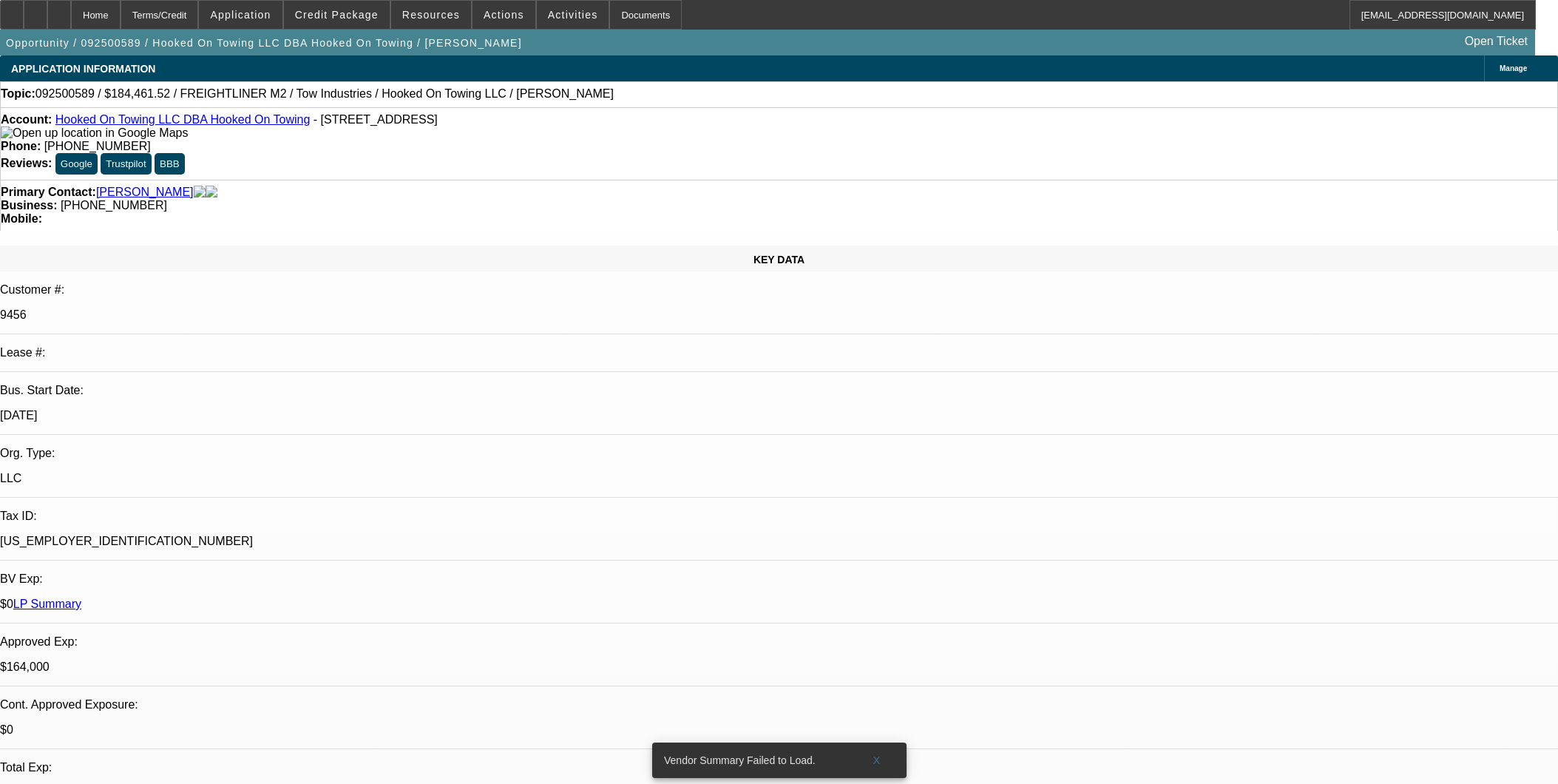
select select "0"
select select "2"
select select "0.1"
select select "4"
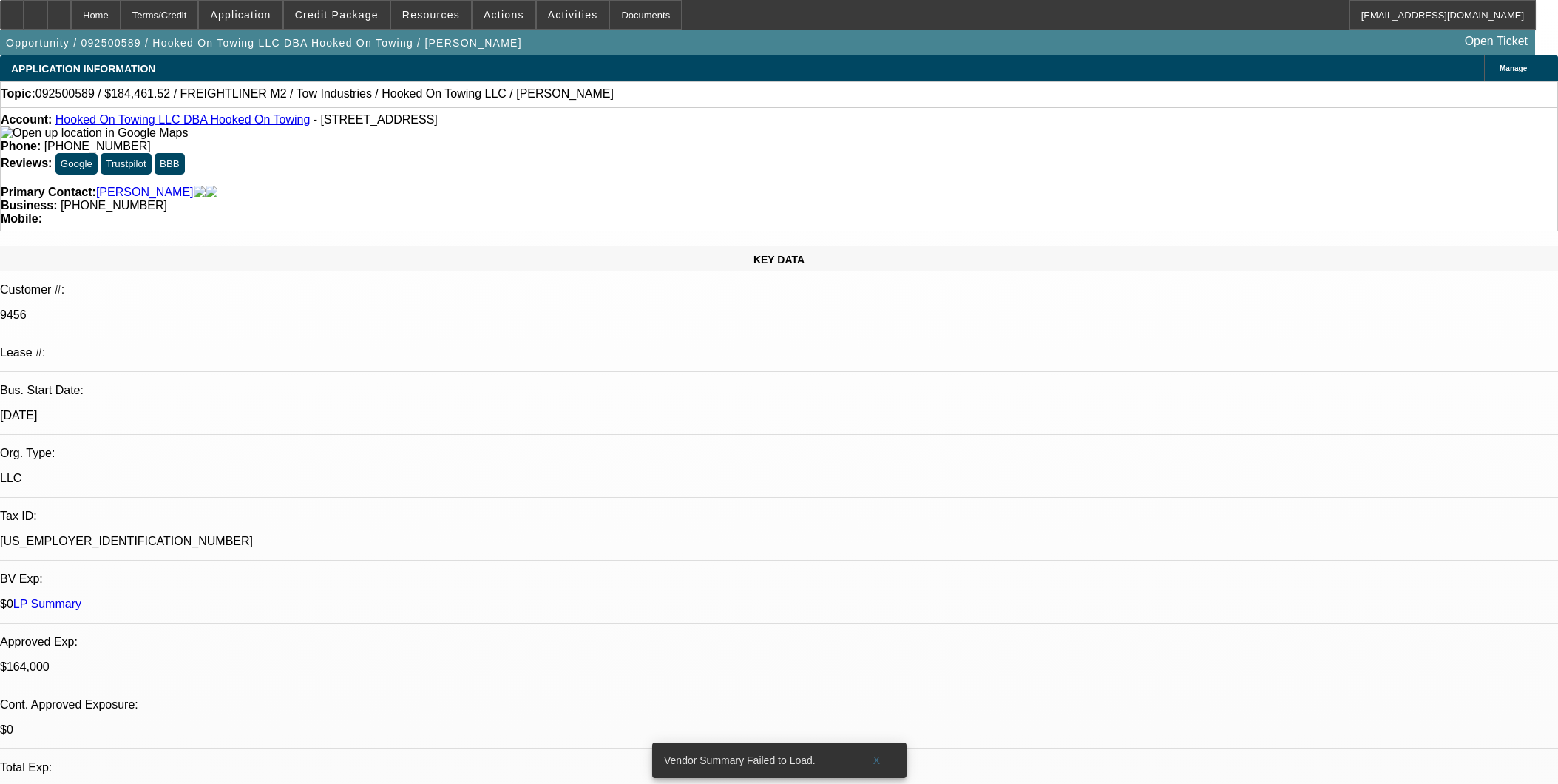
select select "0"
select select "2"
select select "0.1"
select select "4"
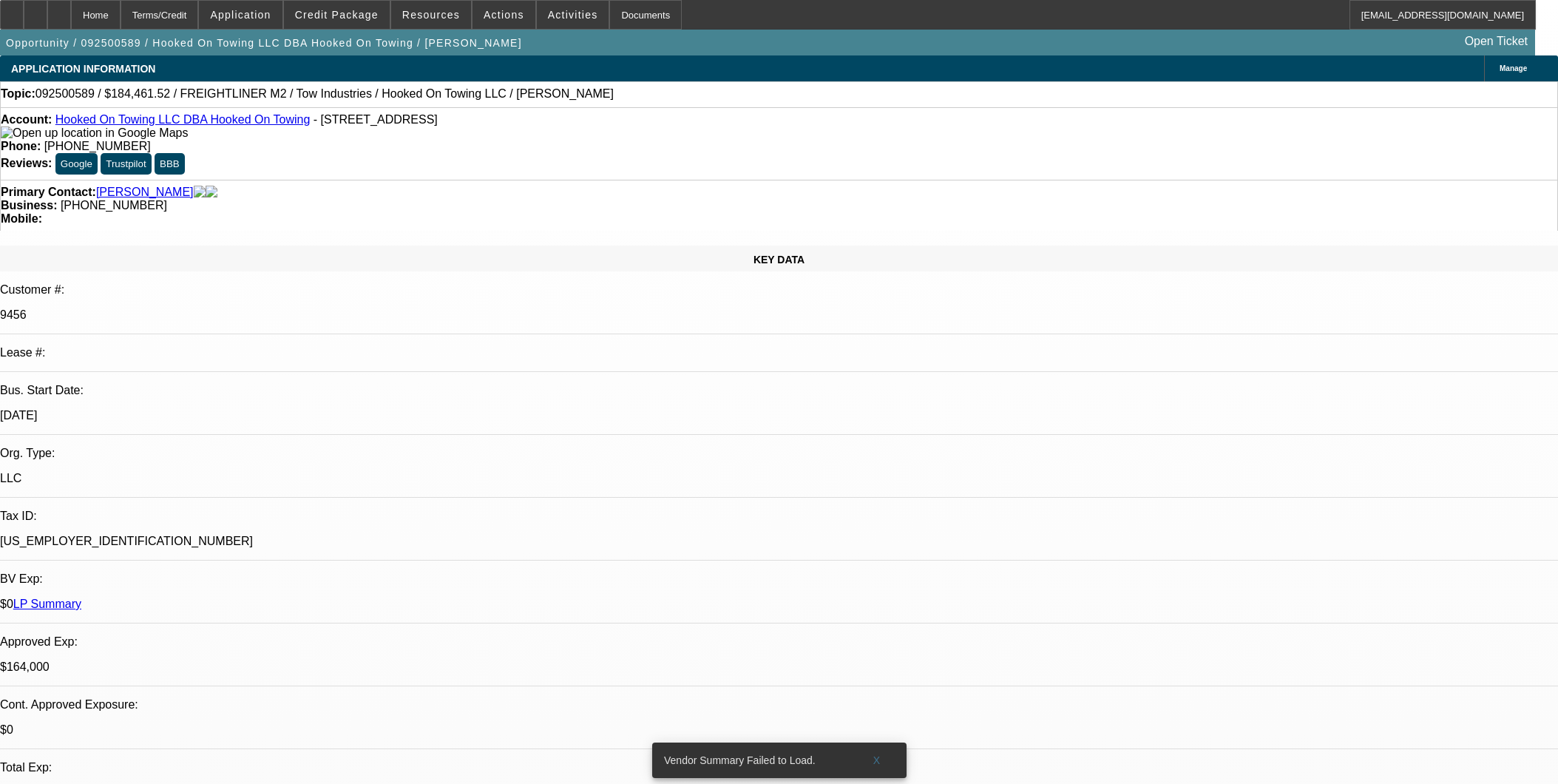
select select "0"
select select "3"
select select "0.1"
select select "4"
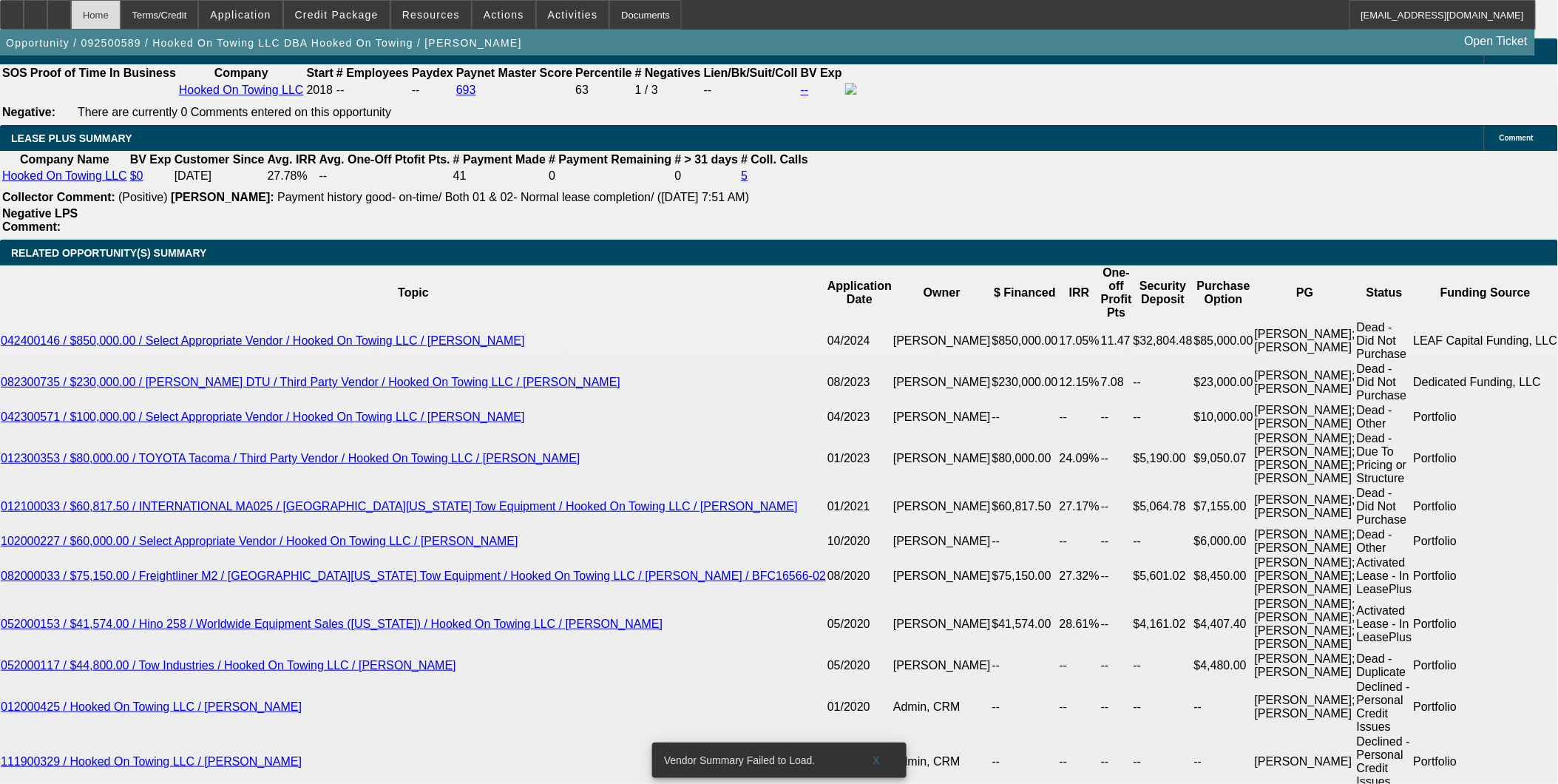
scroll to position [2547, 0]
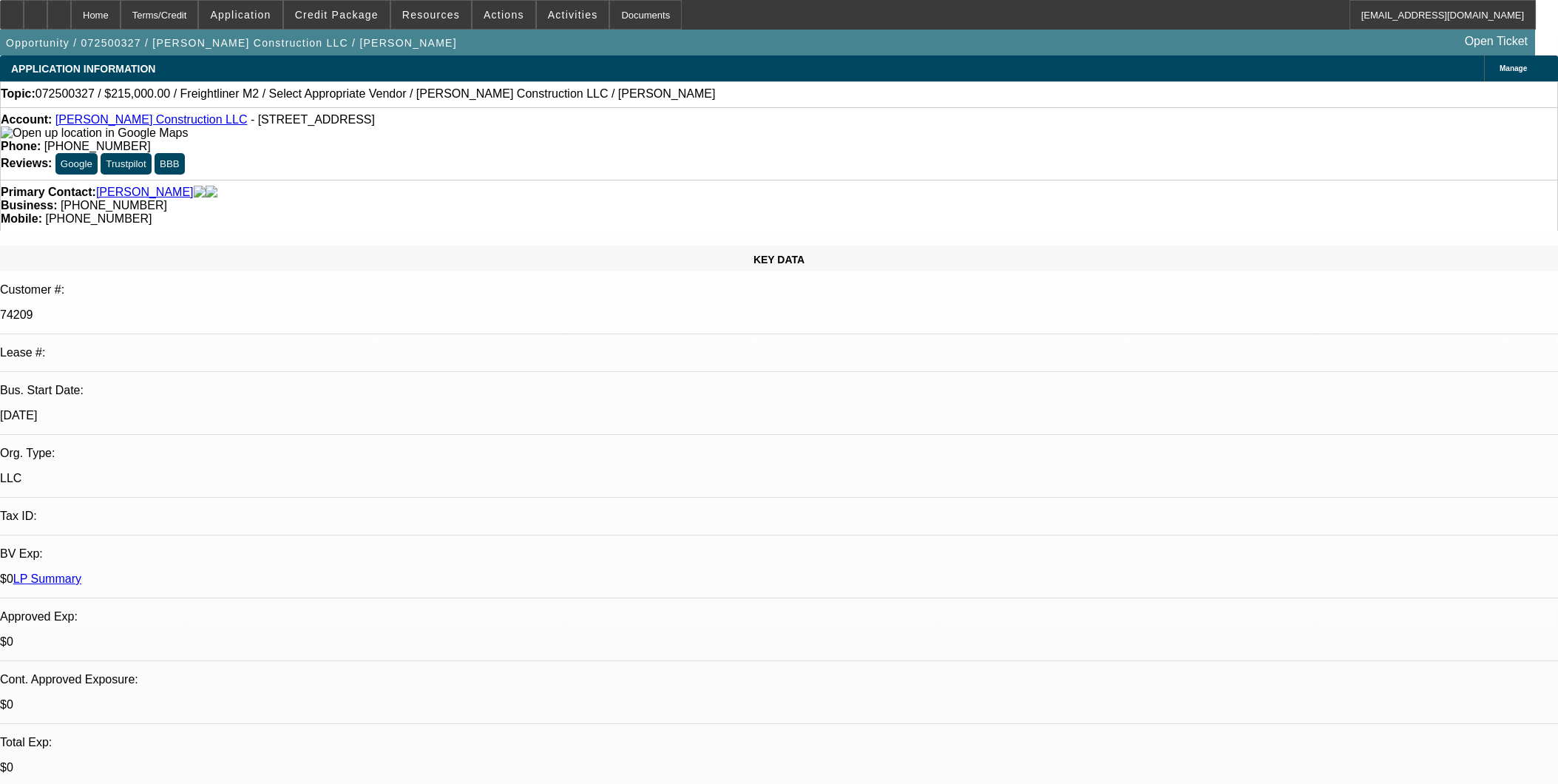
select select "0"
select select "2"
select select "0.1"
select select "4"
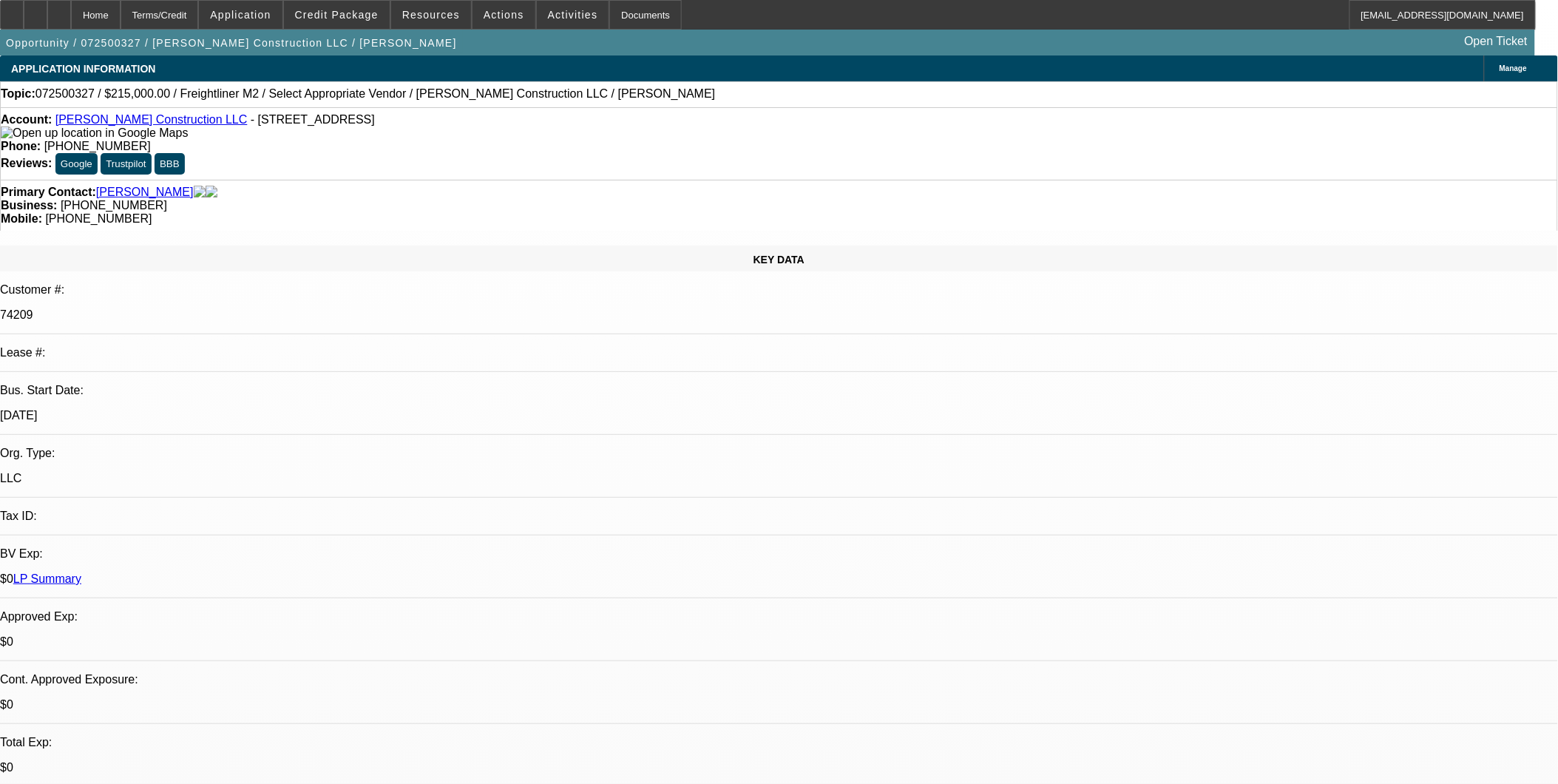
click at [394, 186] on div "Primary Contact: [PERSON_NAME]" at bounding box center [779, 192] width 1557 height 13
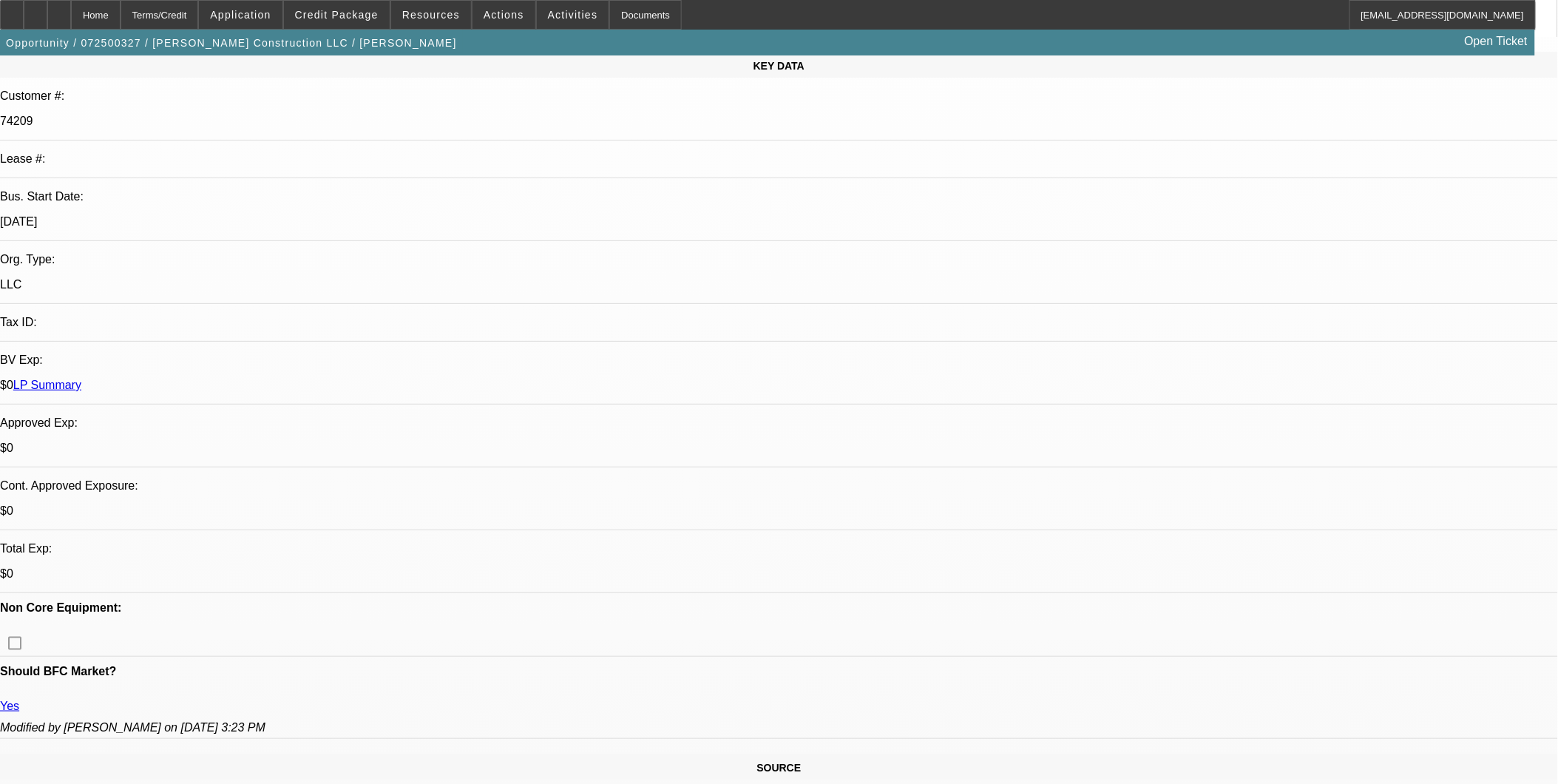
scroll to position [164, 0]
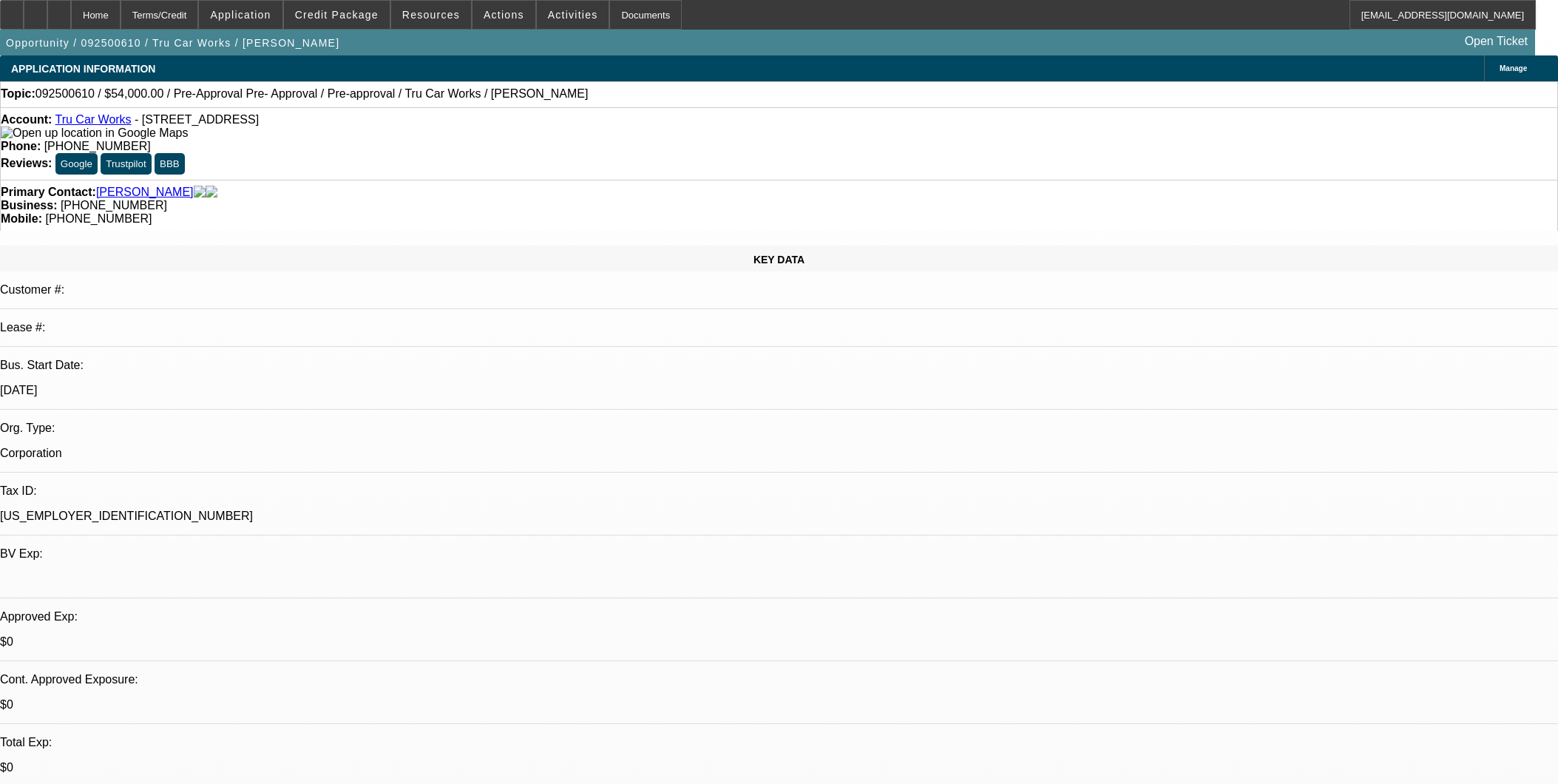
select select "0.1"
select select "0"
select select "0.1"
select select "4"
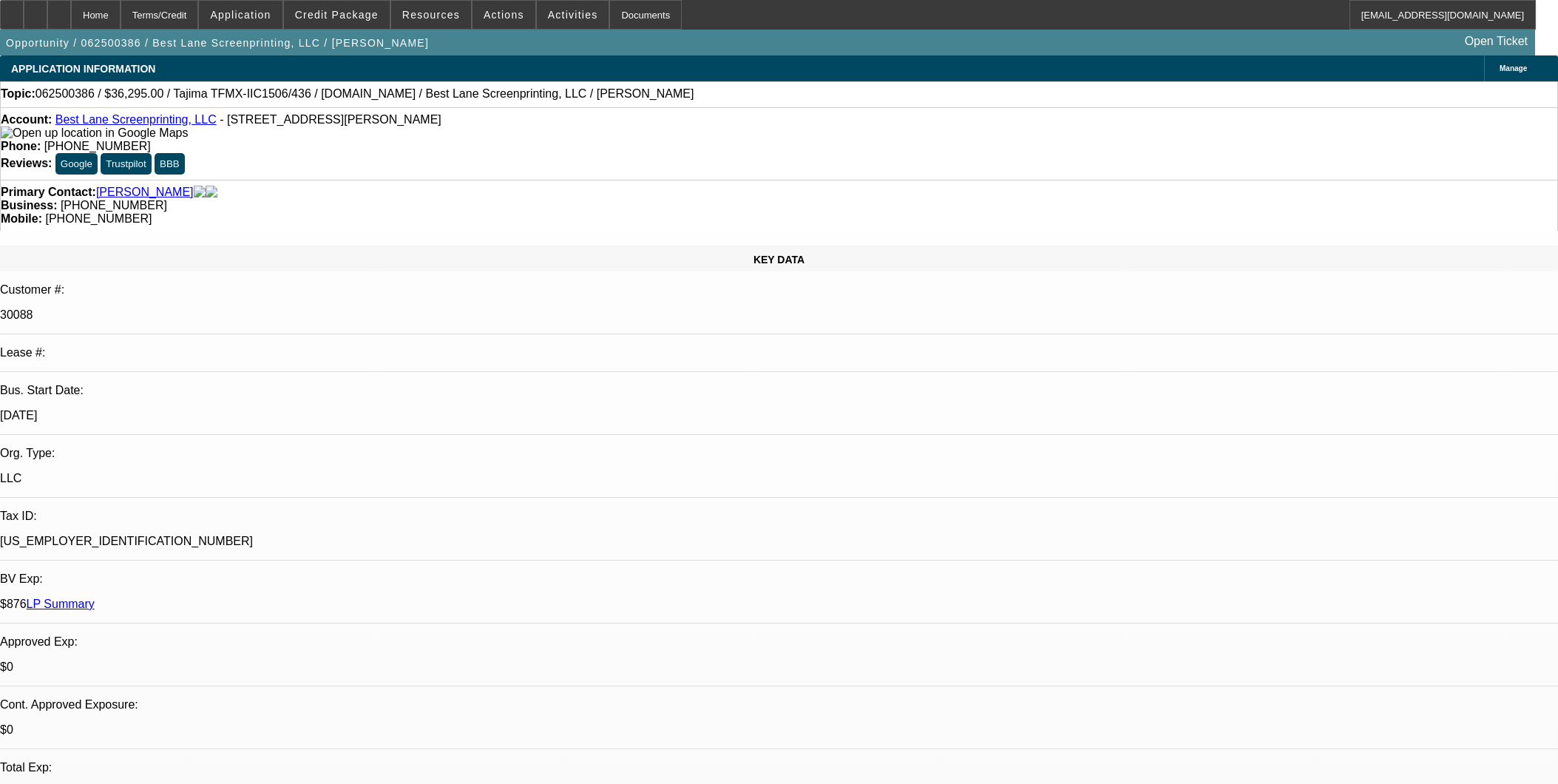
select select "0"
select select "2"
select select "0"
select select "6"
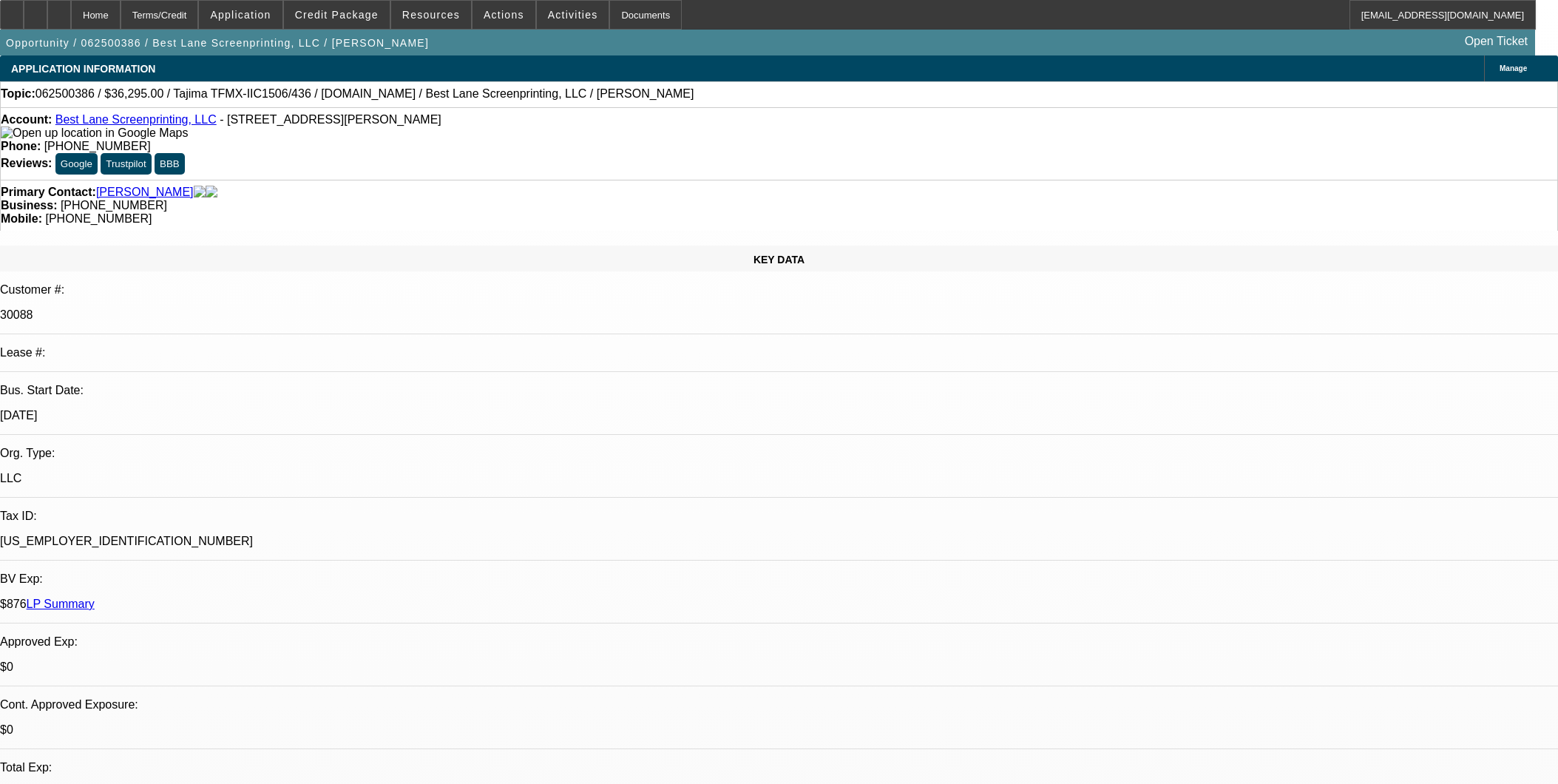
select select "0"
select select "2"
select select "0"
select select "6"
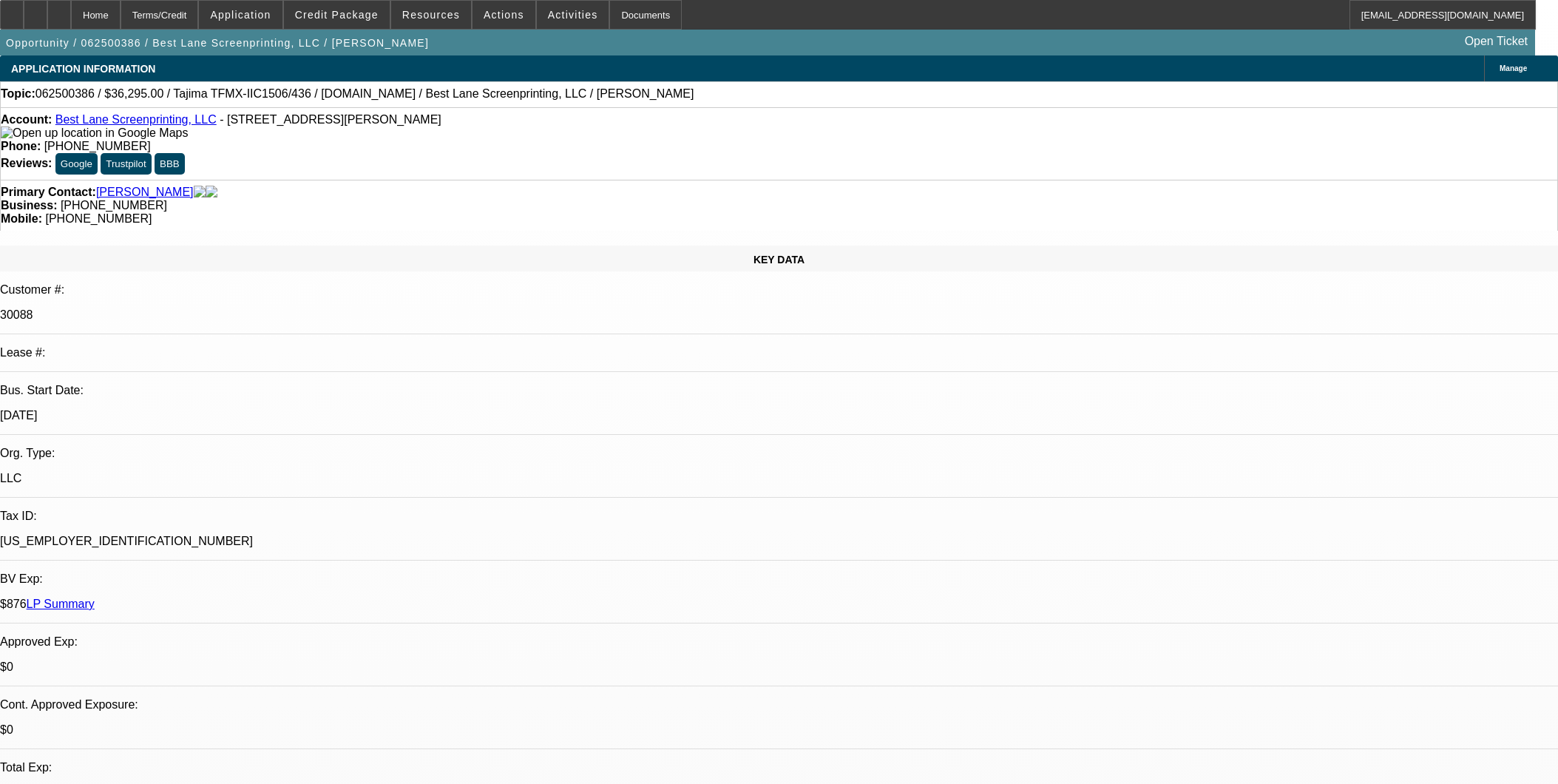
select select "0"
select select "2"
select select "0"
select select "6"
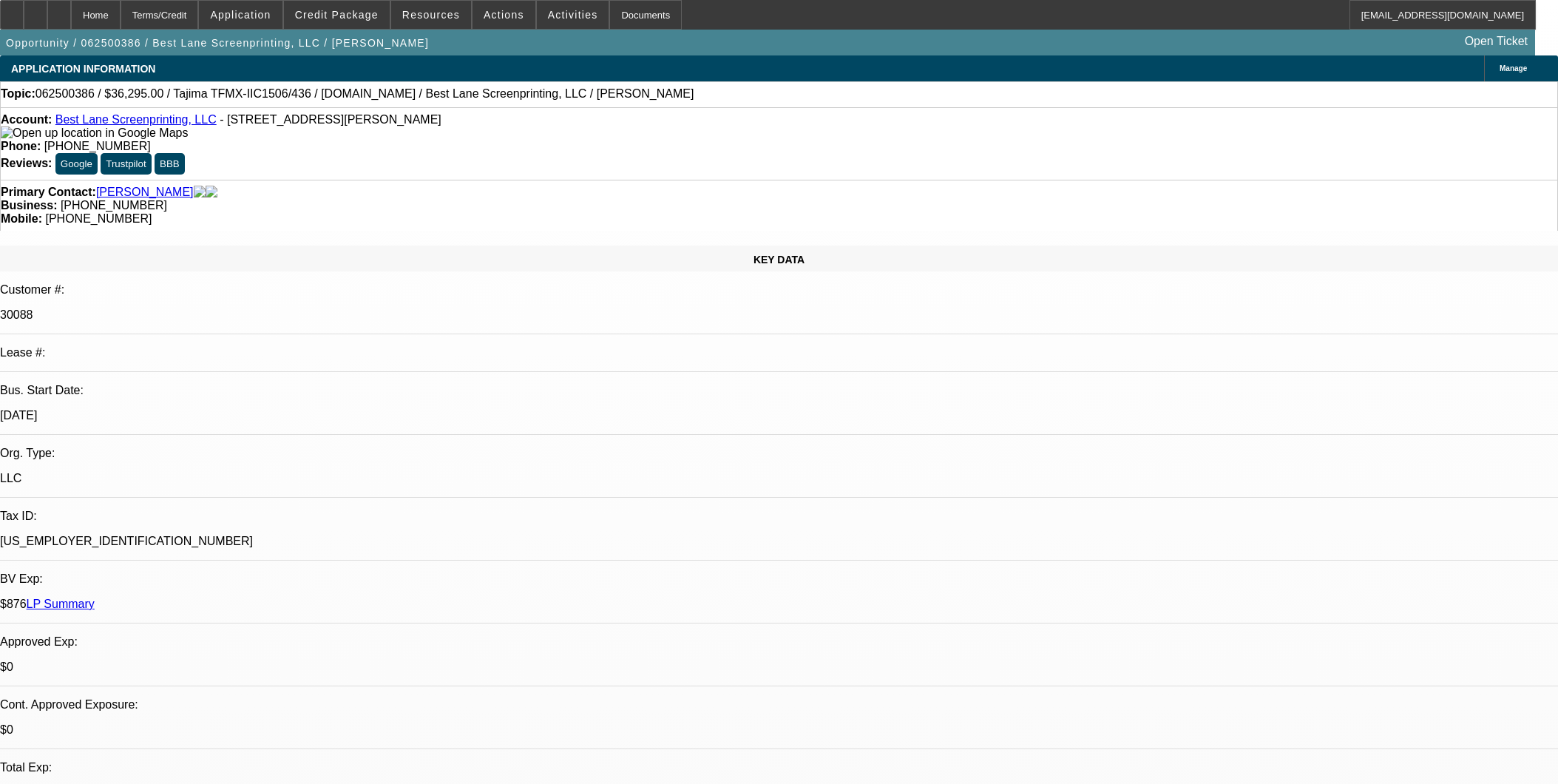
select select "0"
select select "2"
select select "0"
select select "6"
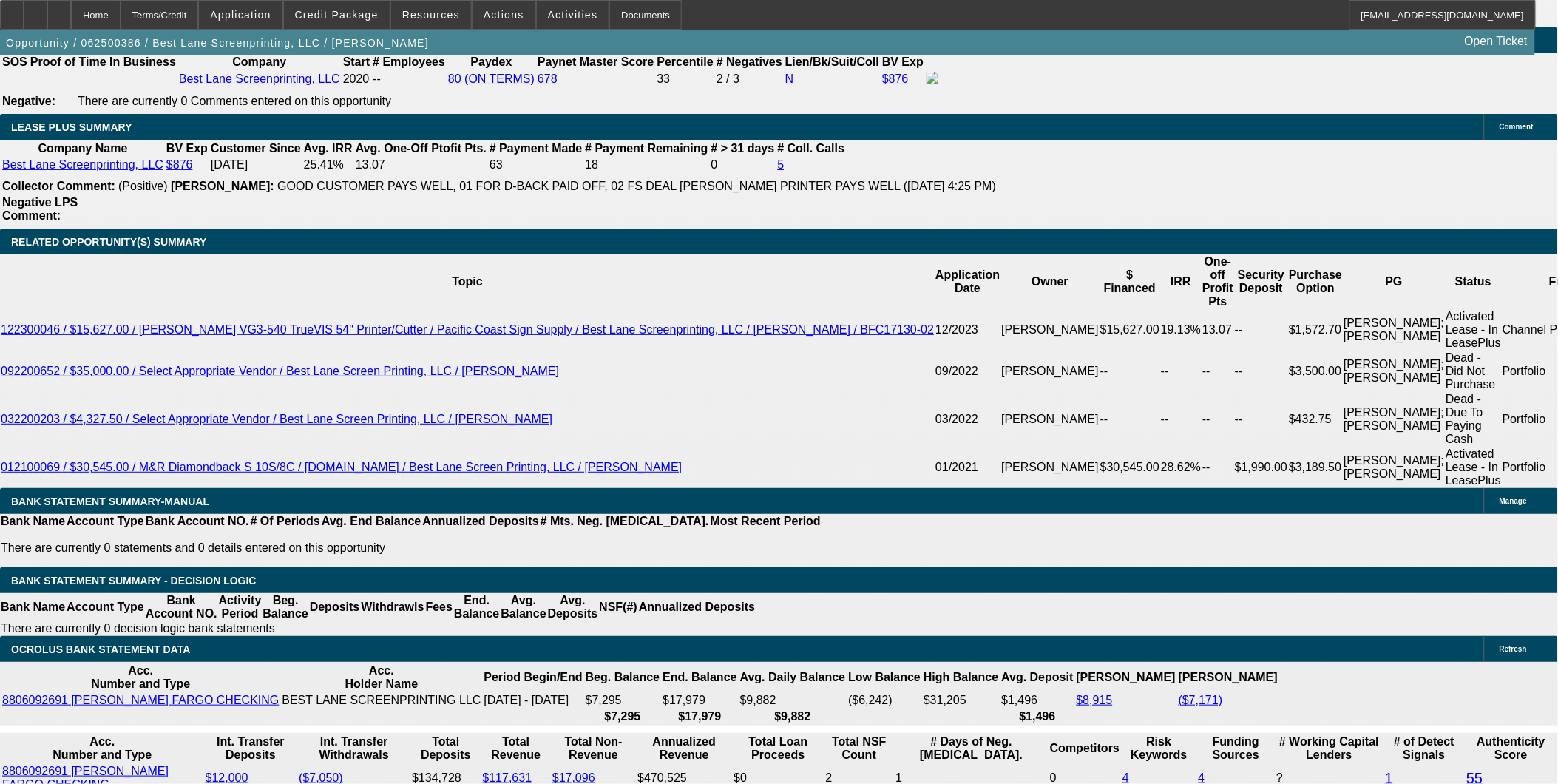
scroll to position [2383, 0]
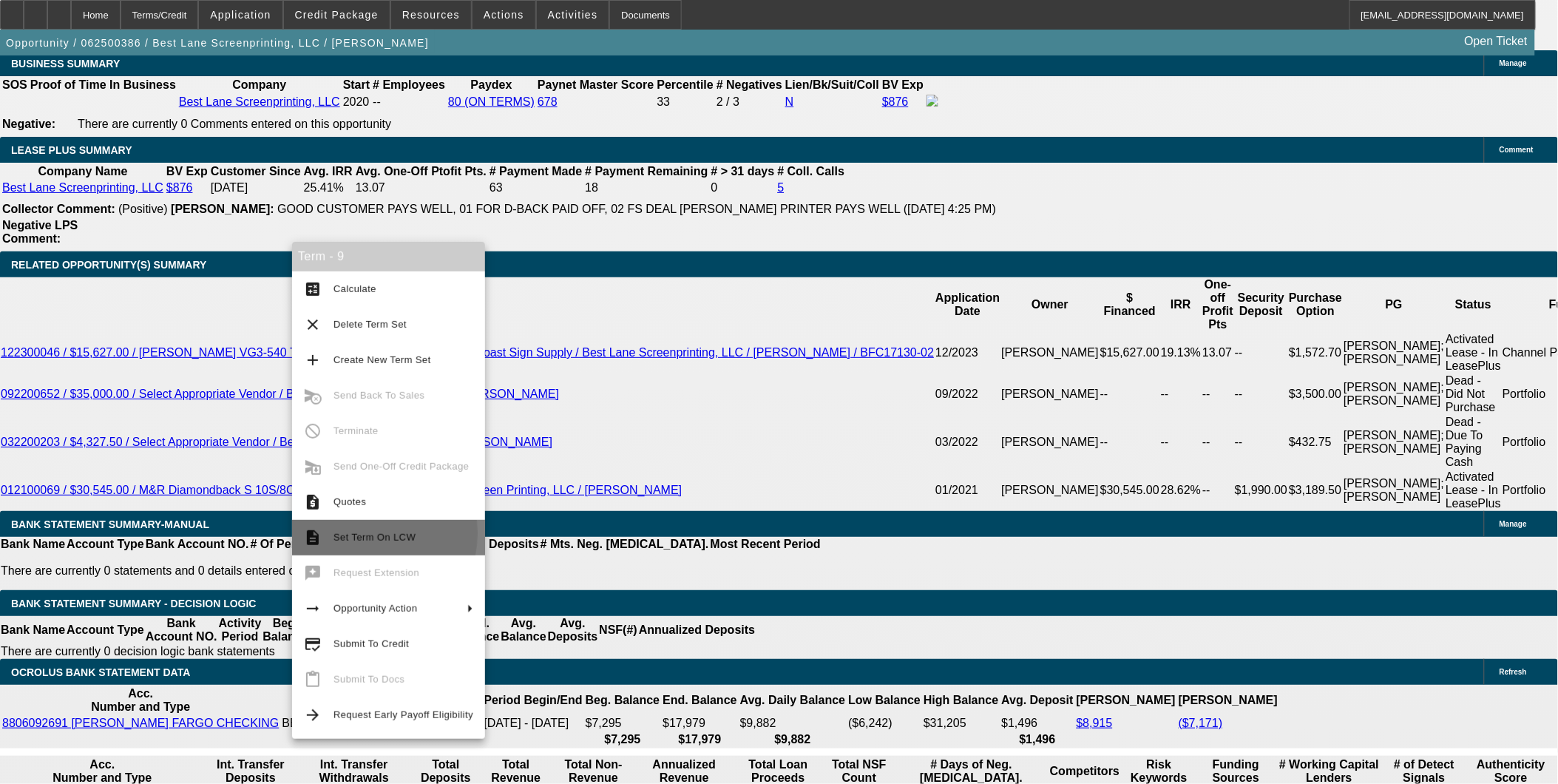
click at [359, 533] on span "Set Term On LCW" at bounding box center [374, 537] width 82 height 11
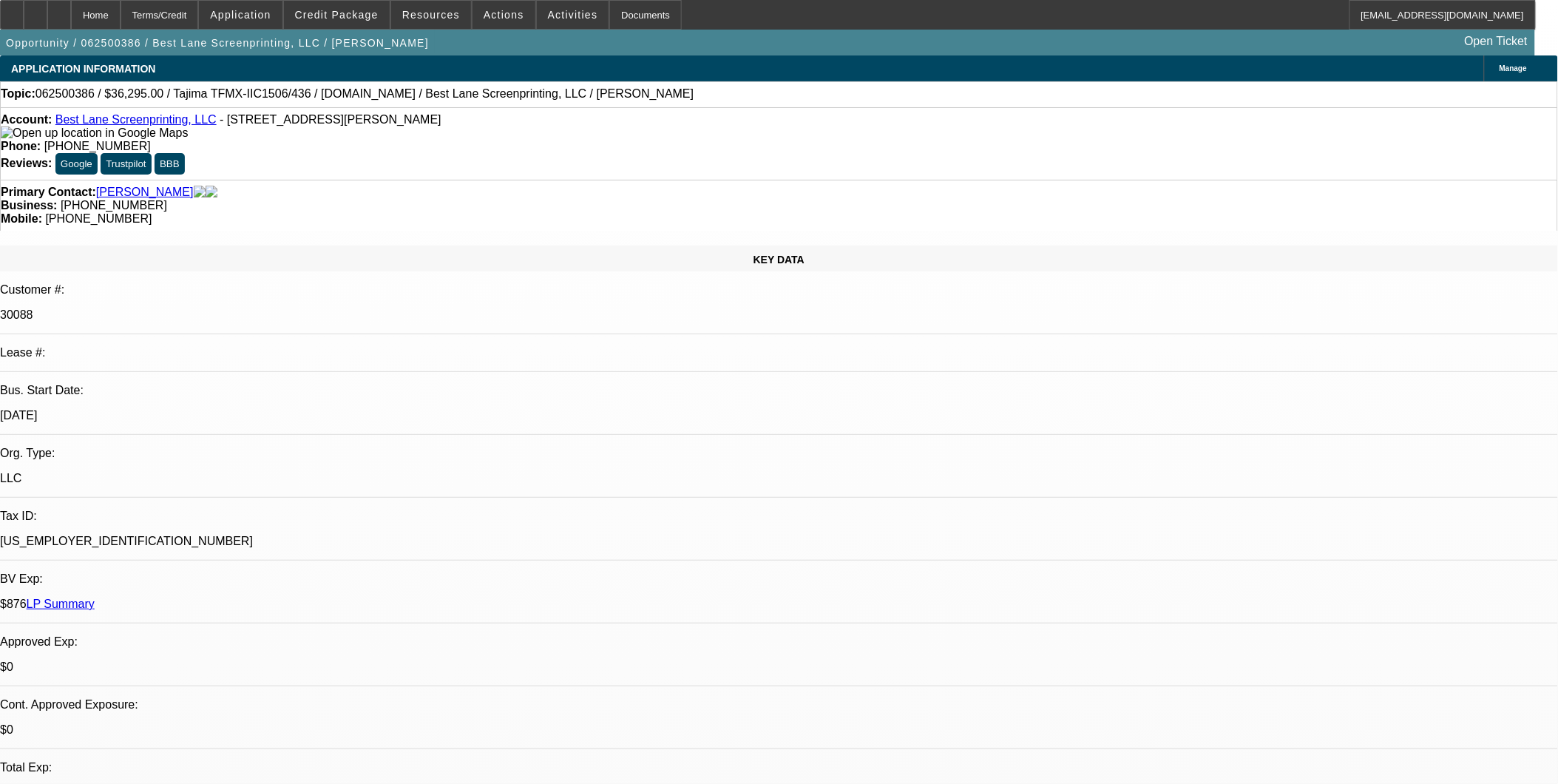
select select "0"
select select "2"
select select "0"
select select "2"
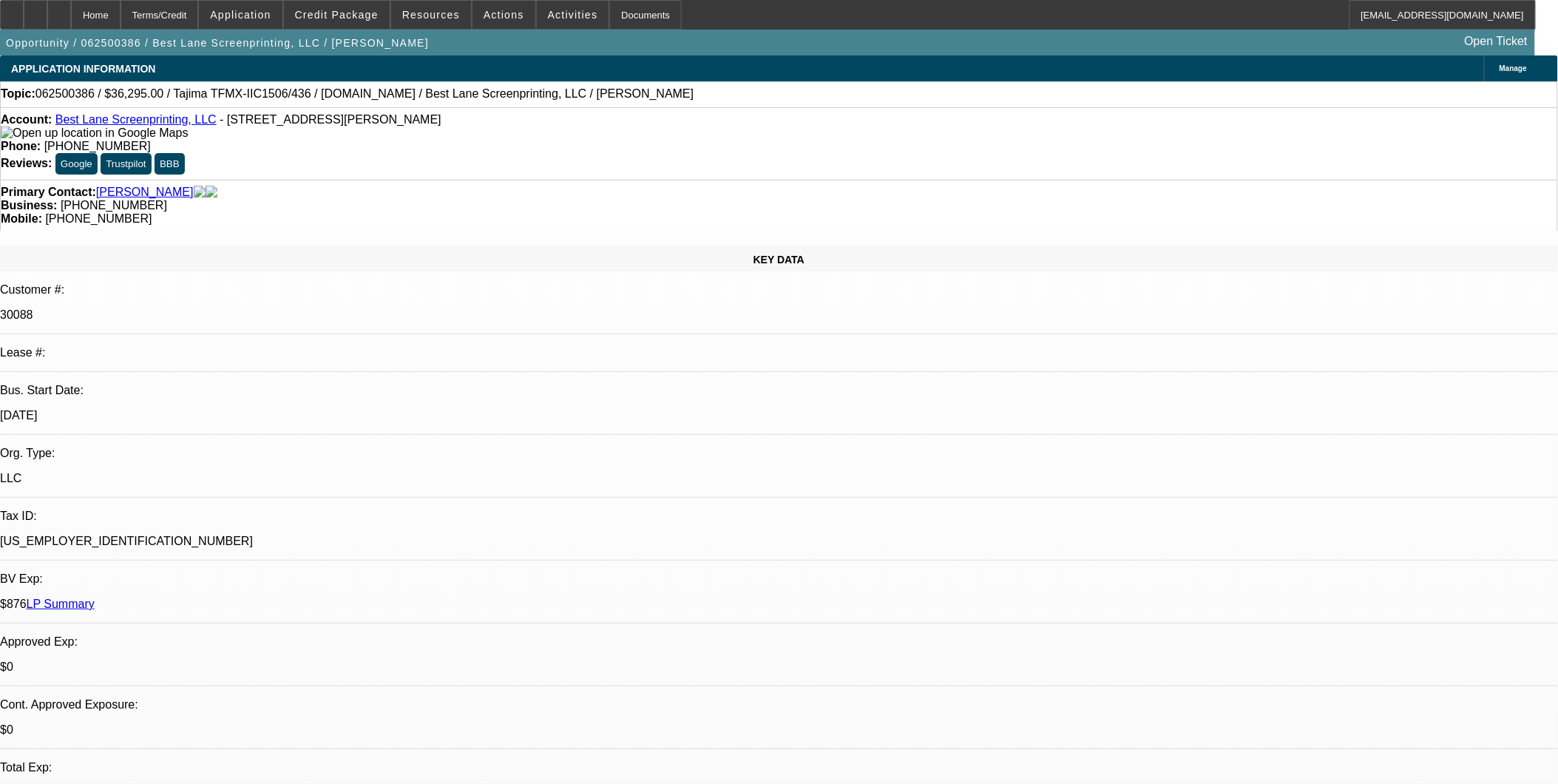
select select "0"
select select "2"
select select "0"
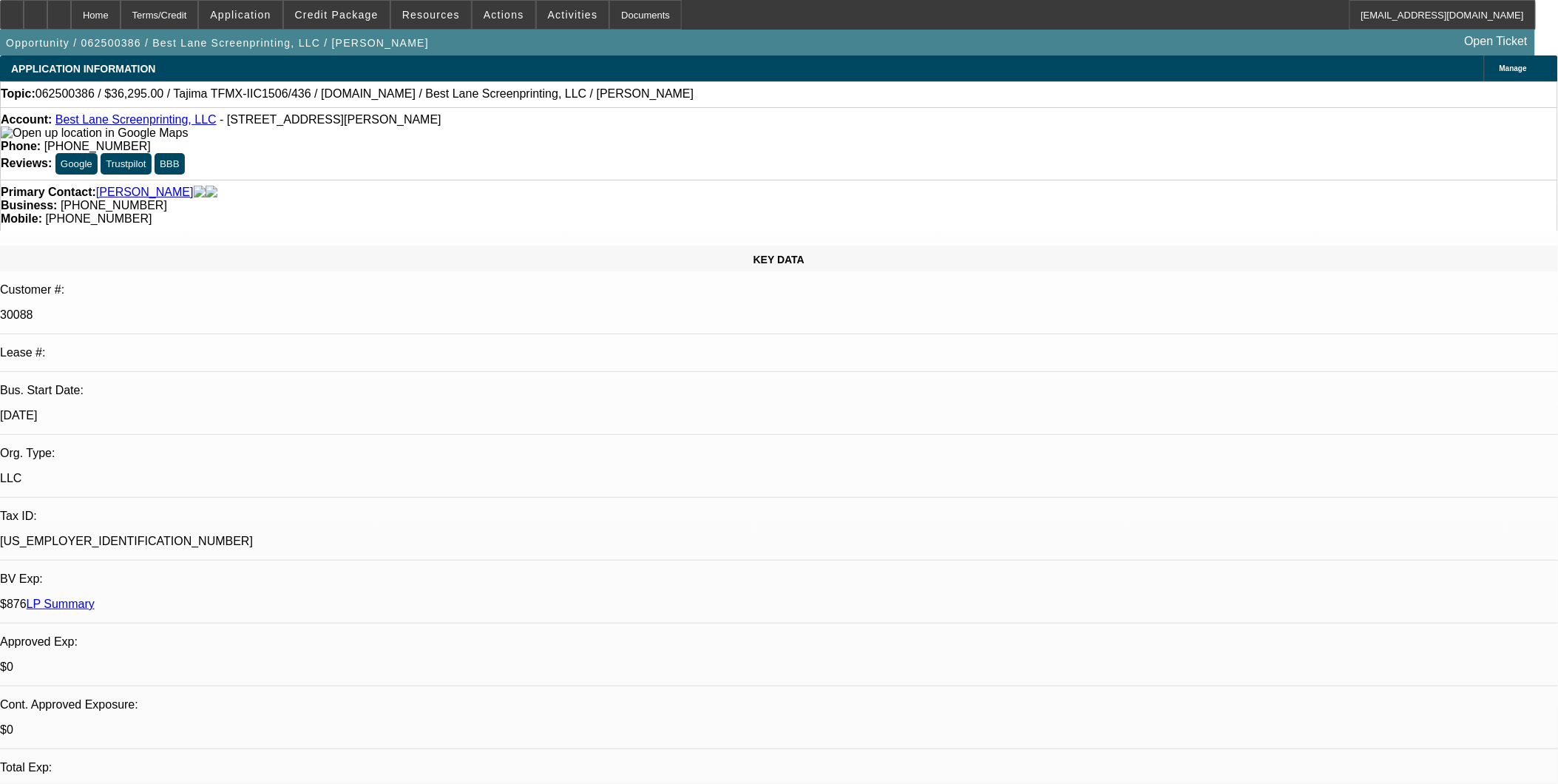
select select "2"
select select "0"
select select "1"
select select "2"
select select "6"
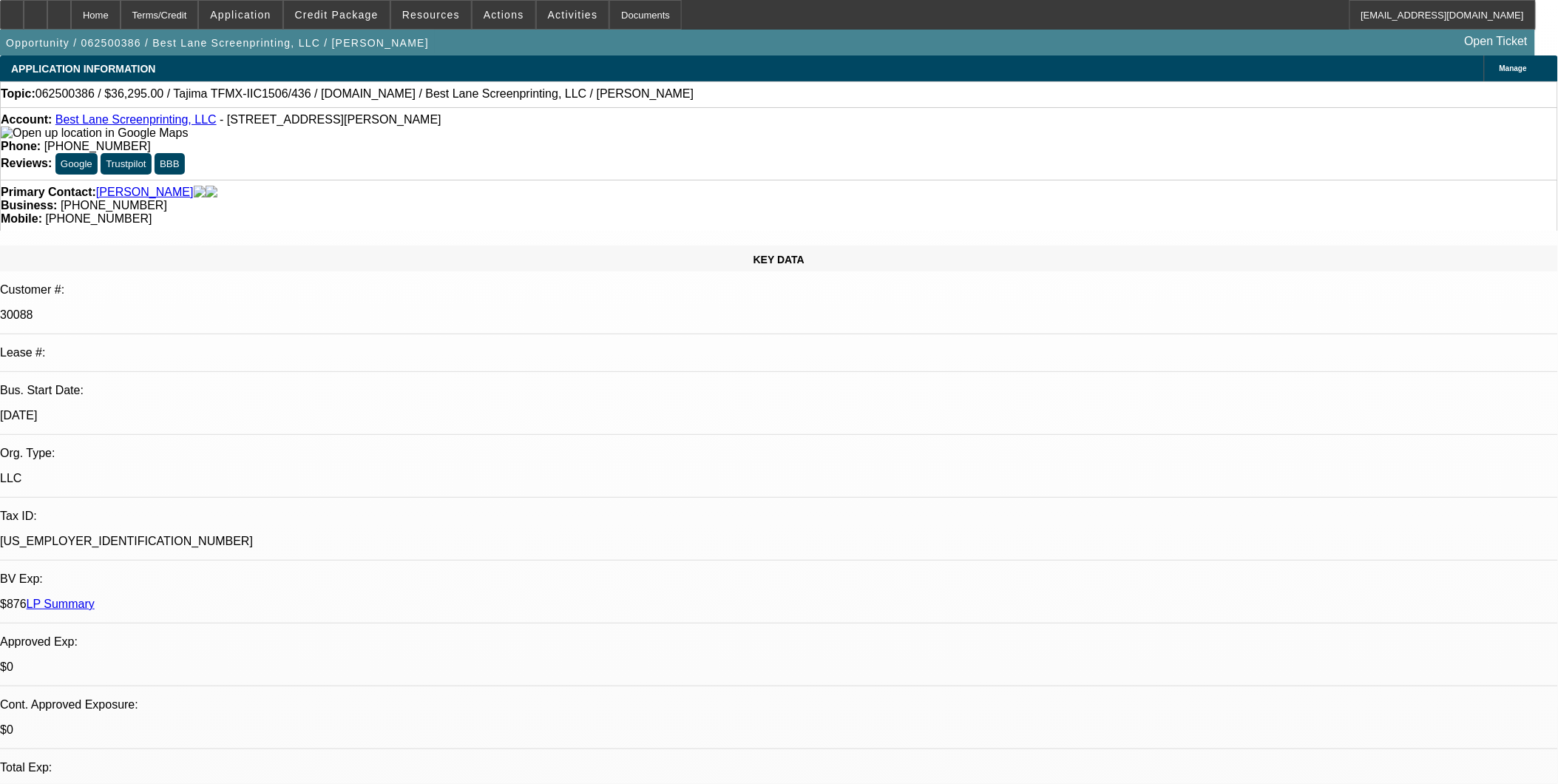
select select "1"
select select "2"
select select "6"
select select "1"
select select "2"
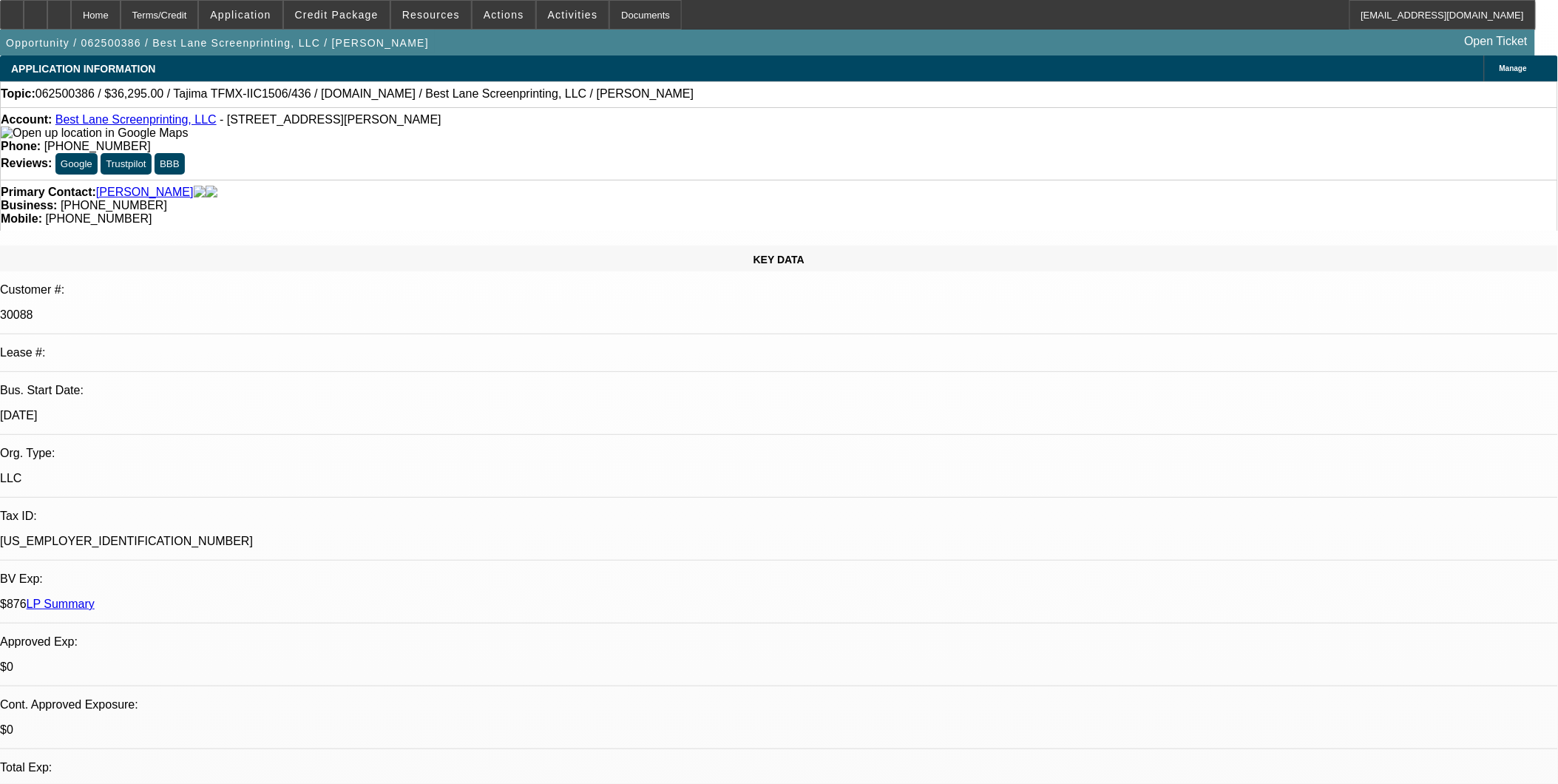
select select "6"
select select "1"
select select "2"
select select "6"
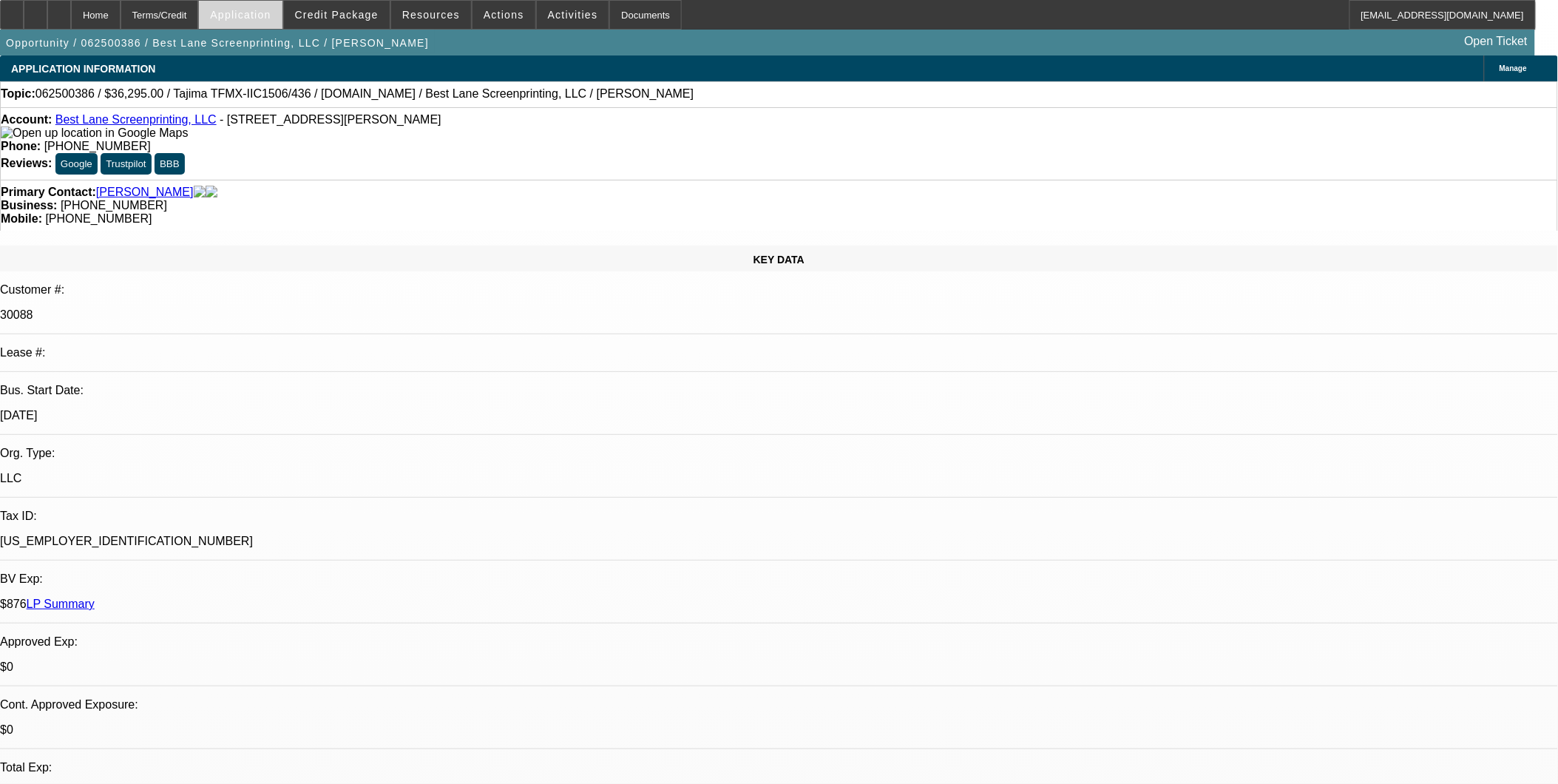
click at [271, 10] on span "Application" at bounding box center [239, 15] width 60 height 12
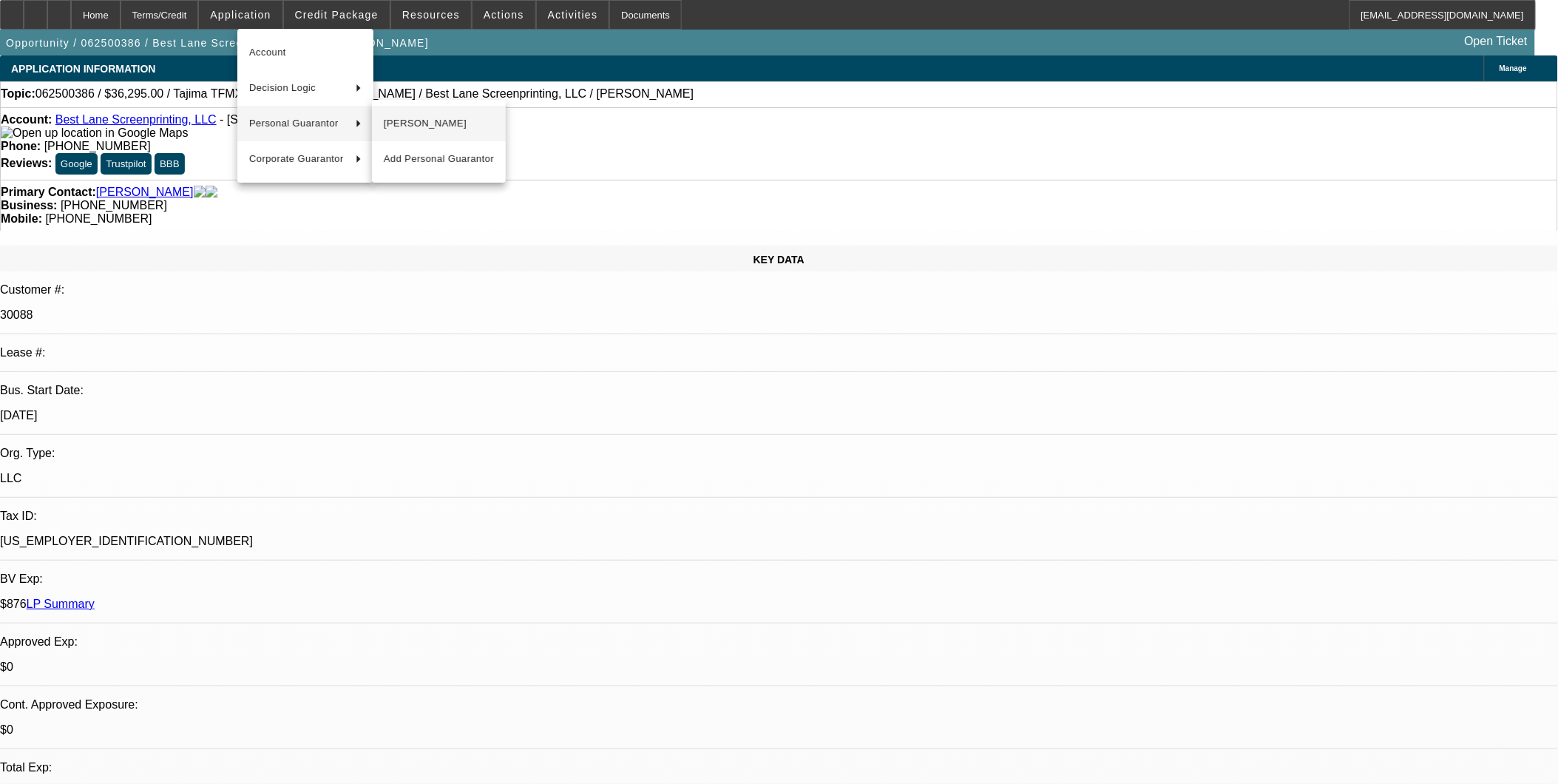
click at [418, 123] on span "[PERSON_NAME]" at bounding box center [439, 123] width 110 height 18
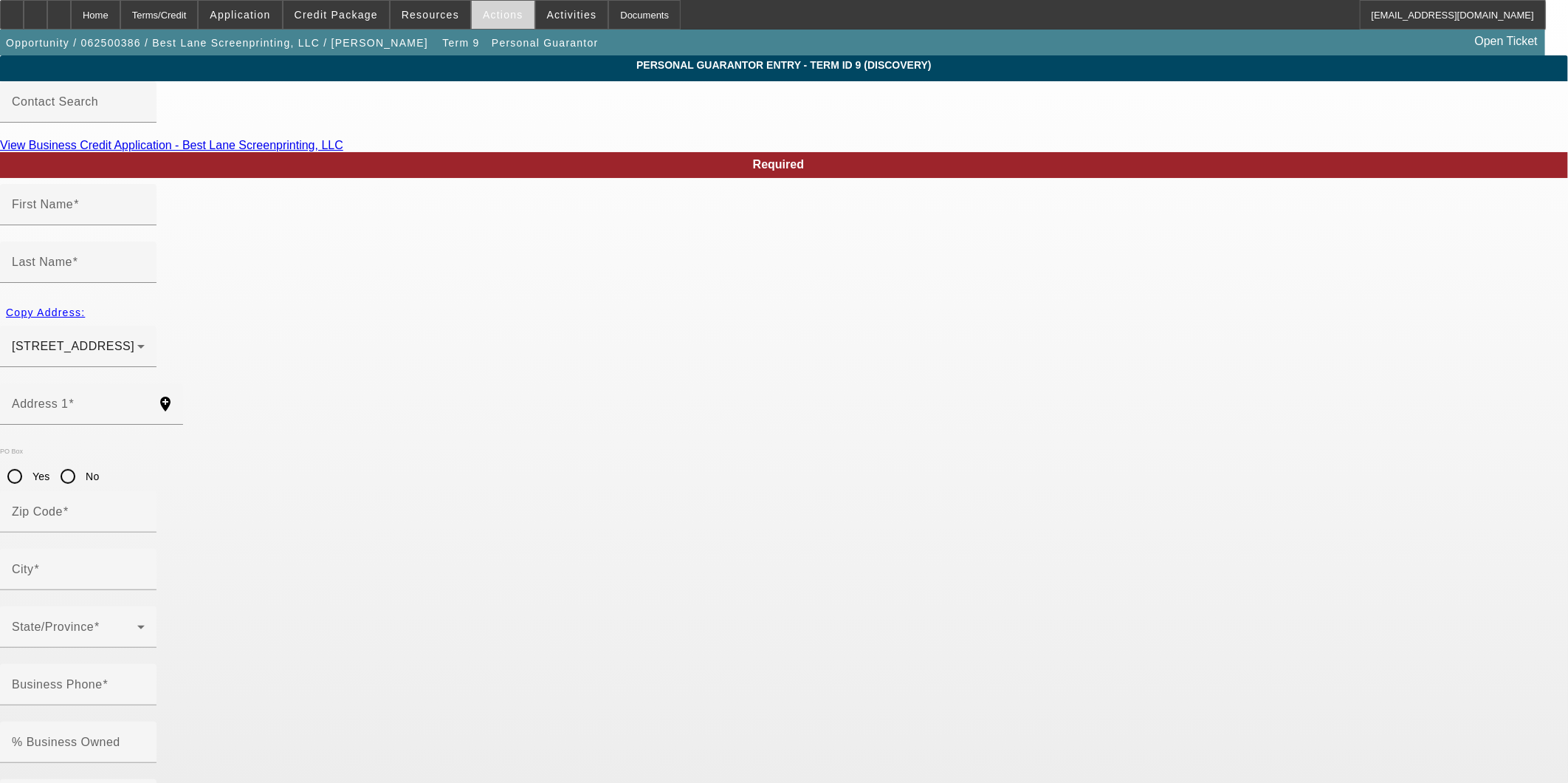
type input "Juan"
type input "Ortega"
type input "2303 Coral Avenue NE, Apt A"
radio input "true"
type input "97305"
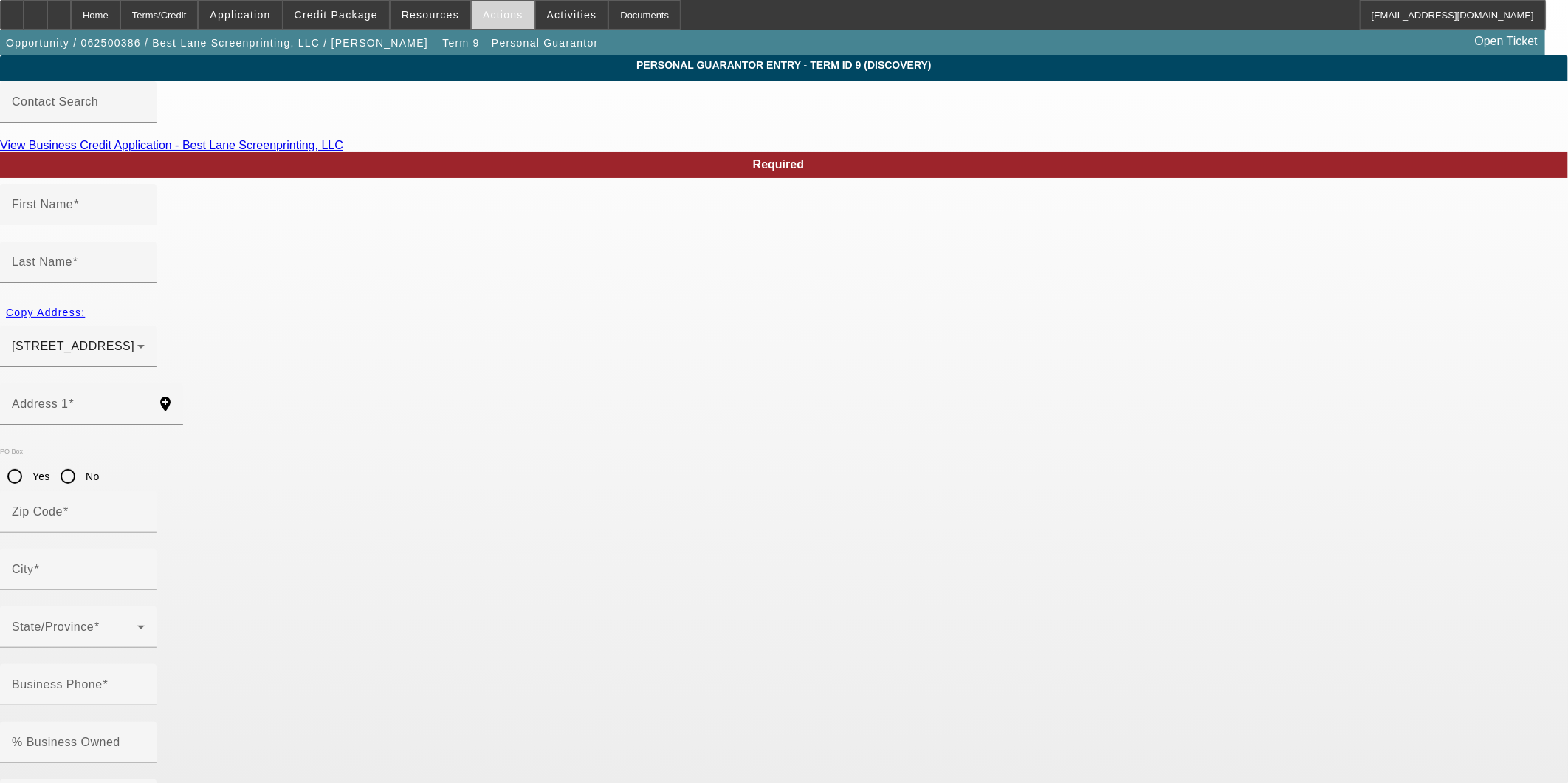
type input "Salem"
type input "(971) 209-0634"
type input "50"
type input "200-39-6261"
type input "bestlane83@gmail.co"
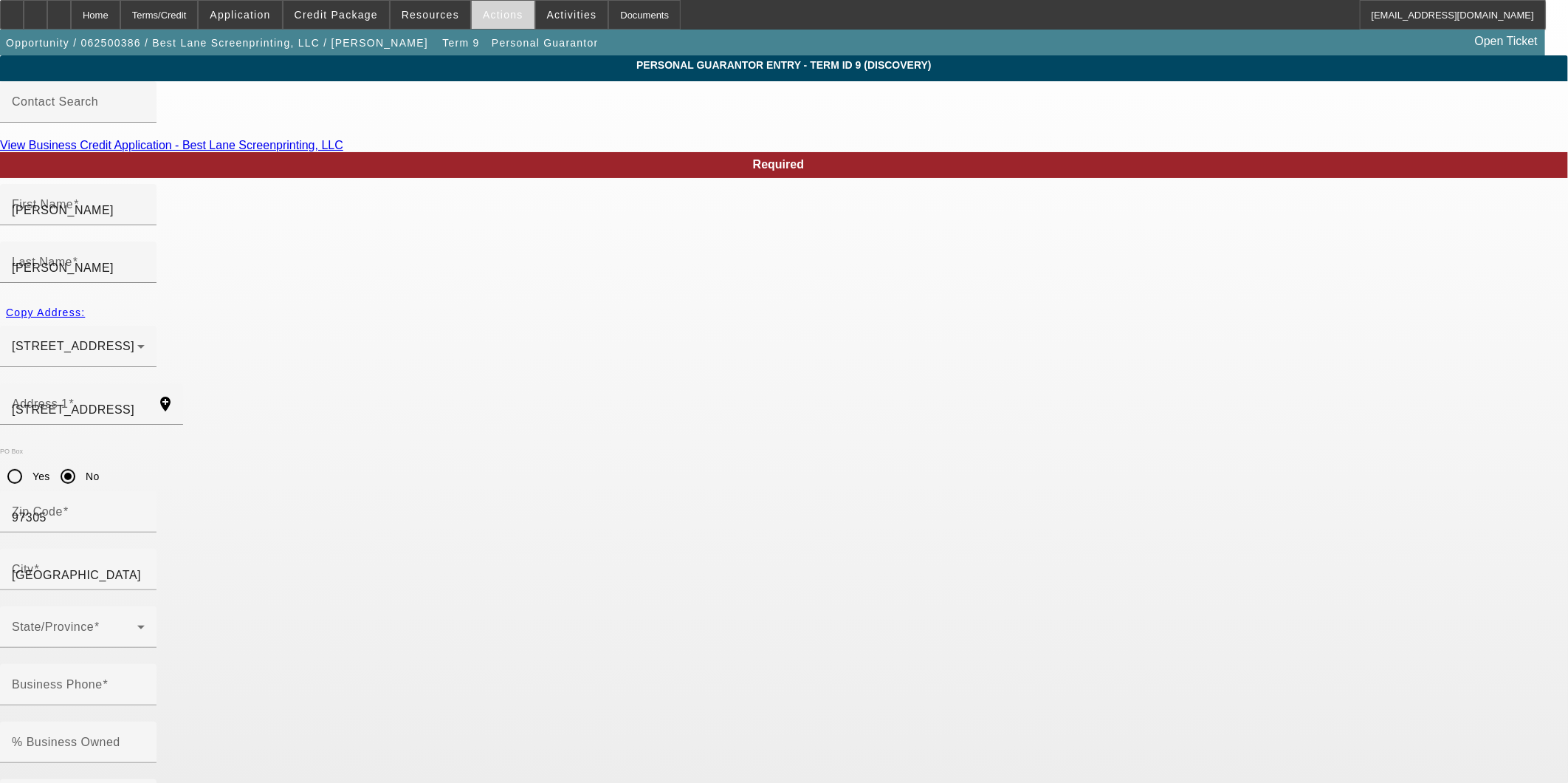
type input "(503) 269-4736"
click at [506, 19] on span "Actions" at bounding box center [503, 15] width 41 height 12
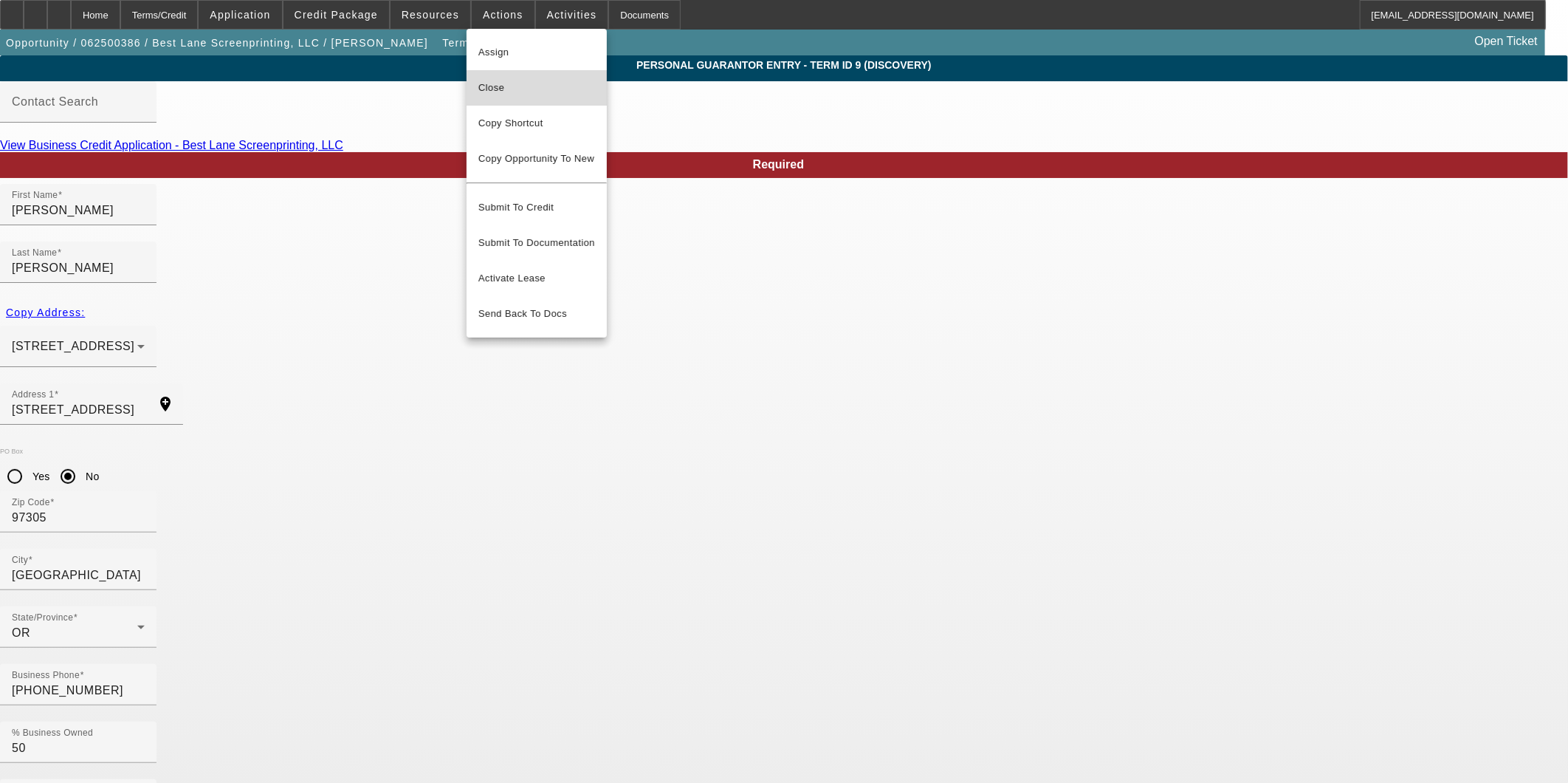
click at [517, 89] on span "Close" at bounding box center [536, 87] width 117 height 18
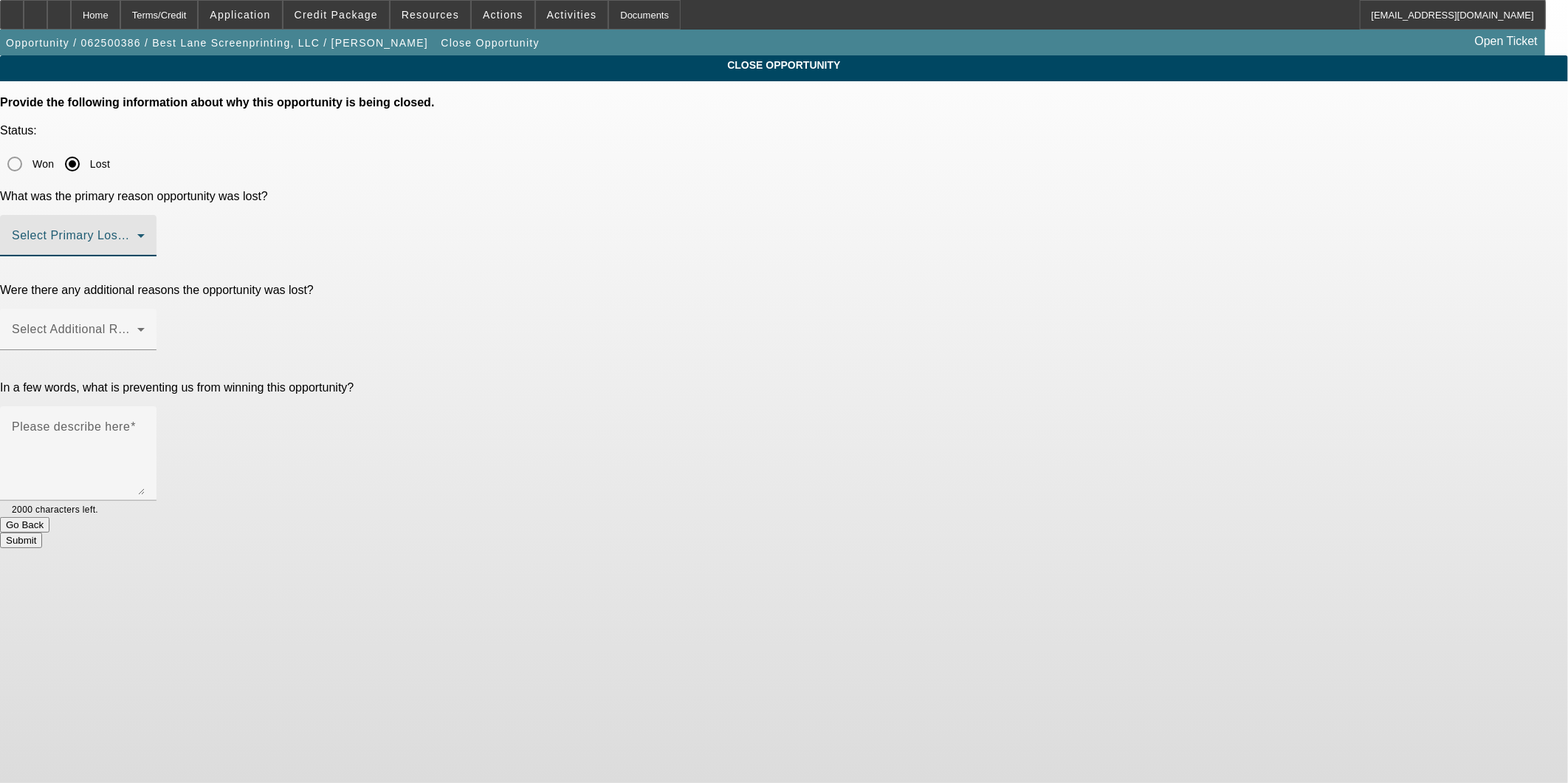
click at [137, 233] on span at bounding box center [74, 241] width 125 height 18
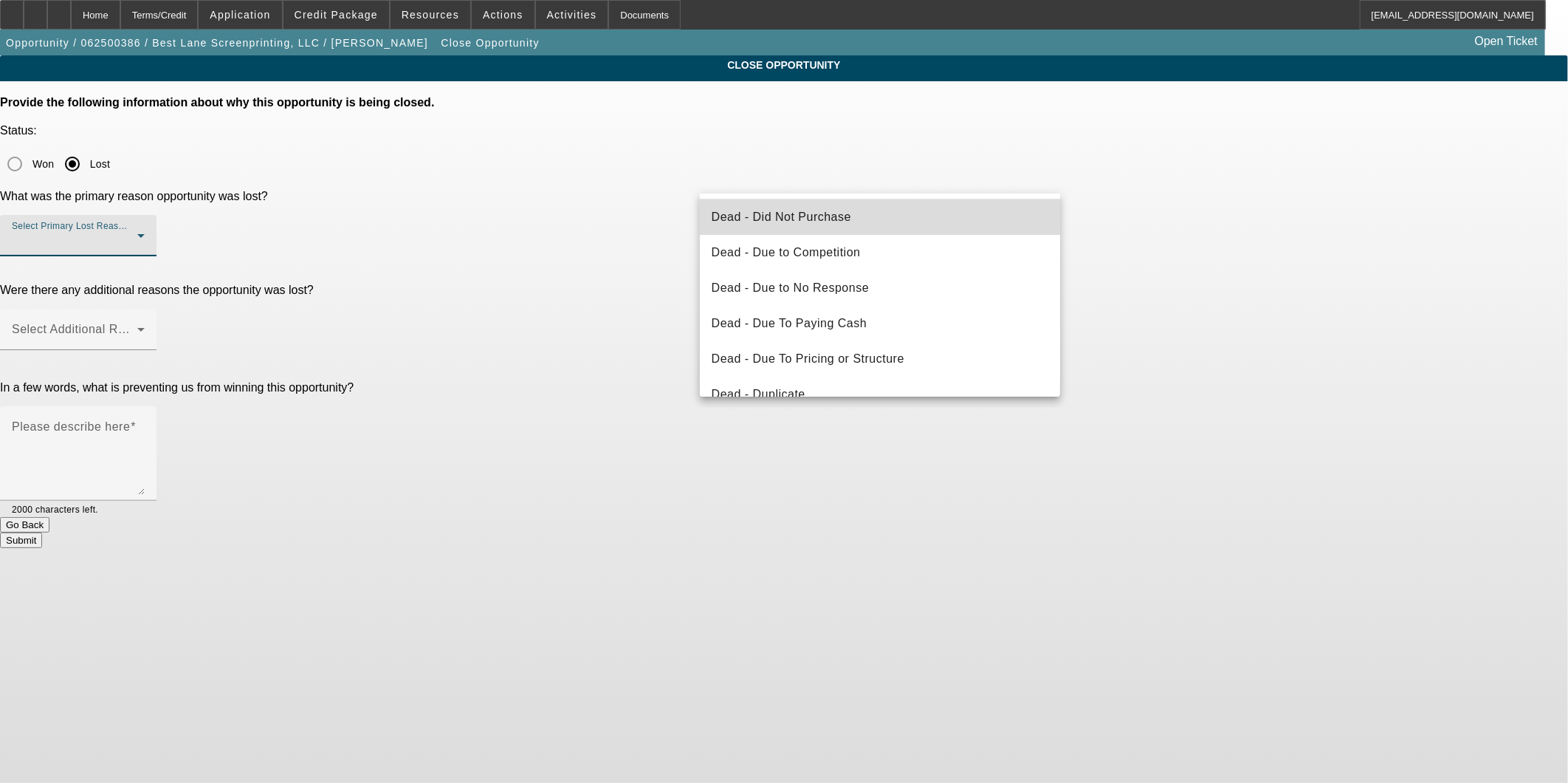
click at [882, 219] on mat-option "Dead - Did Not Purchase" at bounding box center [881, 217] width 361 height 35
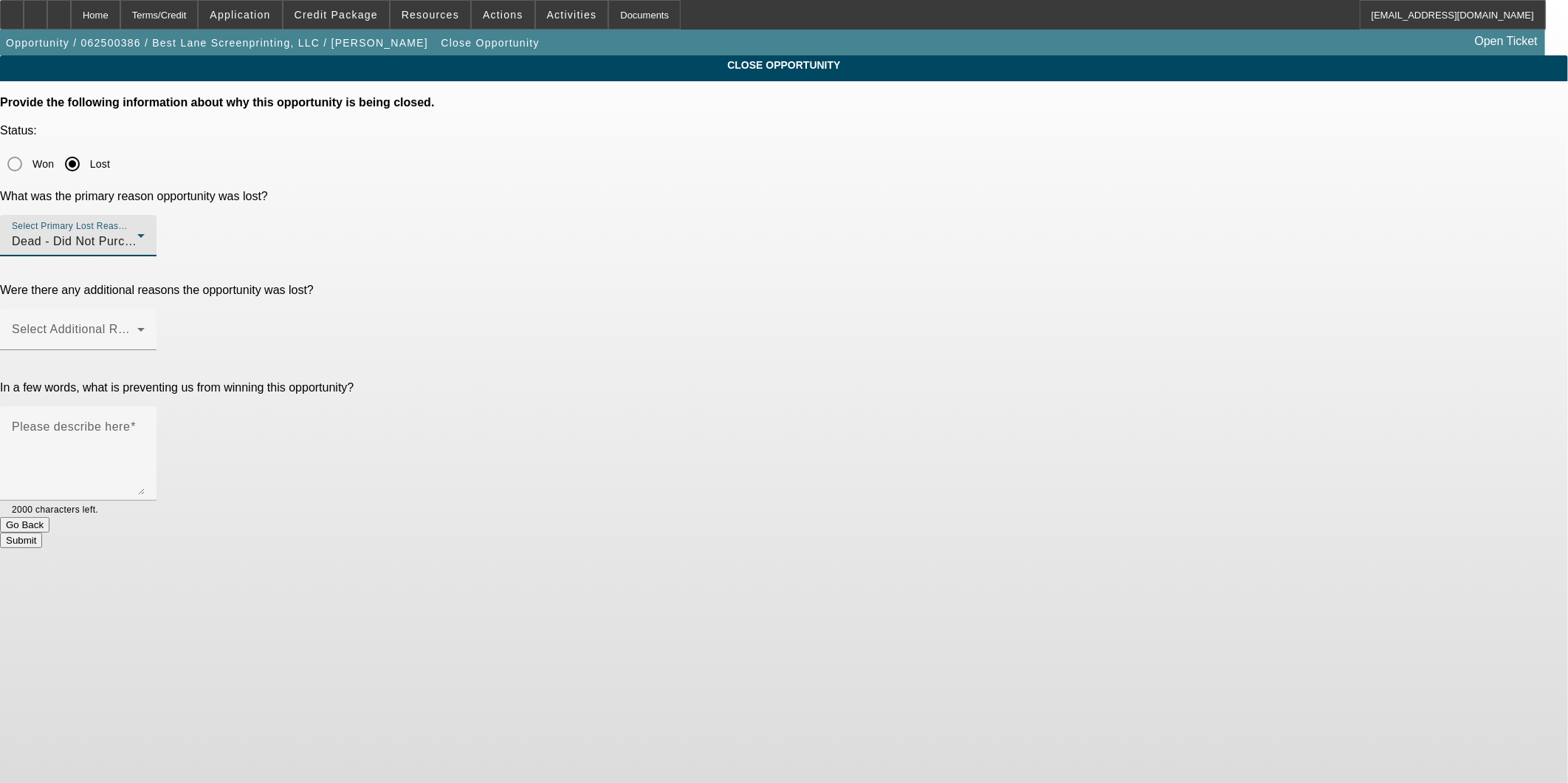
click at [1197, 187] on div "CLOSE OPPORTUNITY Provide the following information about why this opportunity …" at bounding box center [784, 302] width 1568 height 493
click at [137, 326] on span at bounding box center [74, 335] width 125 height 18
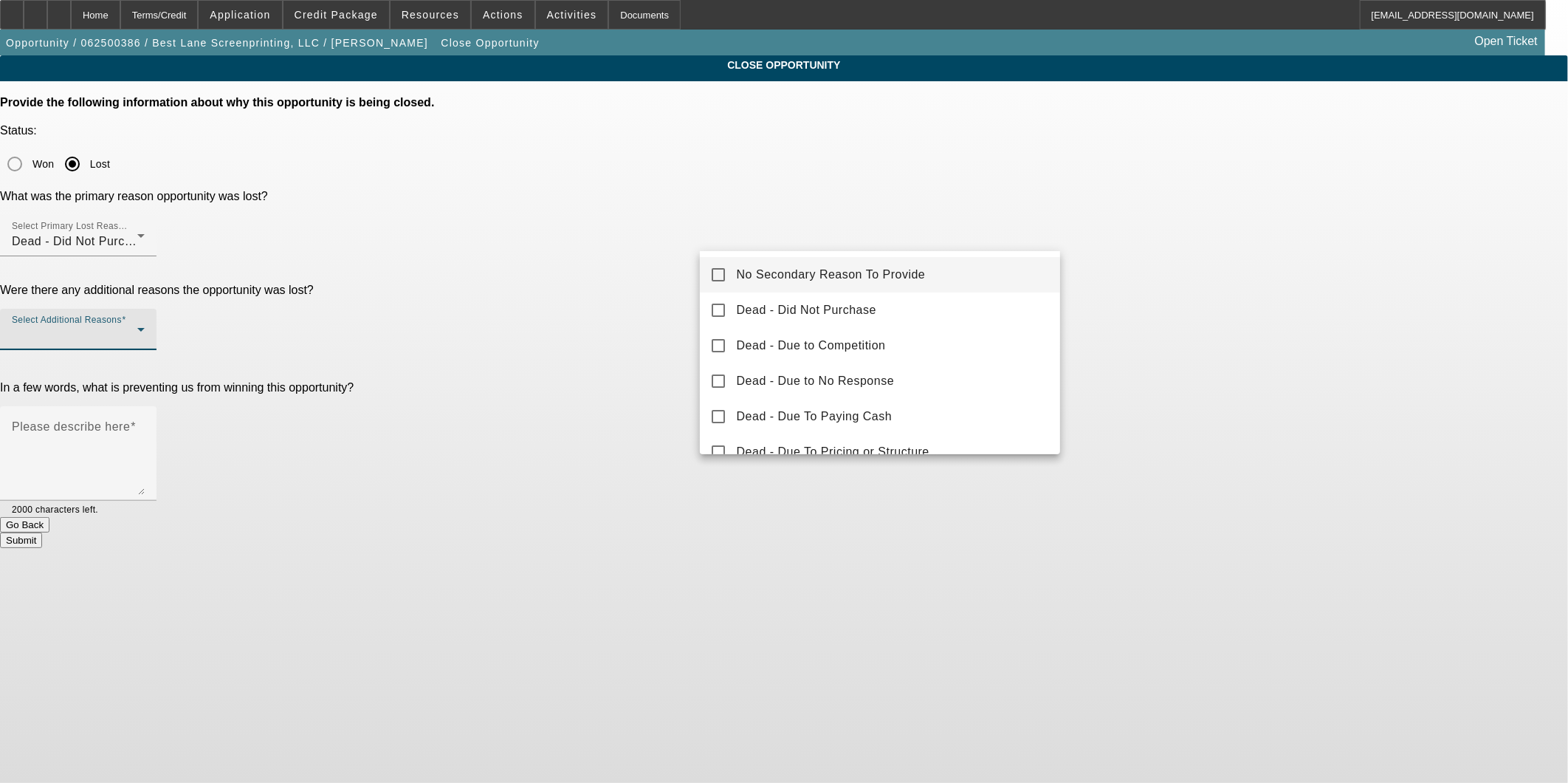
click at [938, 176] on div at bounding box center [784, 391] width 1568 height 783
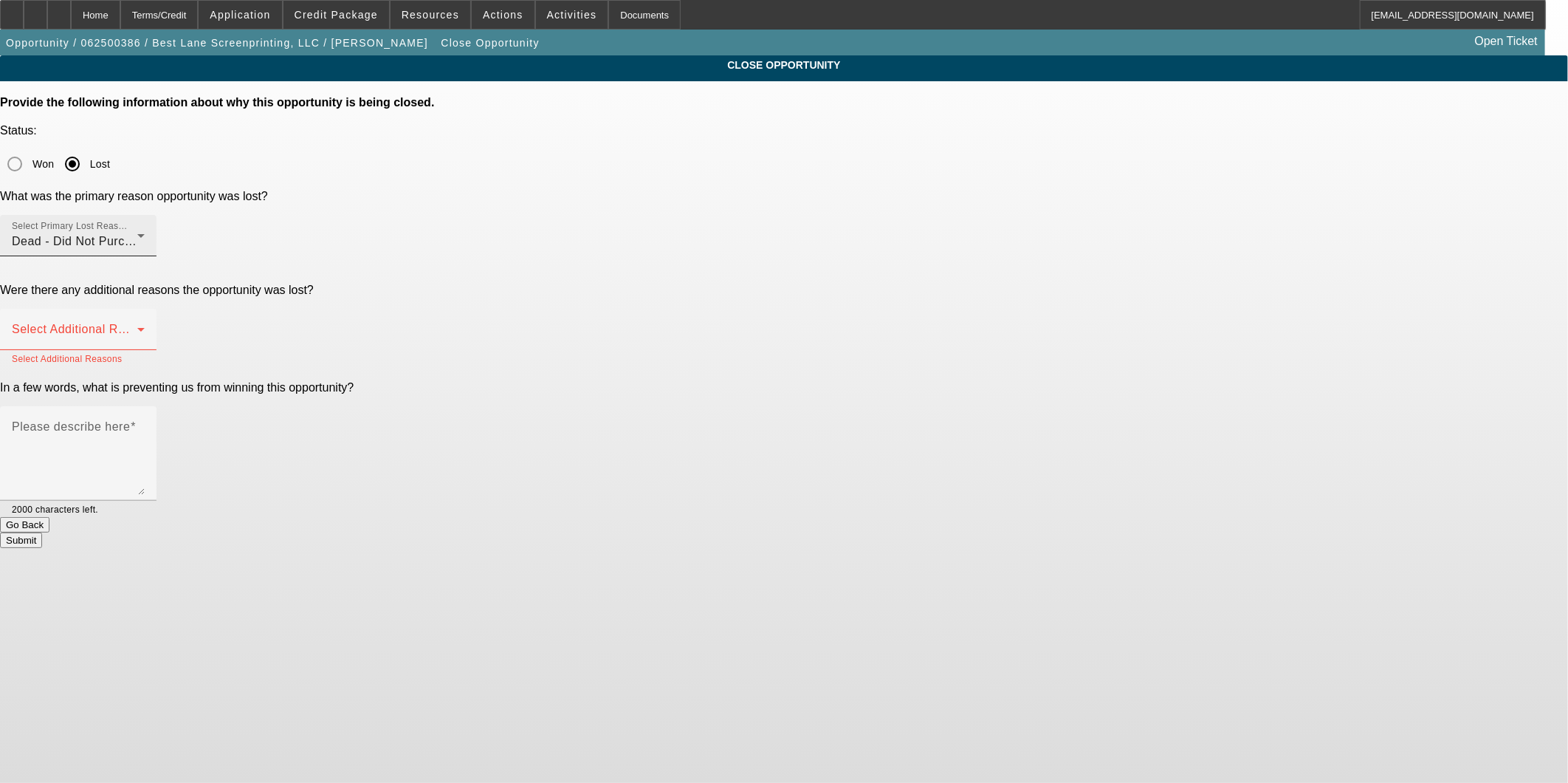
click at [137, 233] on div "Dead - Did Not Purchase" at bounding box center [74, 241] width 125 height 18
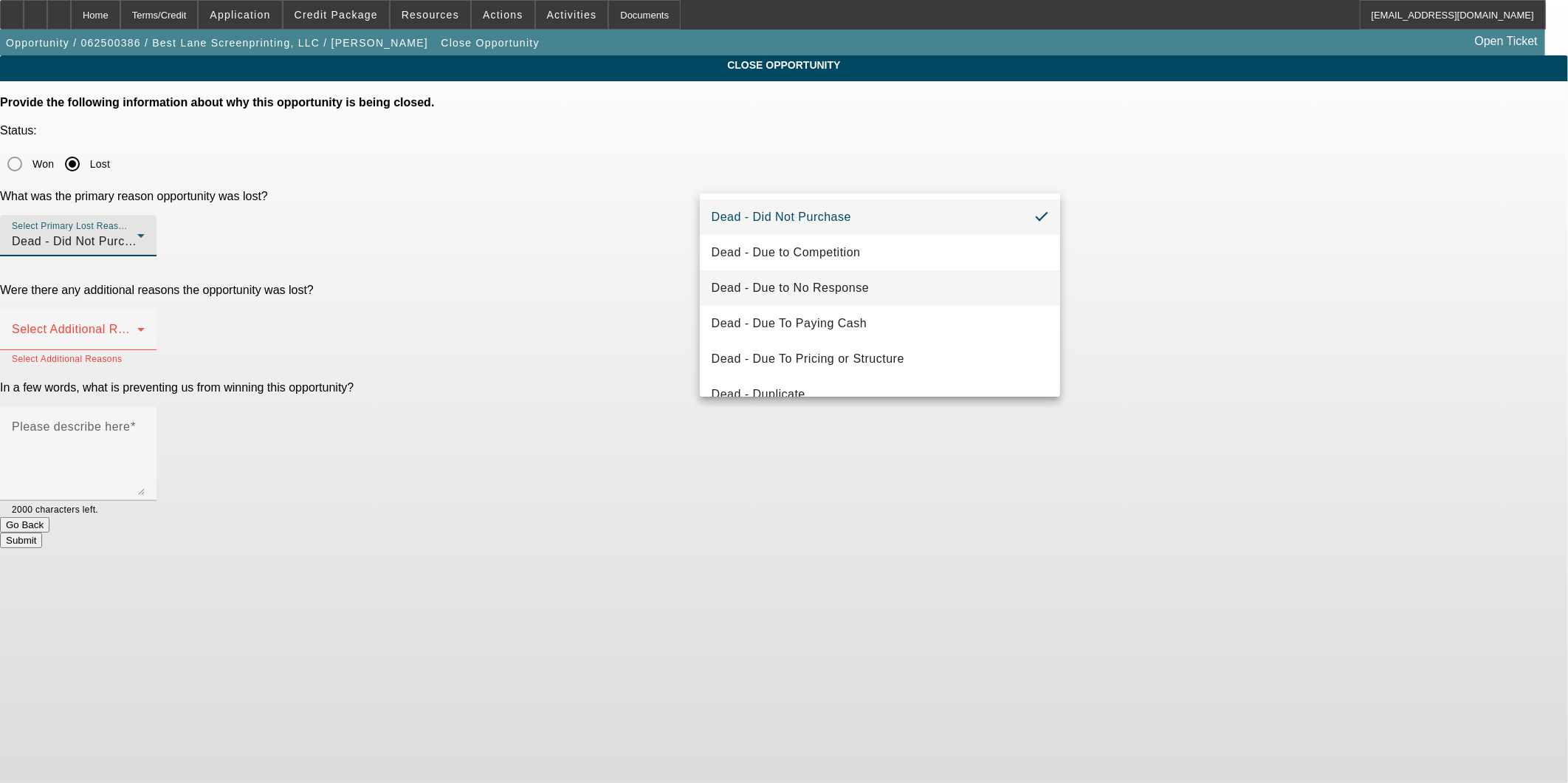
click at [970, 281] on mat-option "Dead - Due to No Response" at bounding box center [881, 288] width 361 height 35
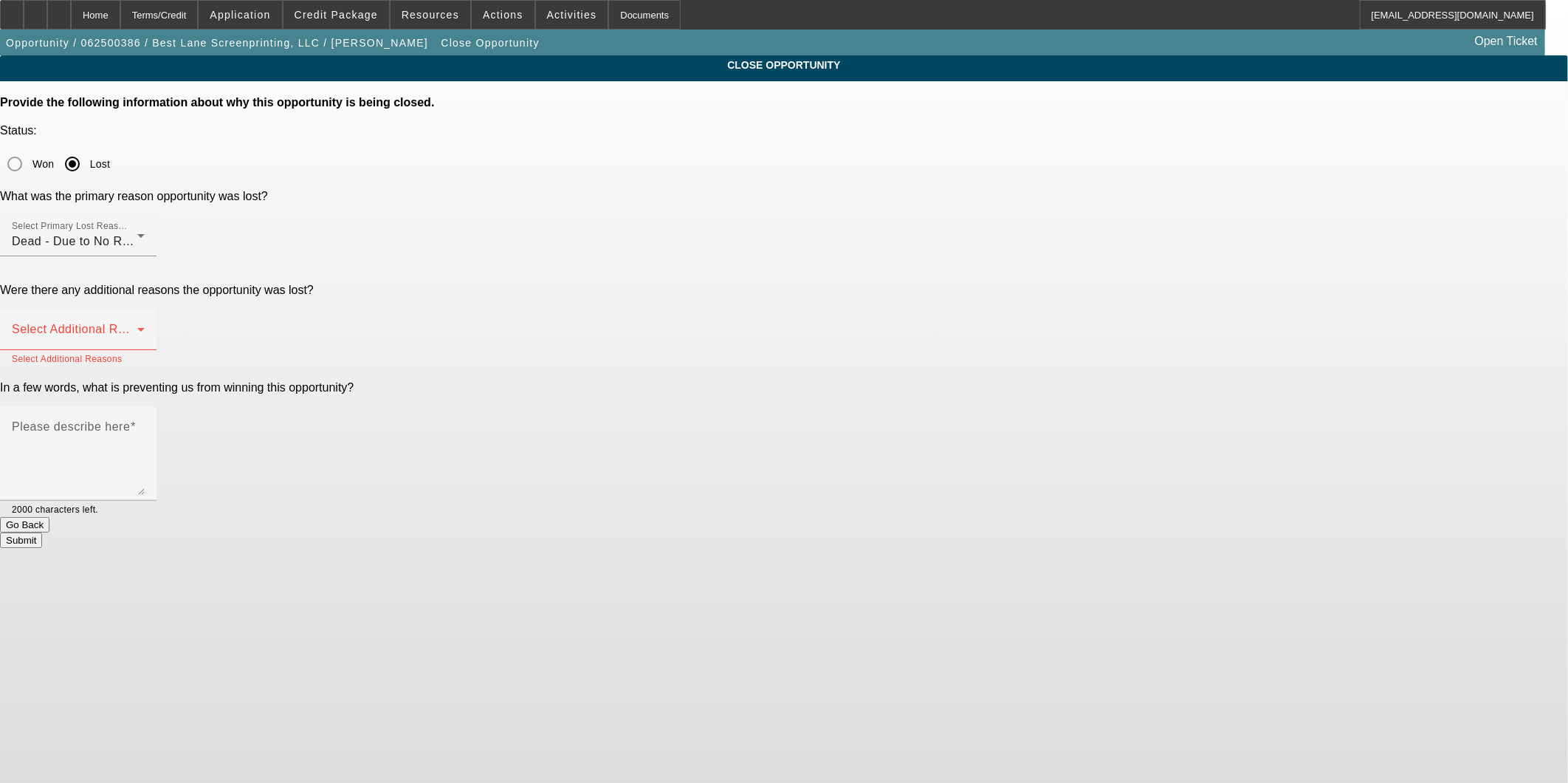
click at [1188, 234] on div "CLOSE OPPORTUNITY Provide the following information about why this opportunity …" at bounding box center [784, 302] width 1568 height 493
click at [144, 406] on div "Please describe here" at bounding box center [78, 453] width 132 height 95
click at [144, 309] on div "Select Additional Reasons" at bounding box center [78, 329] width 132 height 42
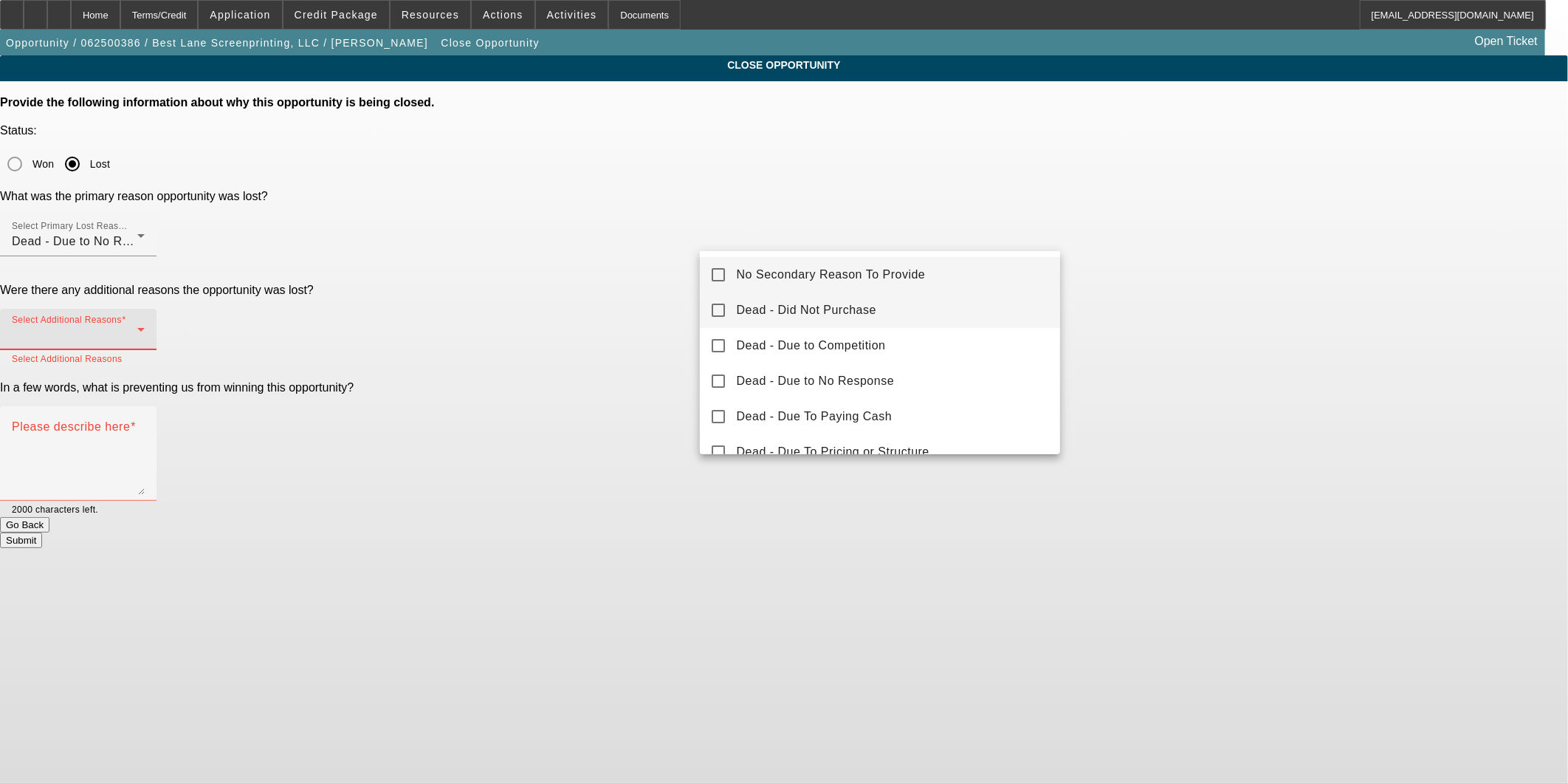
click at [870, 315] on span "Dead - Did Not Purchase" at bounding box center [806, 309] width 140 height 18
click at [1181, 202] on div at bounding box center [784, 391] width 1568 height 783
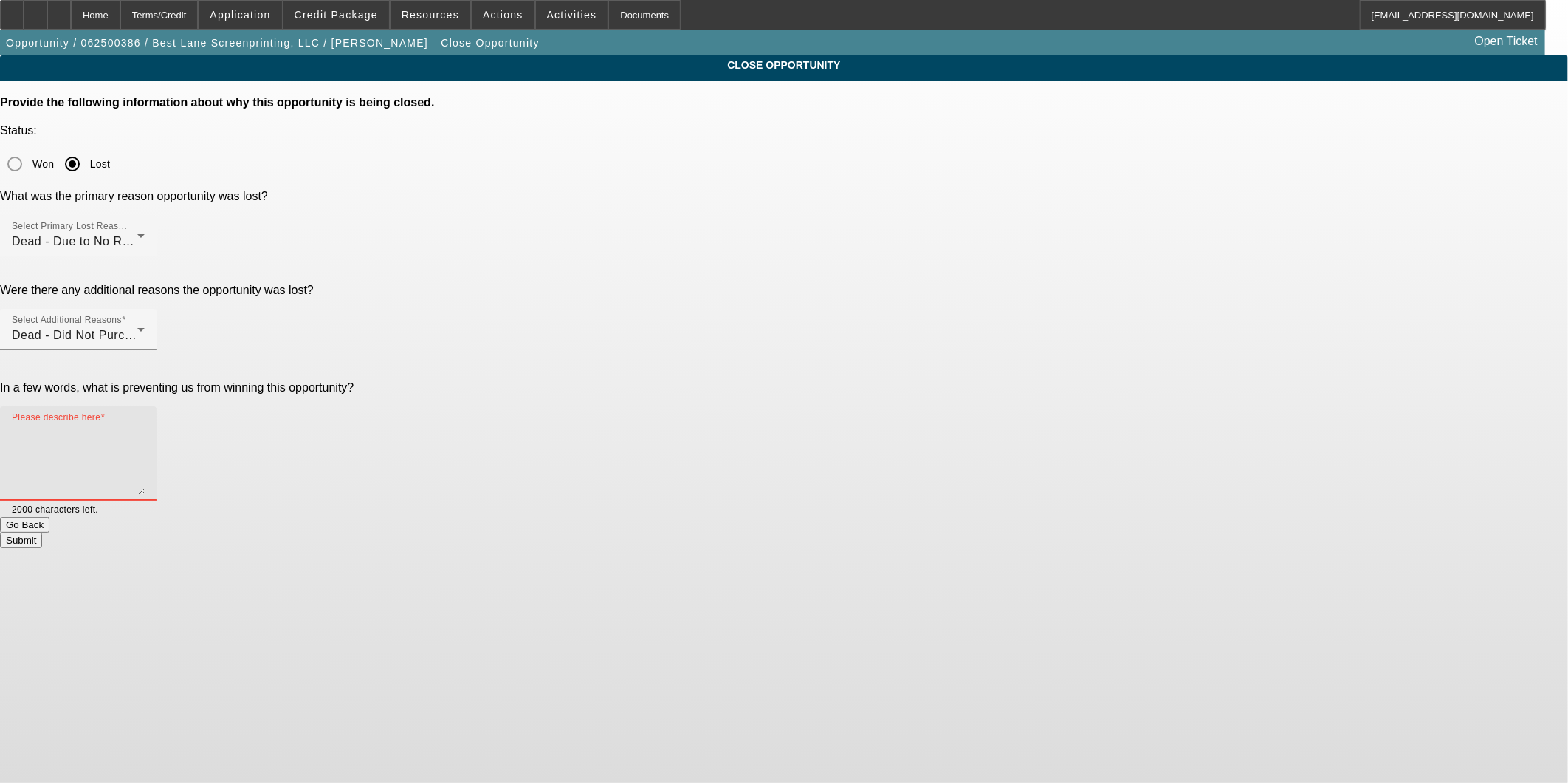
click at [144, 423] on textarea "Please describe here" at bounding box center [78, 459] width 132 height 71
type textarea "Business is a little slow and I dont think he really needs a machine at this ti…"
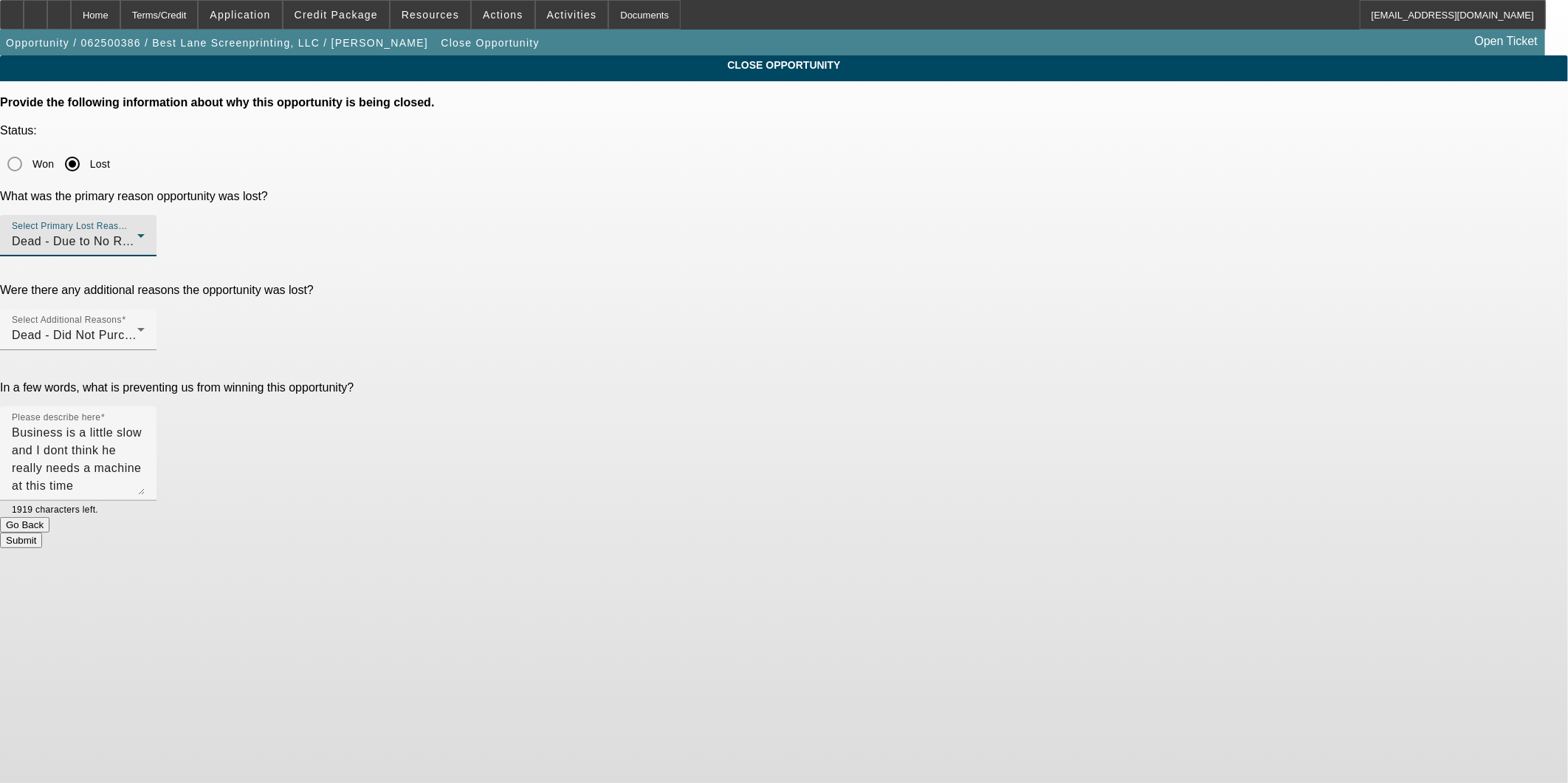
click at [137, 233] on div "Dead - Due to No Response" at bounding box center [74, 241] width 125 height 18
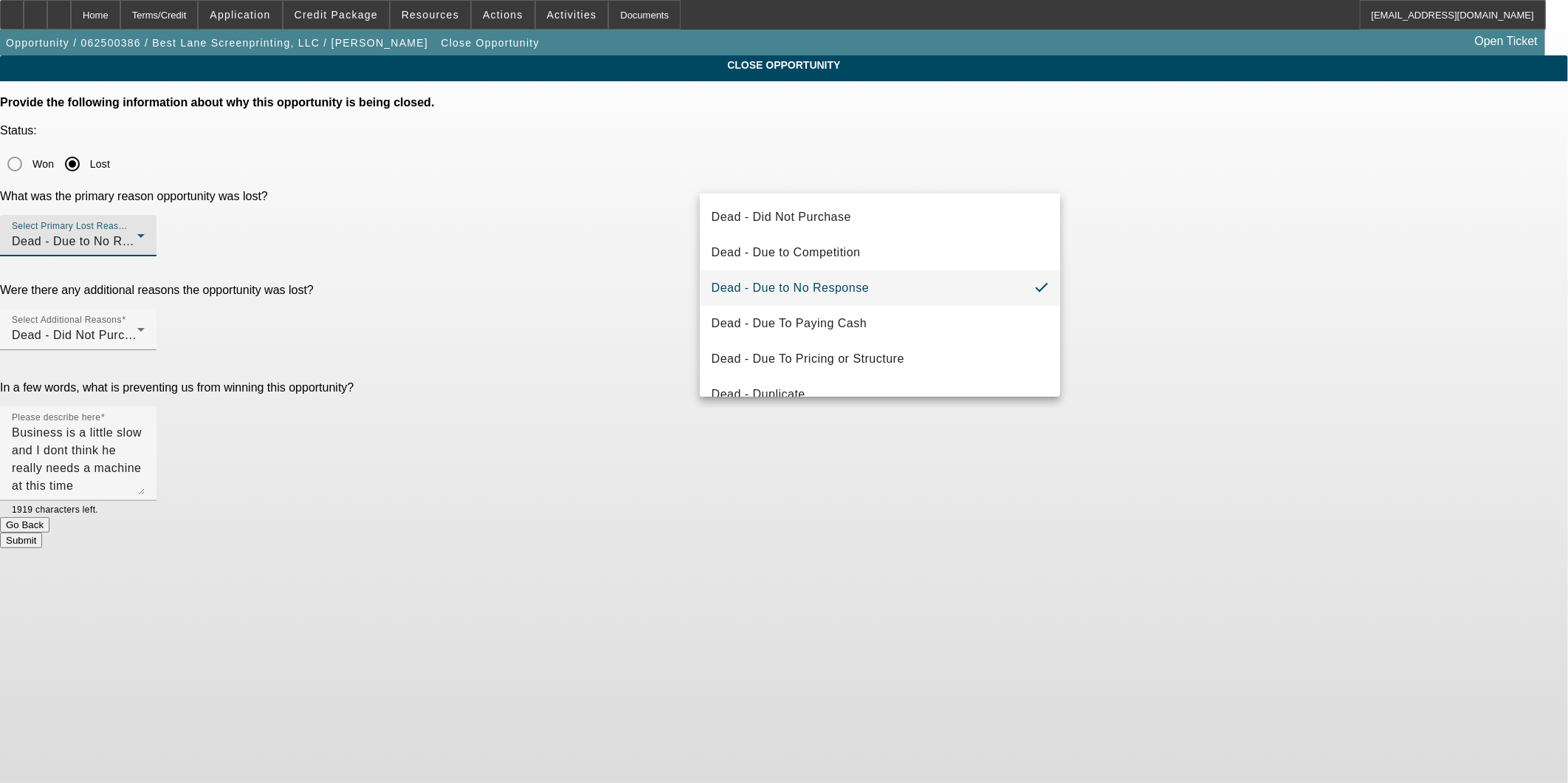
click at [1188, 226] on div at bounding box center [784, 391] width 1568 height 783
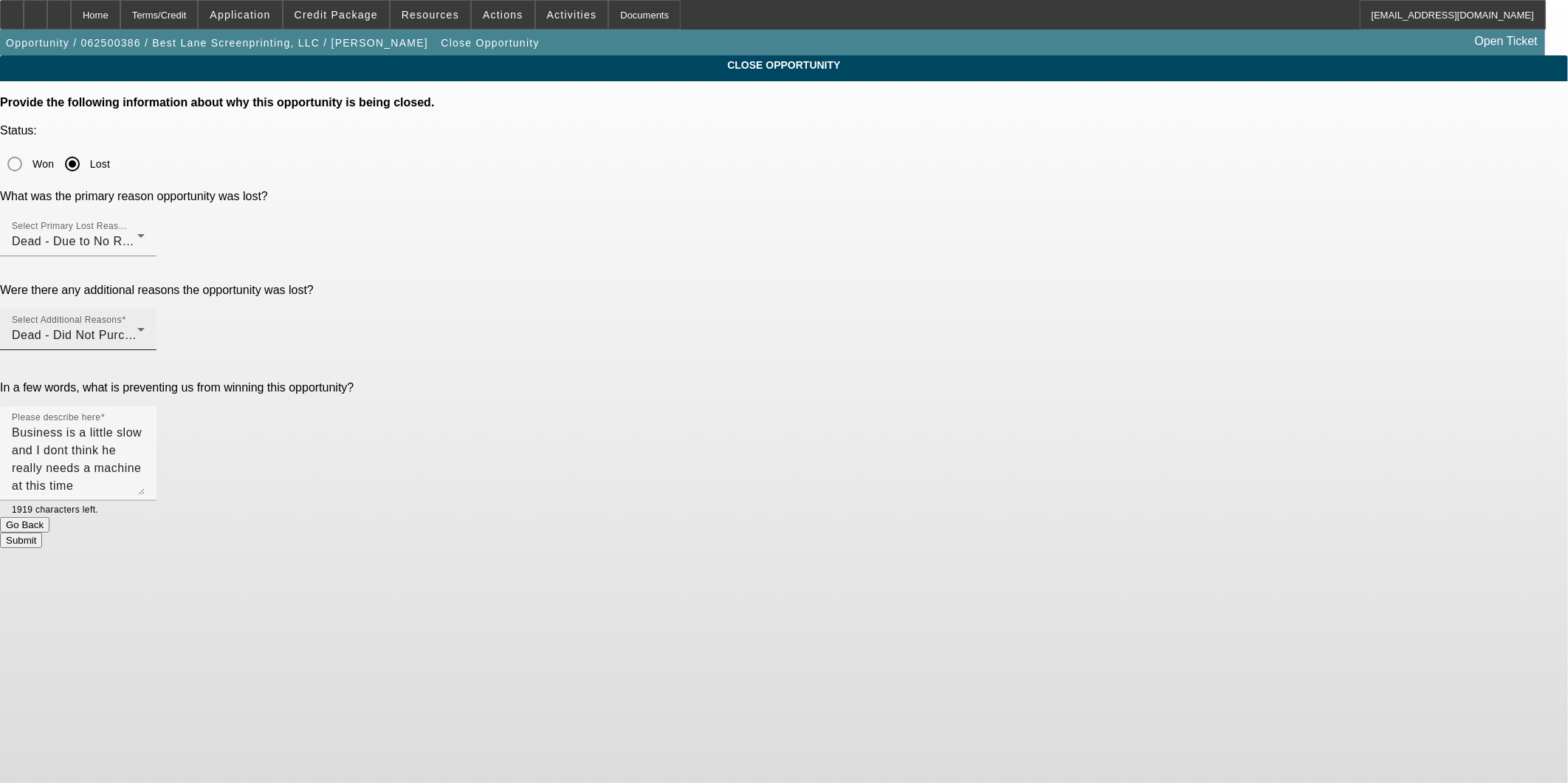
click at [137, 326] on div "Dead - Did Not Purchase" at bounding box center [74, 335] width 125 height 18
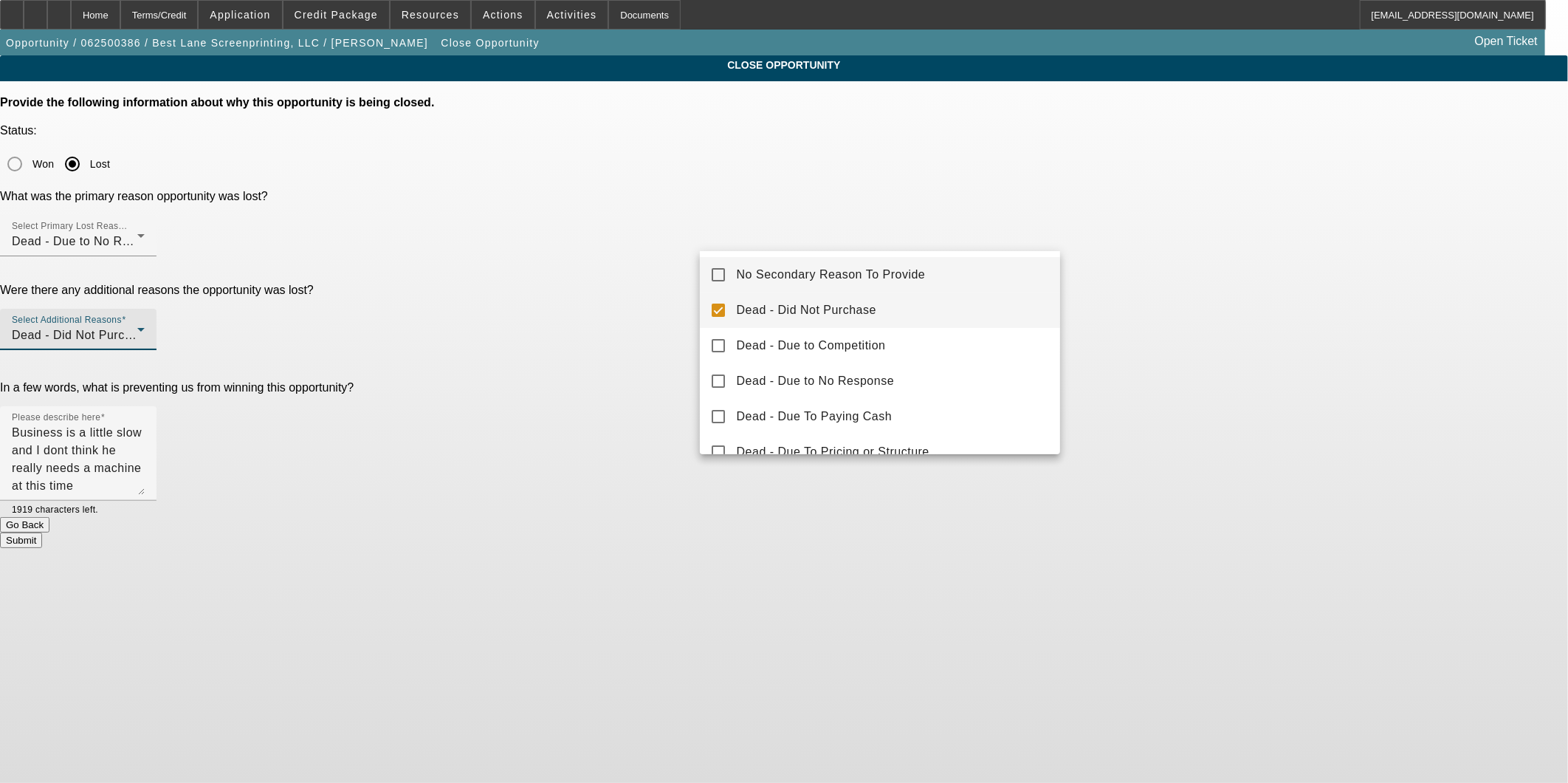
click at [833, 277] on span "No Secondary Reason To Provide" at bounding box center [831, 274] width 189 height 18
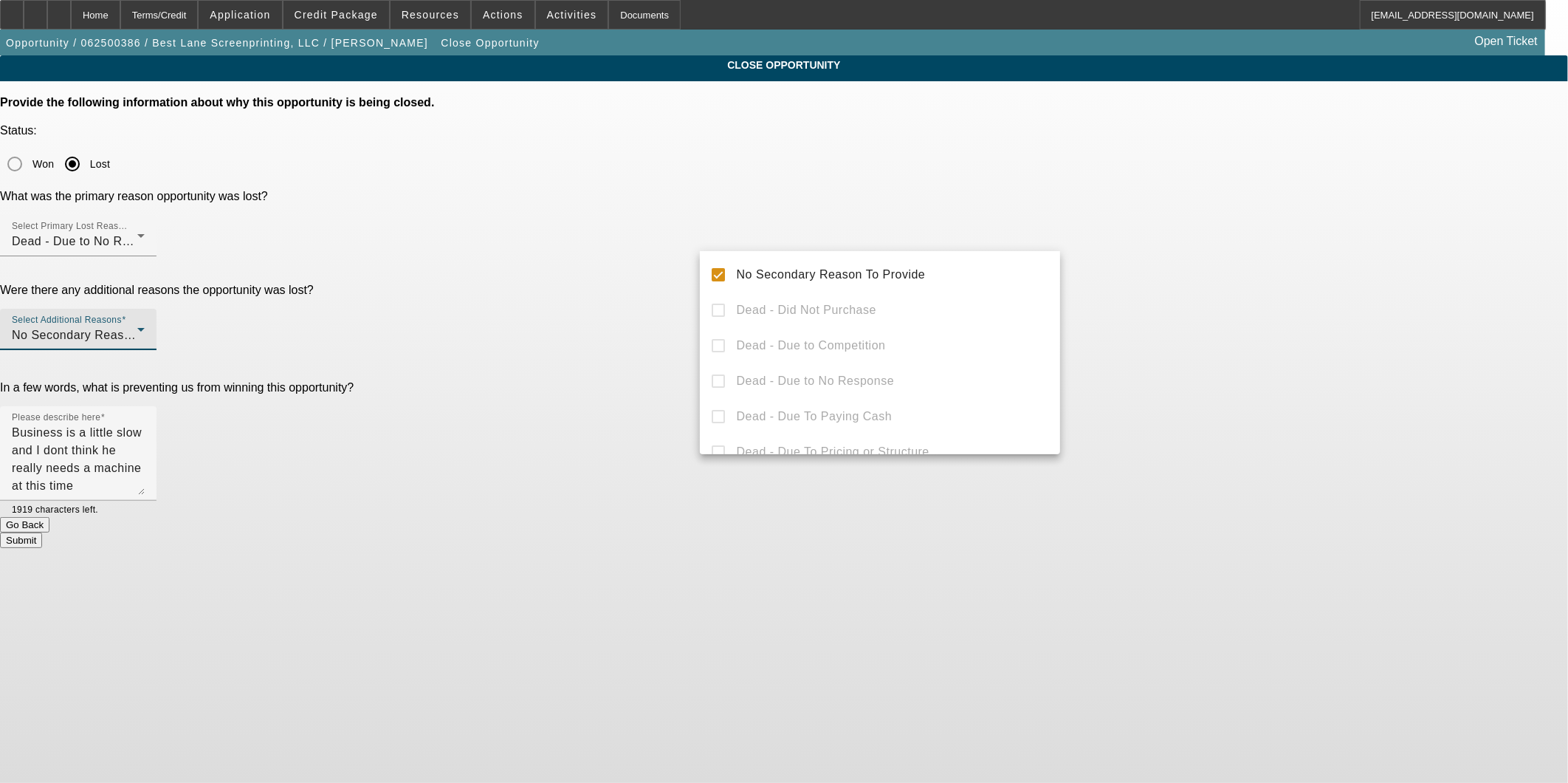
click at [915, 182] on div at bounding box center [784, 391] width 1568 height 783
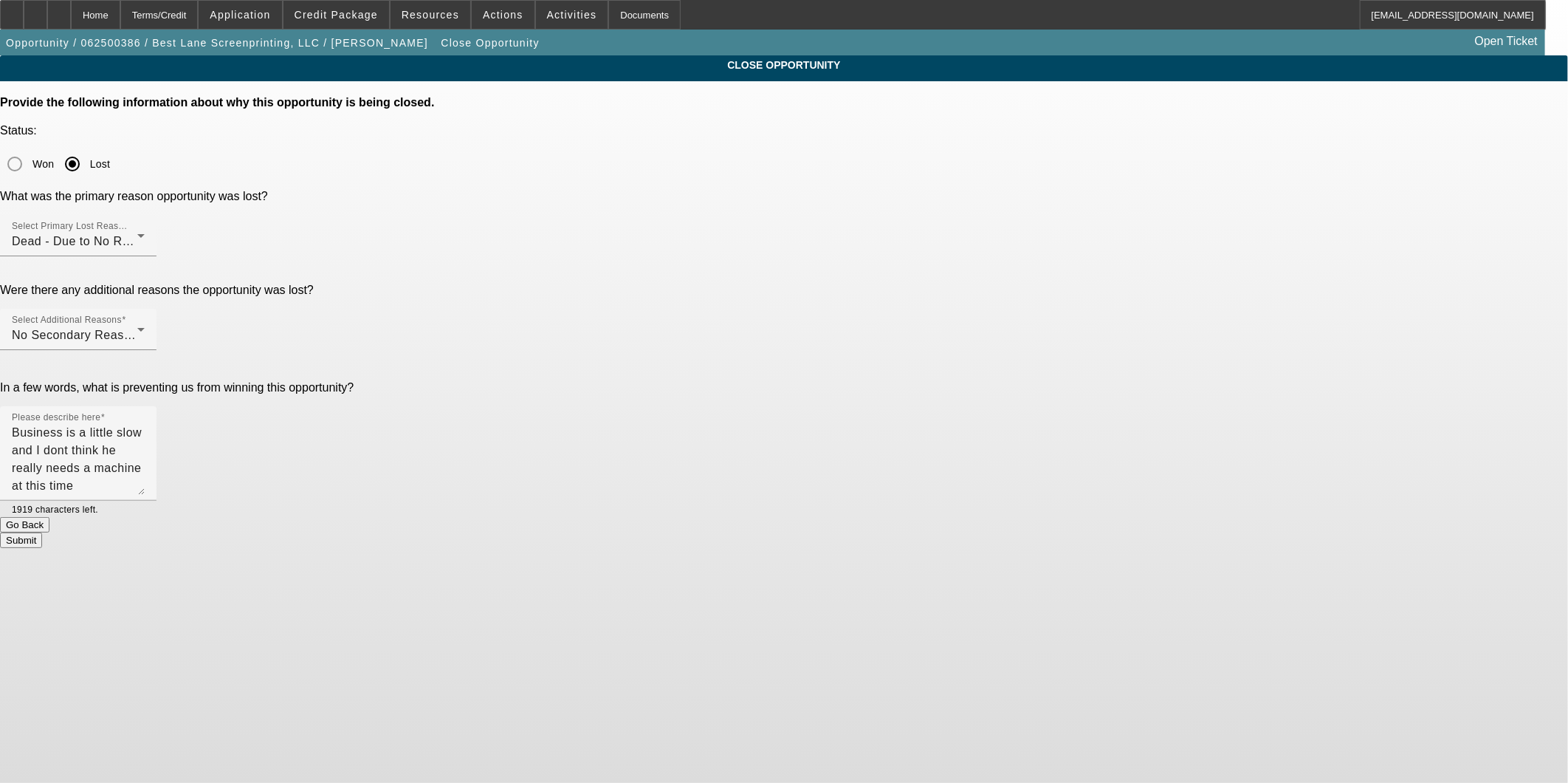
click at [137, 233] on div "Dead - Due to No Response" at bounding box center [74, 241] width 125 height 18
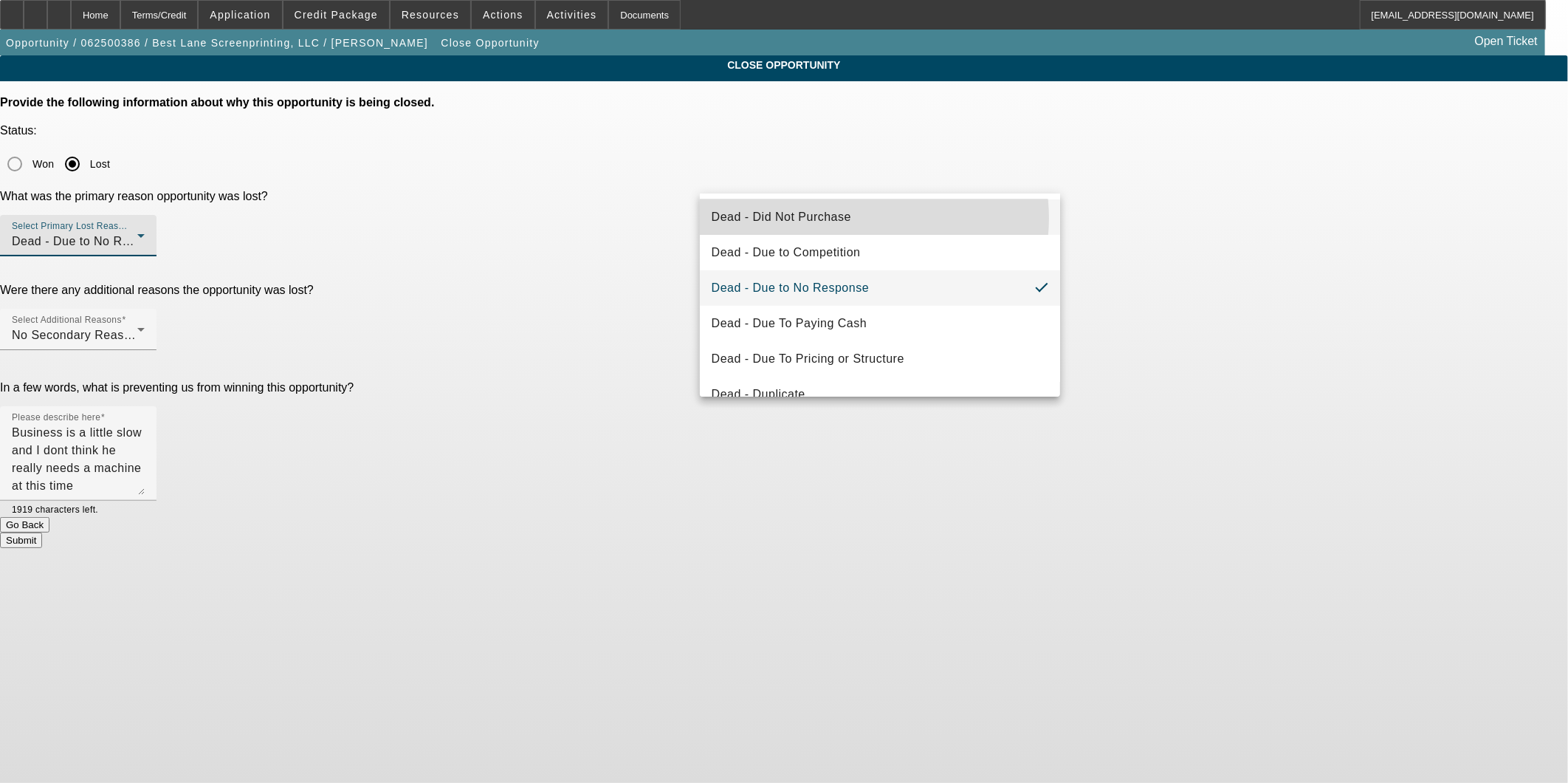
click at [868, 218] on mat-option "Dead - Did Not Purchase" at bounding box center [881, 217] width 361 height 35
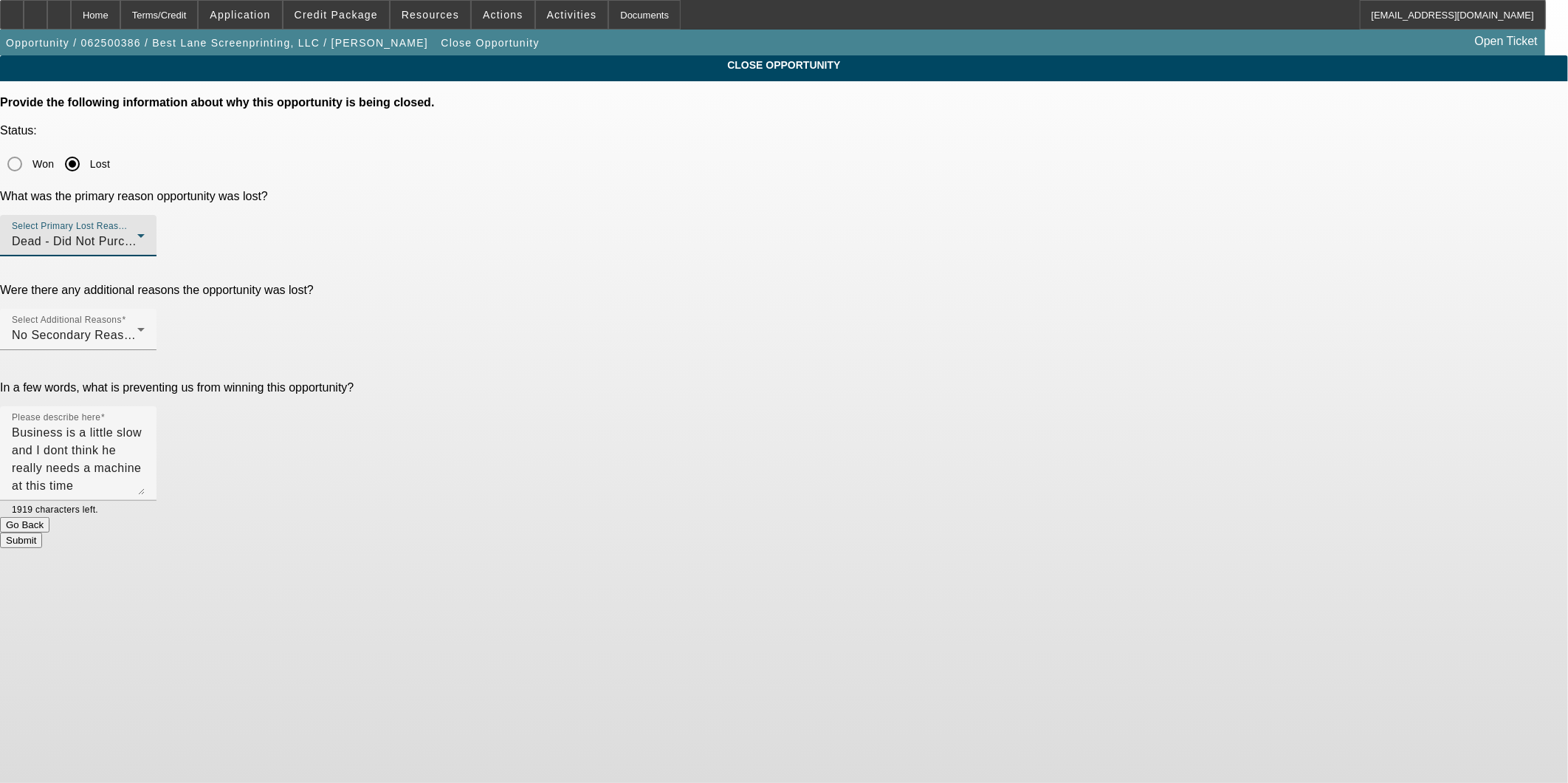
click at [1301, 183] on app-close-opportunity "CLOSE OPPORTUNITY Provide the following information about why this opportunity …" at bounding box center [784, 302] width 1568 height 493
click at [42, 533] on button "Submit" at bounding box center [20, 540] width 42 height 16
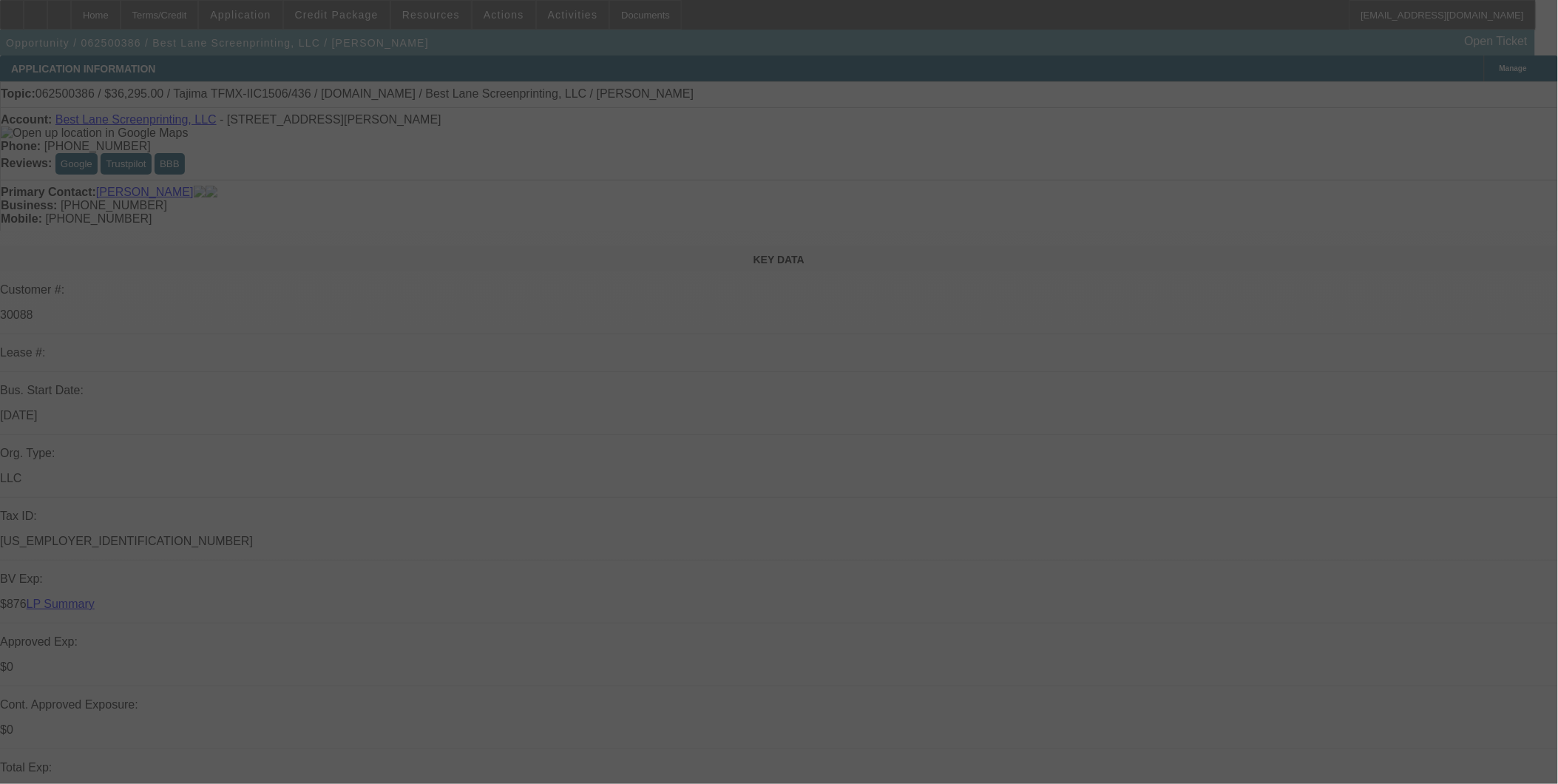
select select "0"
select select "2"
select select "0"
select select "2"
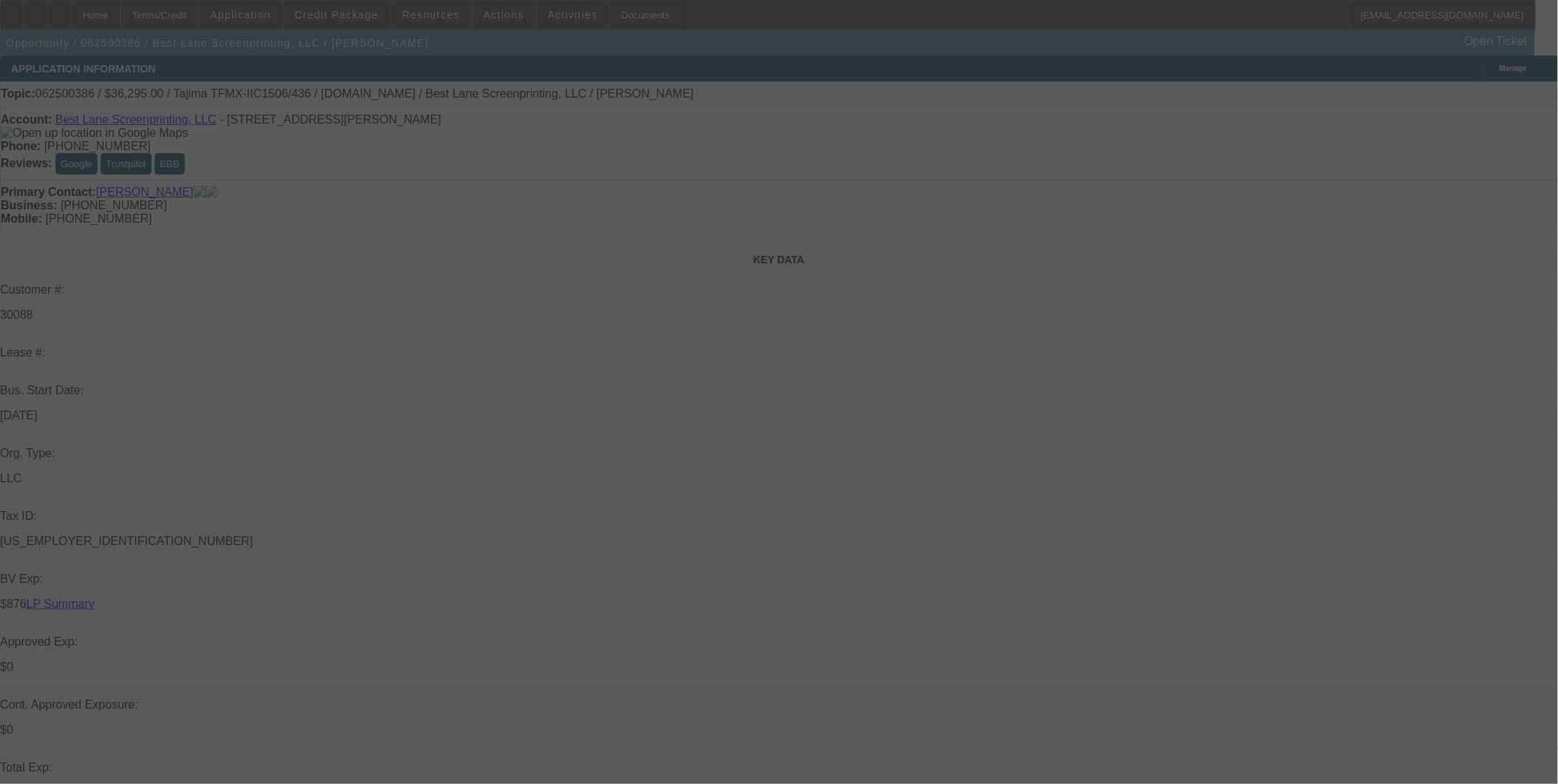
select select "0"
select select "2"
select select "0"
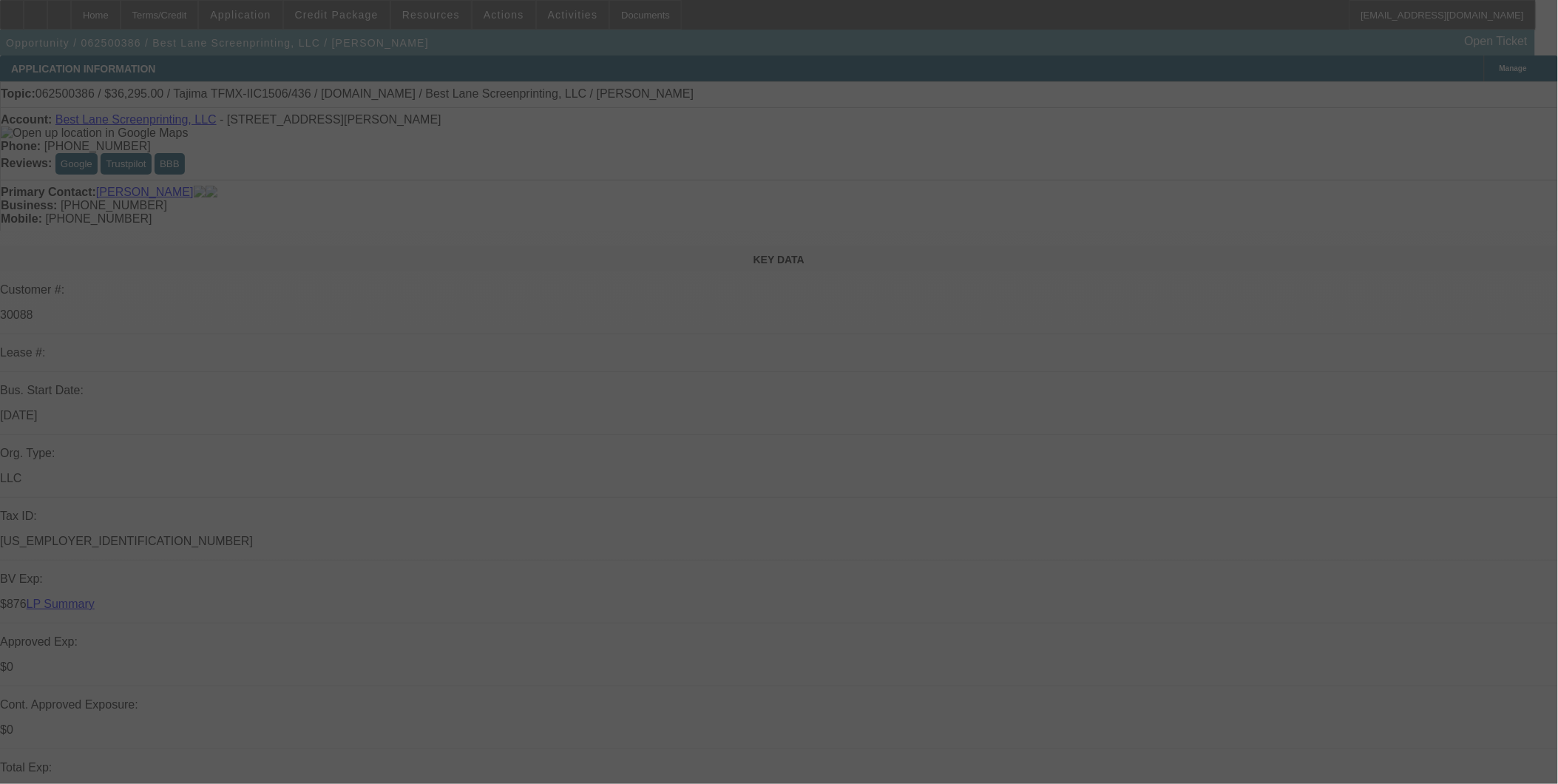
select select "2"
select select "0"
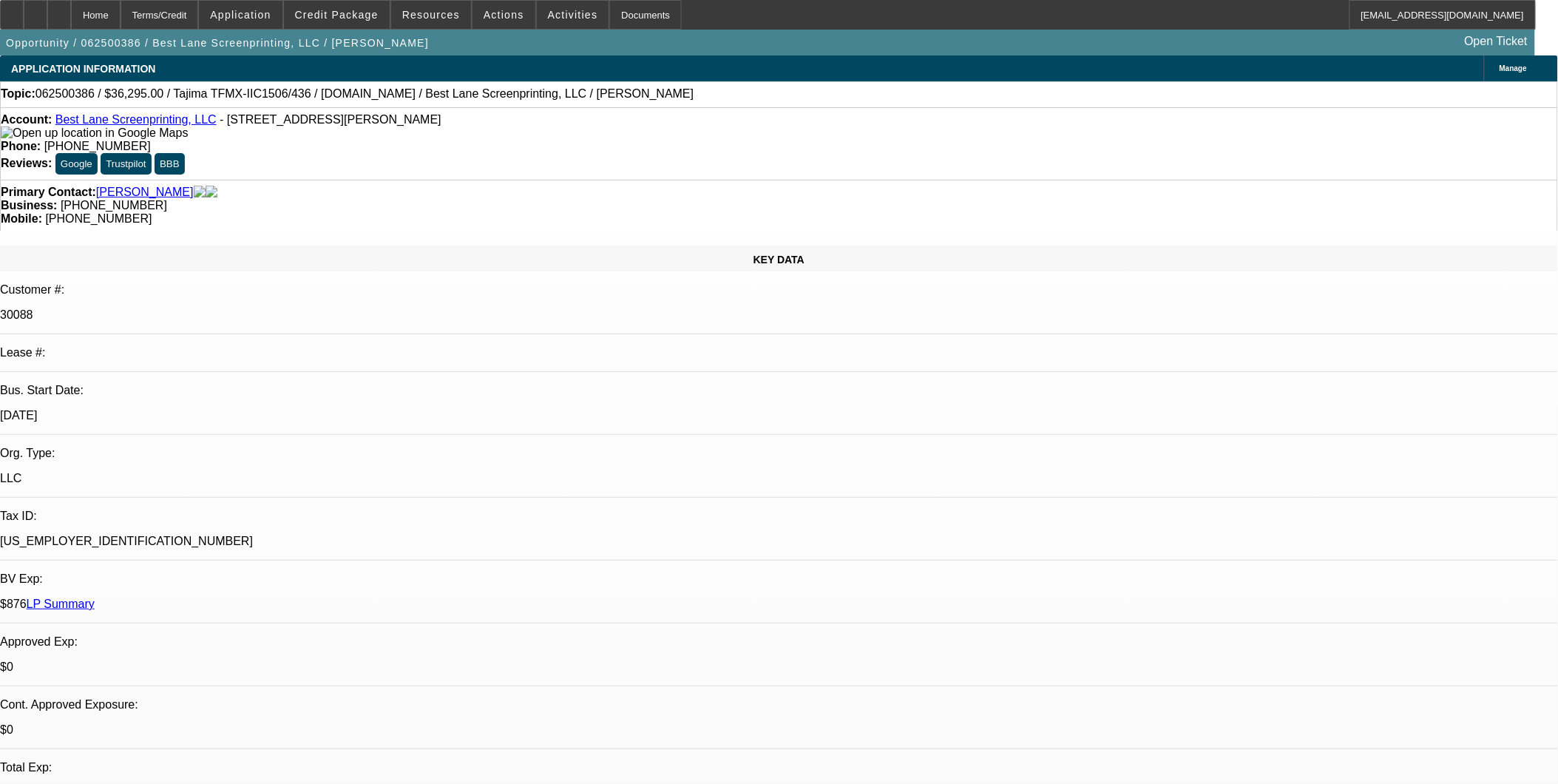
select select "1"
select select "2"
select select "6"
select select "1"
select select "2"
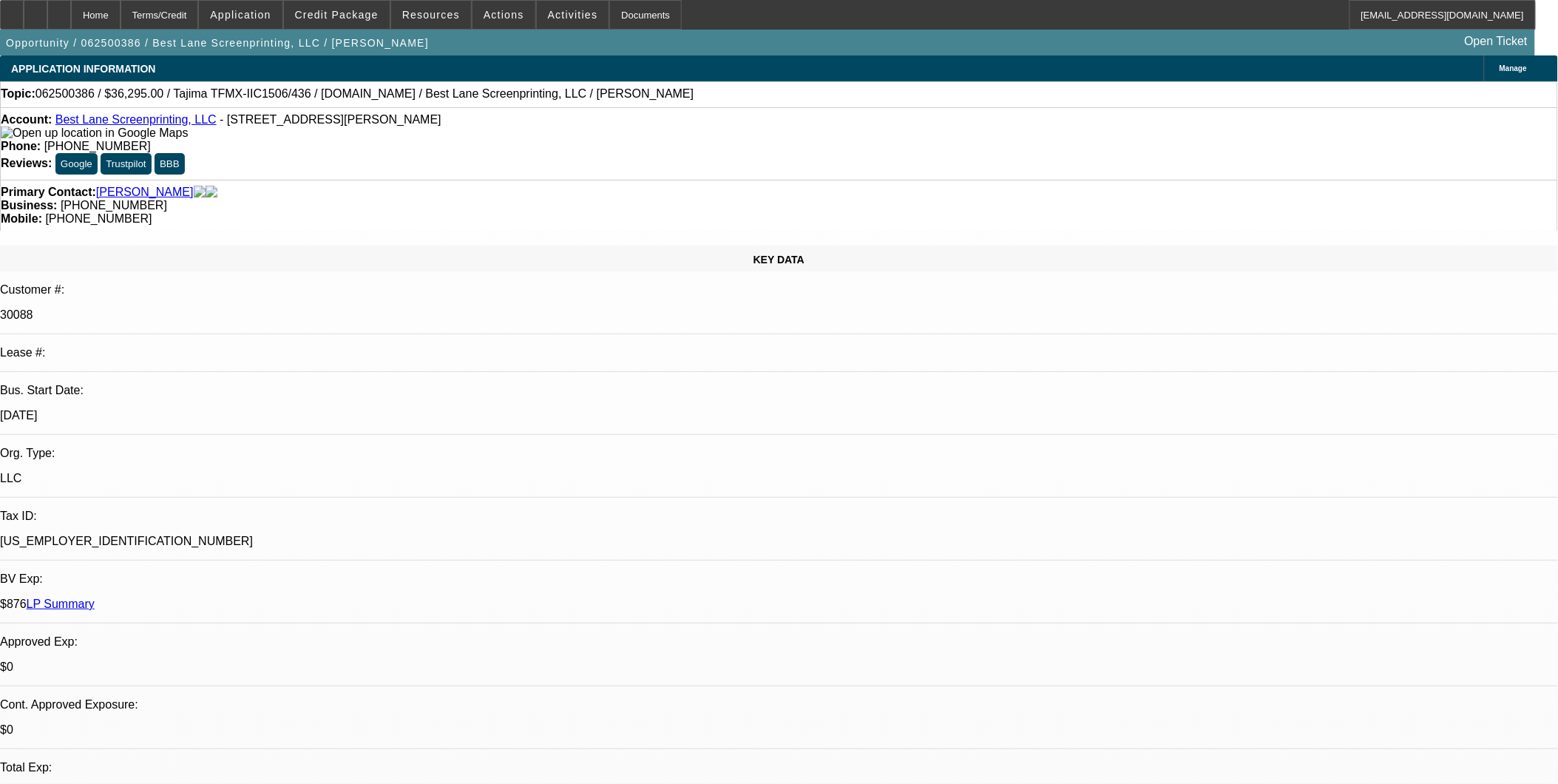
select select "6"
select select "1"
select select "2"
select select "6"
select select "1"
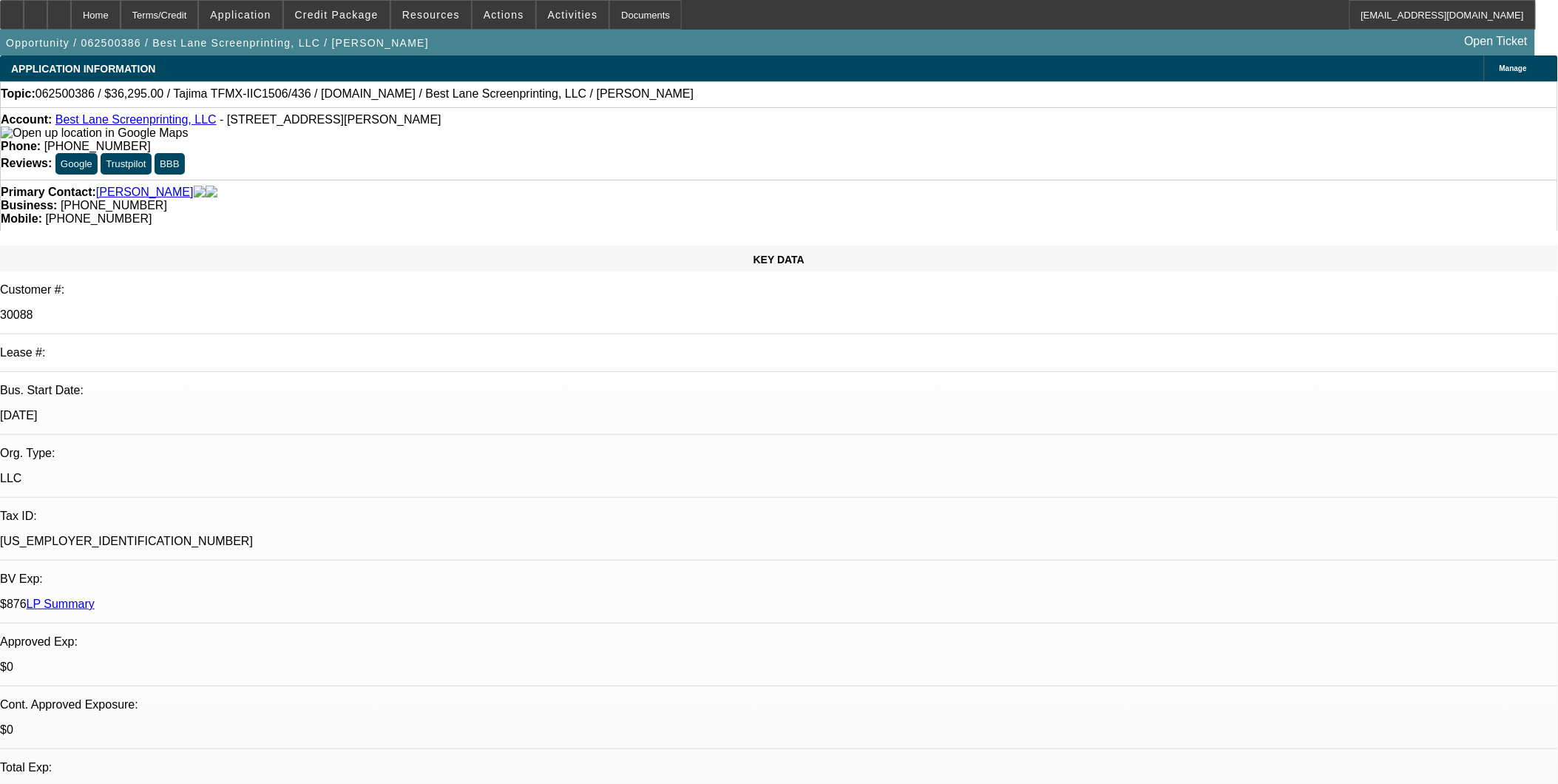
select select "2"
select select "6"
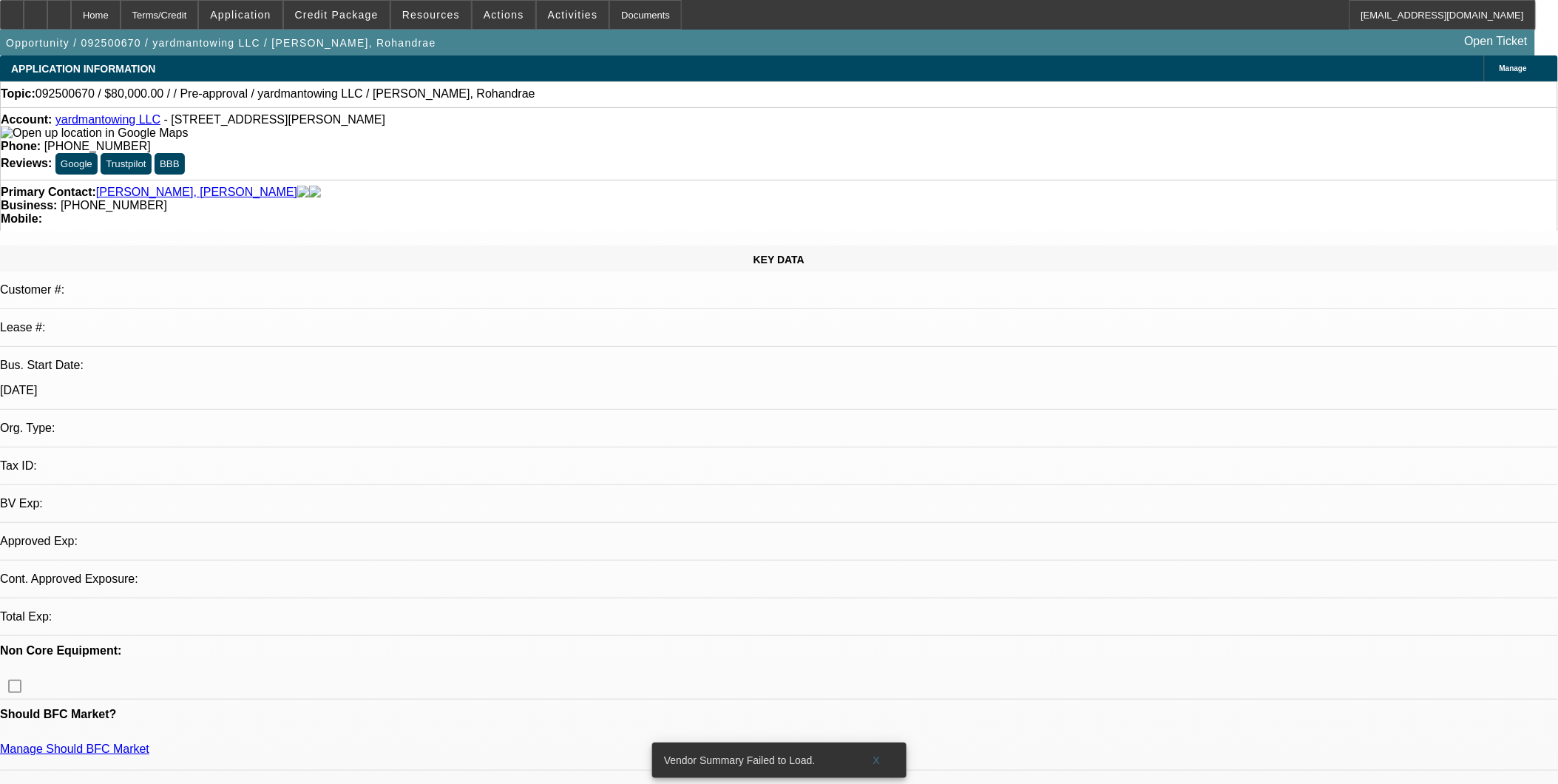
select select "0"
select select "2"
select select "0.1"
select select "4"
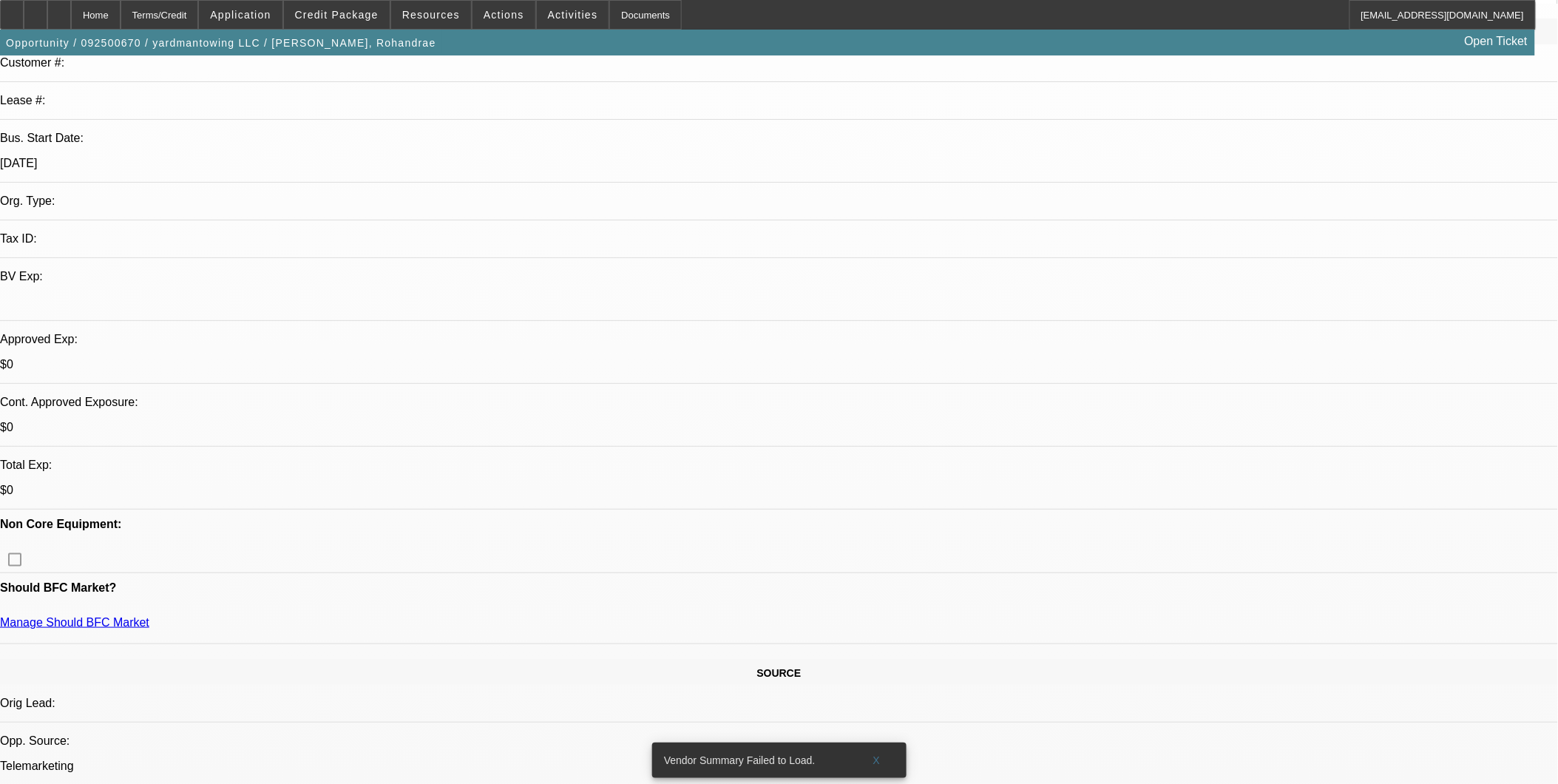
scroll to position [410, 0]
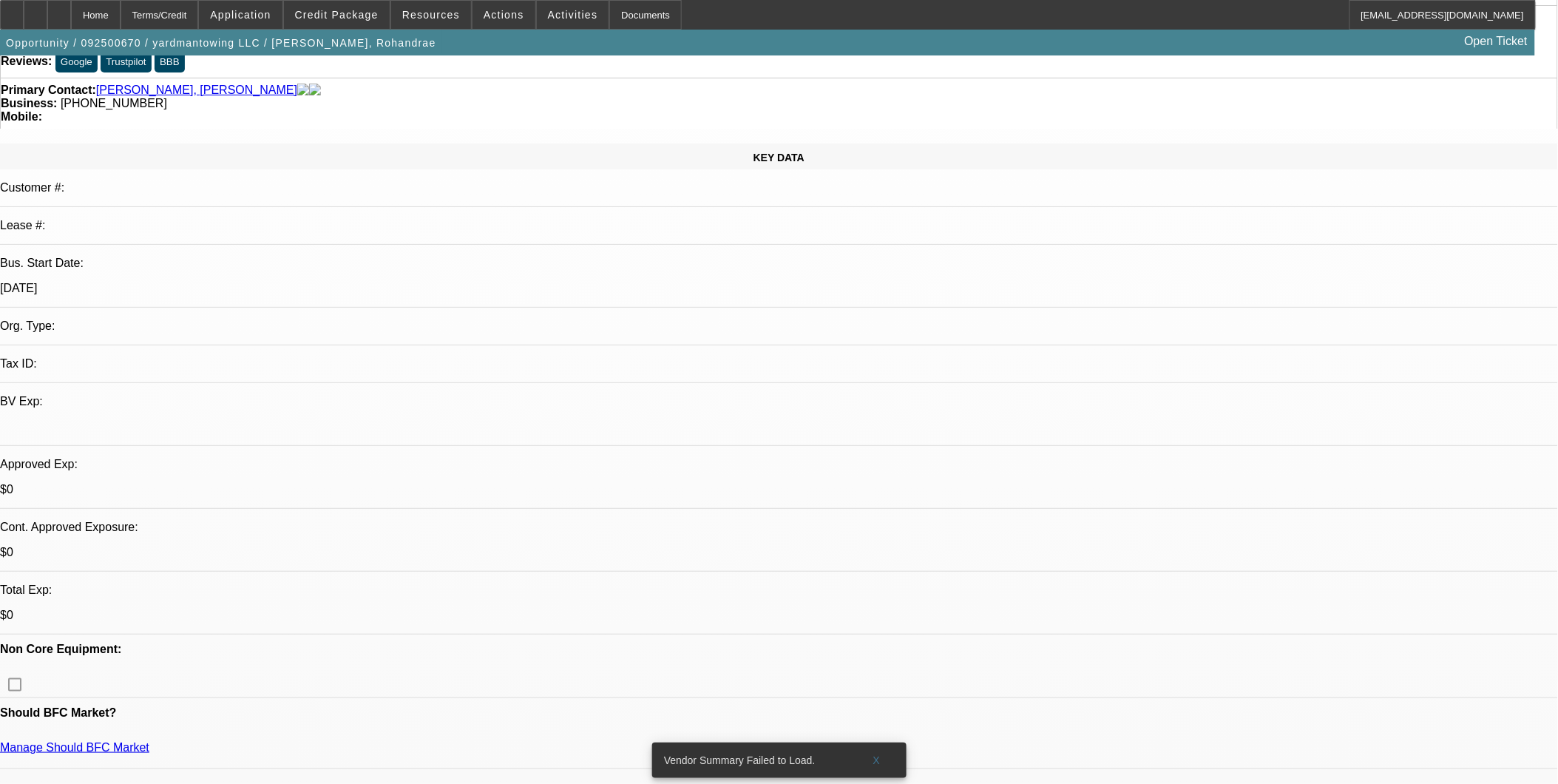
scroll to position [82, 0]
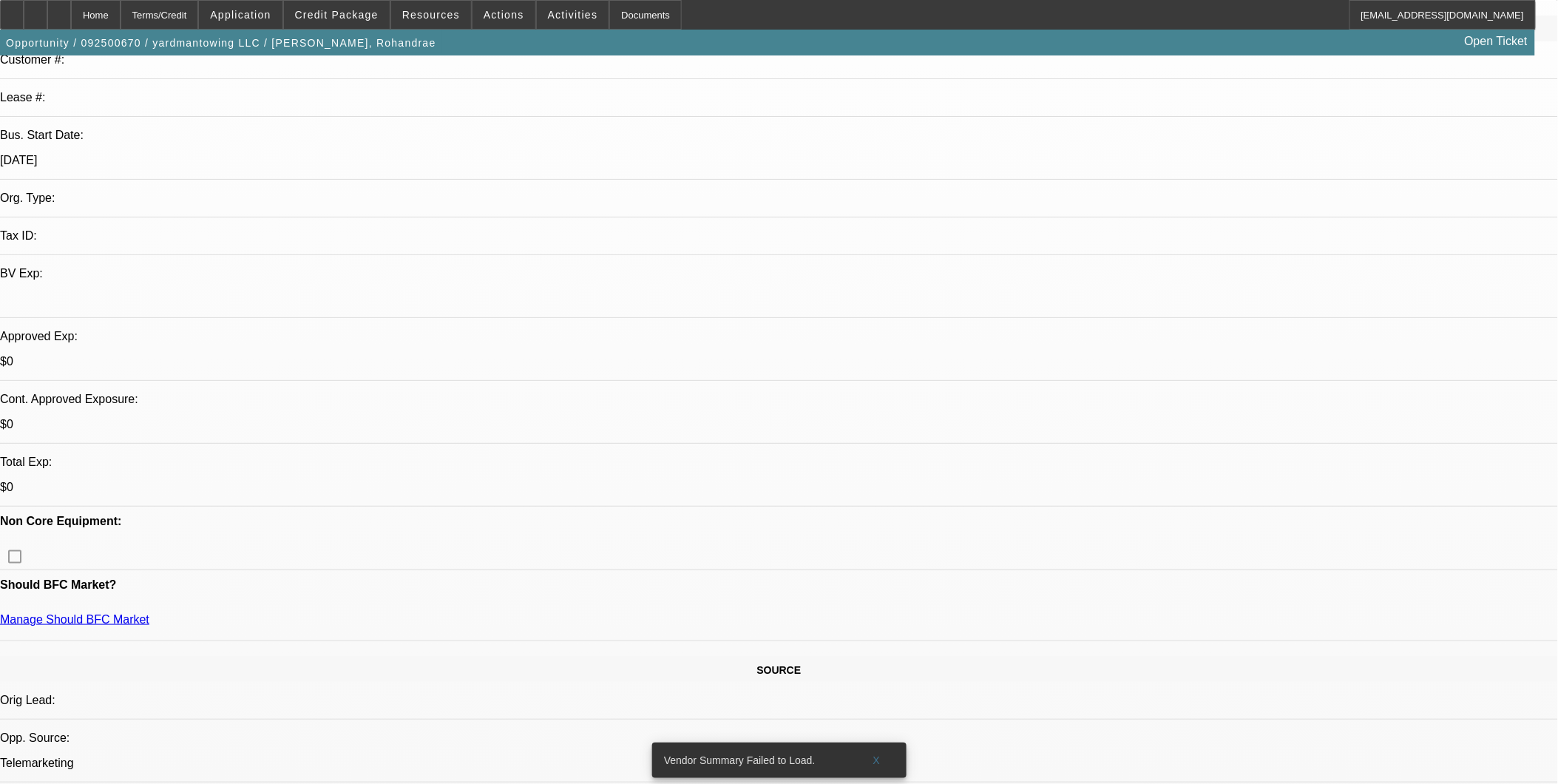
scroll to position [0, 0]
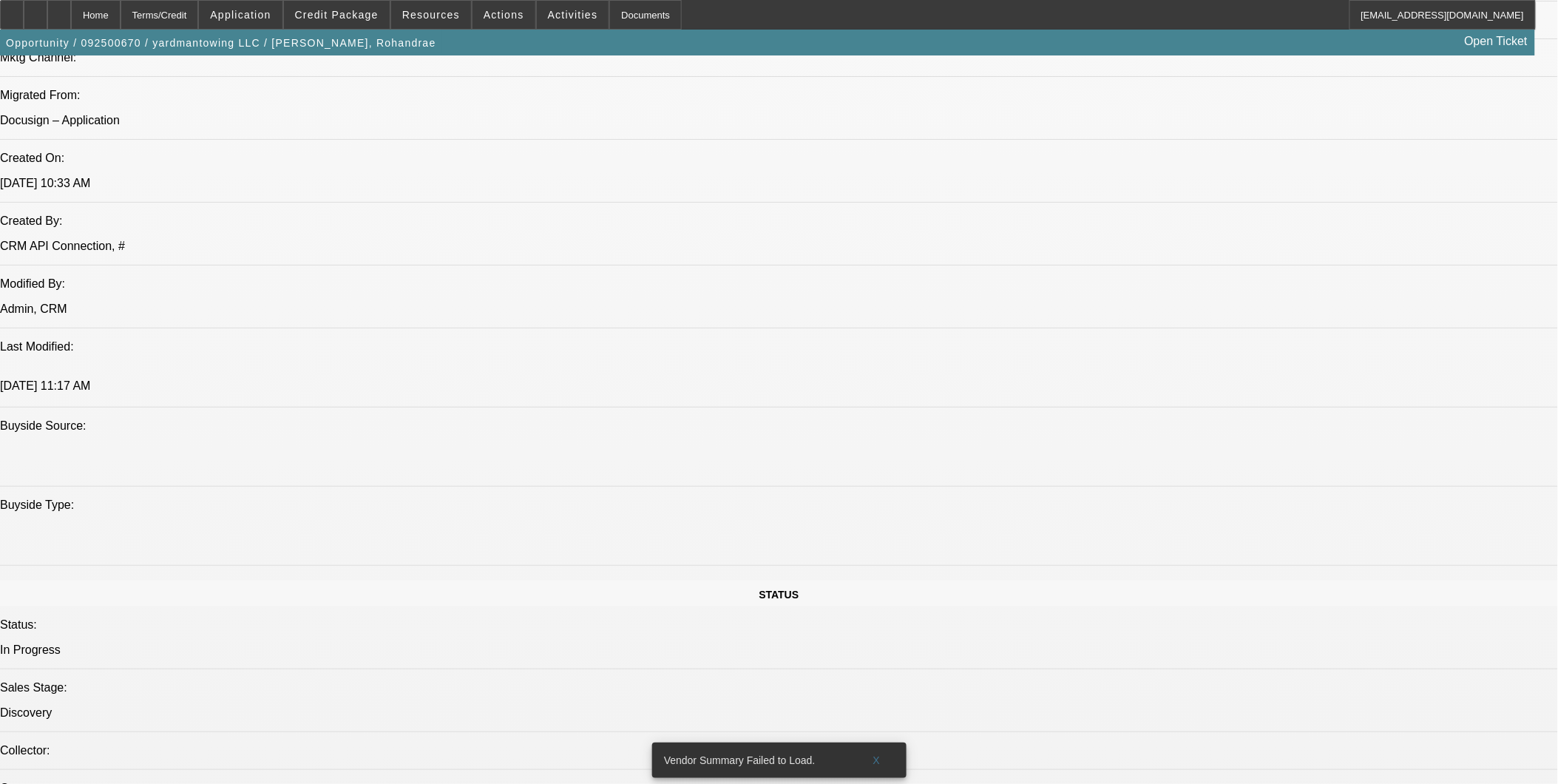
scroll to position [1068, 0]
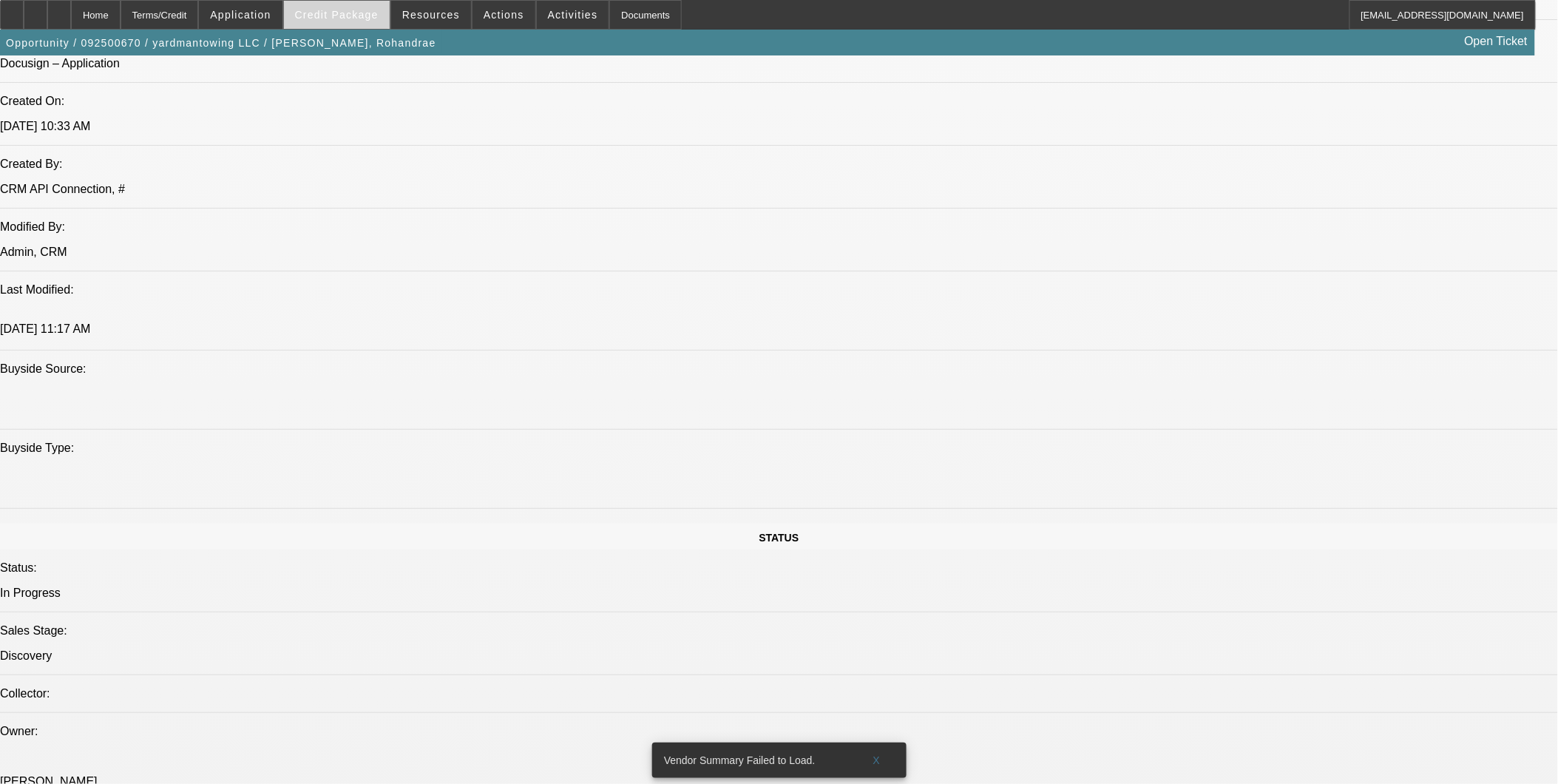
click at [351, 17] on span "Credit Package" at bounding box center [337, 15] width 84 height 12
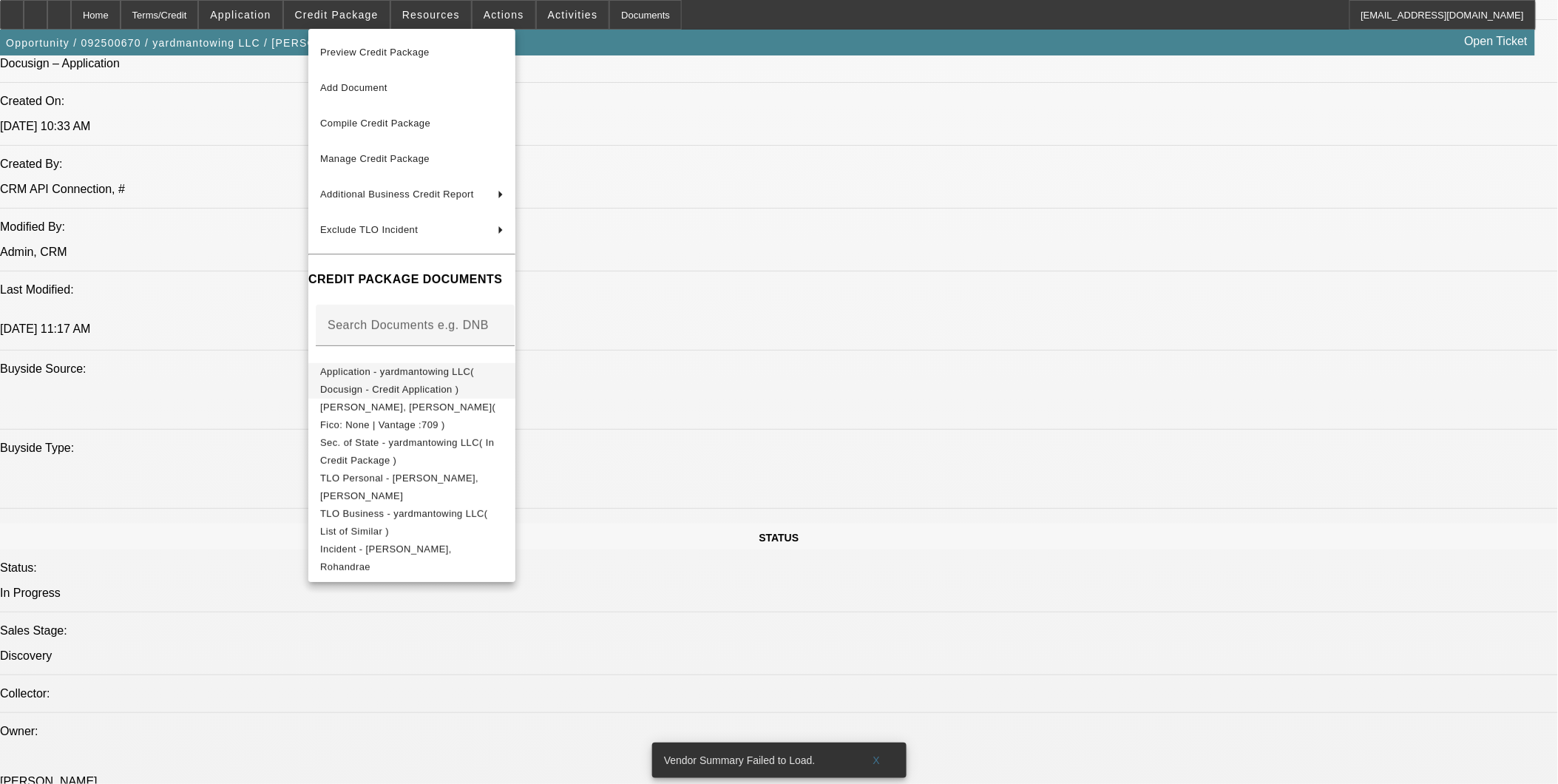
click at [402, 370] on span "Application - yardmantowing LLC( Docusign - Credit Application )" at bounding box center [397, 379] width 154 height 29
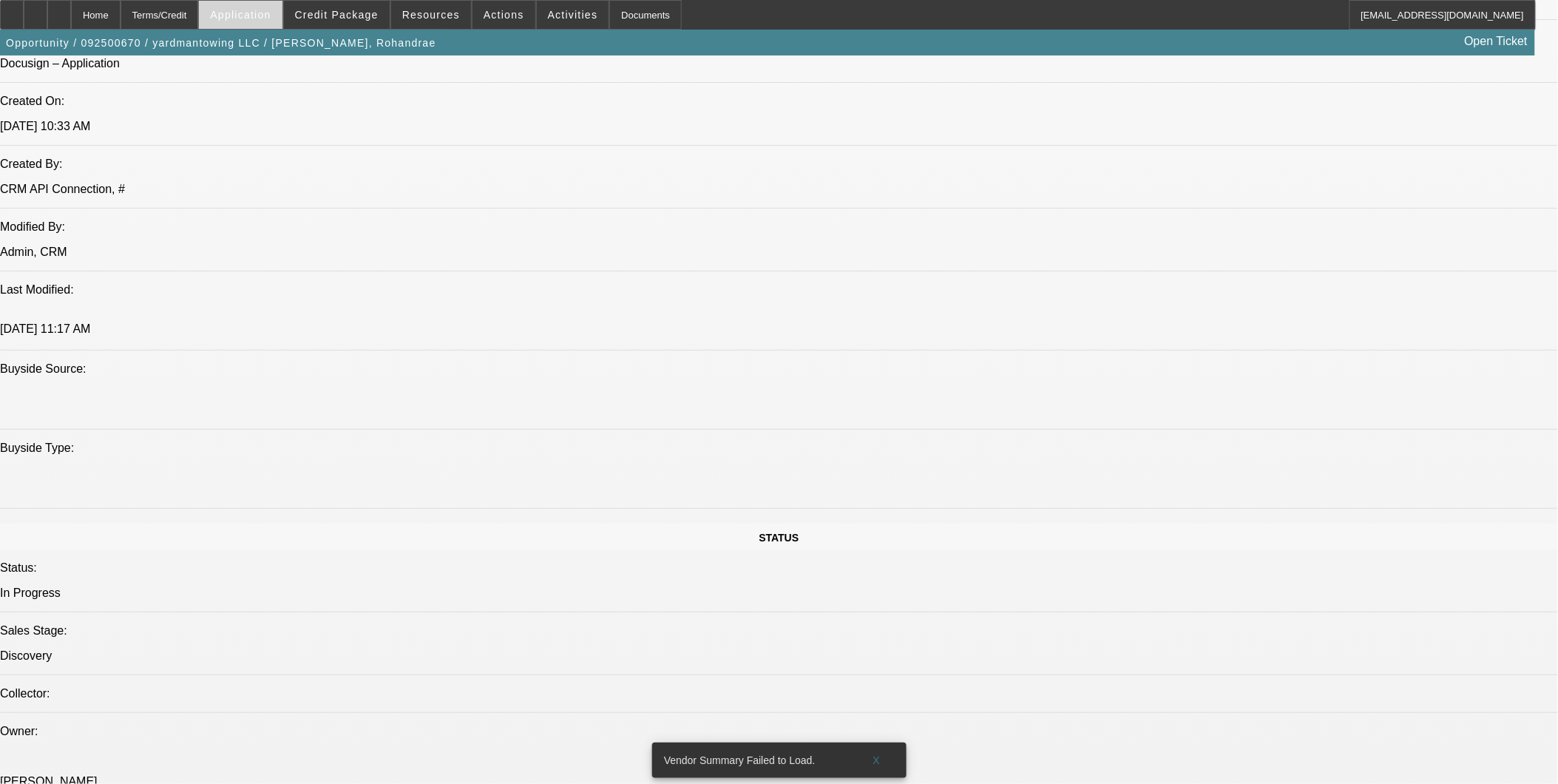
click at [257, 16] on span "Application" at bounding box center [239, 15] width 60 height 12
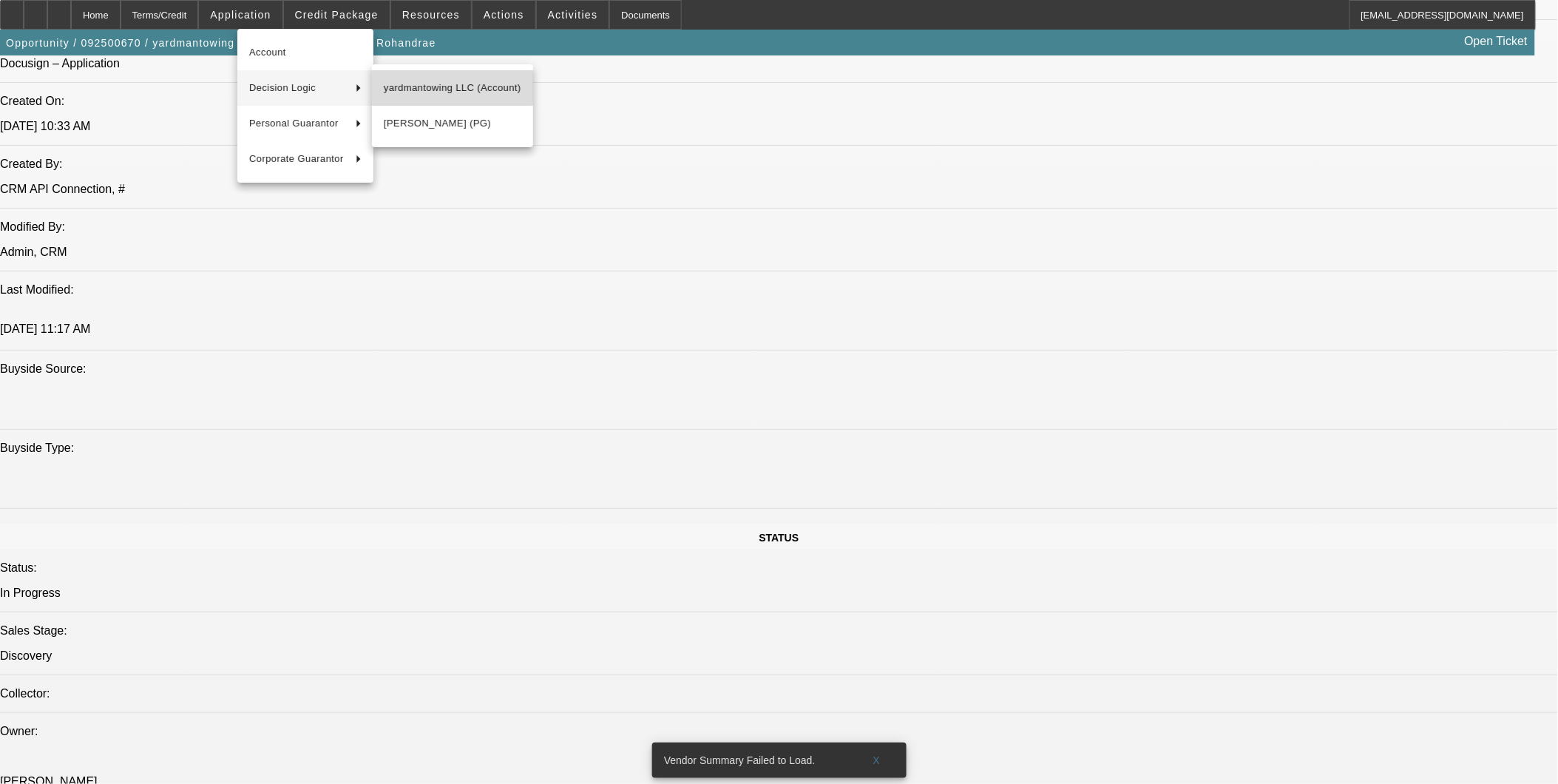
click at [423, 87] on span "yardmantowing LLC (Account)" at bounding box center [453, 87] width 137 height 18
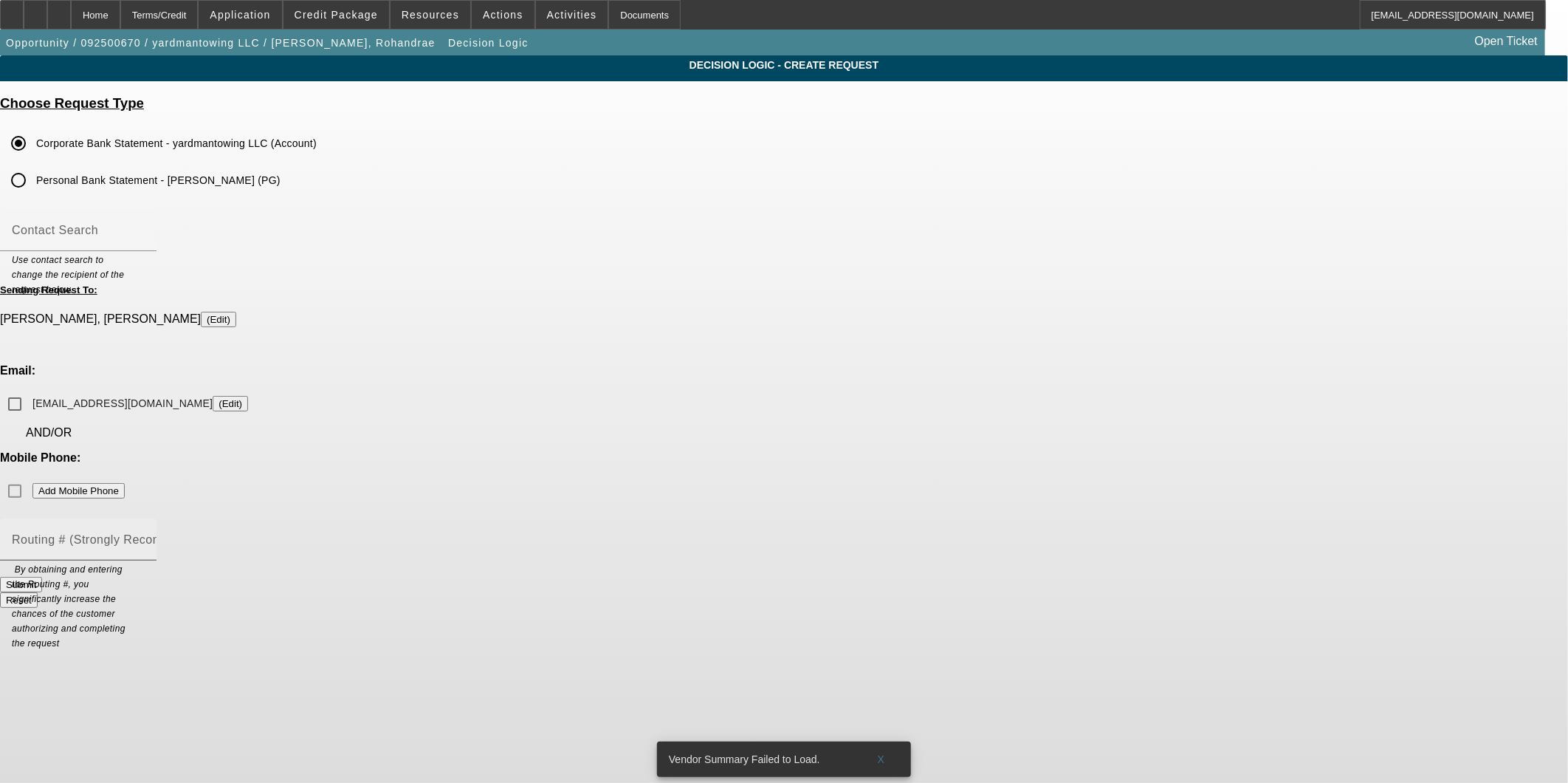
click at [144, 519] on div "Routing # (Strongly Recommended)" at bounding box center [78, 539] width 132 height 42
click at [740, 736] on div "Vendor Summary Failed to Load. X" at bounding box center [784, 759] width 266 height 47
click at [351, 153] on div "Decision Logic - Create Request Choose Request Type Corporate Bank Statement - …" at bounding box center [784, 338] width 1568 height 566
click at [245, 19] on span at bounding box center [239, 15] width 82 height 35
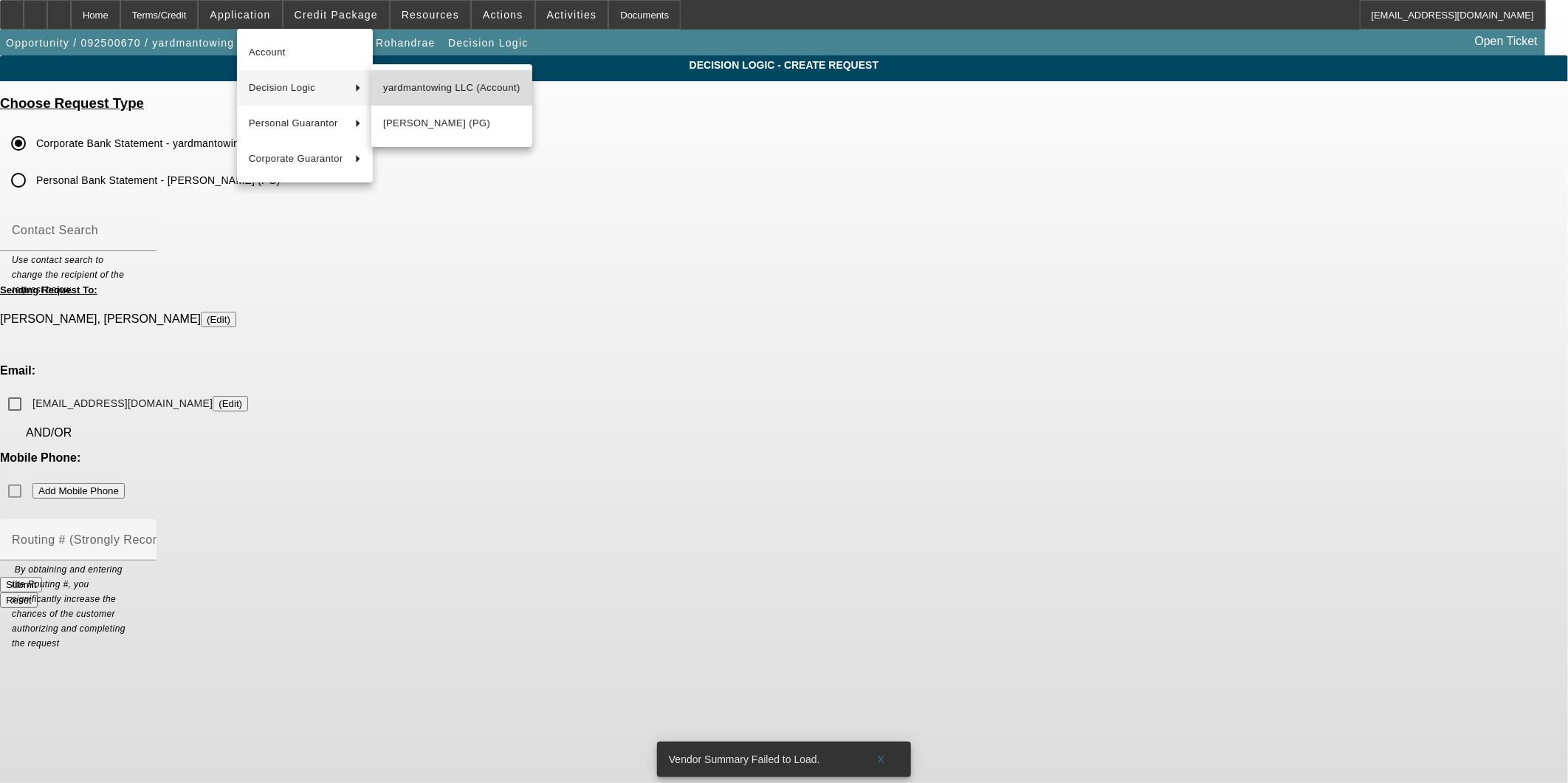
click at [408, 93] on span "yardmantowing LLC (Account)" at bounding box center [452, 87] width 137 height 18
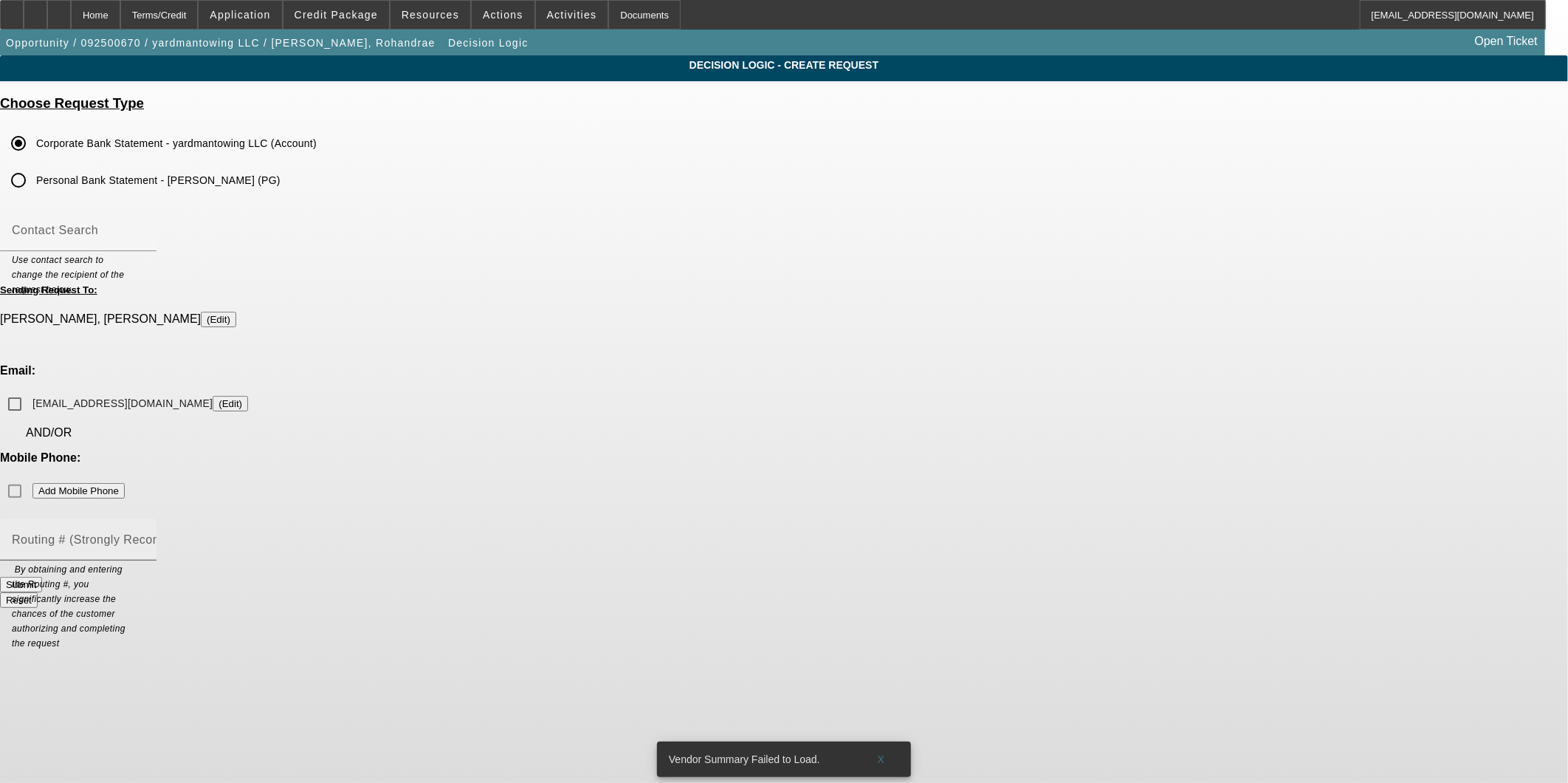
click at [212, 533] on mat-label "Routing # (Strongly Recommended)" at bounding box center [112, 539] width 200 height 13
click at [144, 537] on input "Routing # (Strongly Recommended)" at bounding box center [78, 545] width 132 height 18
paste input "083000137"
type input "083000137"
click at [30, 389] on input "yardmantowing64@gmail.com (Edit)" at bounding box center [15, 404] width 30 height 30
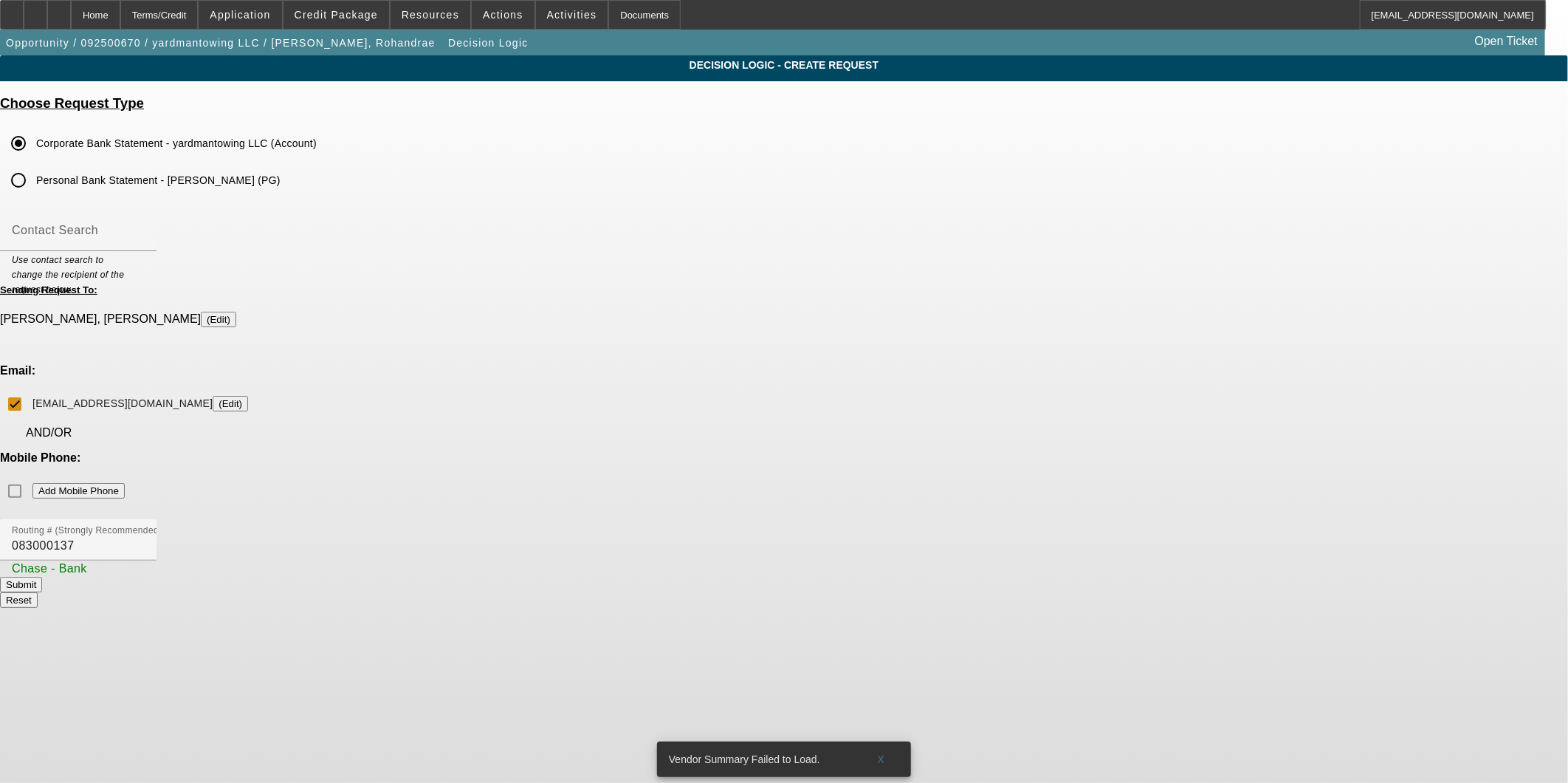
click at [701, 608] on div at bounding box center [784, 614] width 1568 height 13
click at [42, 576] on button "Submit" at bounding box center [20, 584] width 42 height 16
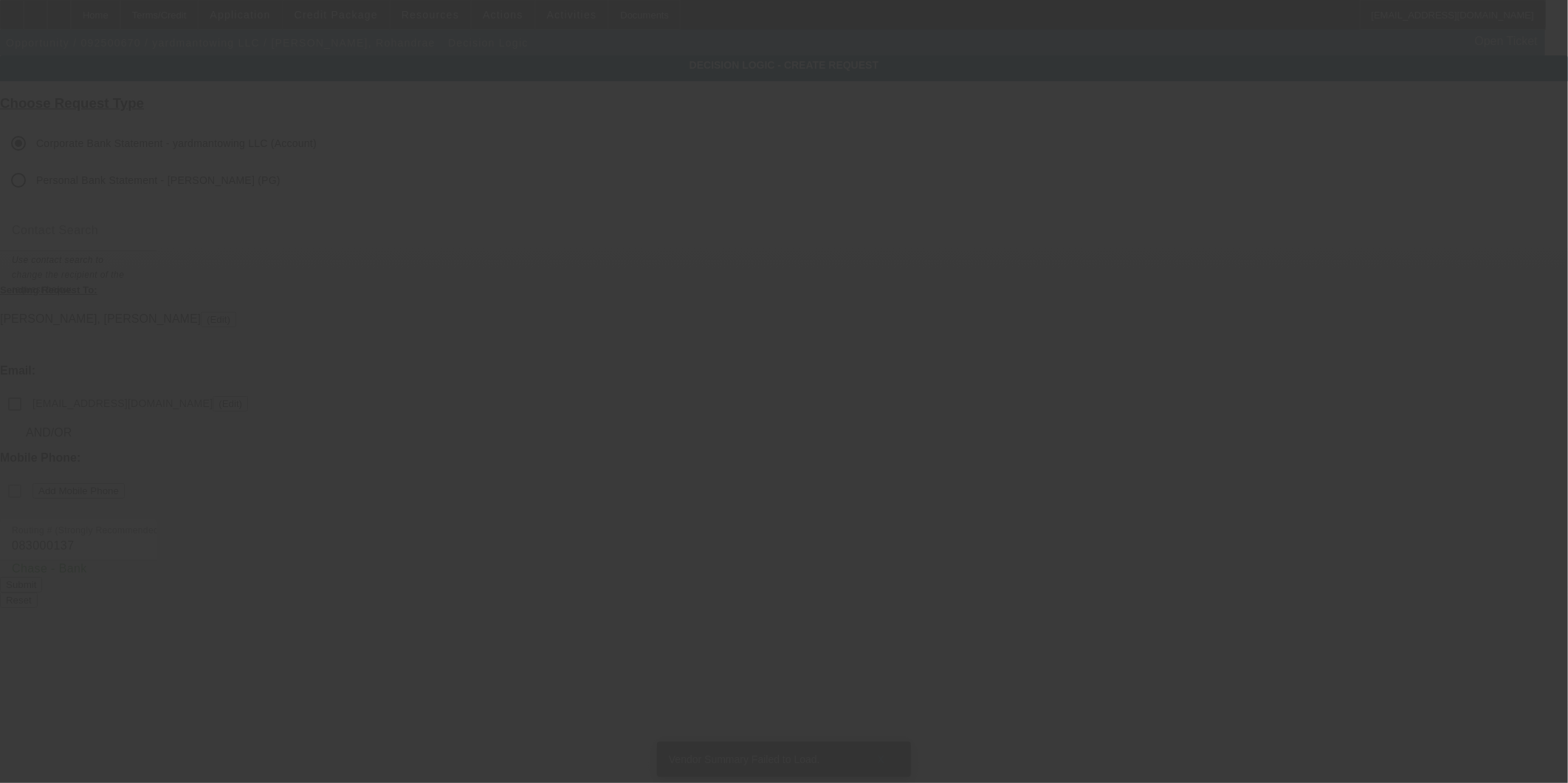
checkbox input "false"
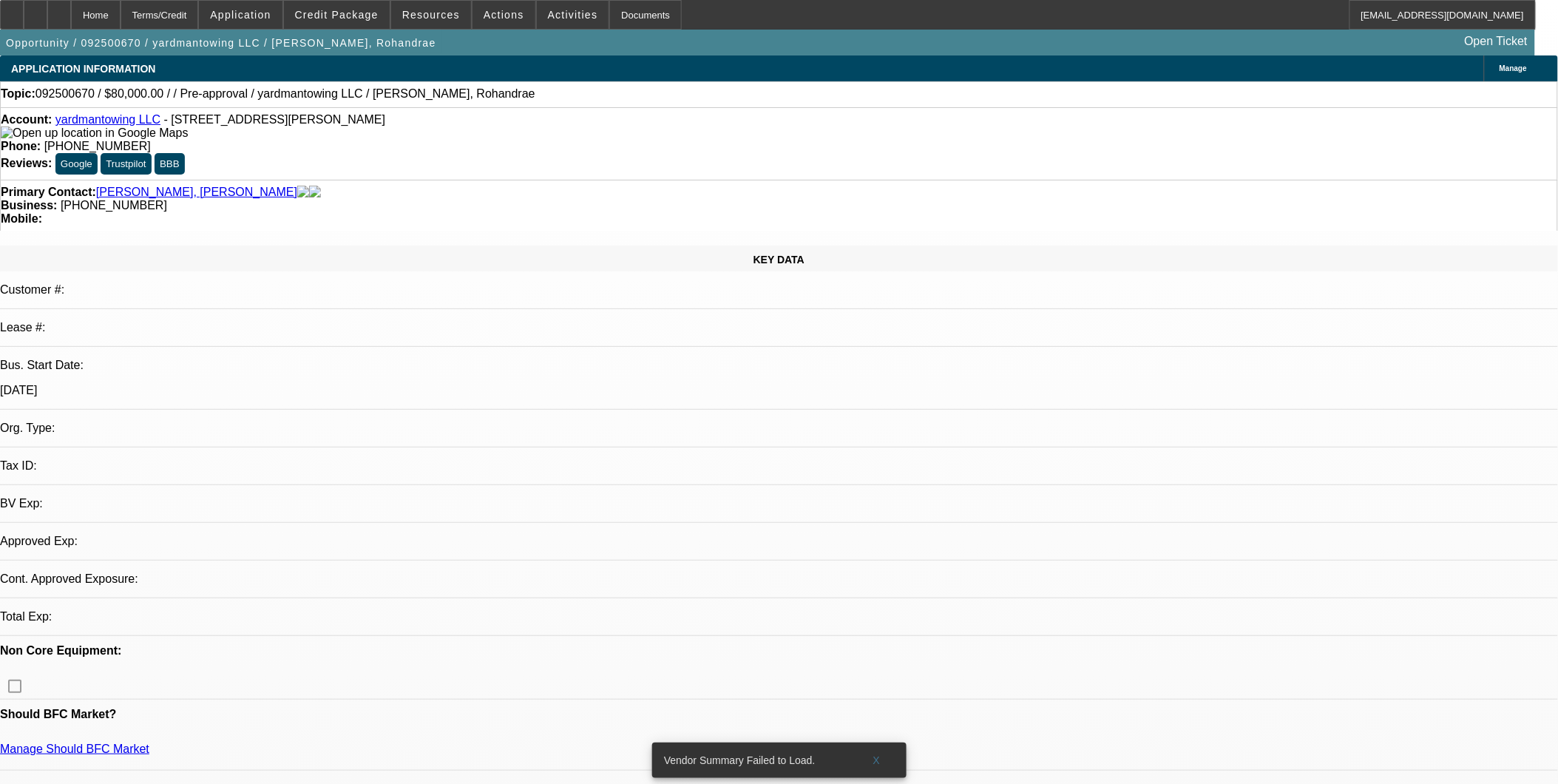
select select "0"
select select "2"
select select "0.1"
select select "4"
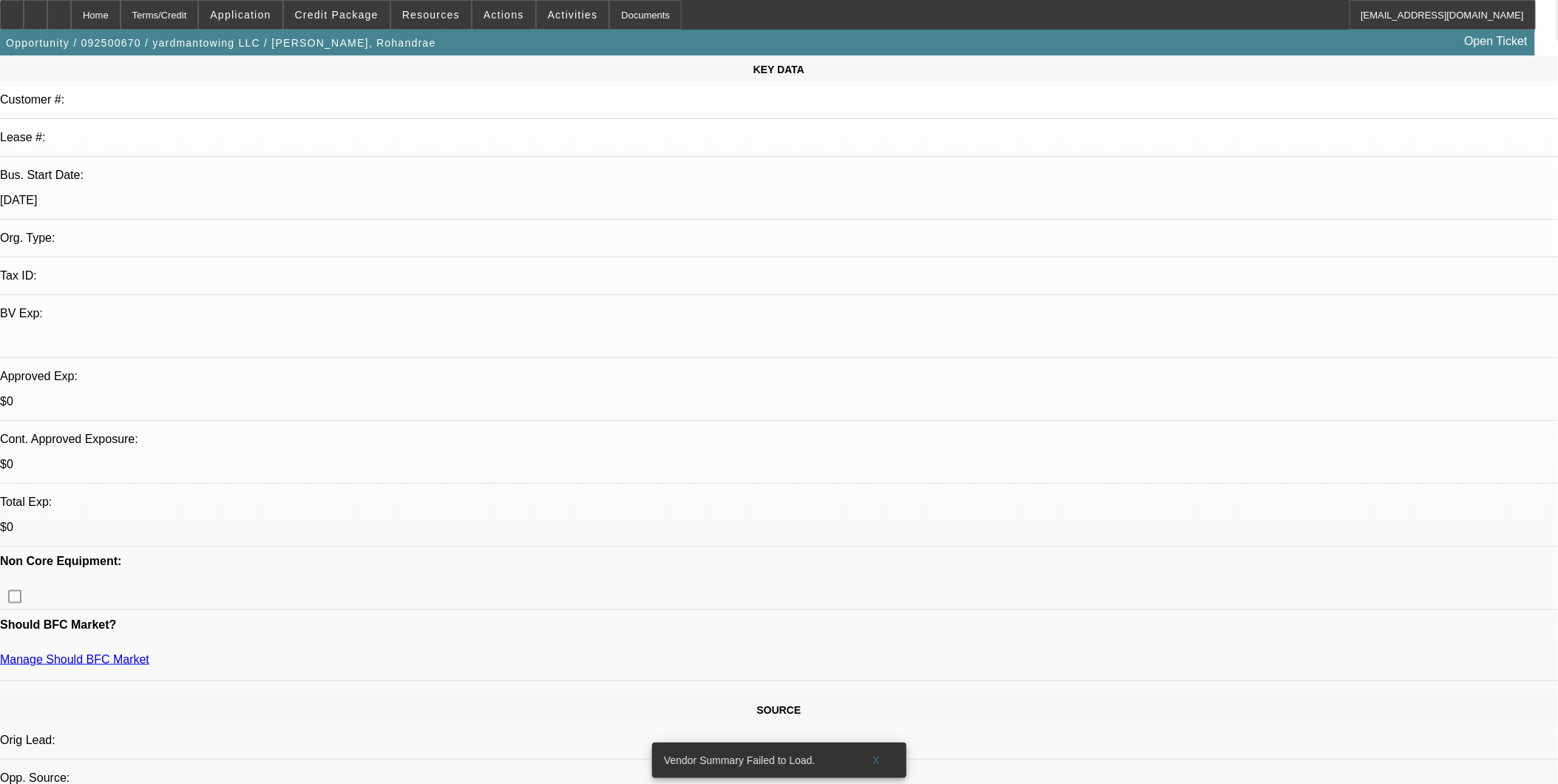
scroll to position [82, 0]
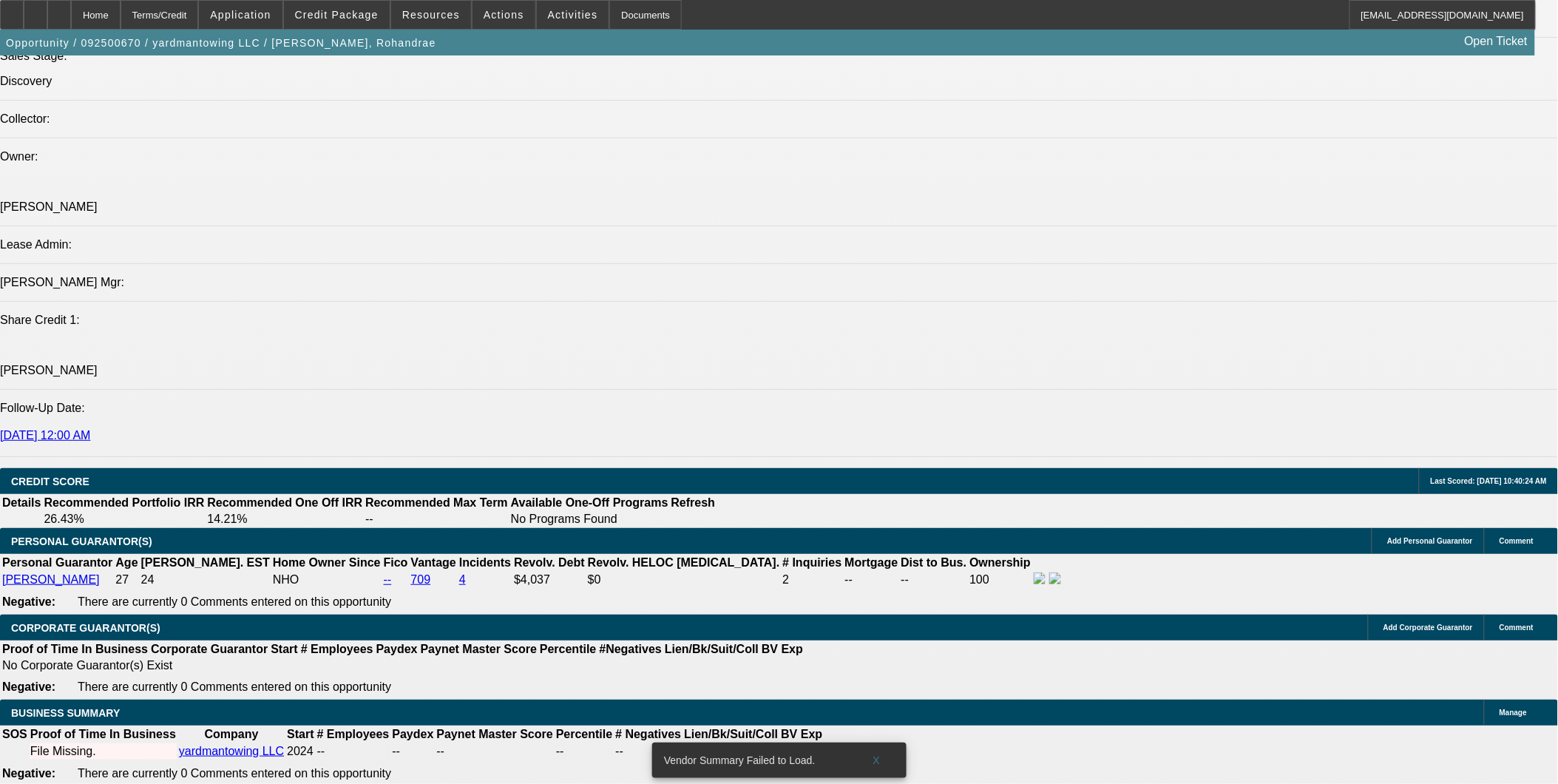
scroll to position [1643, 0]
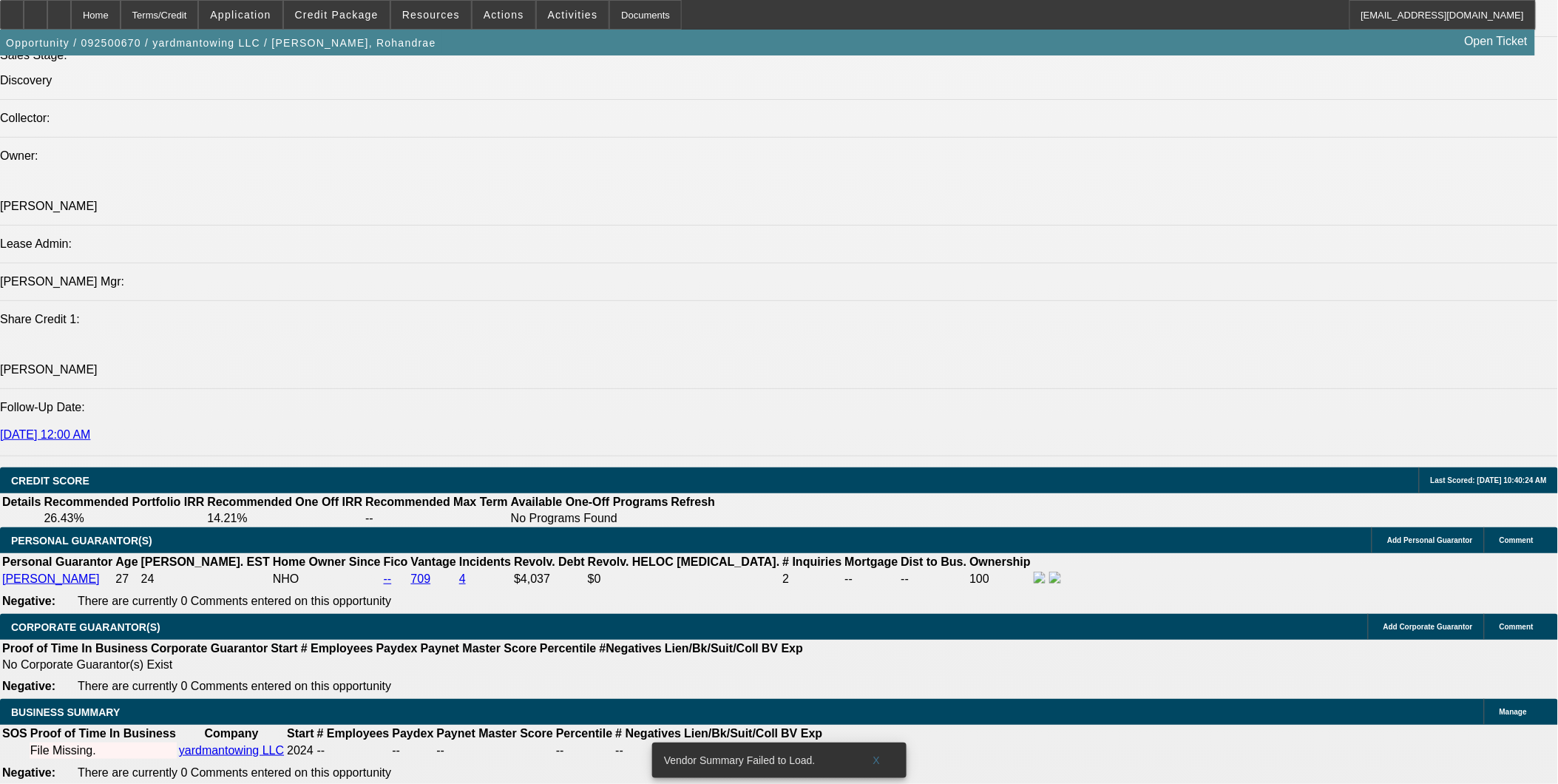
drag, startPoint x: 339, startPoint y: 324, endPoint x: 383, endPoint y: 336, distance: 45.6
drag, startPoint x: 383, startPoint y: 336, endPoint x: 526, endPoint y: 376, distance: 148.5
drag, startPoint x: 335, startPoint y: 323, endPoint x: 424, endPoint y: 343, distance: 91.2
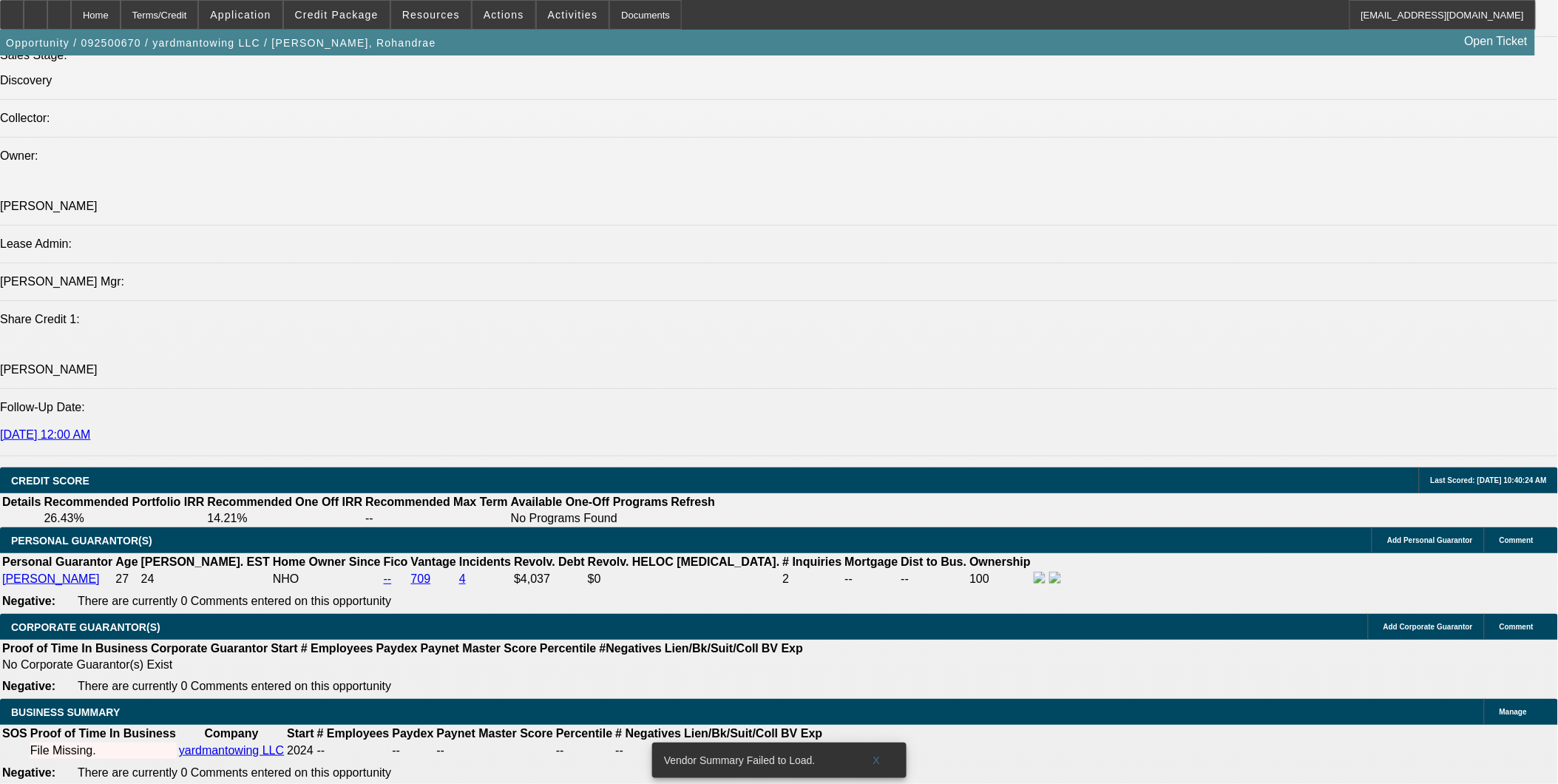
drag, startPoint x: 424, startPoint y: 343, endPoint x: 475, endPoint y: 381, distance: 63.6
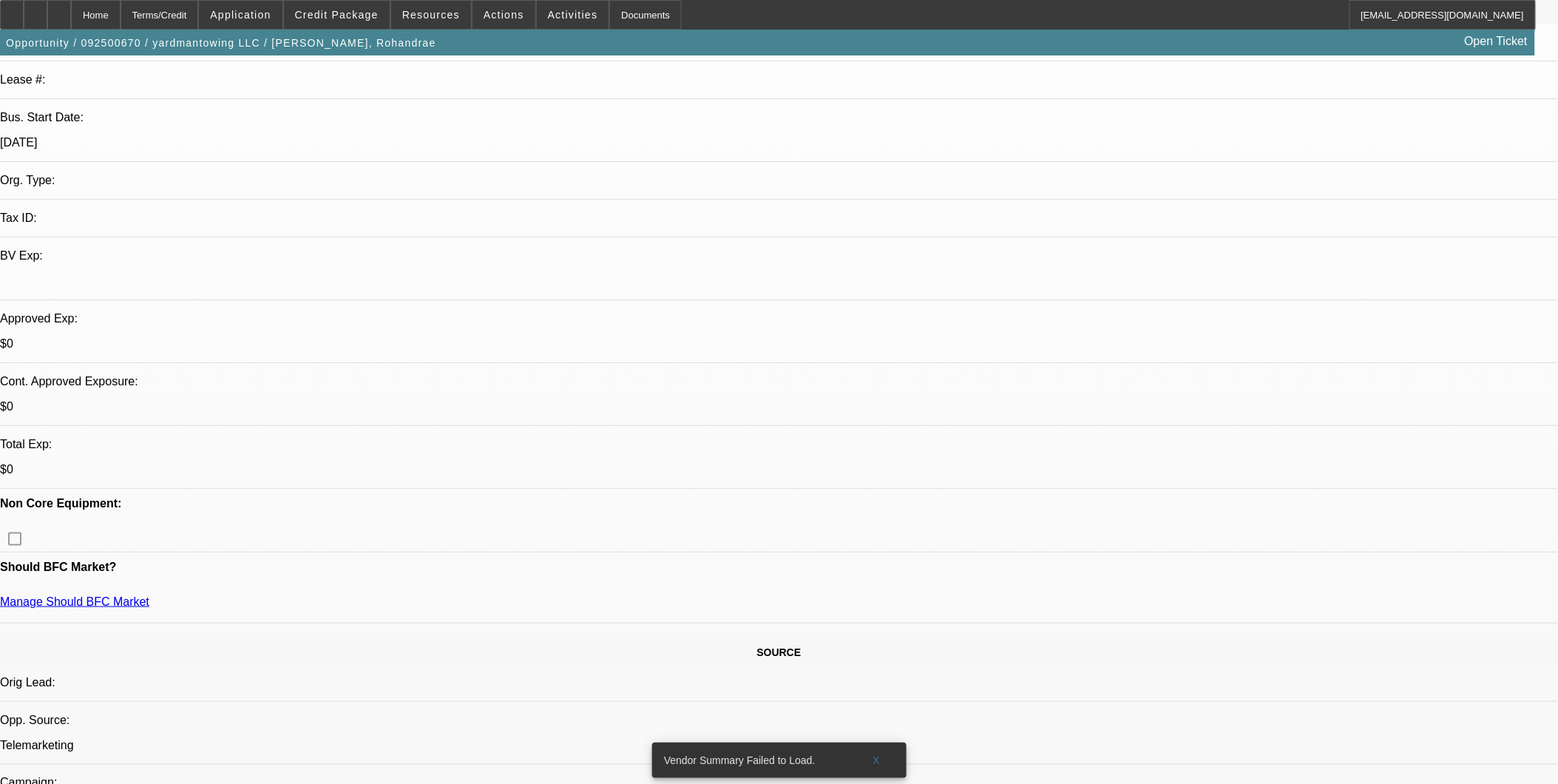
scroll to position [246, 0]
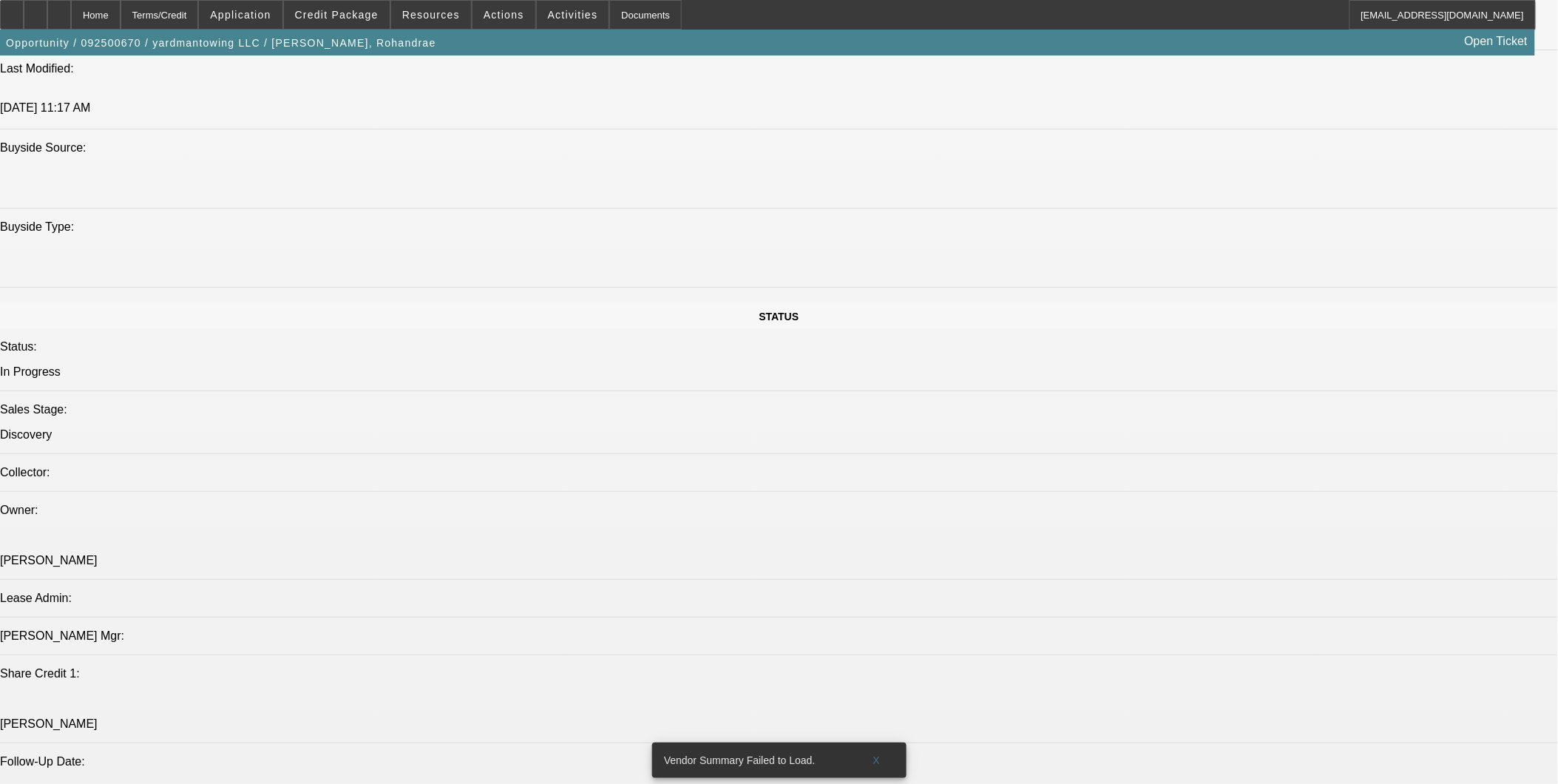
scroll to position [1562, 0]
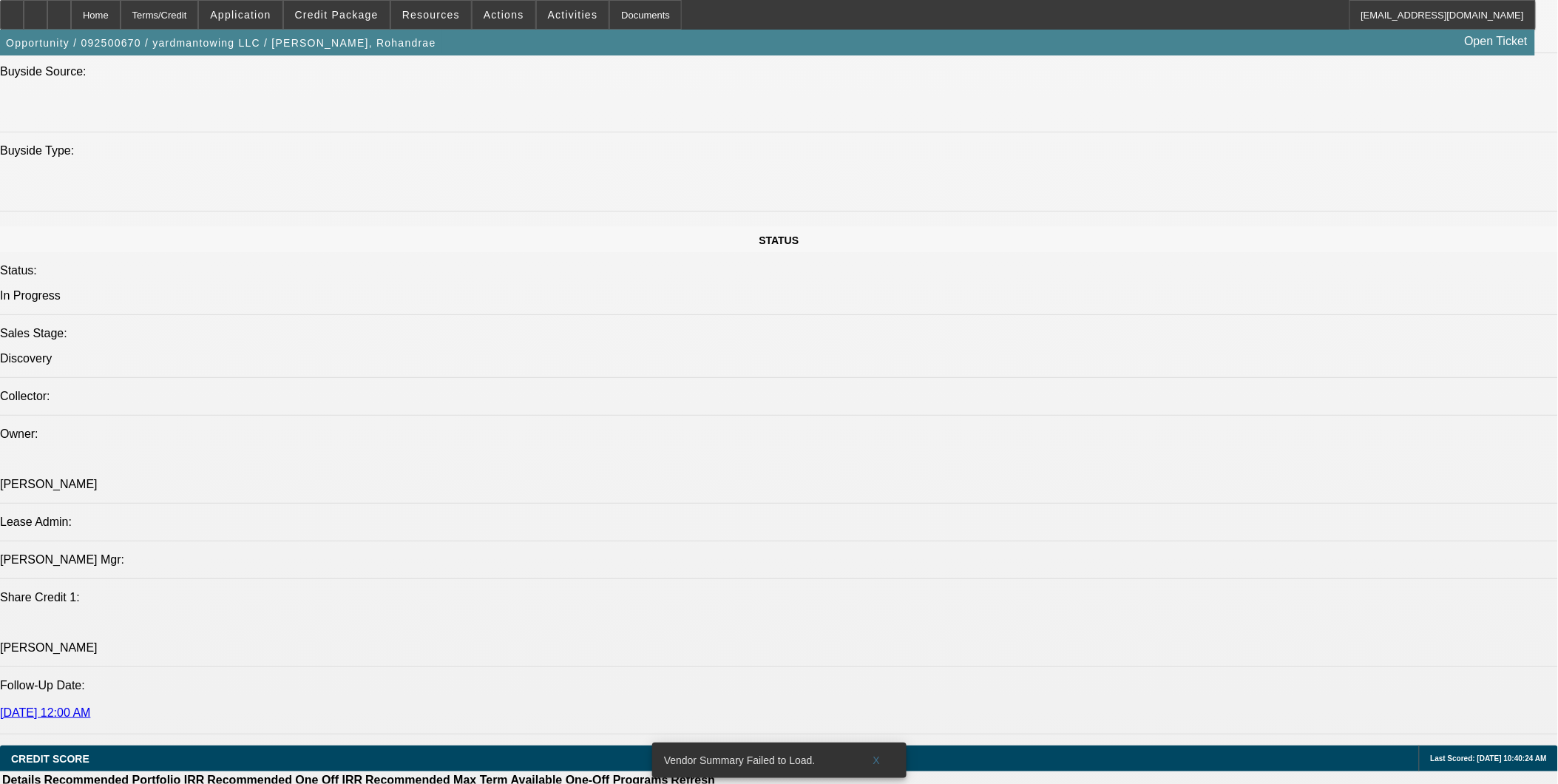
scroll to position [1479, 0]
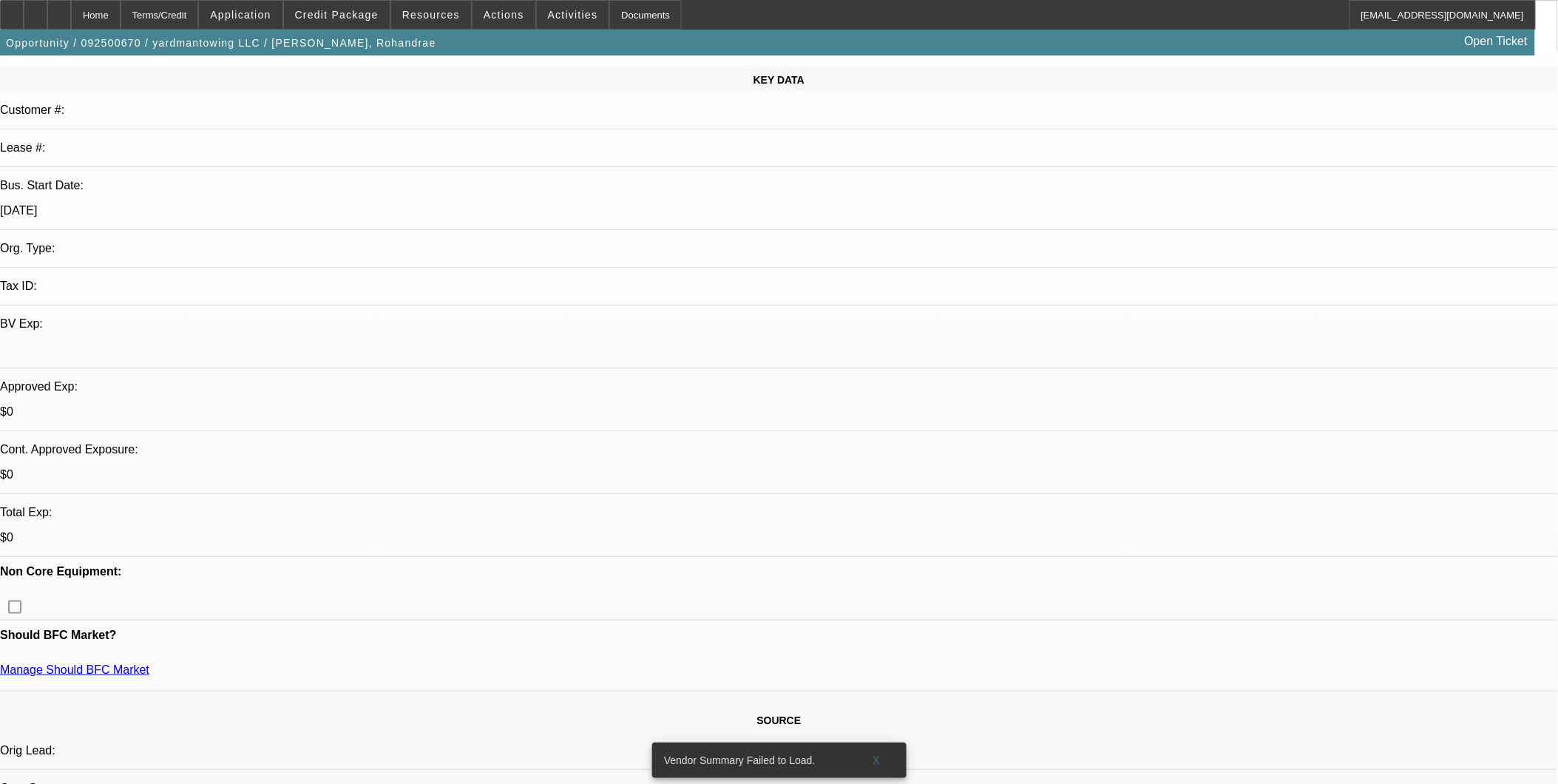
scroll to position [164, 0]
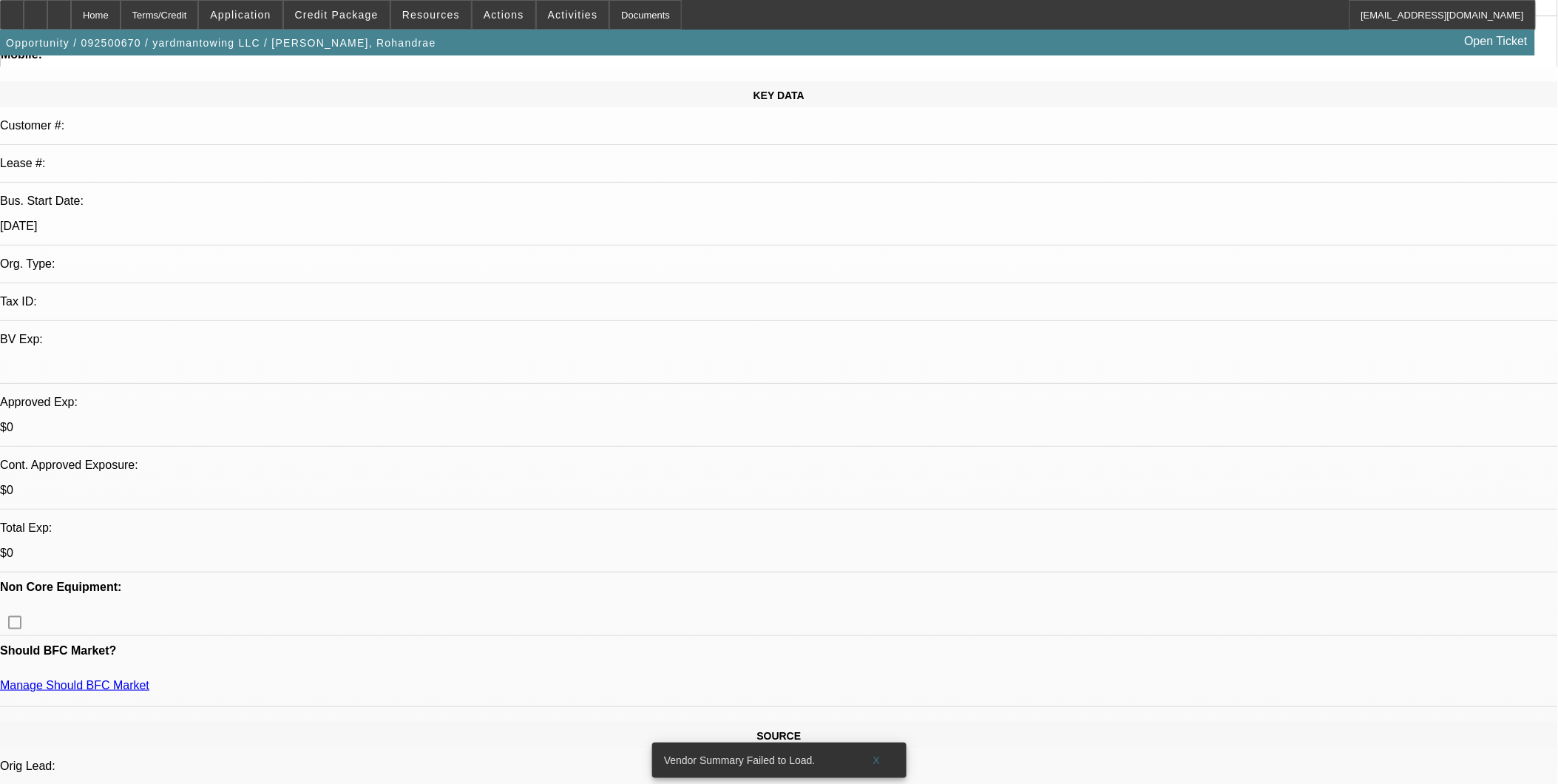
drag, startPoint x: 129, startPoint y: 469, endPoint x: 189, endPoint y: 479, distance: 60.8
drag, startPoint x: 189, startPoint y: 479, endPoint x: 198, endPoint y: 482, distance: 9.5
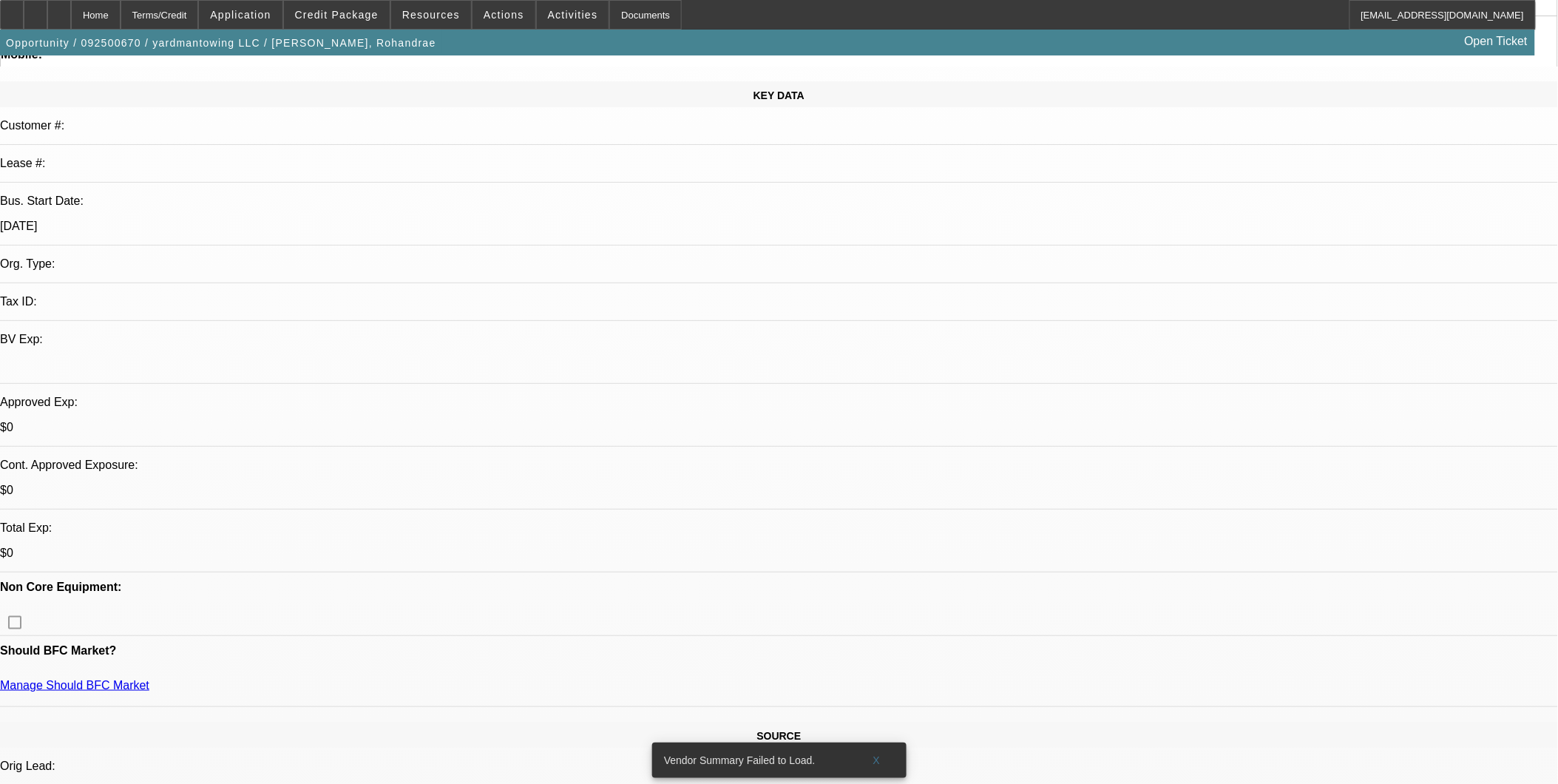
drag, startPoint x: 197, startPoint y: 475, endPoint x: 179, endPoint y: 475, distance: 18.0
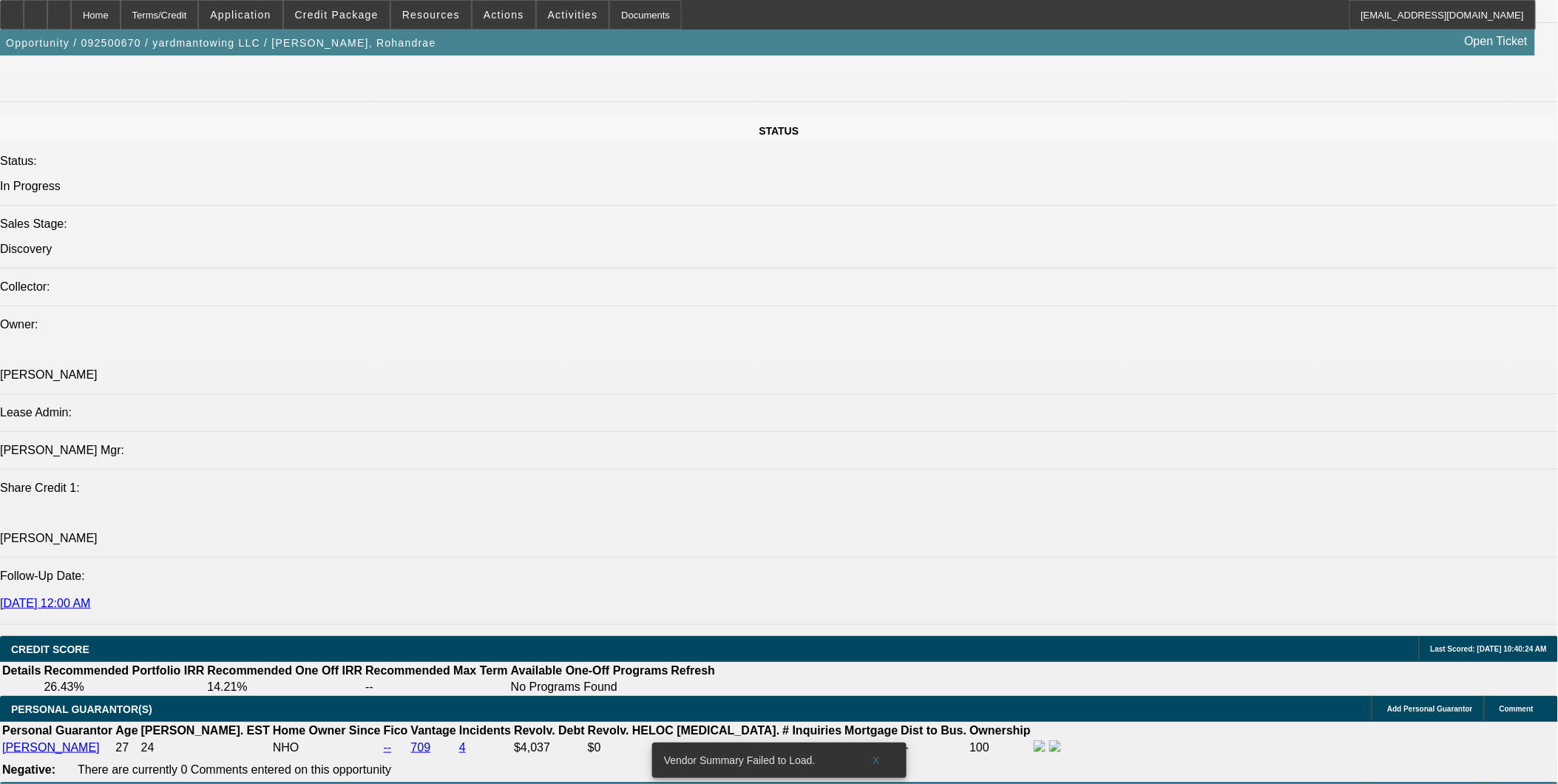
scroll to position [1479, 0]
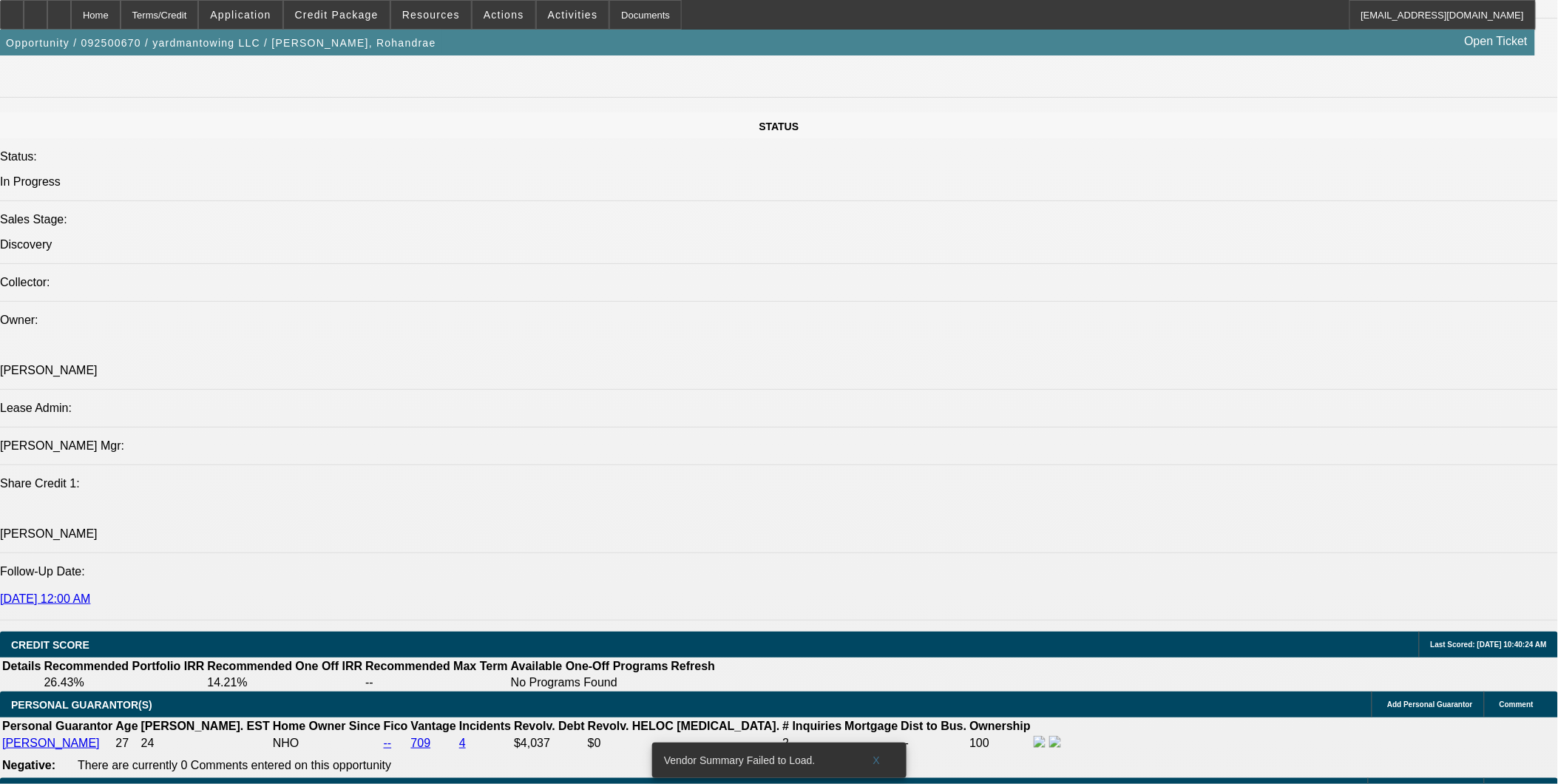
click at [345, 13] on span "Credit Package" at bounding box center [337, 15] width 84 height 12
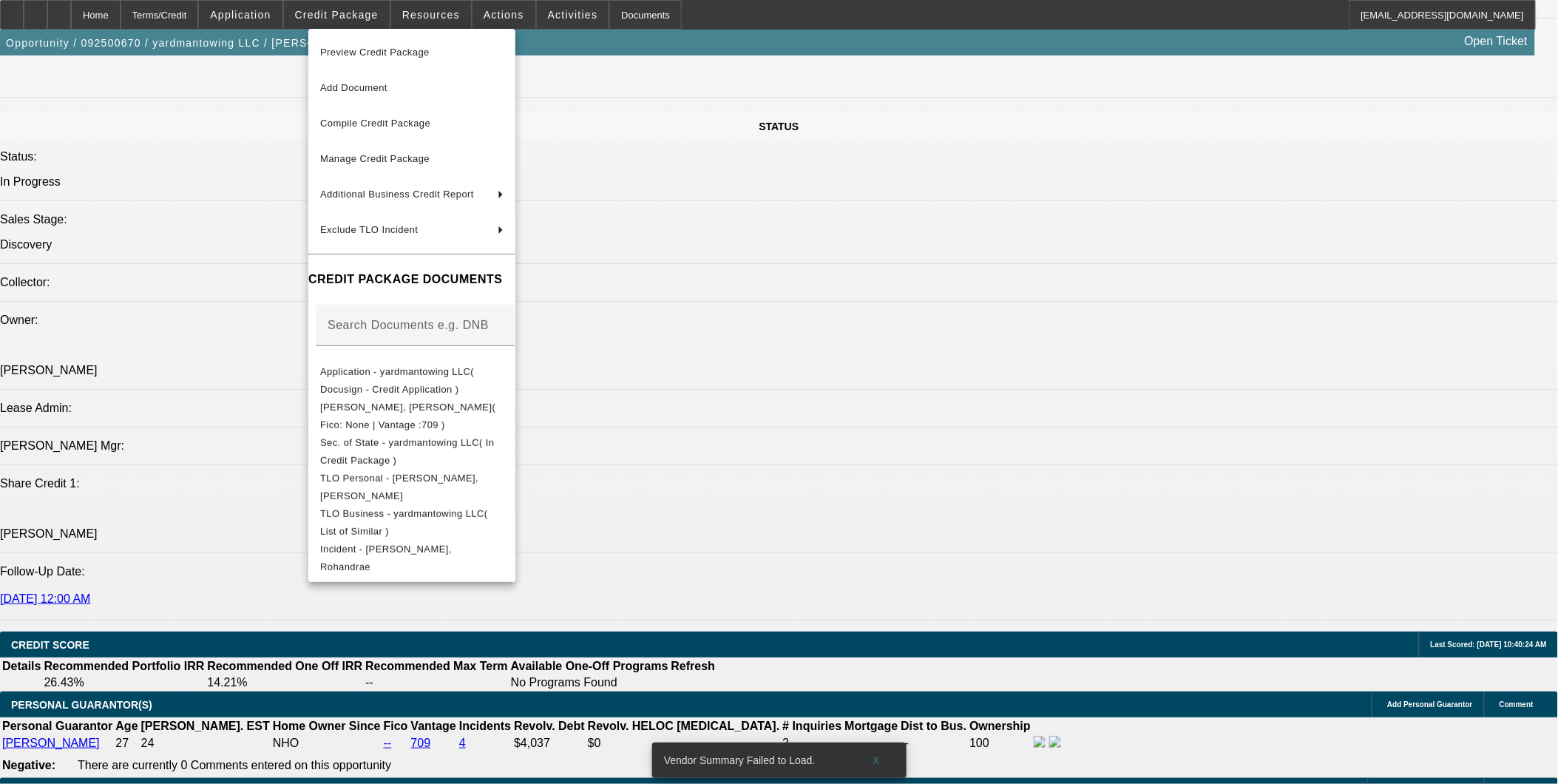
drag, startPoint x: 801, startPoint y: 490, endPoint x: 806, endPoint y: 469, distance: 21.6
click at [802, 489] on div at bounding box center [779, 392] width 1558 height 784
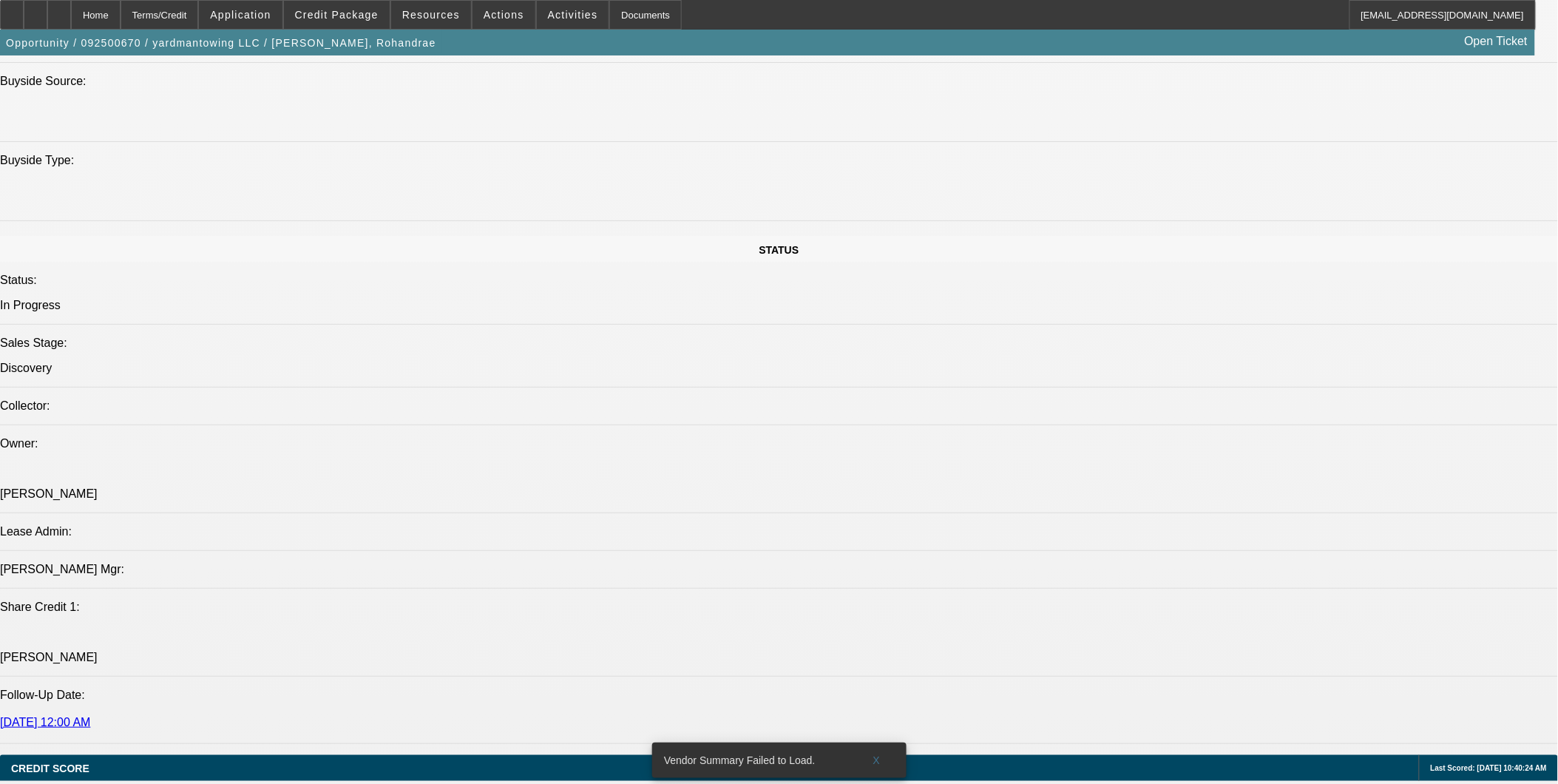
scroll to position [1150, 0]
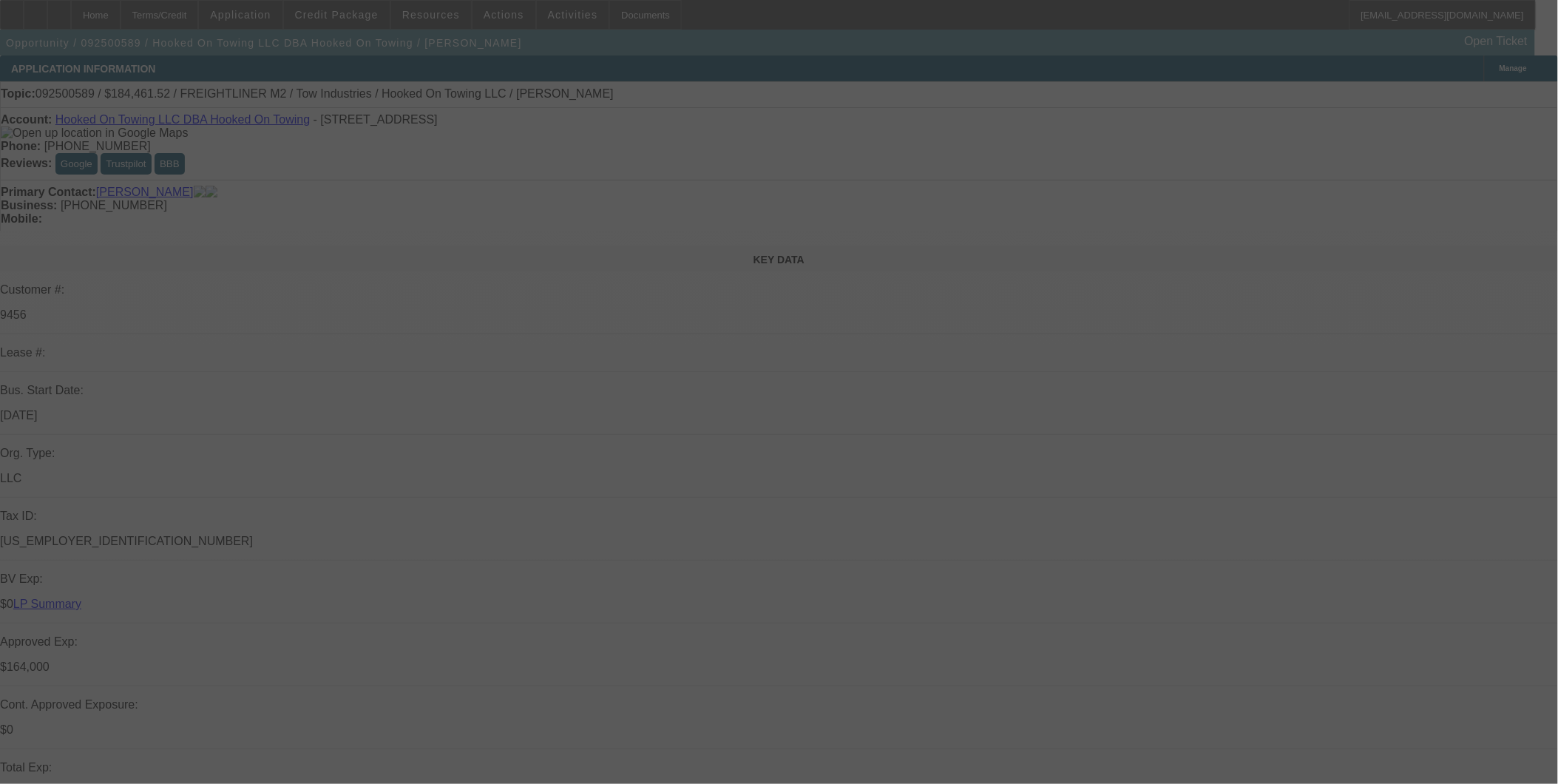
click at [874, 373] on div at bounding box center [779, 392] width 1558 height 784
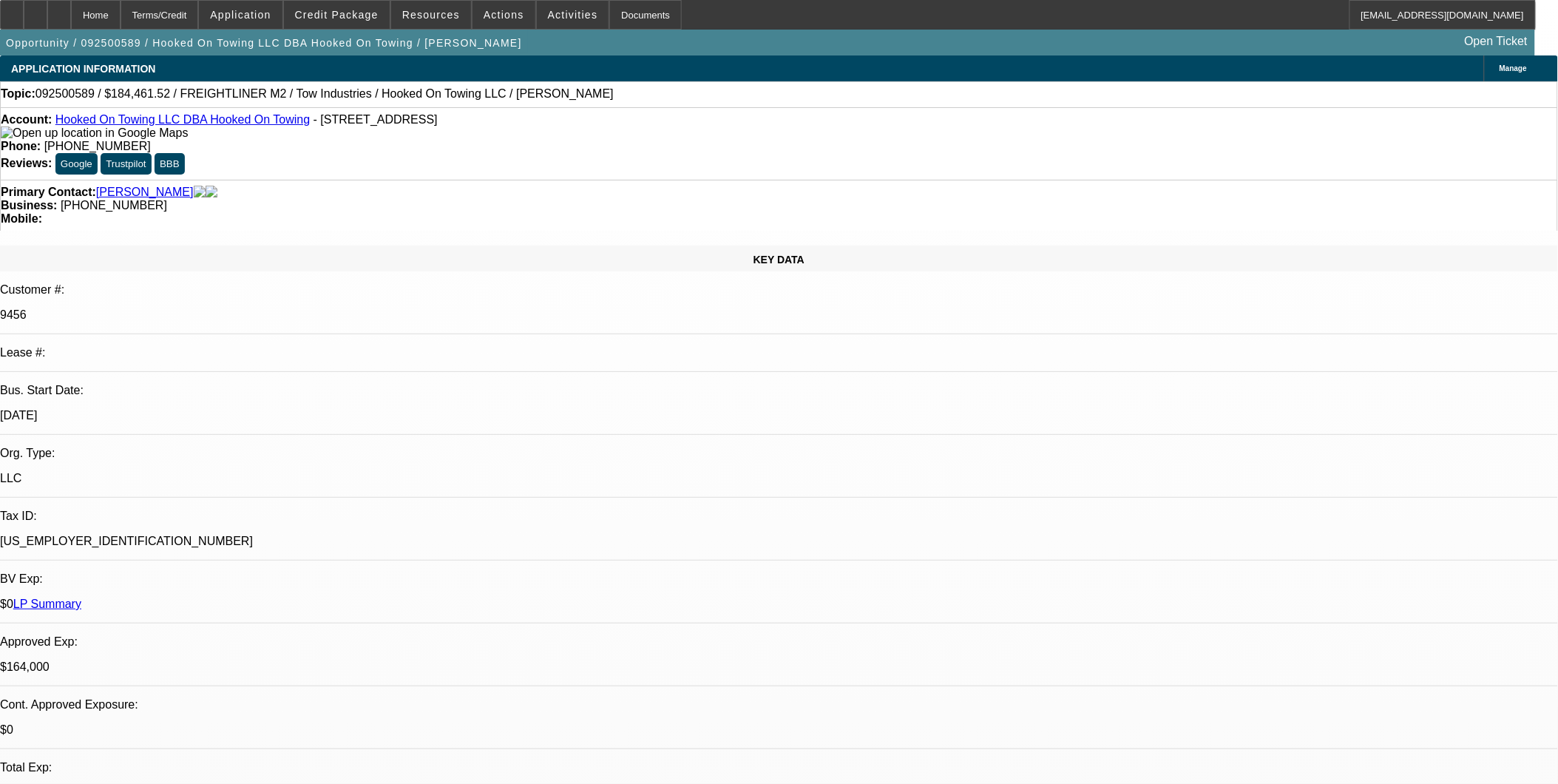
select select "0"
select select "0.1"
select select "0"
select select "2"
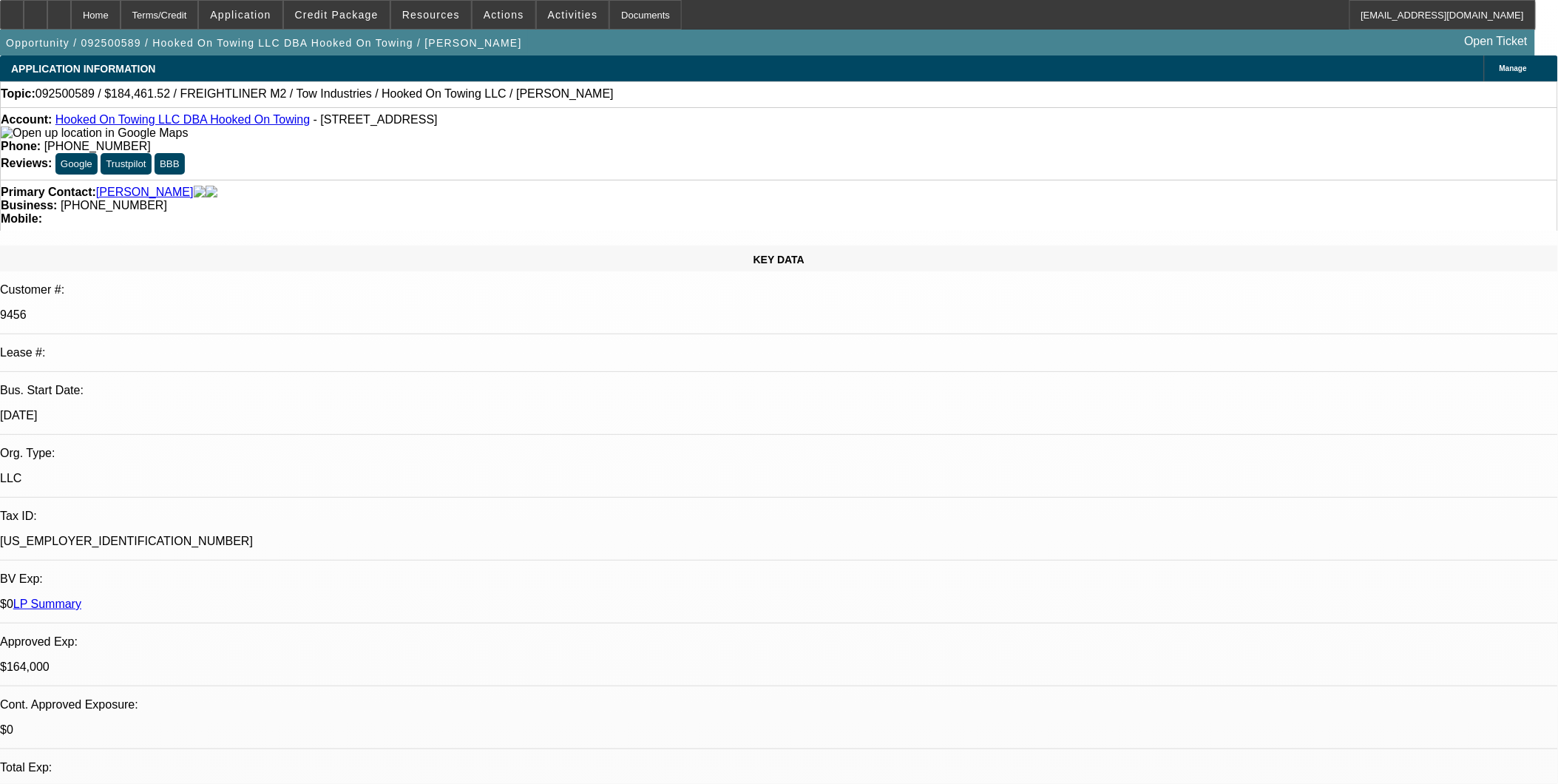
select select "0.1"
select select "0"
select select "0.1"
select select "0"
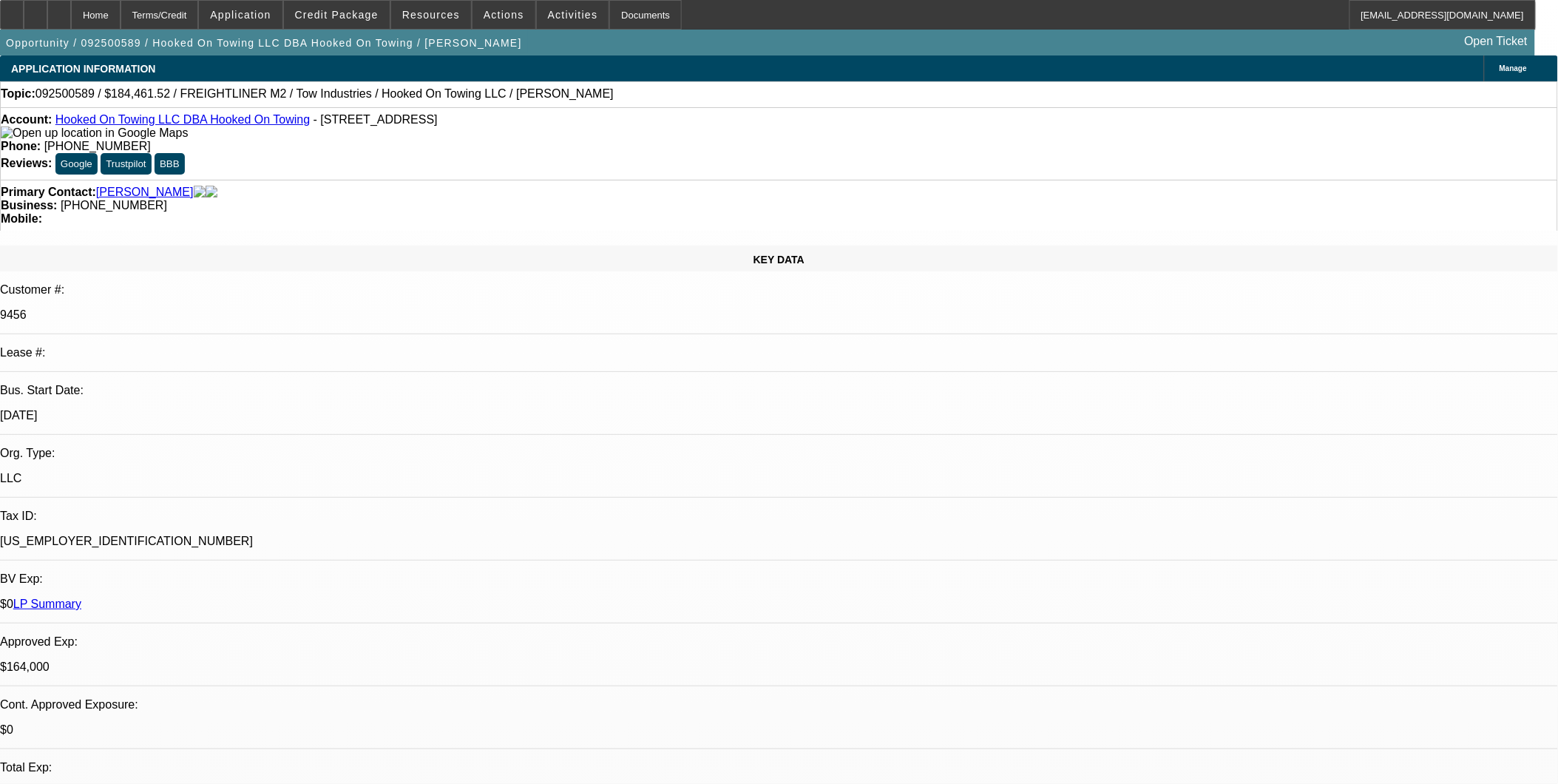
select select "0"
select select "0.1"
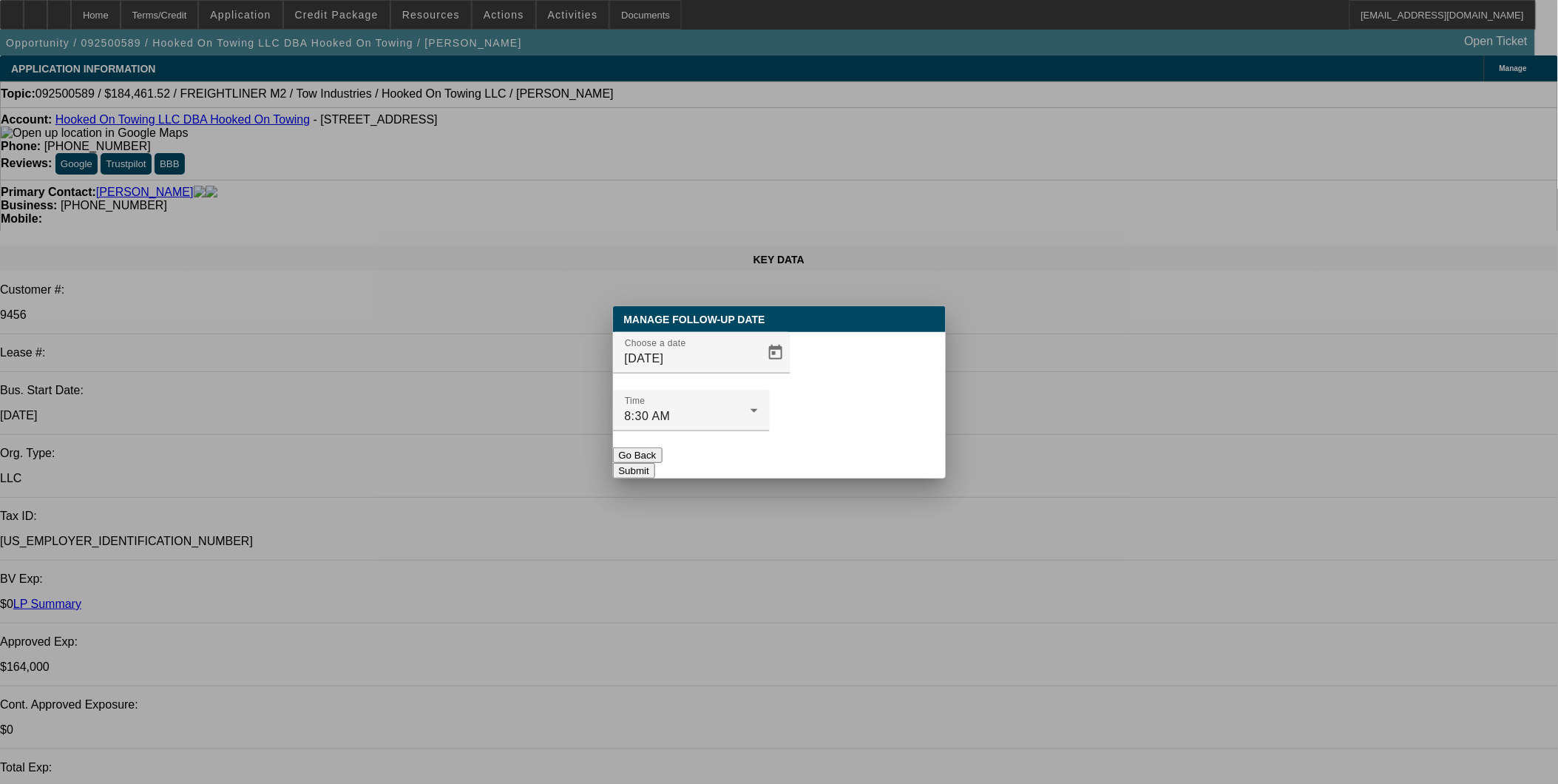
select select "1"
select select "2"
select select "4"
select select "1"
select select "2"
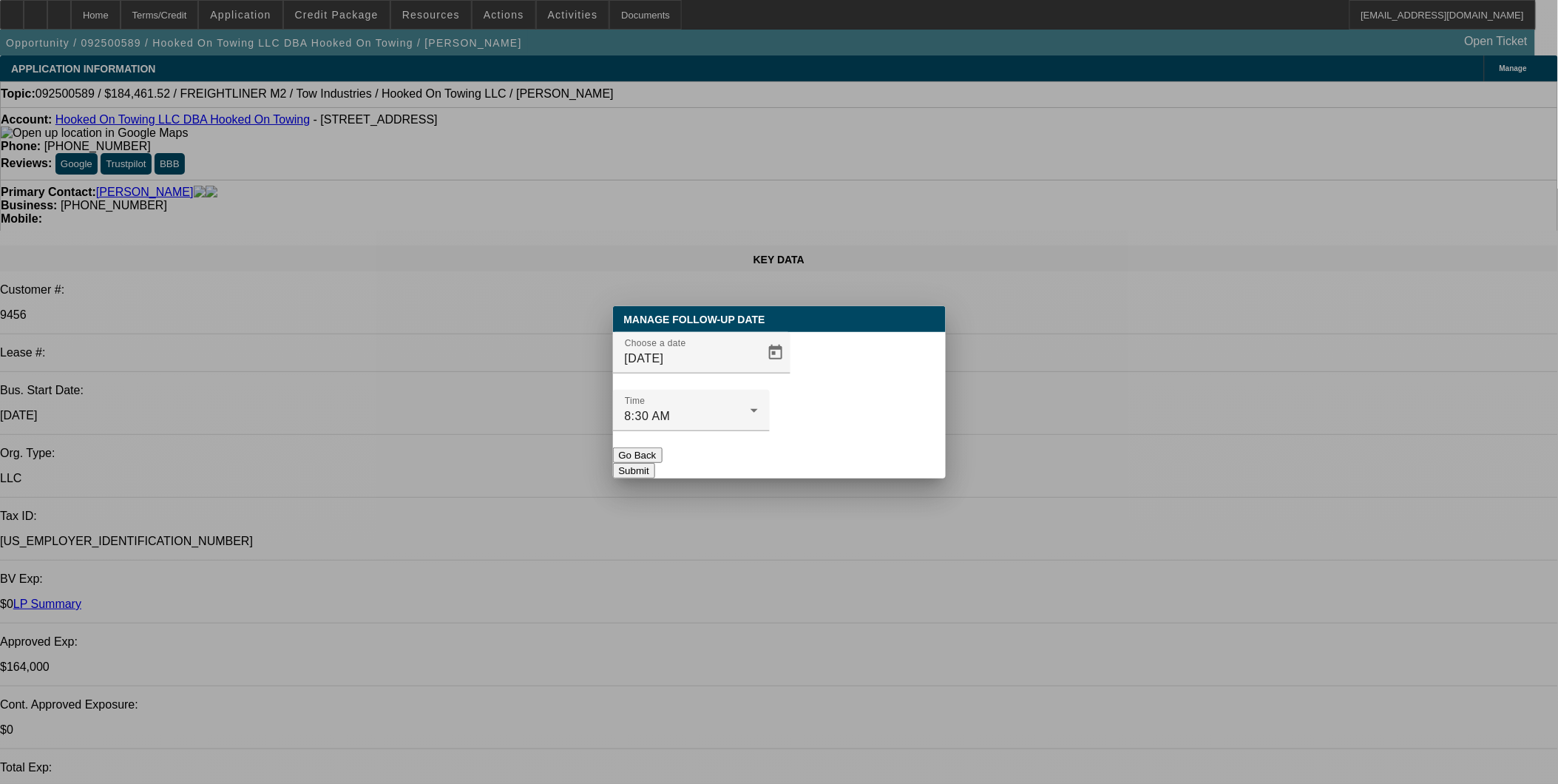
select select "4"
select select "1"
select select "2"
select select "4"
select select "1"
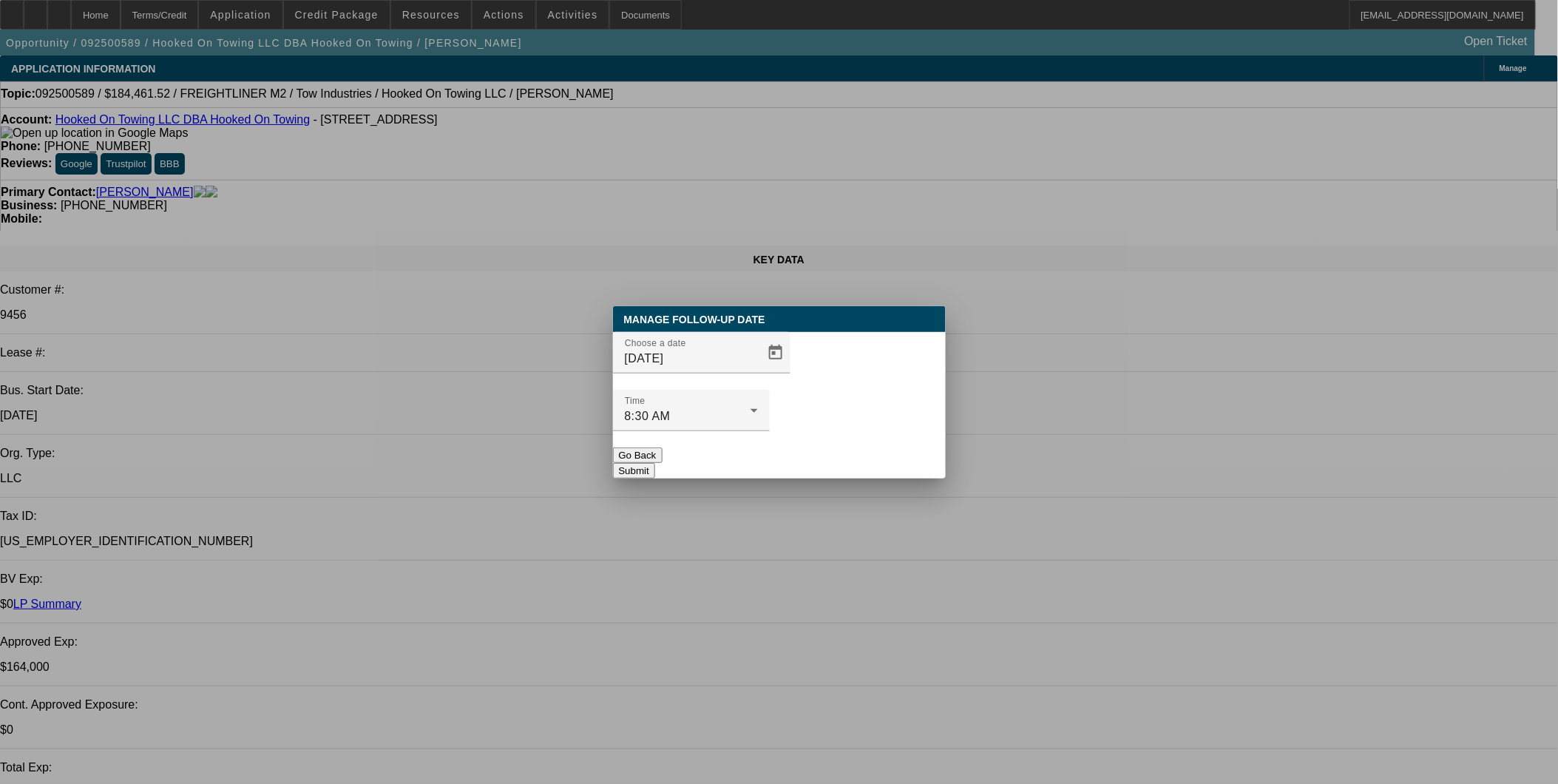
select select "3"
select select "4"
click at [762, 370] on span "Open calendar" at bounding box center [776, 353] width 35 height 35
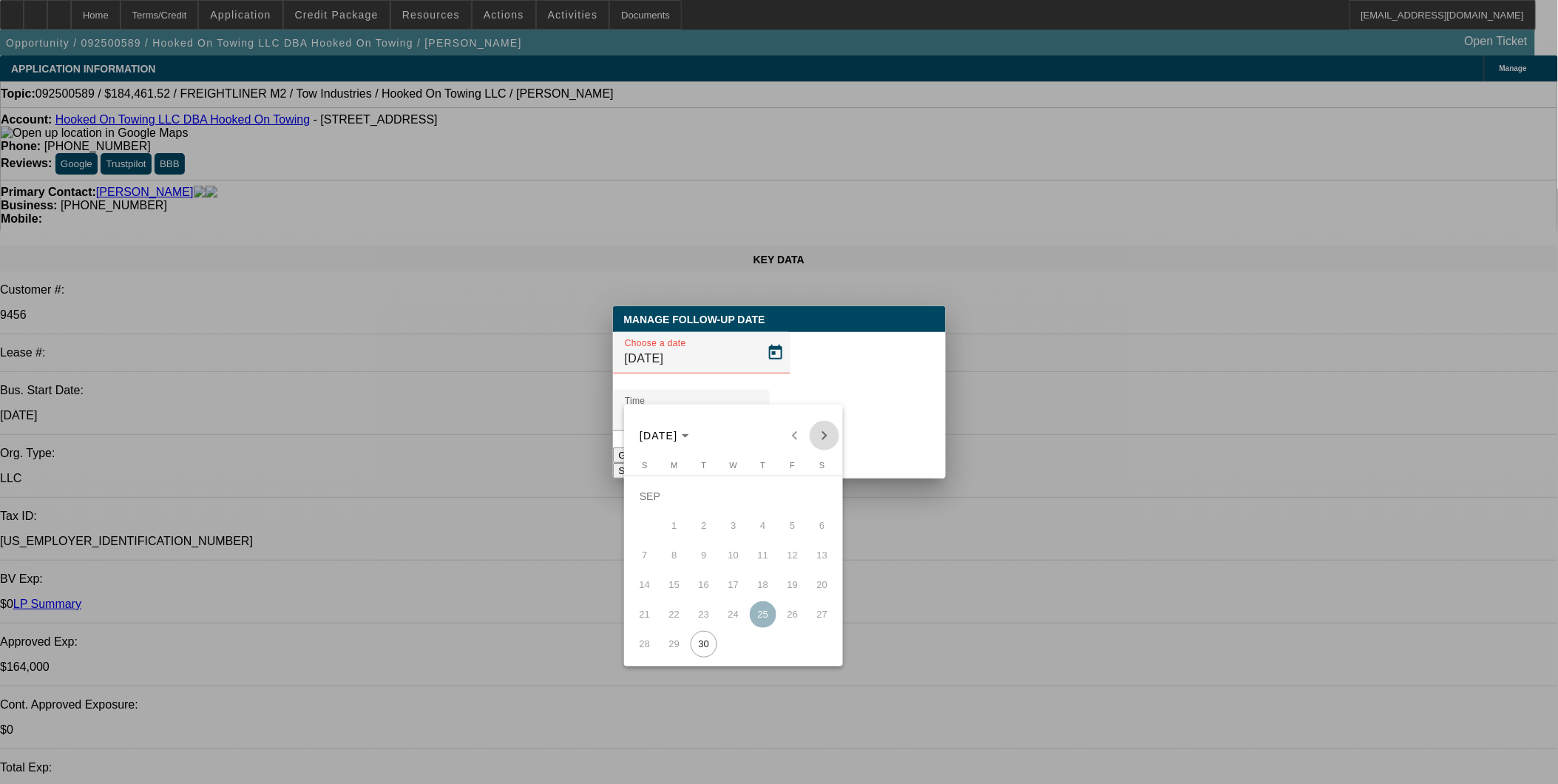
click at [818, 441] on span "Next month" at bounding box center [825, 436] width 30 height 30
click at [760, 508] on span "2" at bounding box center [763, 495] width 27 height 27
type input "[DATE]"
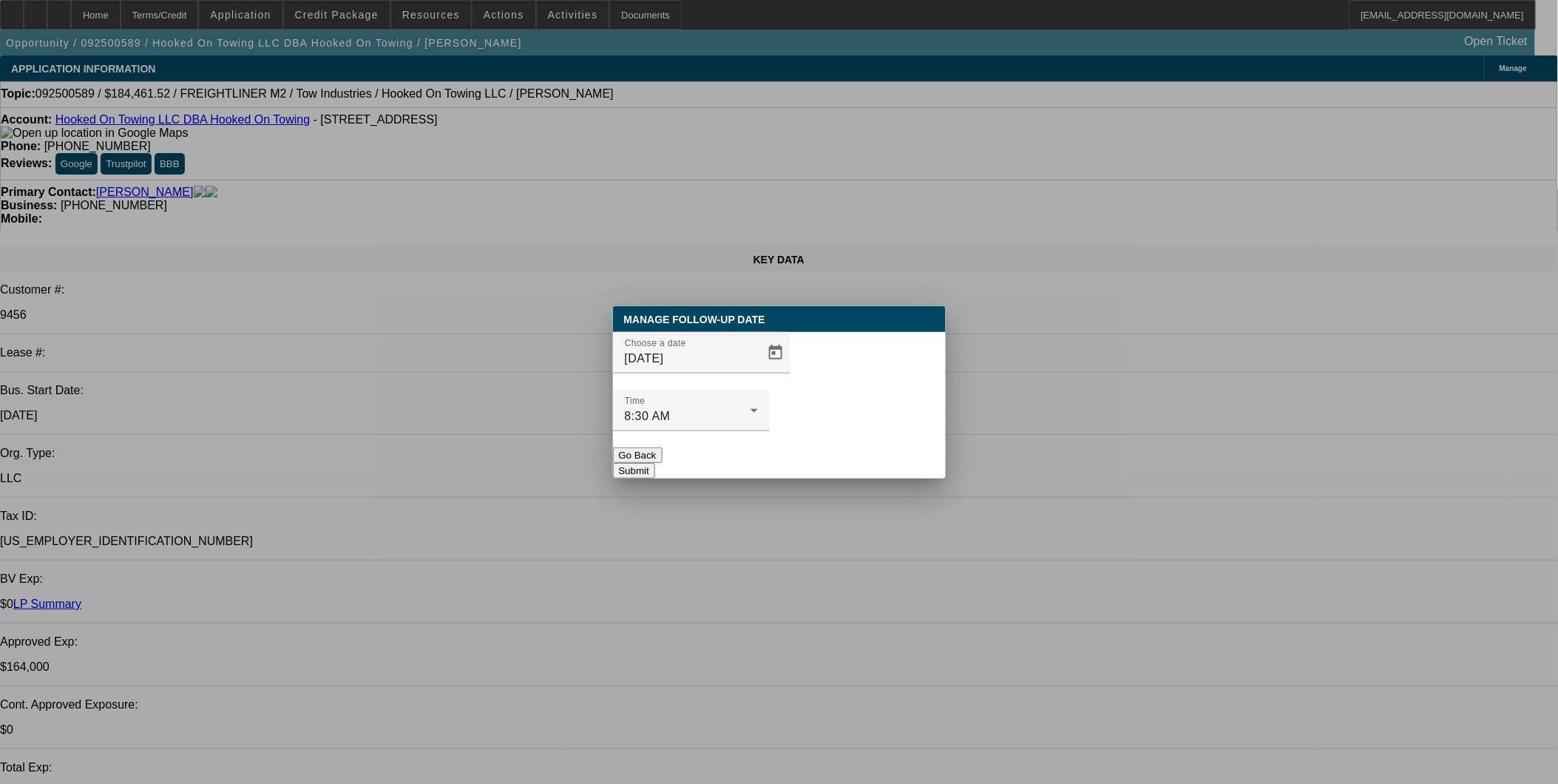
click at [655, 463] on button "Submit" at bounding box center [634, 470] width 42 height 16
